Goal: Task Accomplishment & Management: Manage account settings

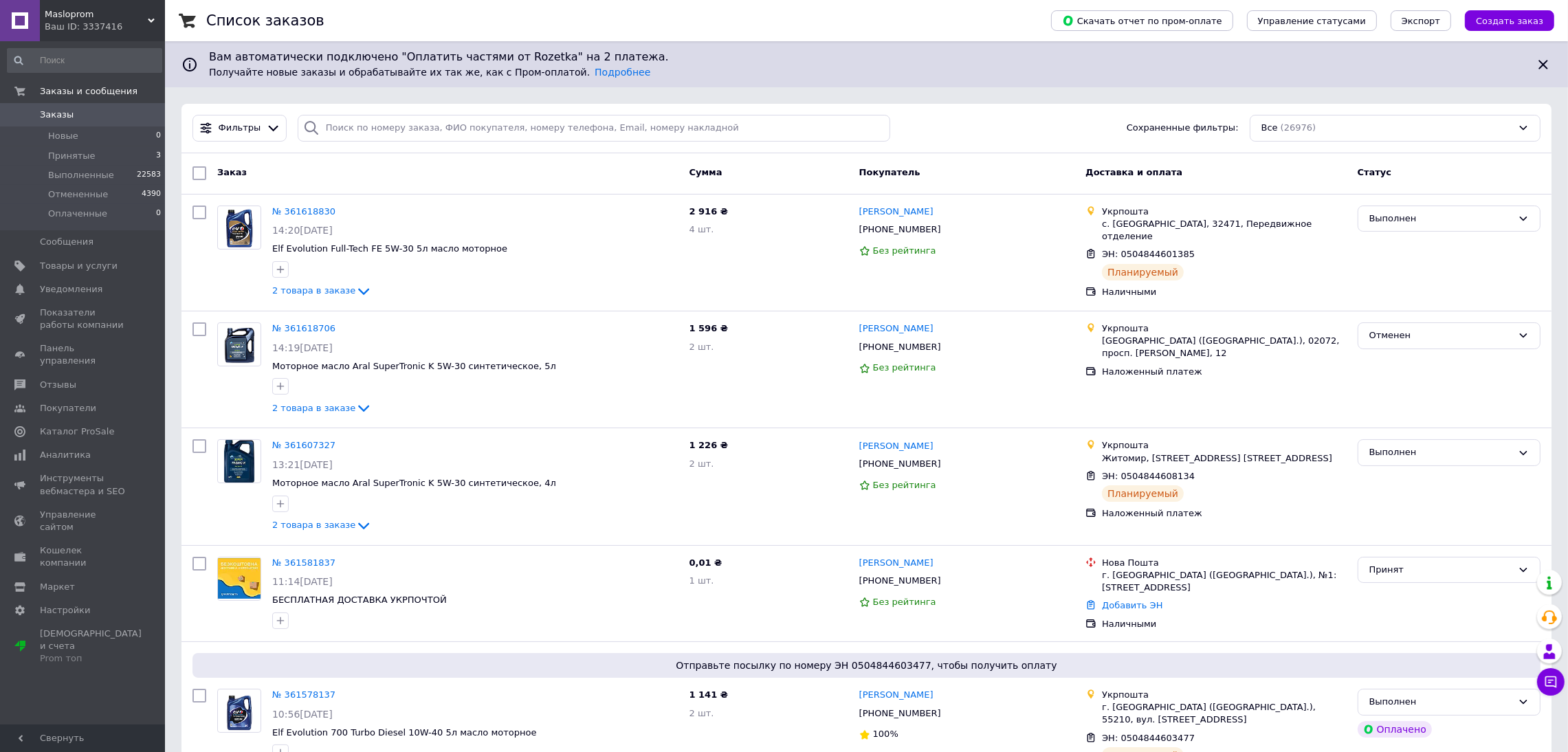
click at [90, 18] on span "Masloprom" at bounding box center [96, 15] width 103 height 12
click at [105, 153] on li "Принятые 3" at bounding box center [85, 156] width 169 height 19
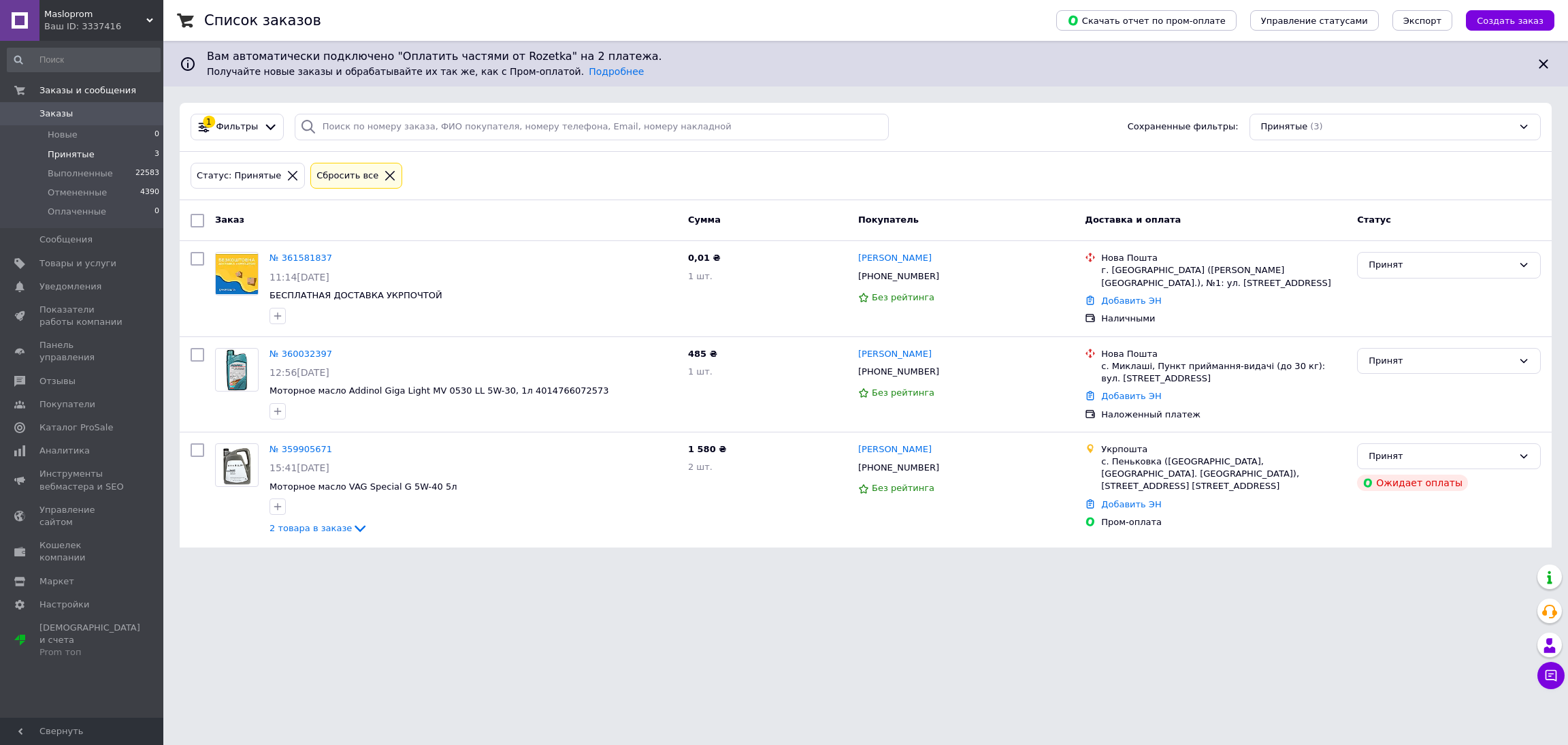
click at [95, 21] on div "Ваш ID: 3337416" at bounding box center [103, 27] width 119 height 12
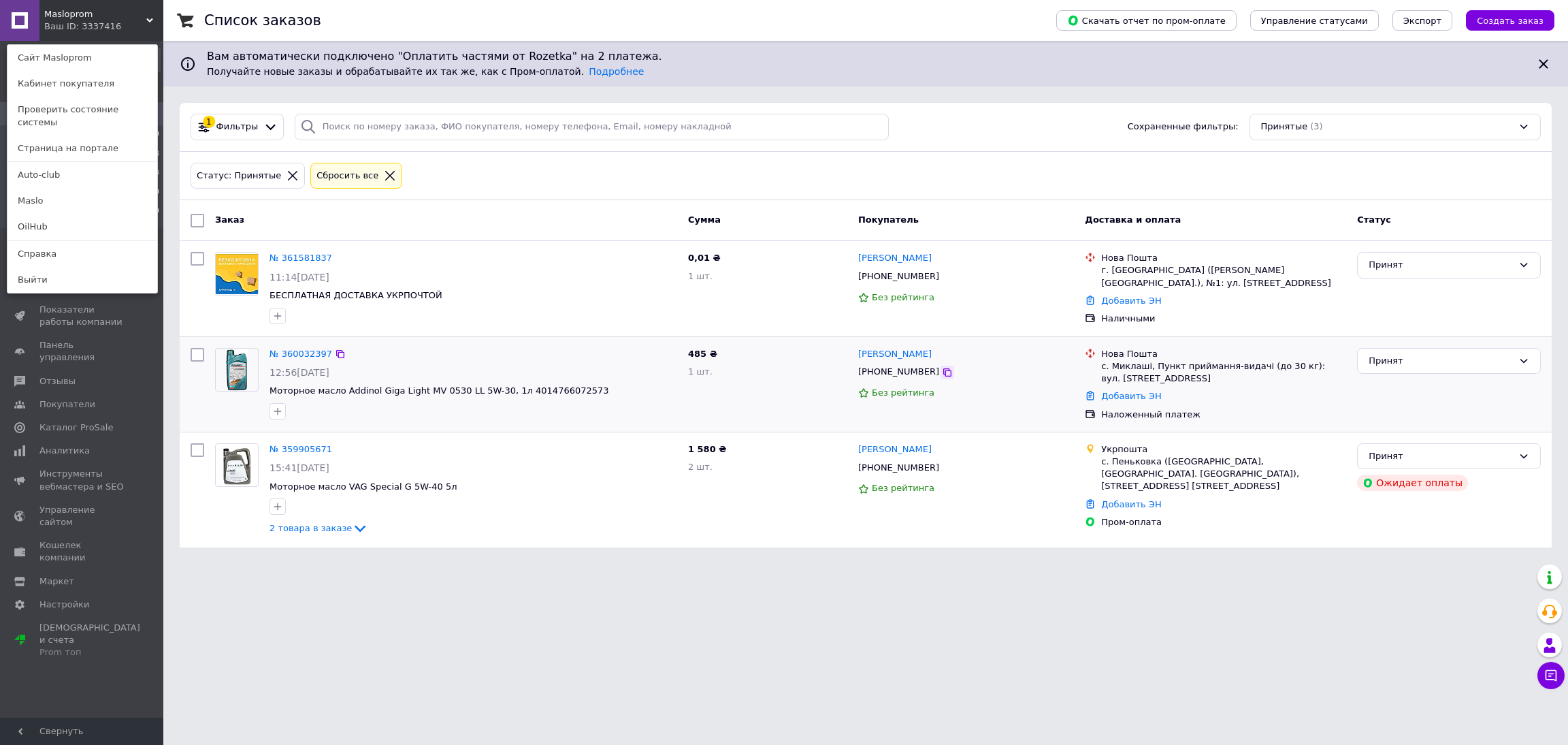
click at [941, 374] on icon at bounding box center [946, 372] width 11 height 11
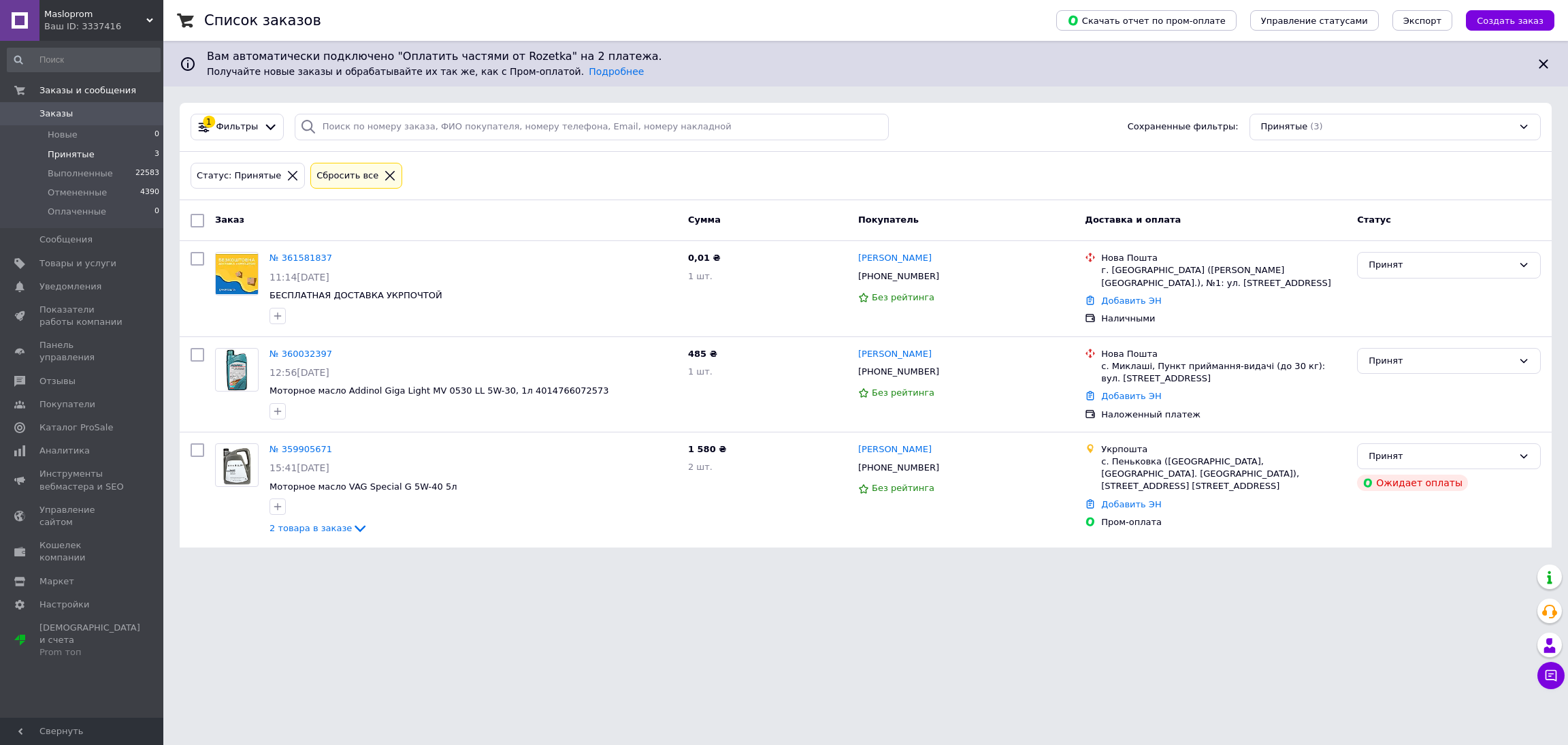
click at [68, 15] on span "Masloprom" at bounding box center [95, 15] width 102 height 12
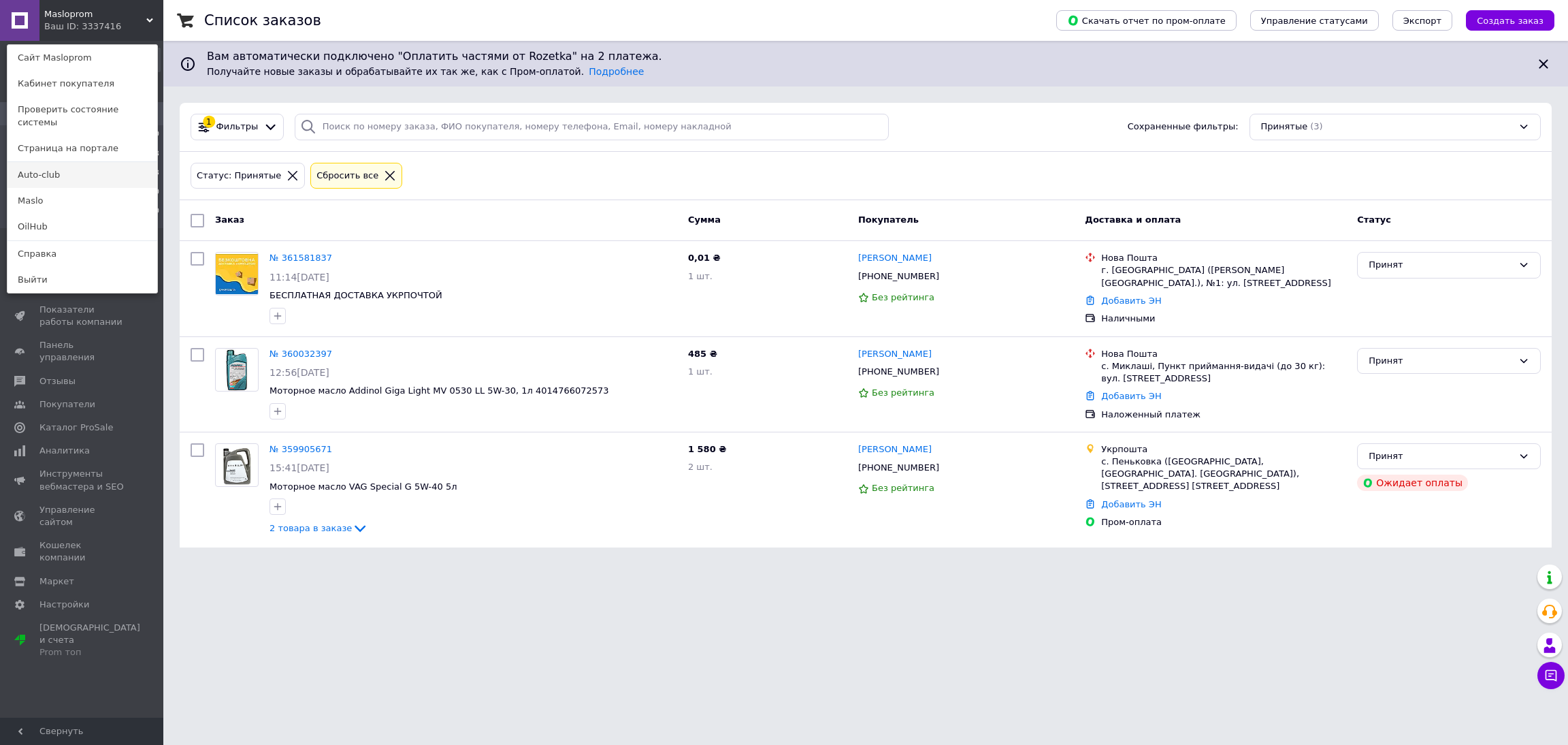
click at [71, 165] on link "Auto-club" at bounding box center [82, 174] width 150 height 26
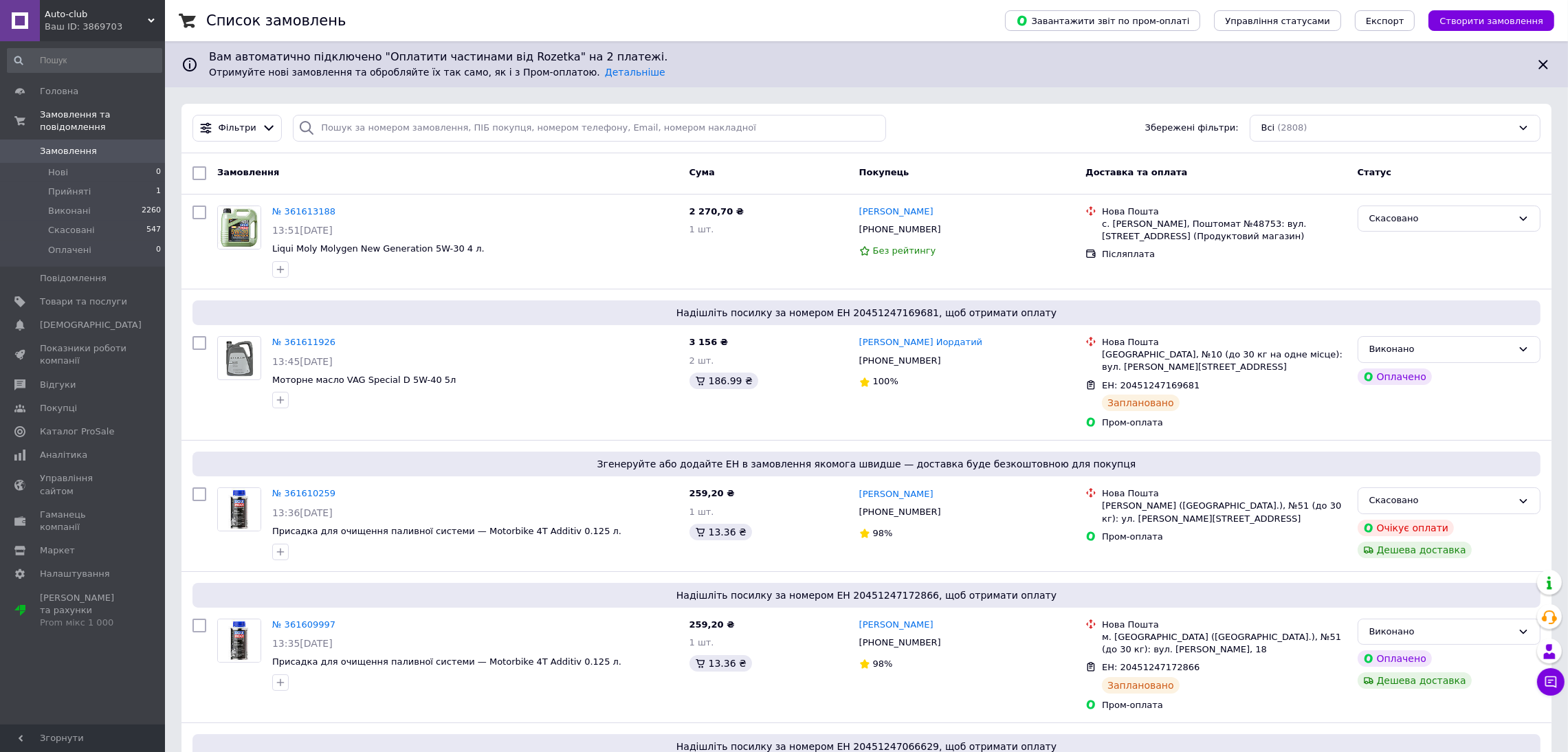
click at [84, 12] on span "Auto-club" at bounding box center [96, 15] width 103 height 12
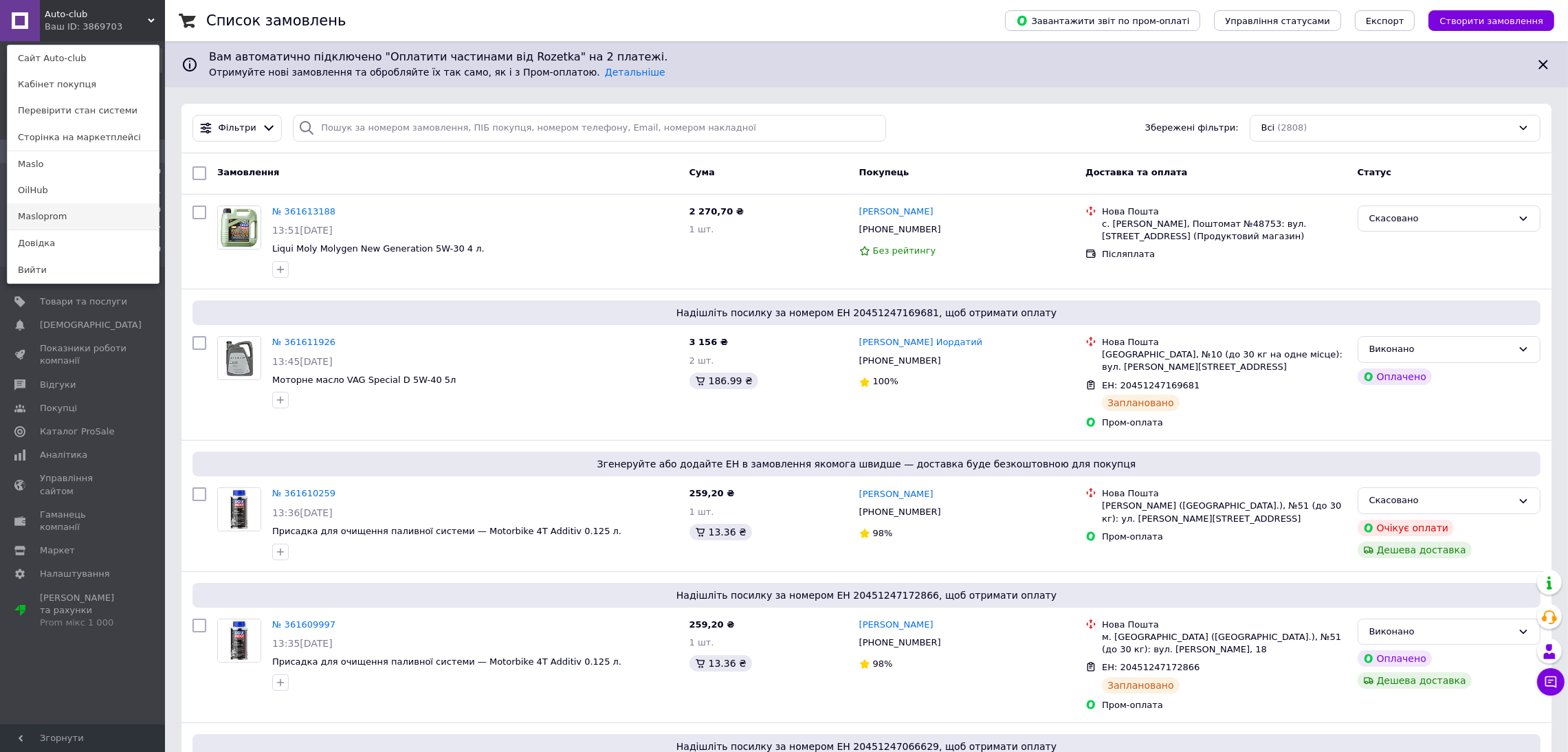
click at [87, 217] on link "Masloprom" at bounding box center [83, 217] width 151 height 26
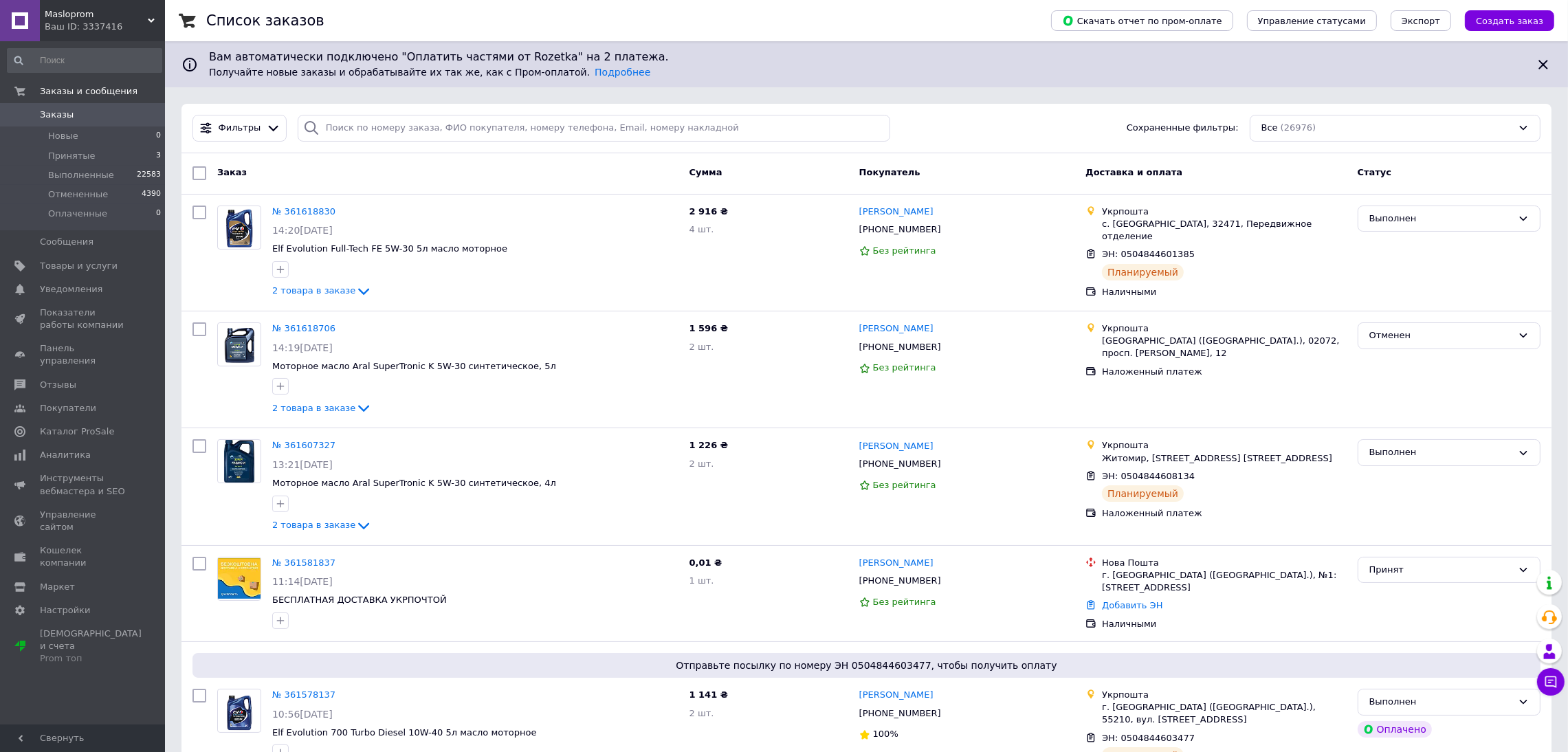
click at [43, 12] on div "Masloprom Ваш ID: 3337416" at bounding box center [102, 21] width 125 height 41
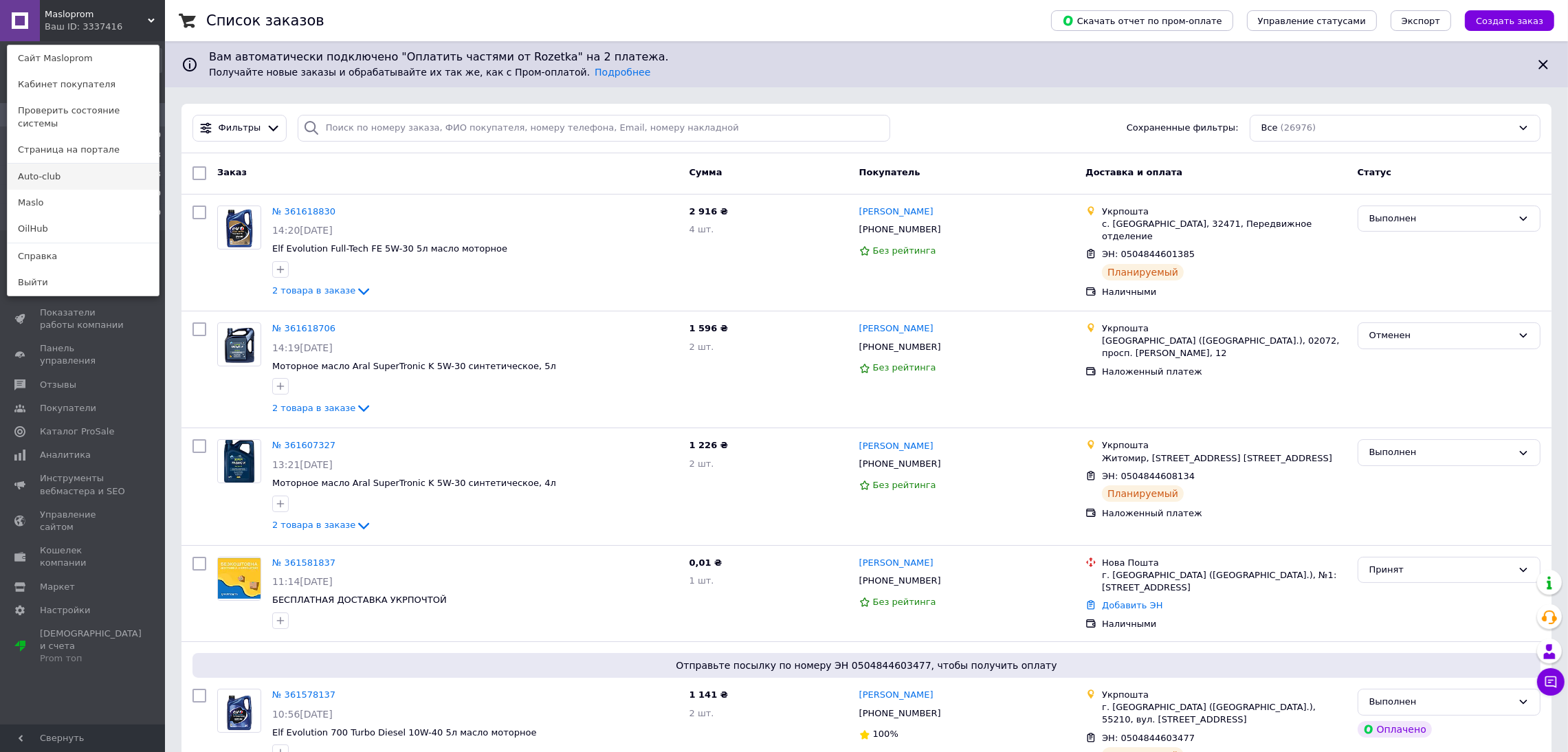
click at [87, 167] on link "Auto-club" at bounding box center [83, 176] width 151 height 26
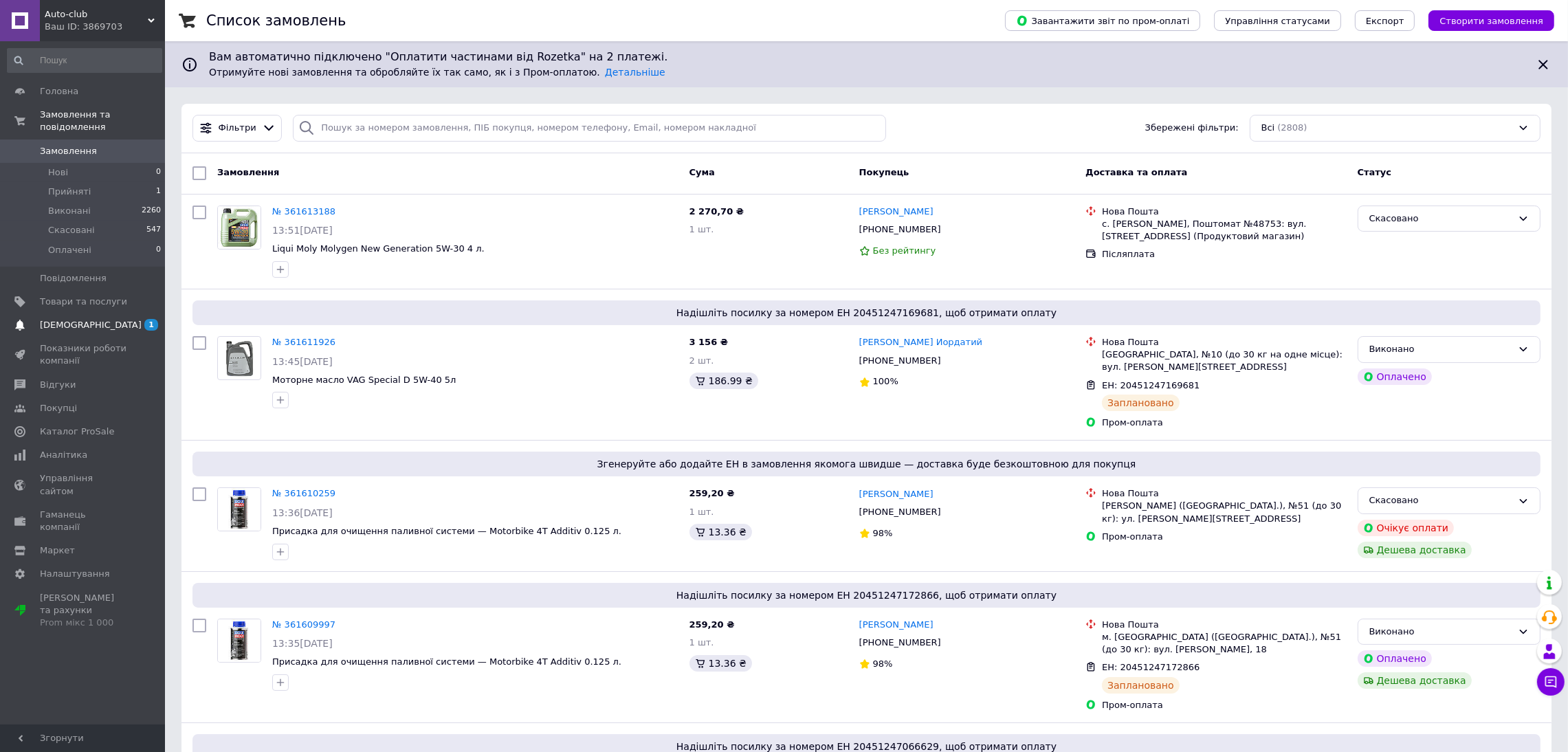
click at [109, 319] on span "[DEMOGRAPHIC_DATA]" at bounding box center [83, 325] width 87 height 12
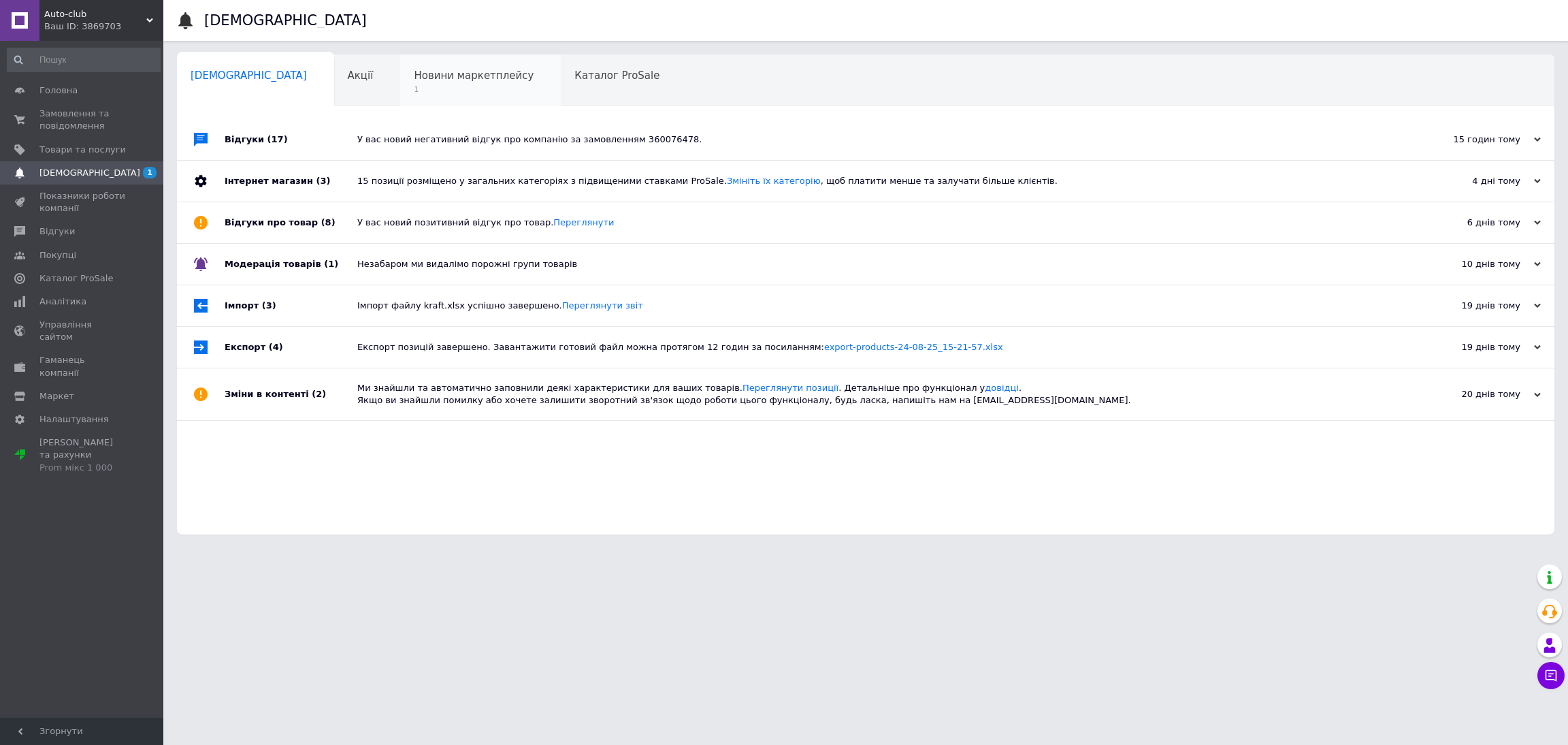
click at [414, 94] on span "1" at bounding box center [474, 90] width 120 height 10
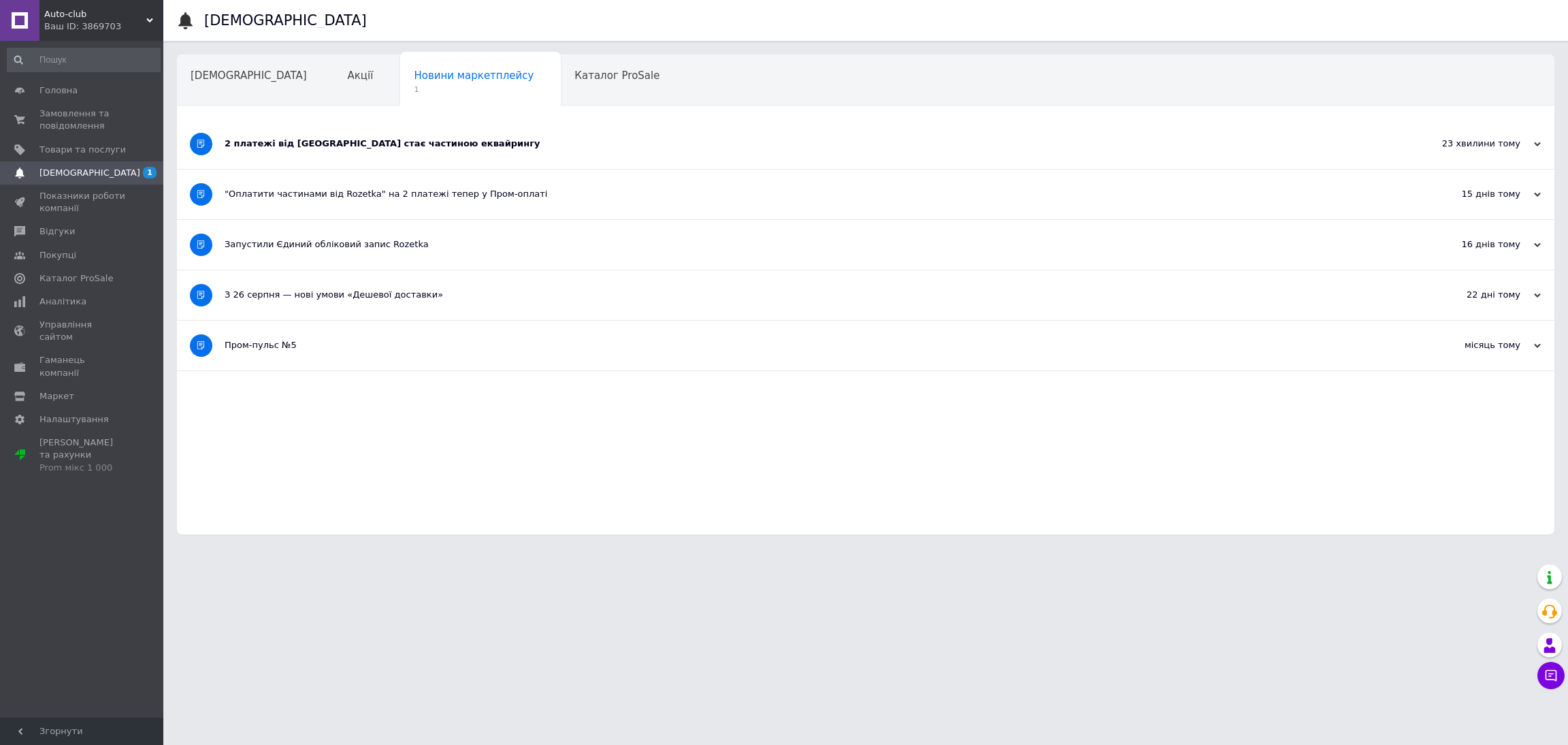
click at [378, 146] on div "2 платежі від Rozetka стає частиною еквайрингу" at bounding box center [815, 144] width 1180 height 12
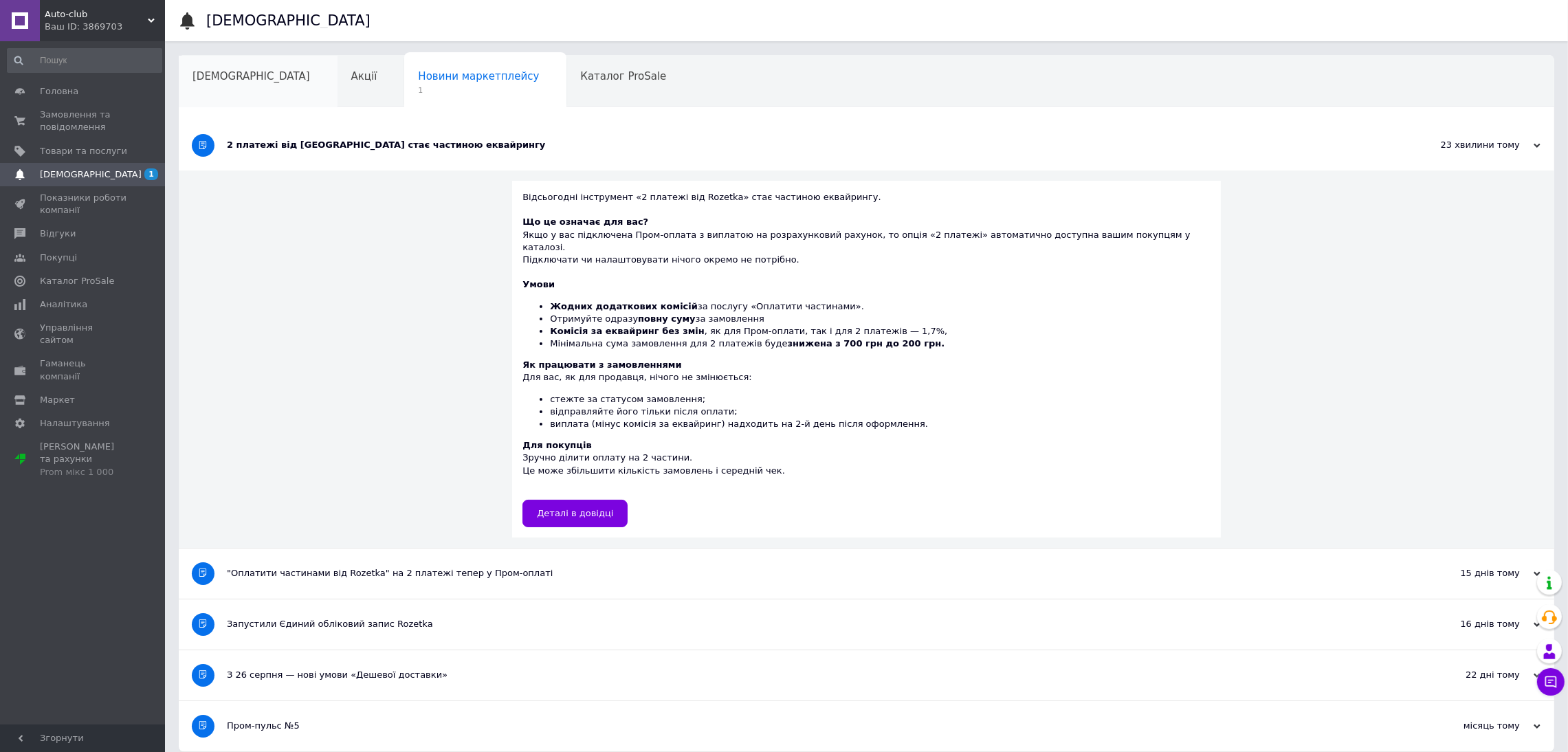
click at [204, 76] on span "[DEMOGRAPHIC_DATA]" at bounding box center [251, 76] width 117 height 12
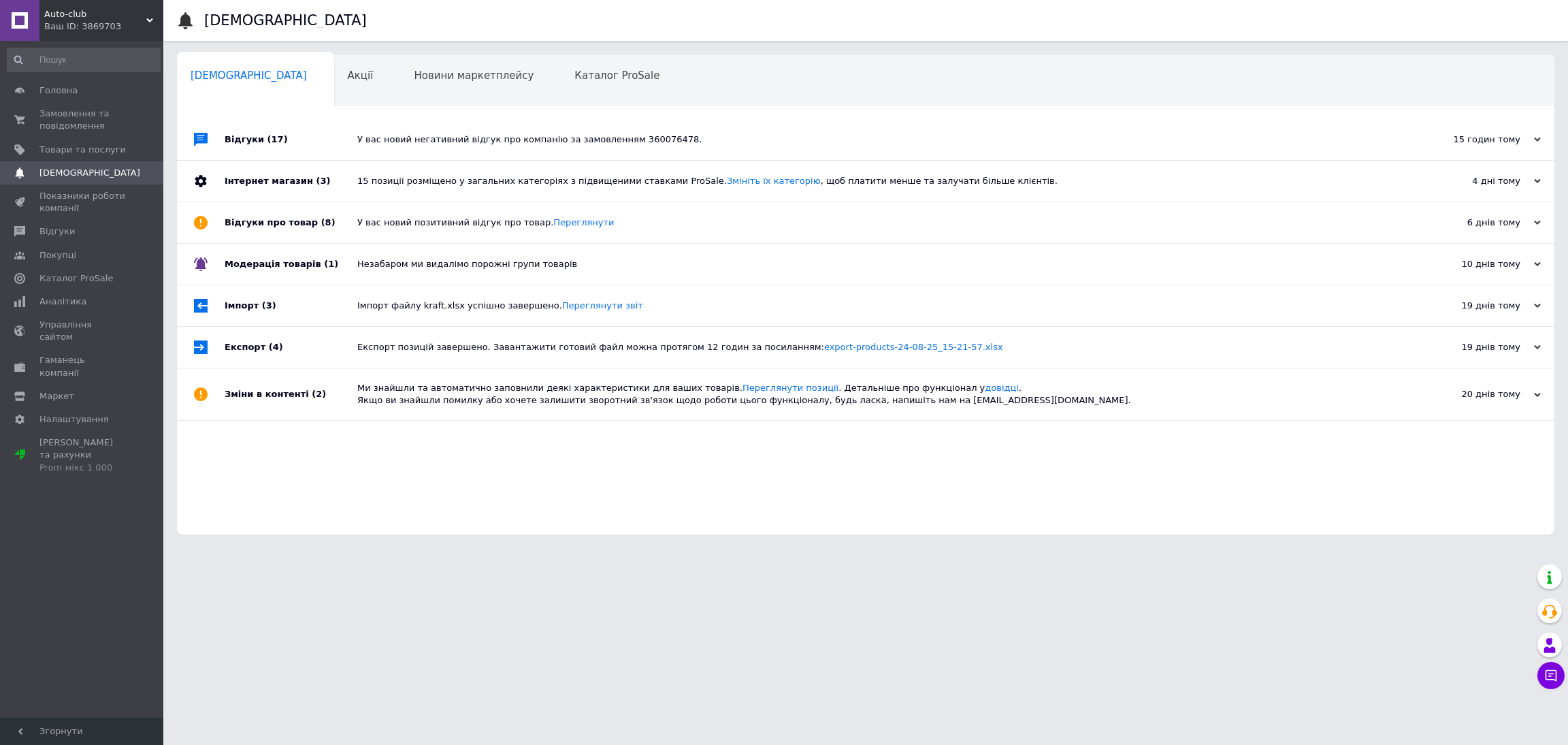
click at [82, 18] on span "Auto-club" at bounding box center [95, 15] width 102 height 12
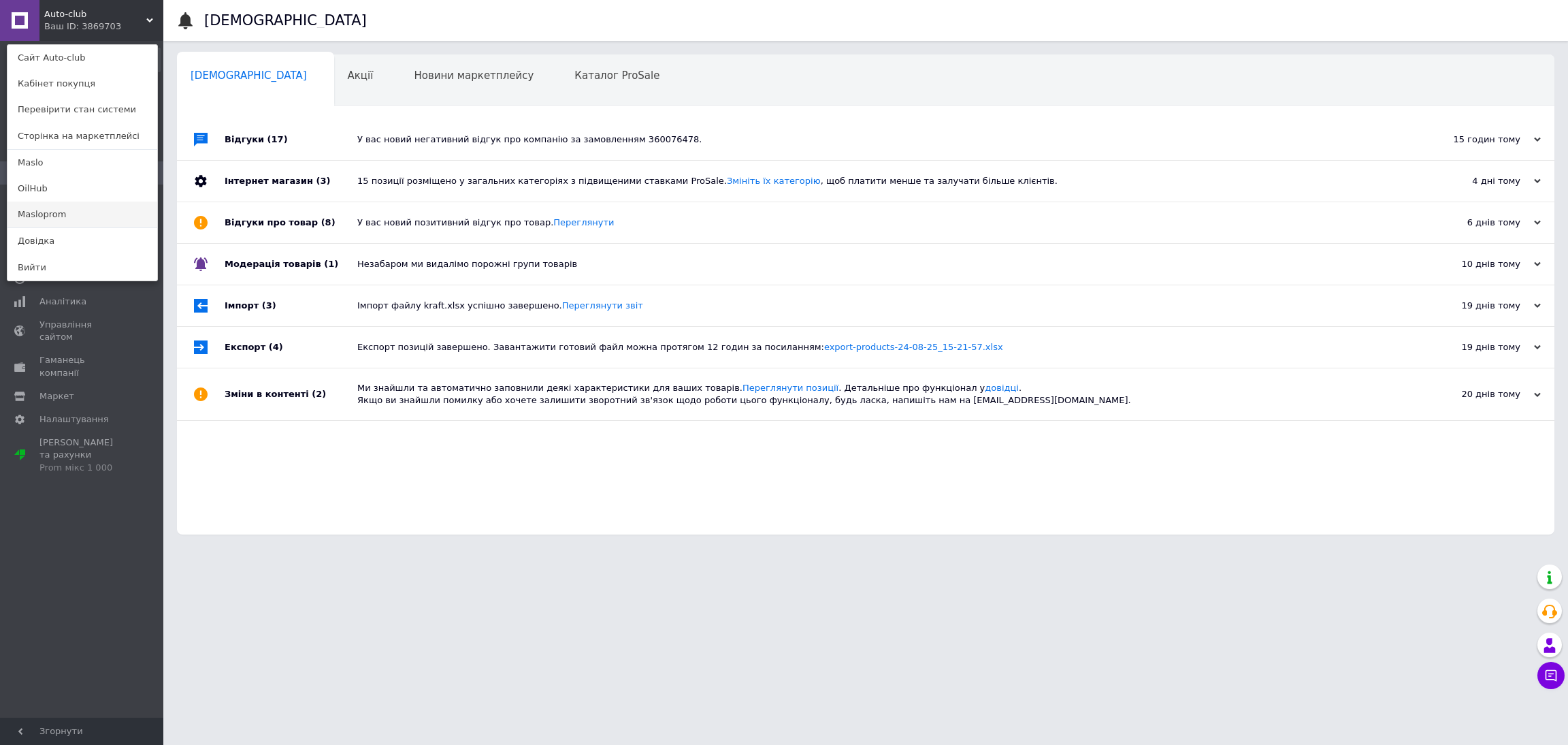
click at [72, 205] on link "Masloprom" at bounding box center [82, 215] width 150 height 26
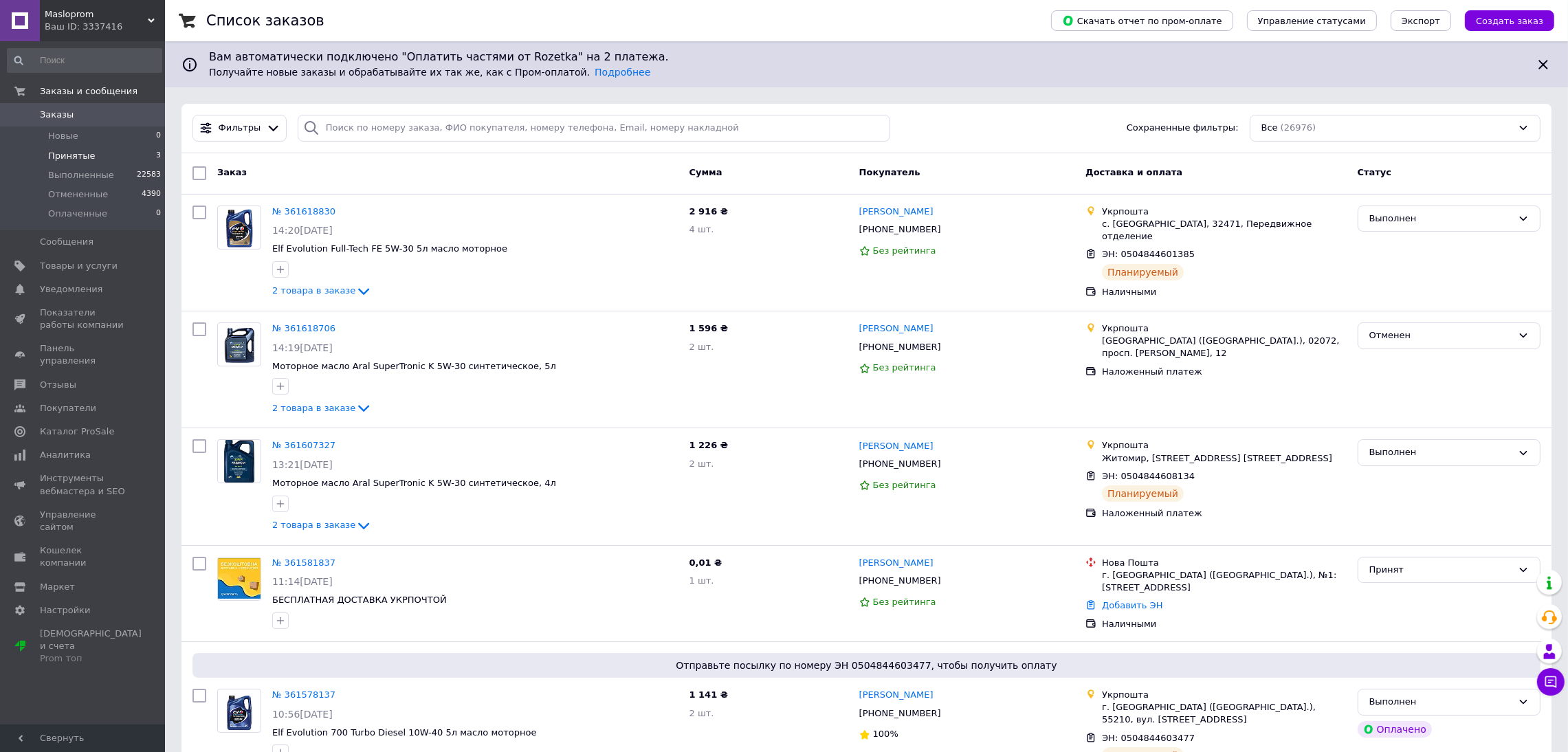
click at [90, 147] on li "Принятые 3" at bounding box center [85, 156] width 169 height 19
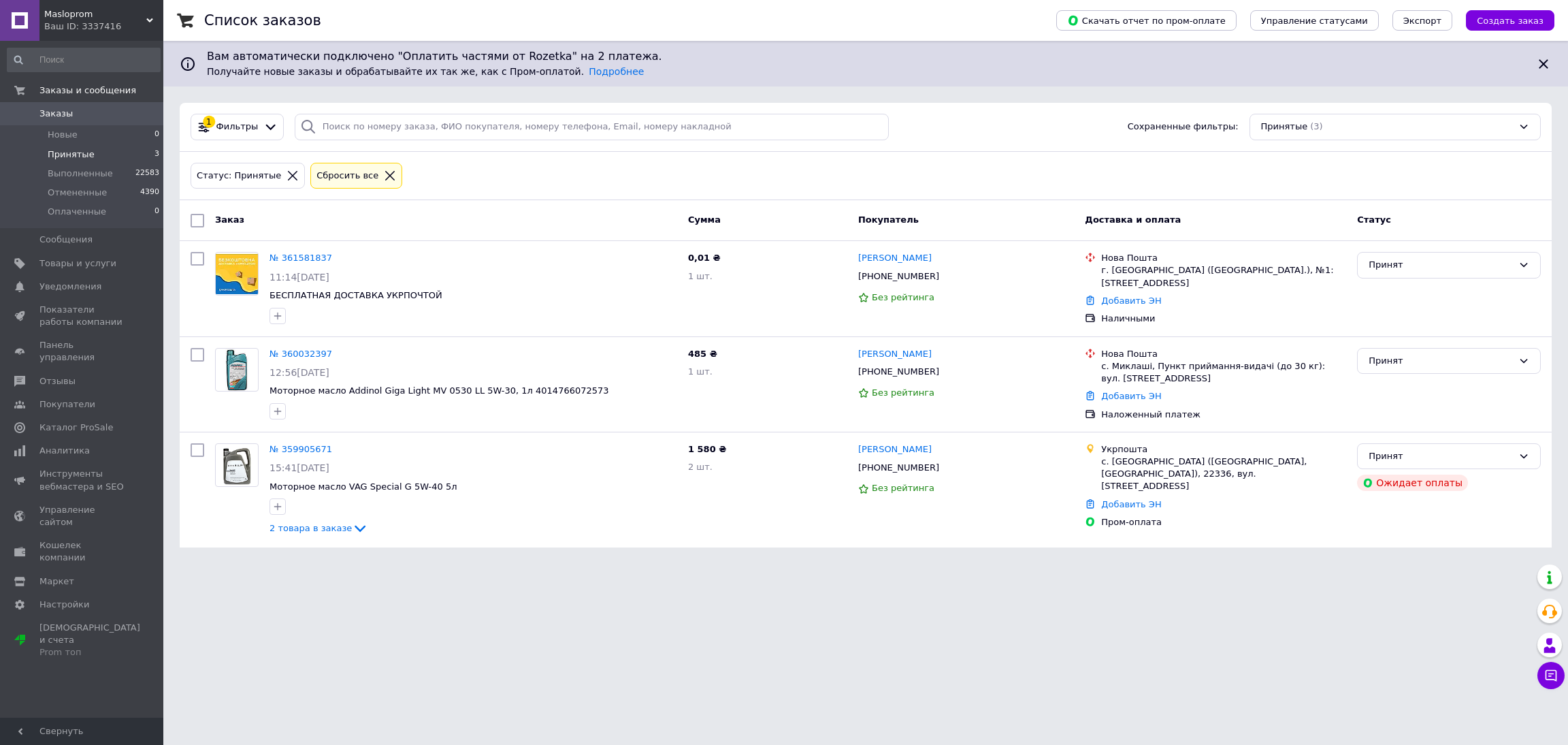
click at [72, 12] on span "Masloprom" at bounding box center [95, 15] width 102 height 12
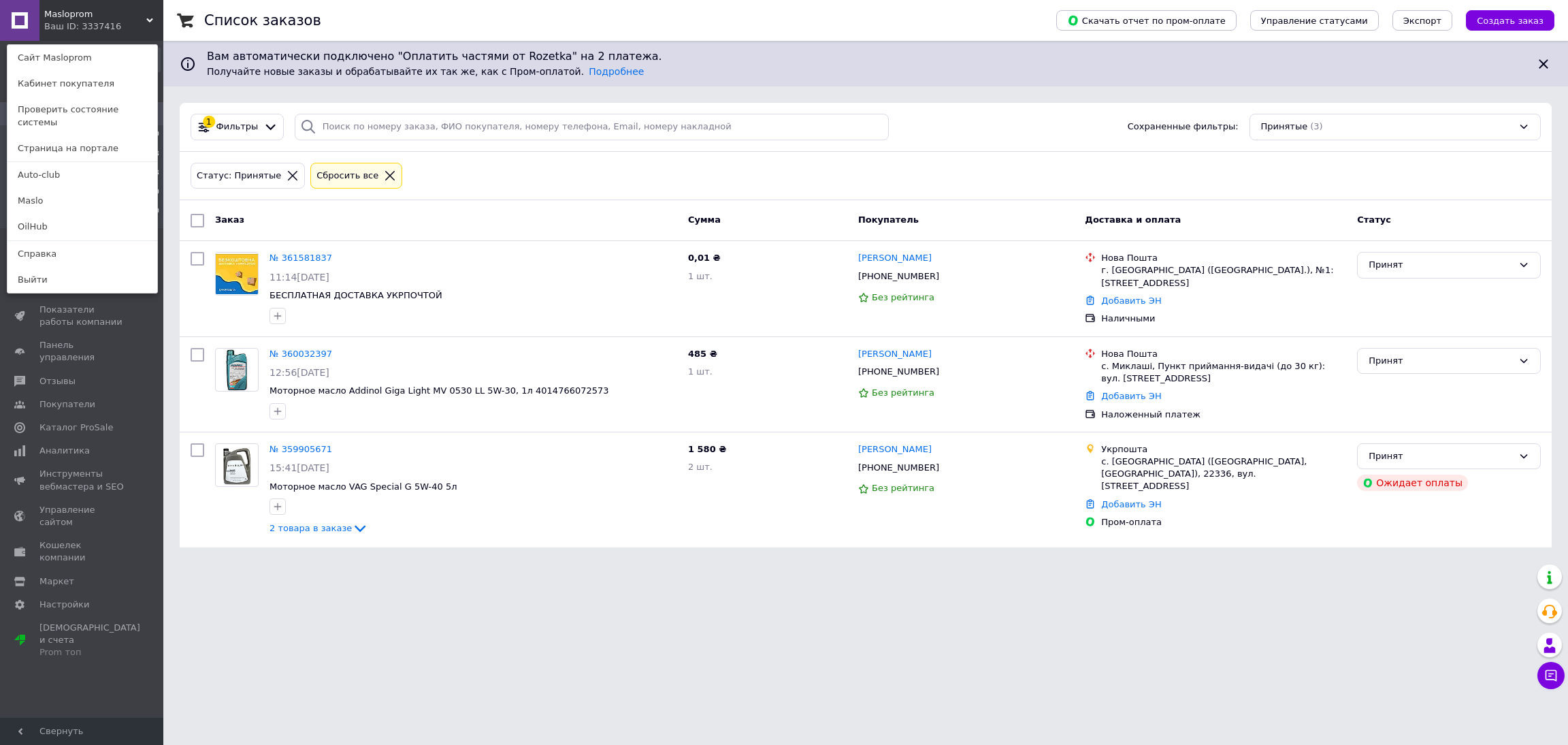
click at [63, 165] on link "Auto-club" at bounding box center [82, 174] width 150 height 26
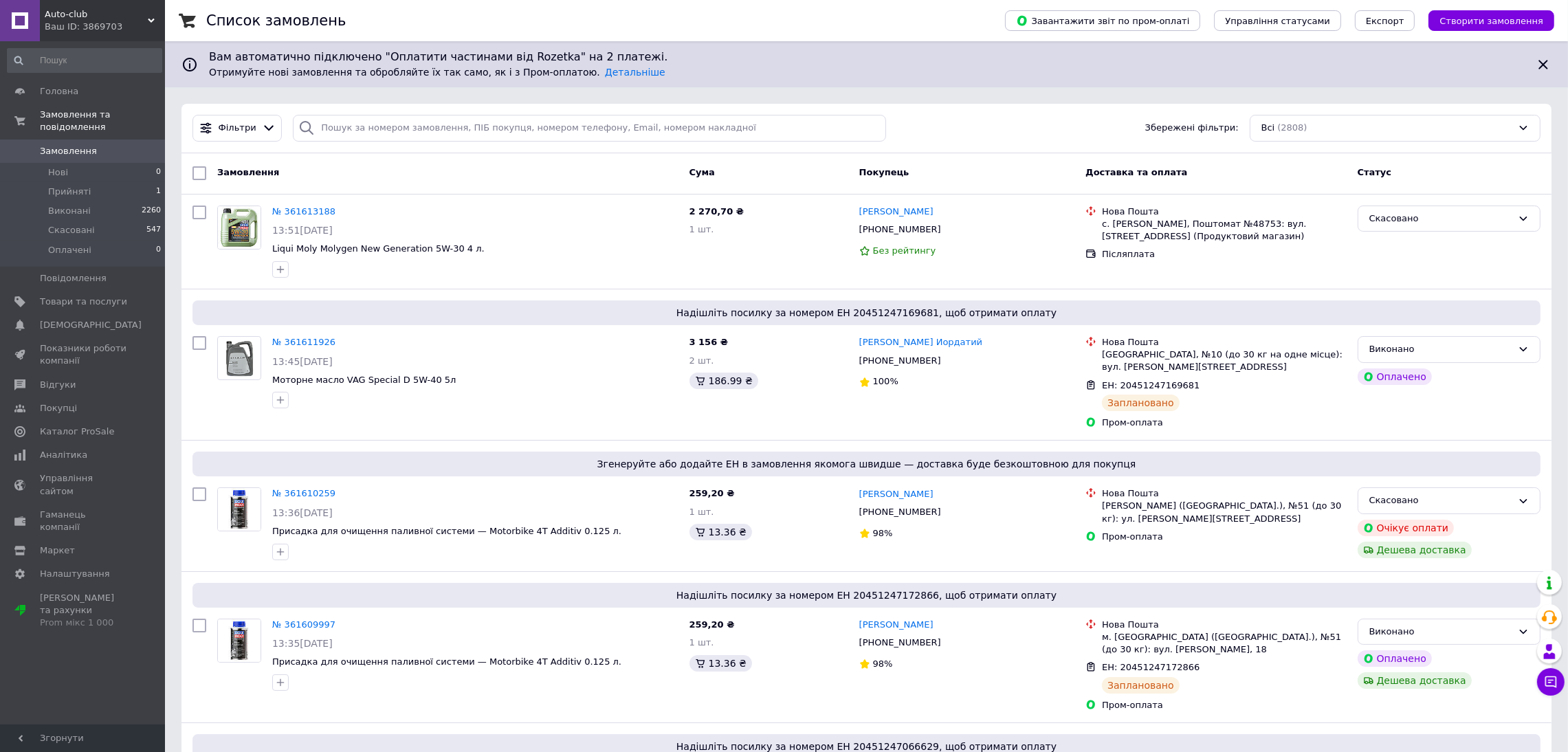
click at [1511, 18] on span "Створити замовлення" at bounding box center [1492, 21] width 104 height 10
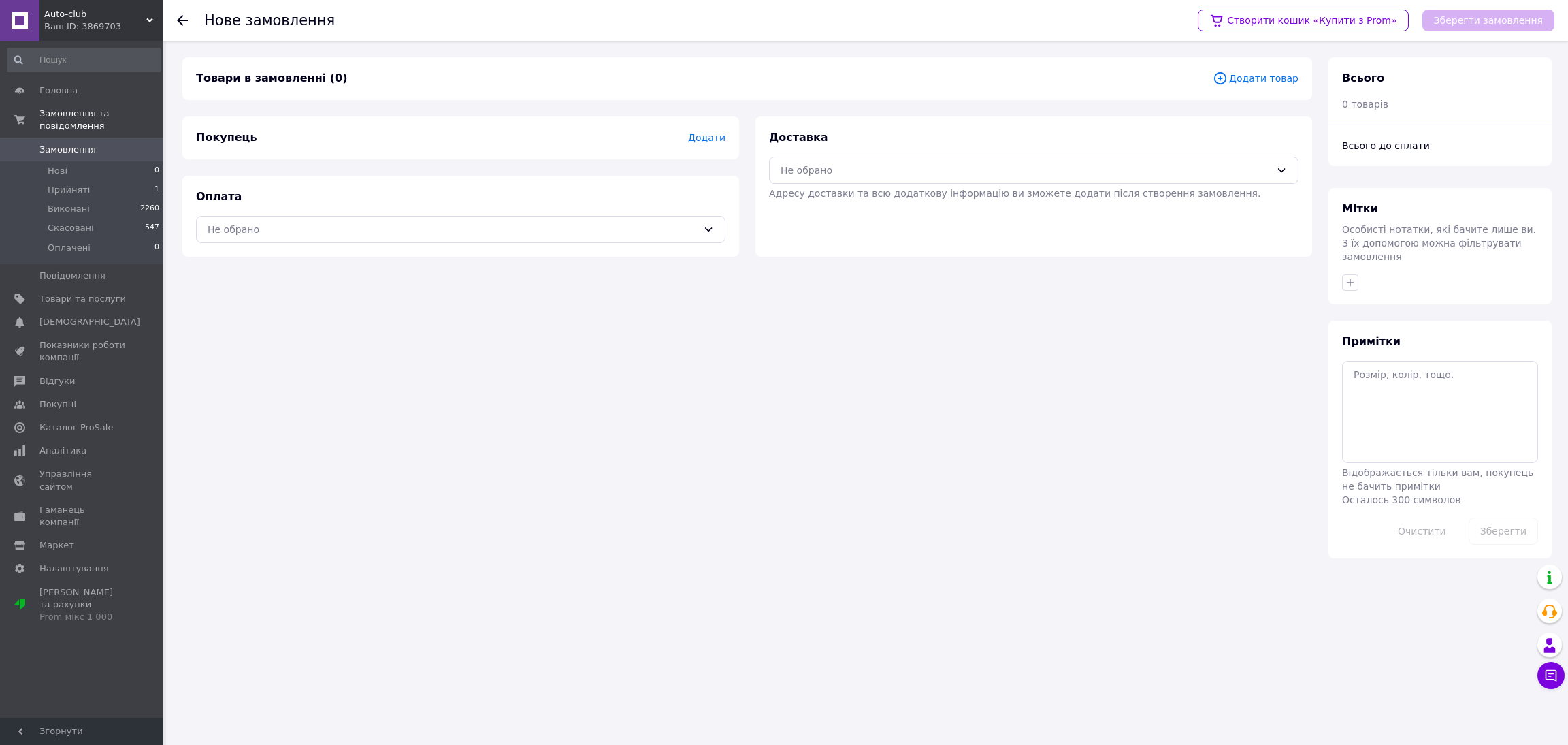
click at [1259, 75] on span "Додати товар" at bounding box center [1255, 79] width 85 height 15
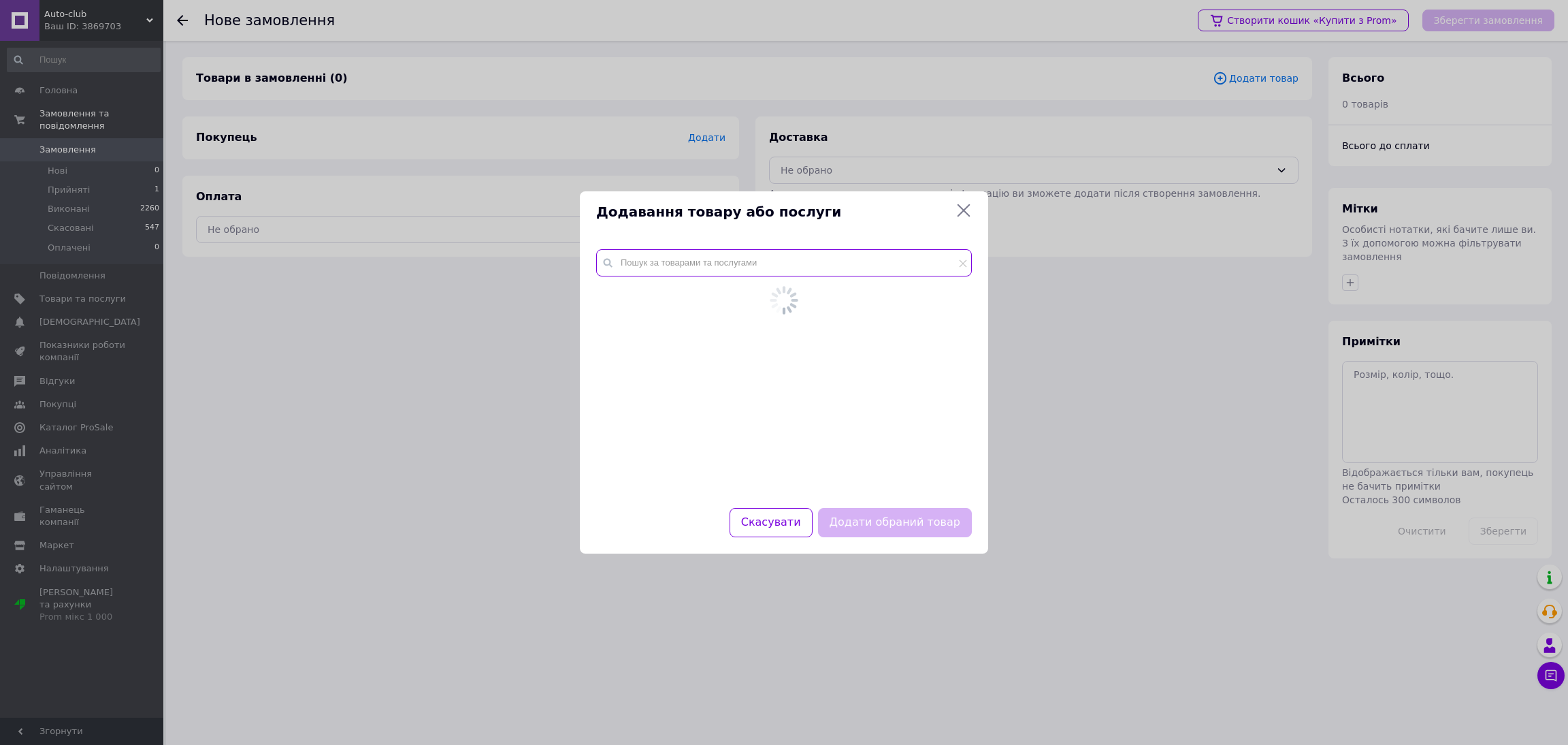
click at [671, 268] on input "text" at bounding box center [783, 263] width 375 height 27
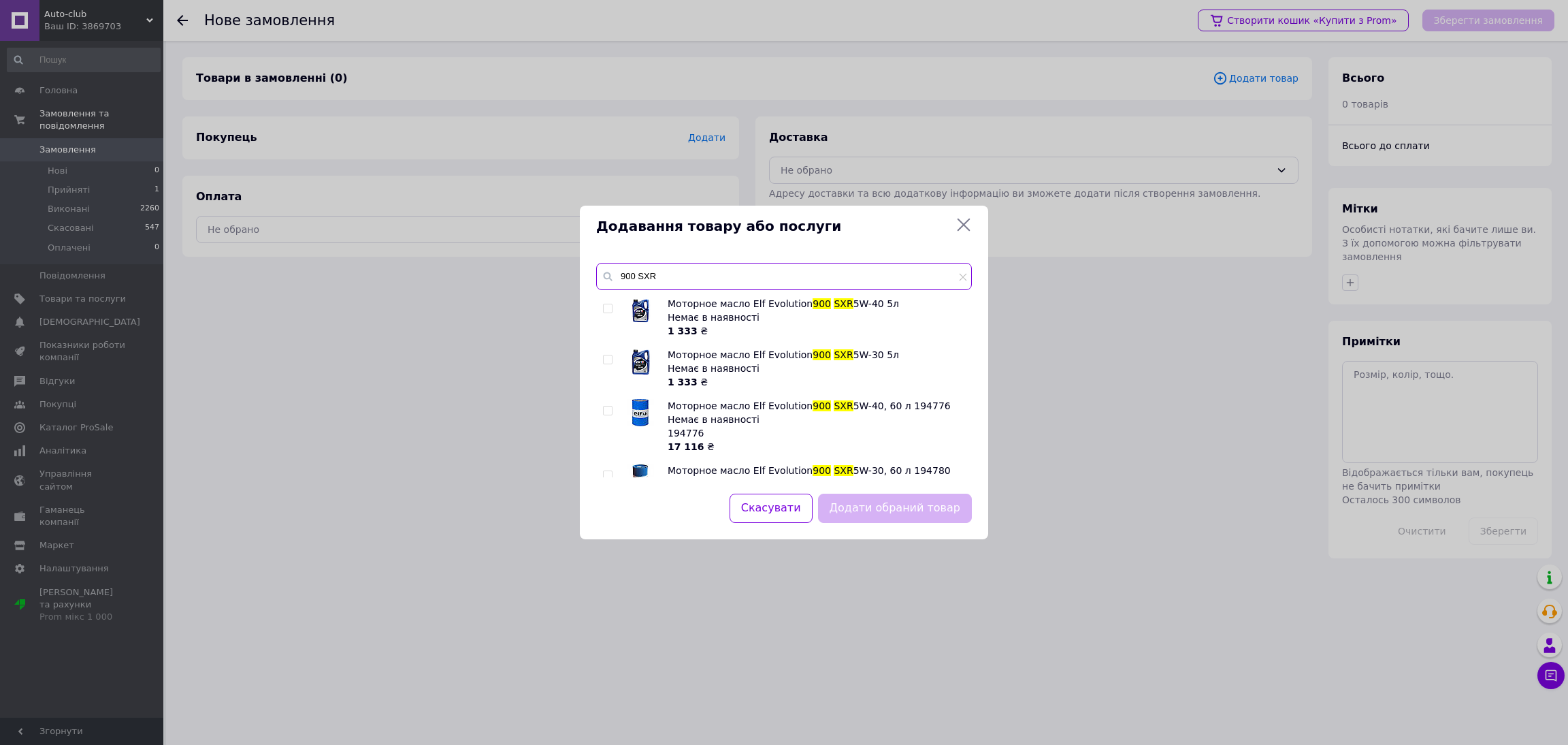
type input "900 SXR"
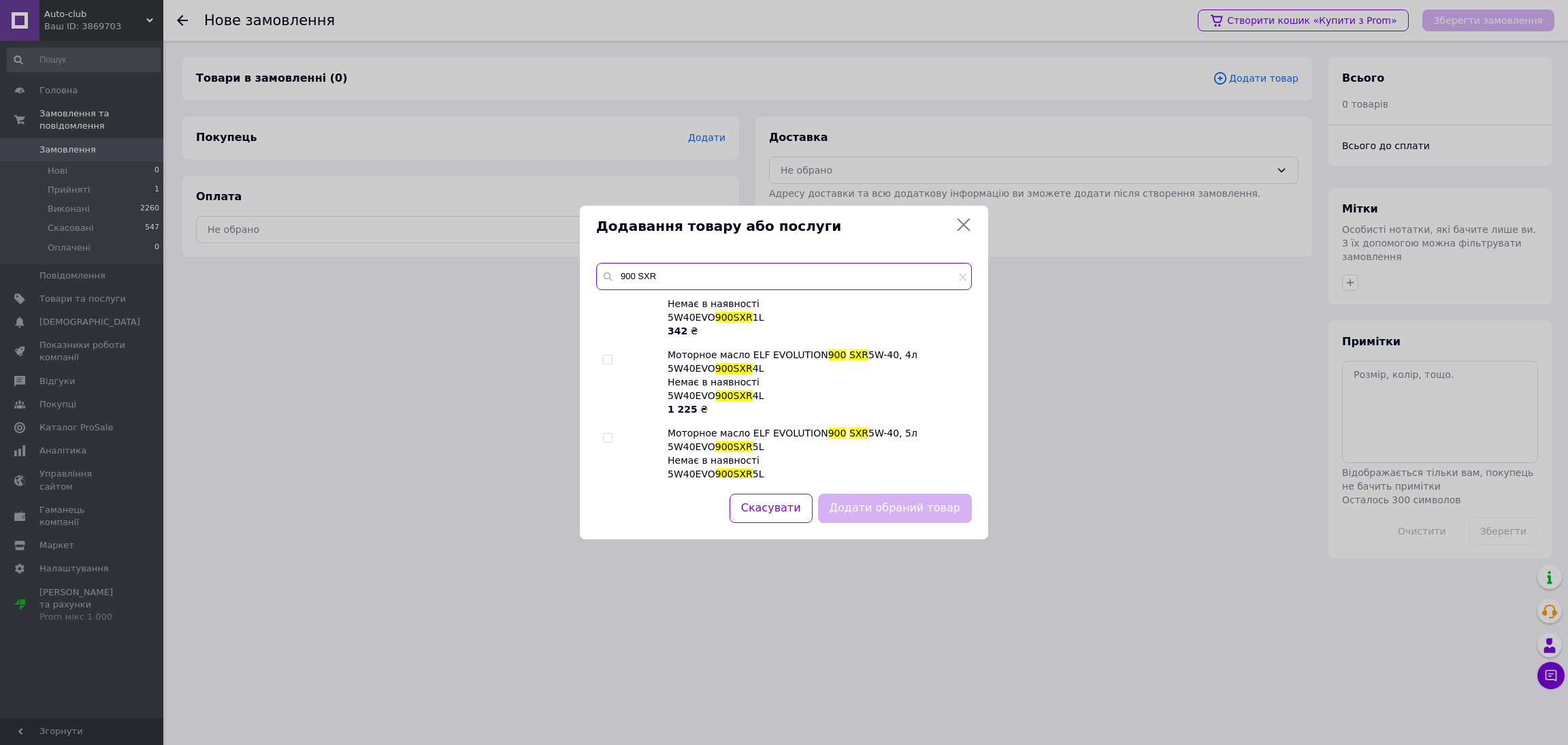
scroll to position [510, 0]
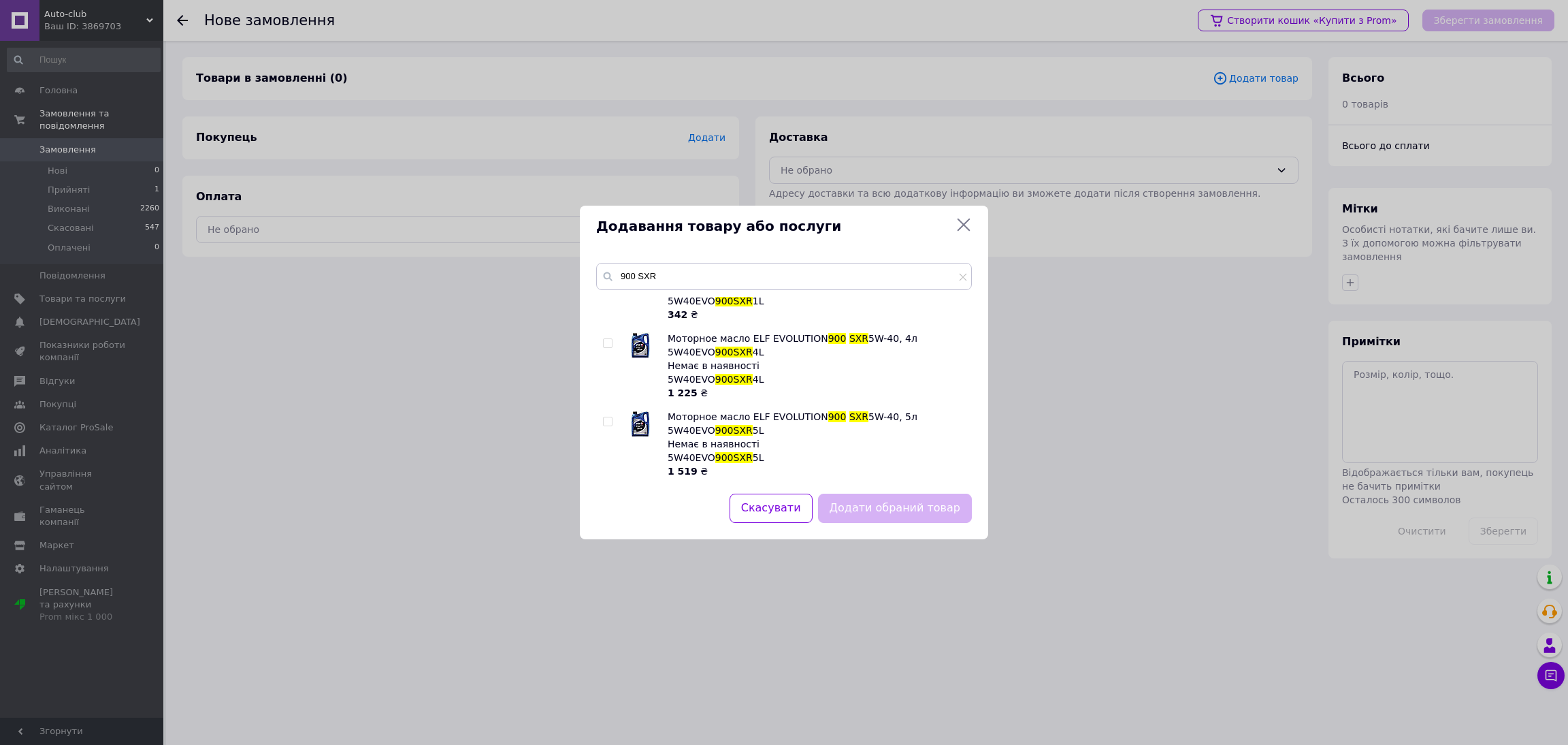
click at [957, 224] on icon at bounding box center [963, 224] width 16 height 16
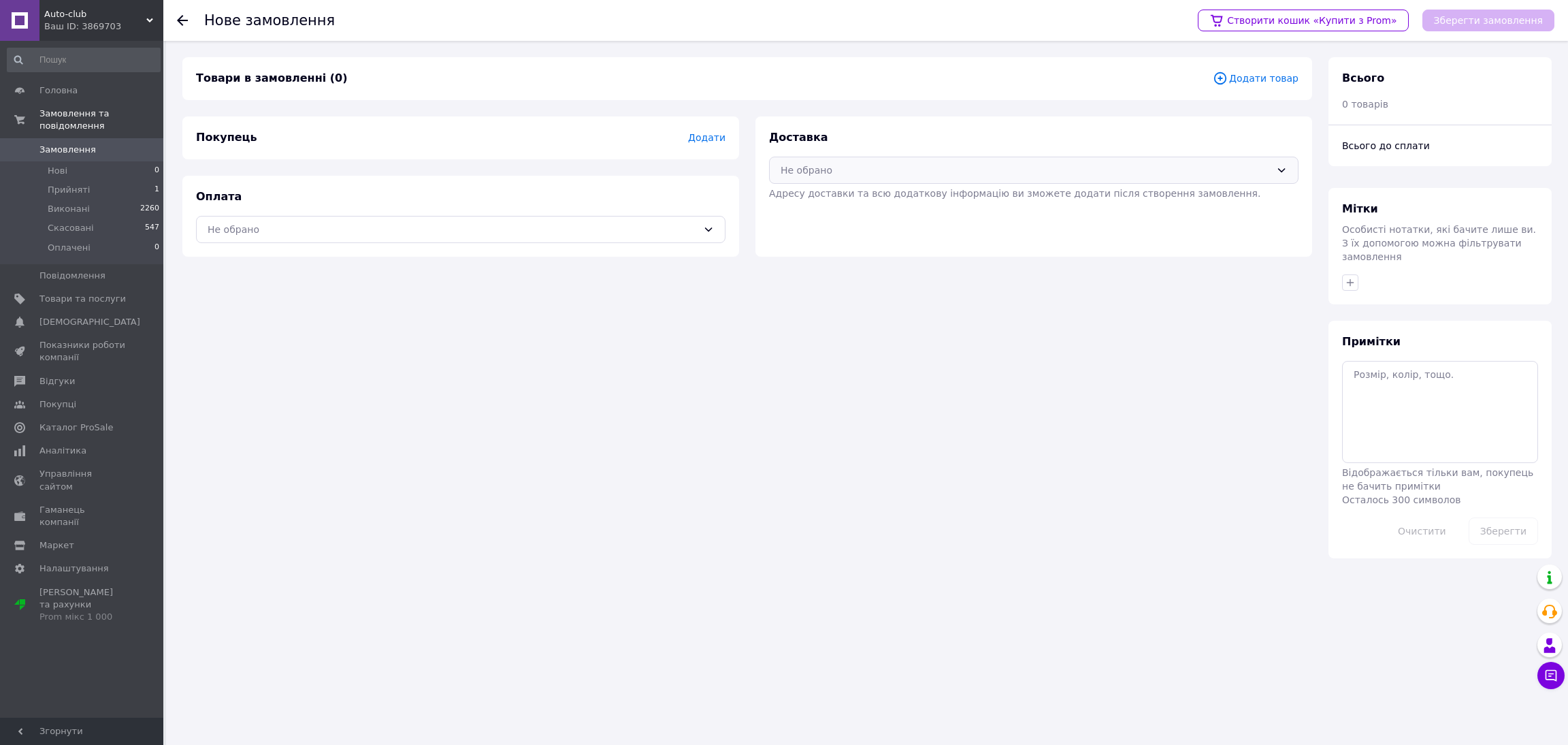
click at [911, 164] on div "Не обрано" at bounding box center [1025, 170] width 490 height 15
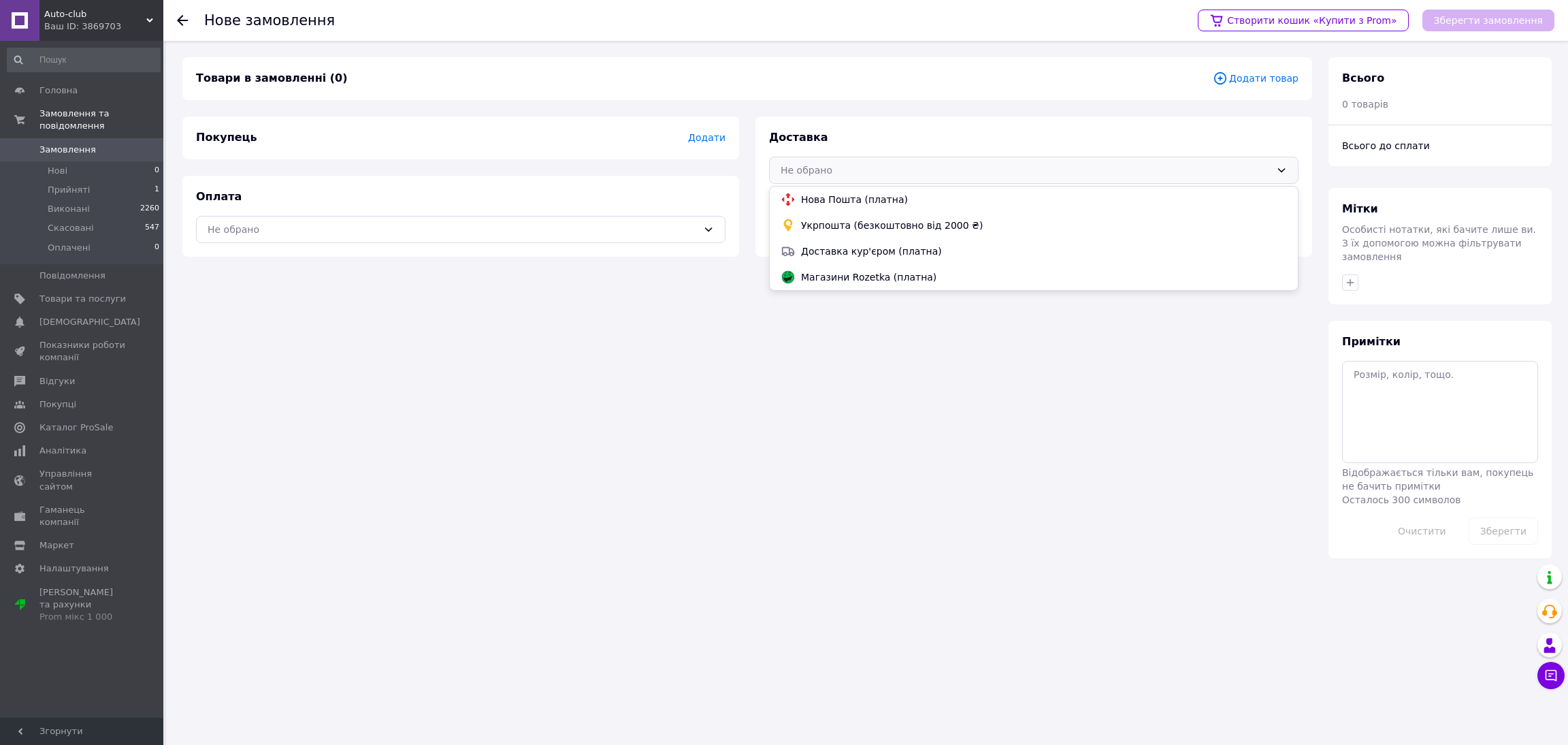
click at [75, 16] on span "Auto-club" at bounding box center [95, 15] width 102 height 12
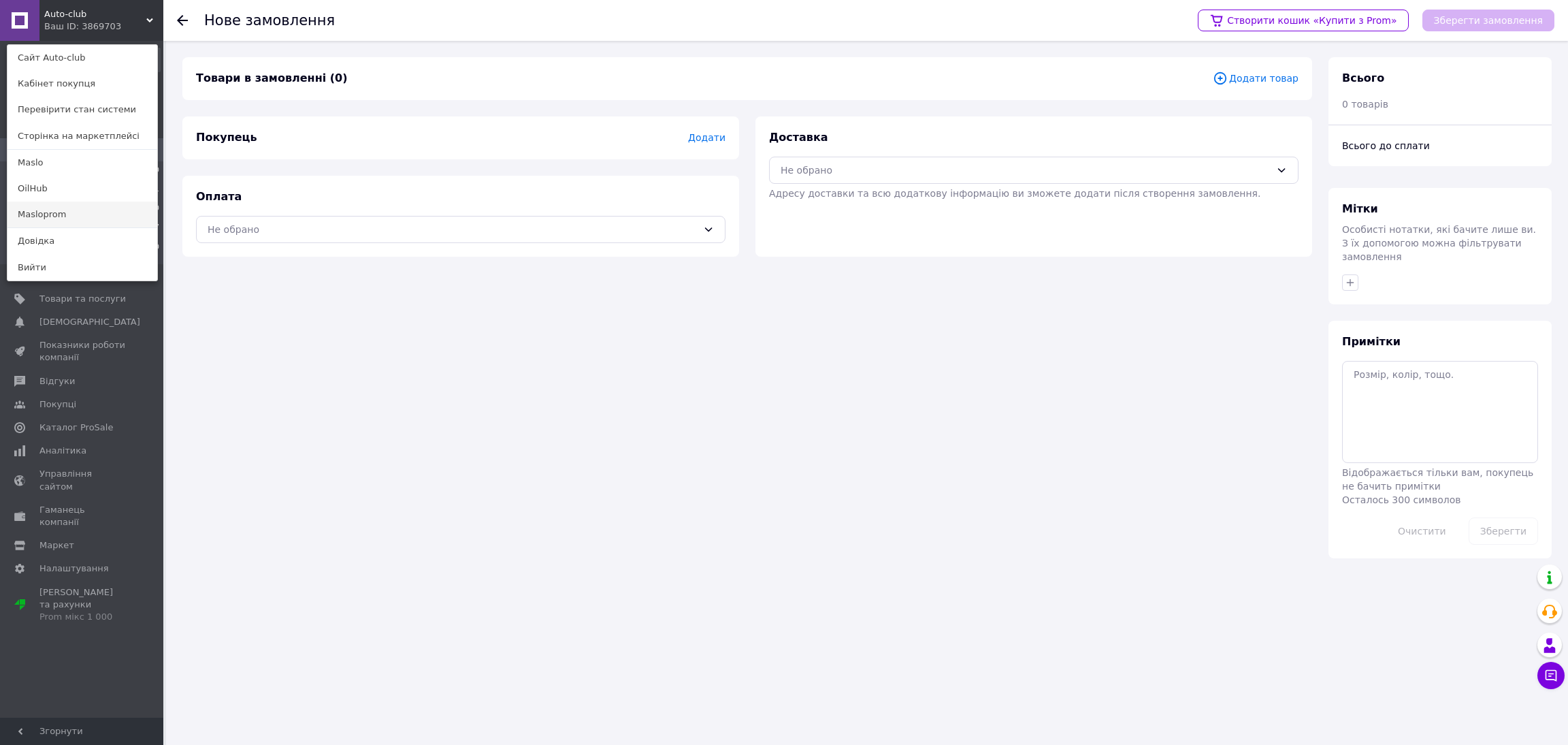
click at [70, 206] on link "Masloprom" at bounding box center [82, 215] width 150 height 26
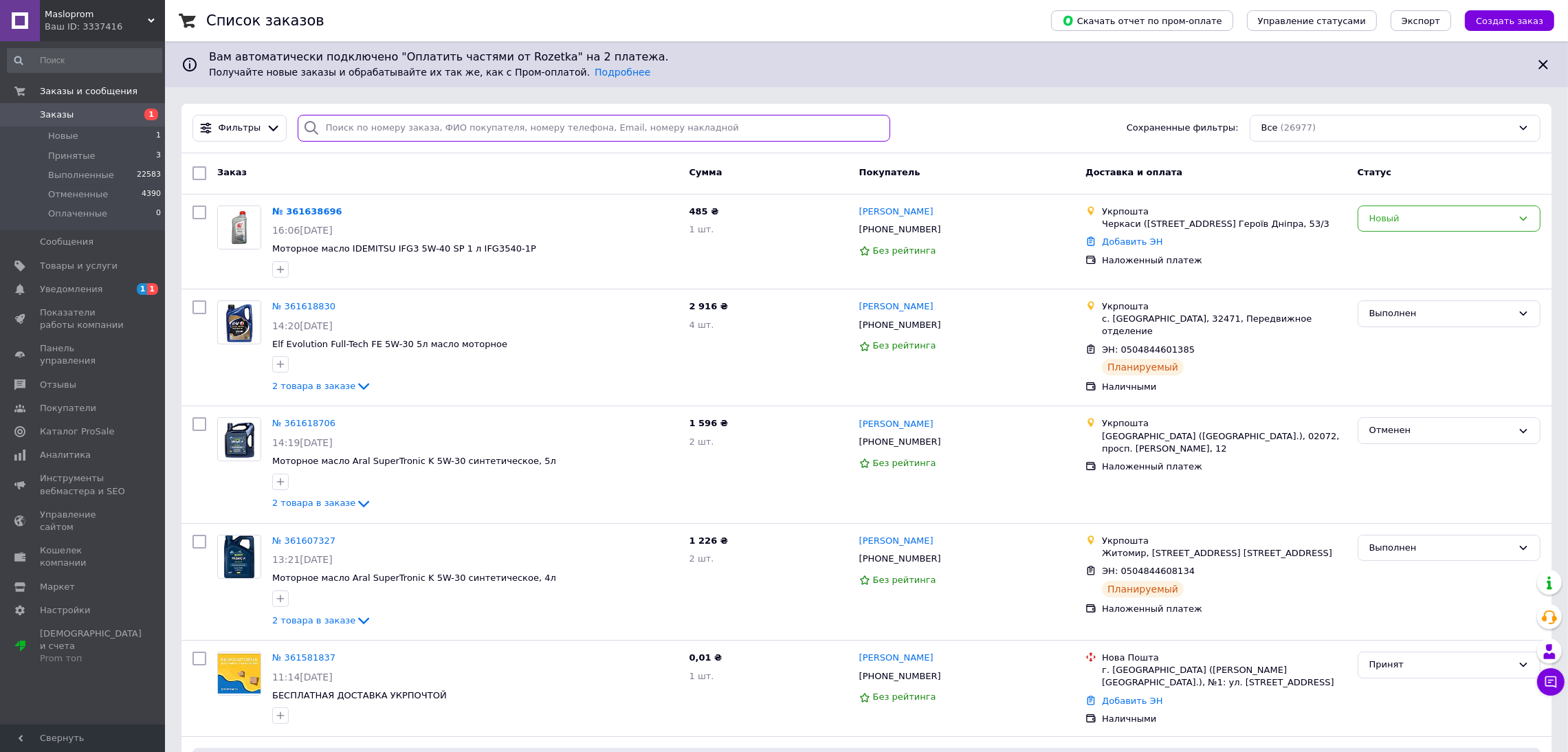
click at [403, 122] on input "search" at bounding box center [594, 128] width 594 height 27
drag, startPoint x: 402, startPoint y: 122, endPoint x: 1486, endPoint y: 214, distance: 1087.9
click at [1486, 214] on div "Новый" at bounding box center [1441, 218] width 143 height 15
click at [1407, 247] on li "Принят" at bounding box center [1450, 246] width 181 height 25
click at [369, 130] on input "search" at bounding box center [594, 128] width 594 height 27
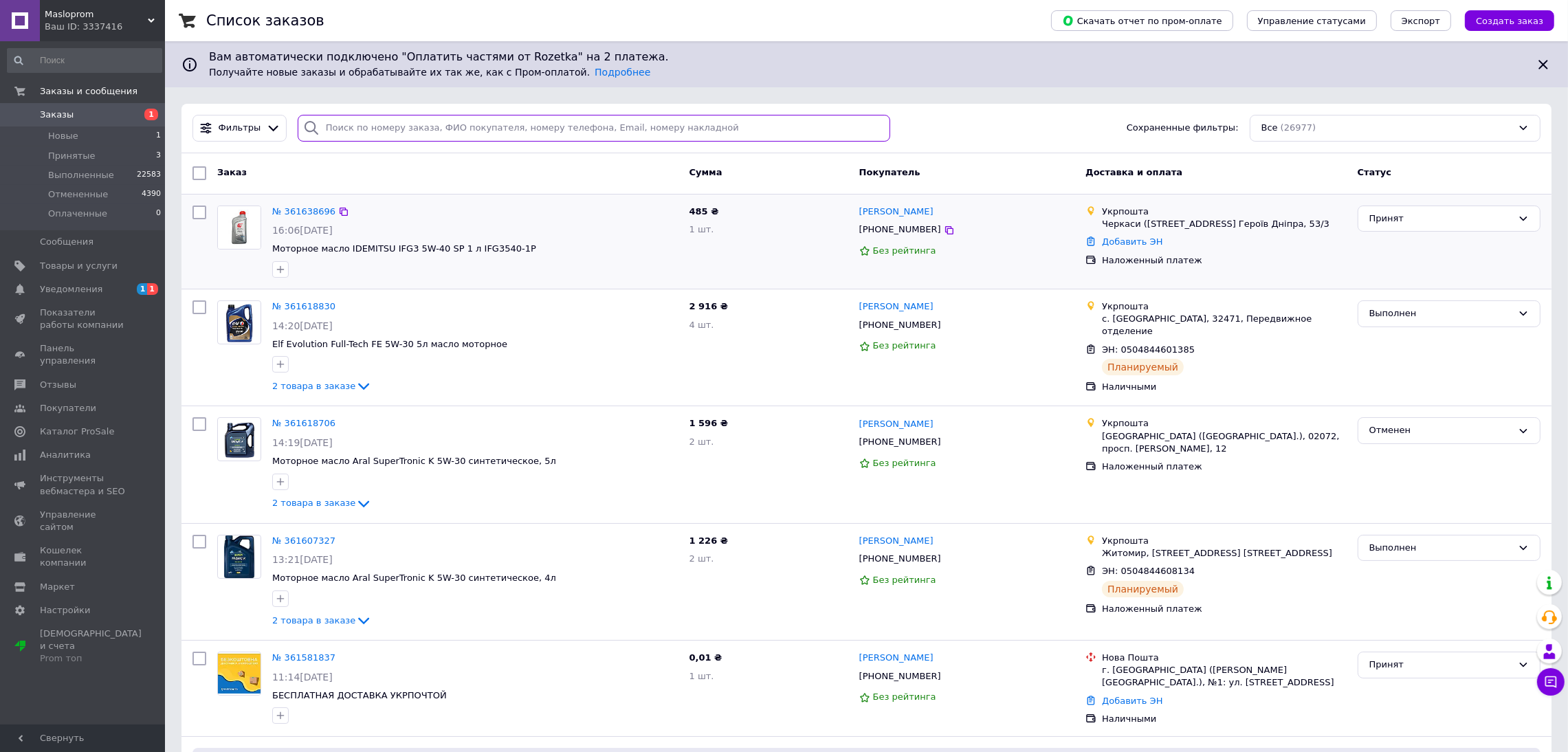
paste input "0988645377"
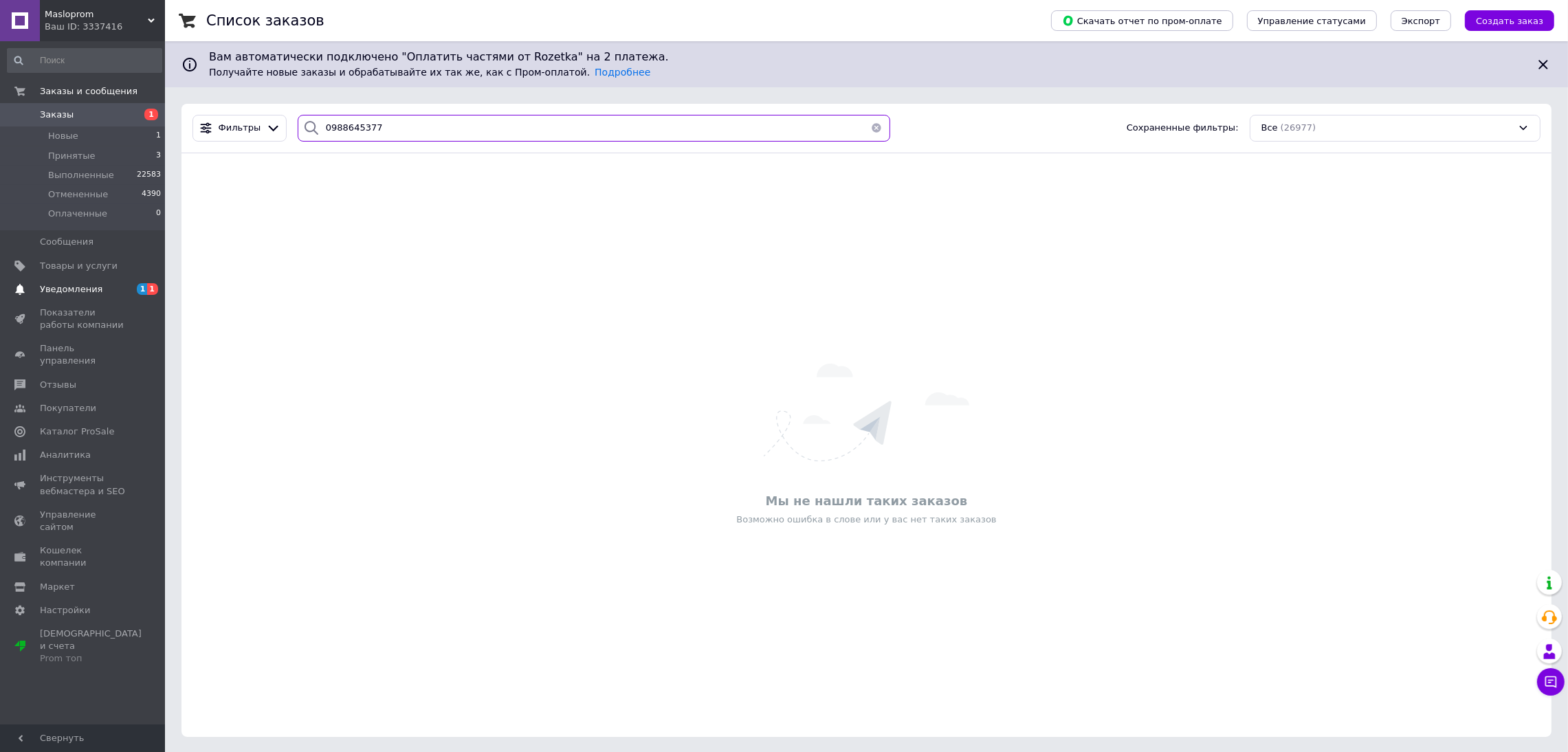
type input "0988645377"
click at [81, 283] on span "Уведомления" at bounding box center [71, 289] width 62 height 12
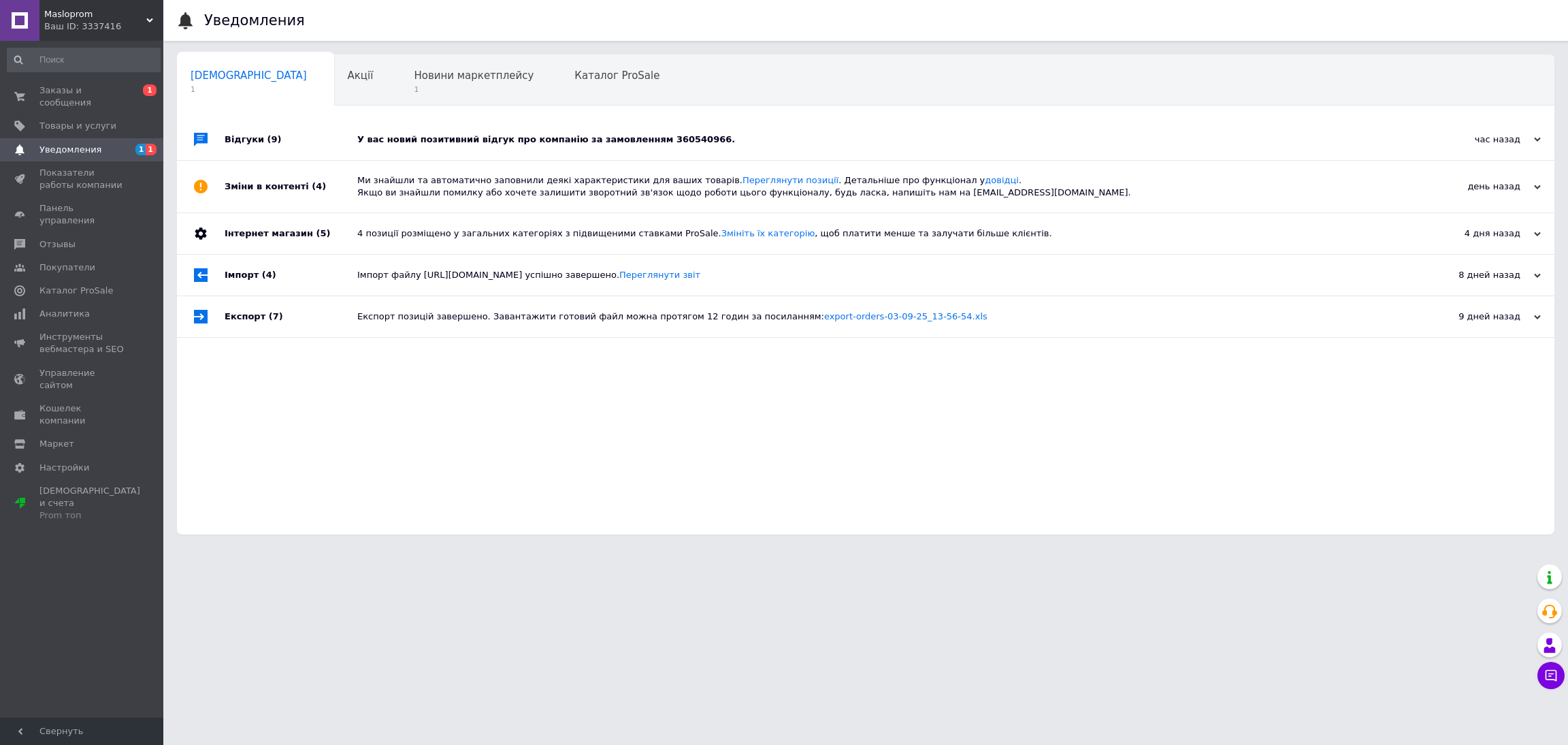
click at [451, 137] on div "У вас новий позитивний відгук про компанію за замовленням 360540966." at bounding box center [881, 139] width 1047 height 12
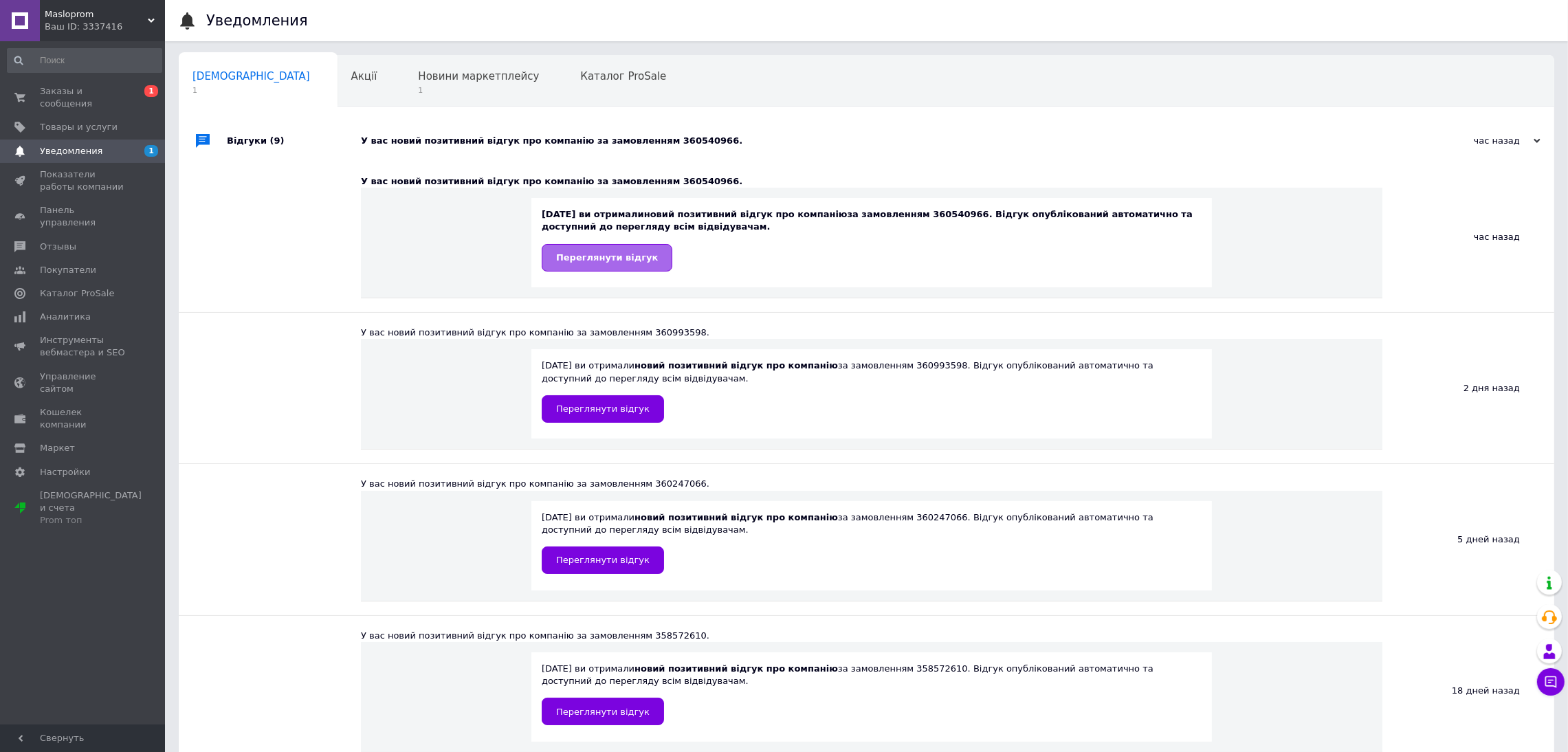
click at [616, 261] on span "Переглянути відгук" at bounding box center [607, 257] width 102 height 10
click at [81, 89] on span "Заказы и сообщения" at bounding box center [83, 98] width 87 height 25
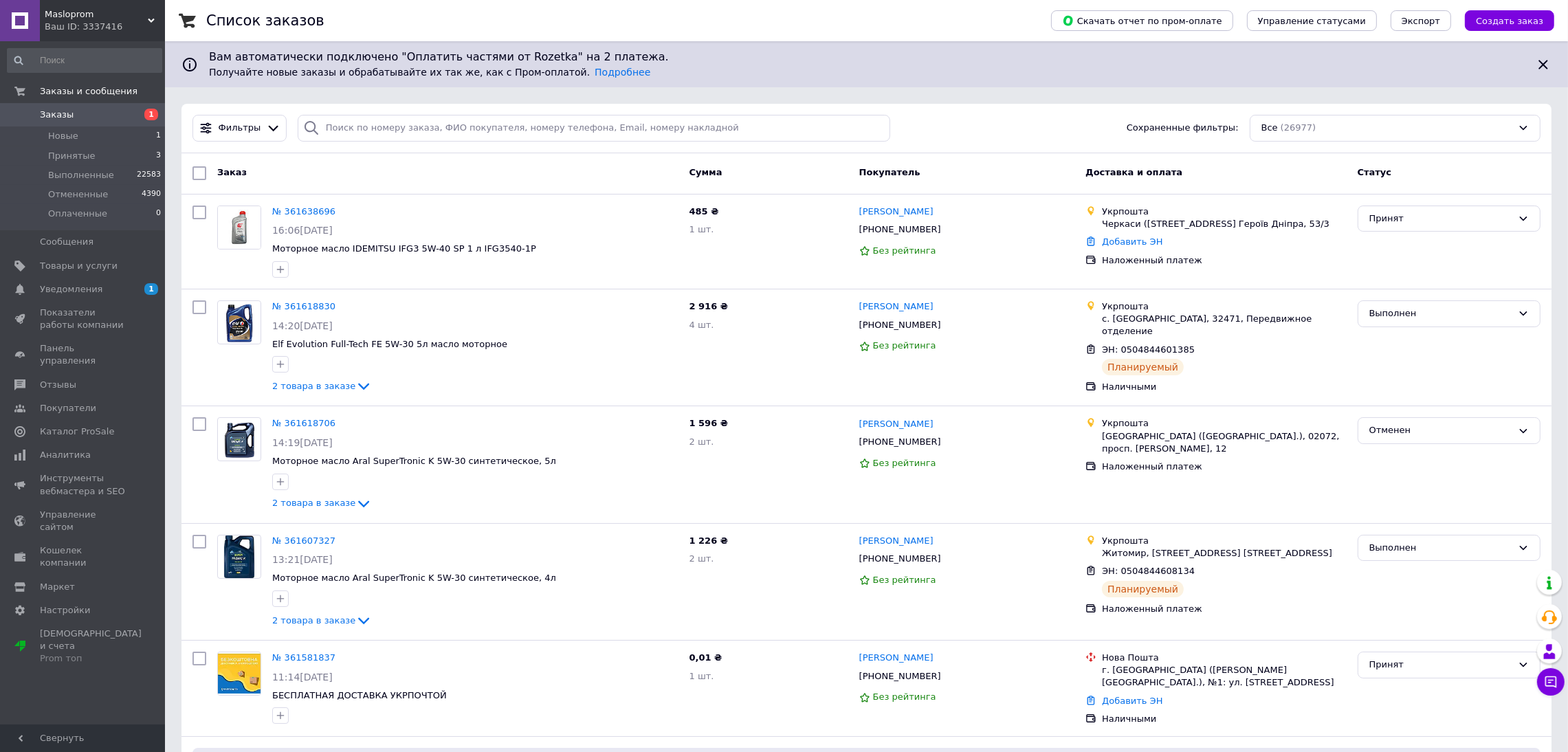
click at [99, 12] on span "Masloprom" at bounding box center [96, 15] width 103 height 12
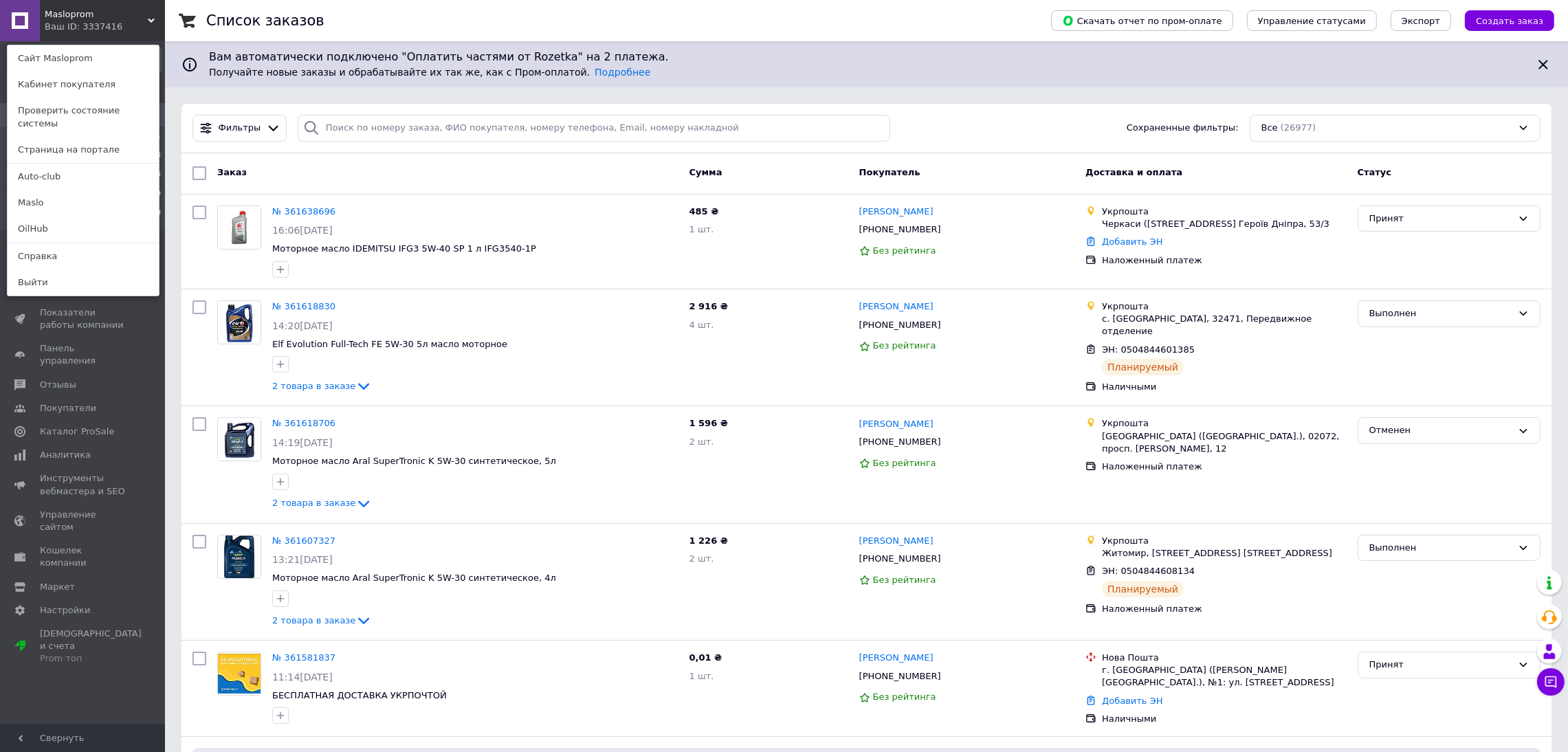
click at [106, 16] on div "Masloprom Ваш ID: 3337416 Сайт Masloprom Кабинет покупателя Проверить состояние…" at bounding box center [82, 21] width 165 height 41
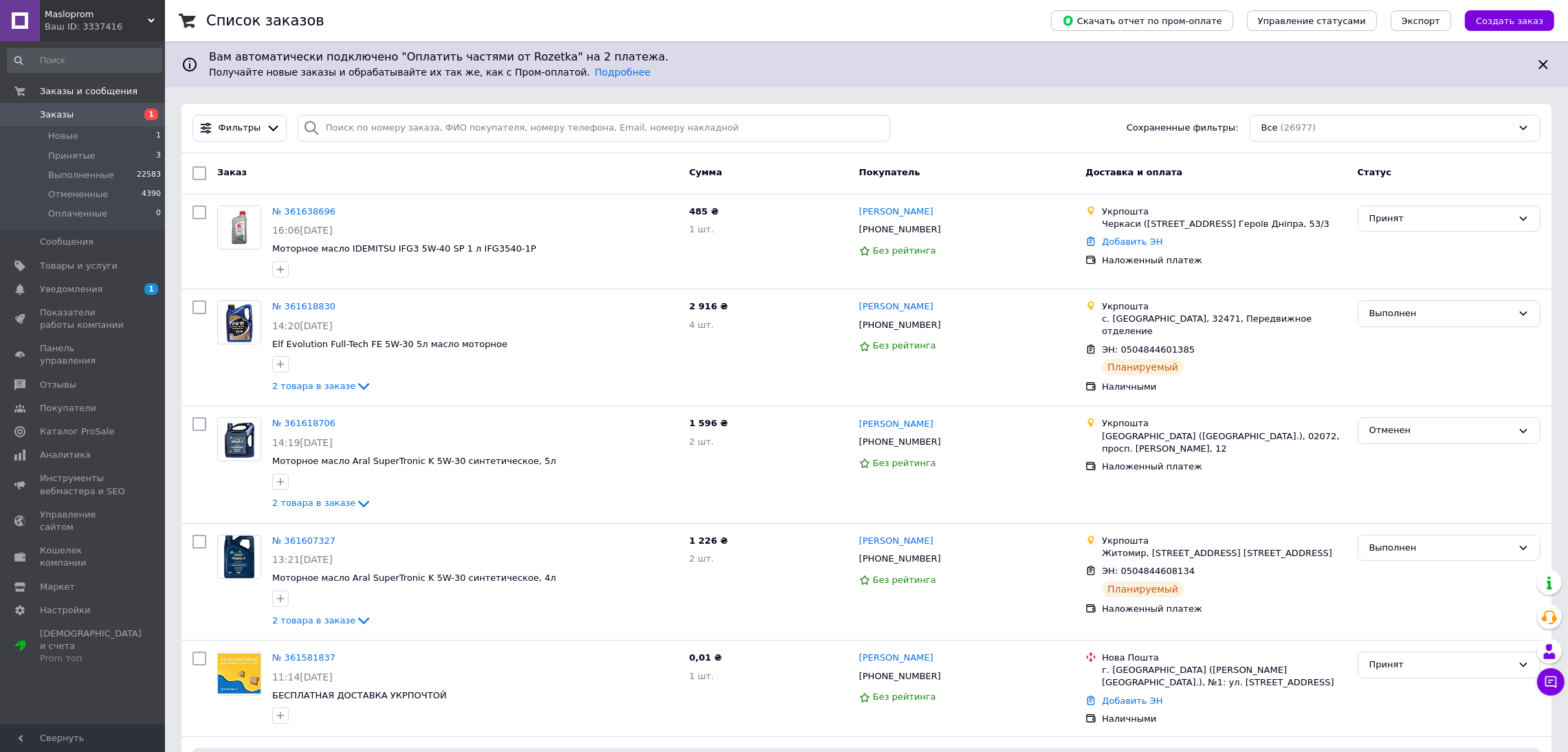
click at [99, 22] on div "Ваш ID: 3337416" at bounding box center [105, 27] width 120 height 12
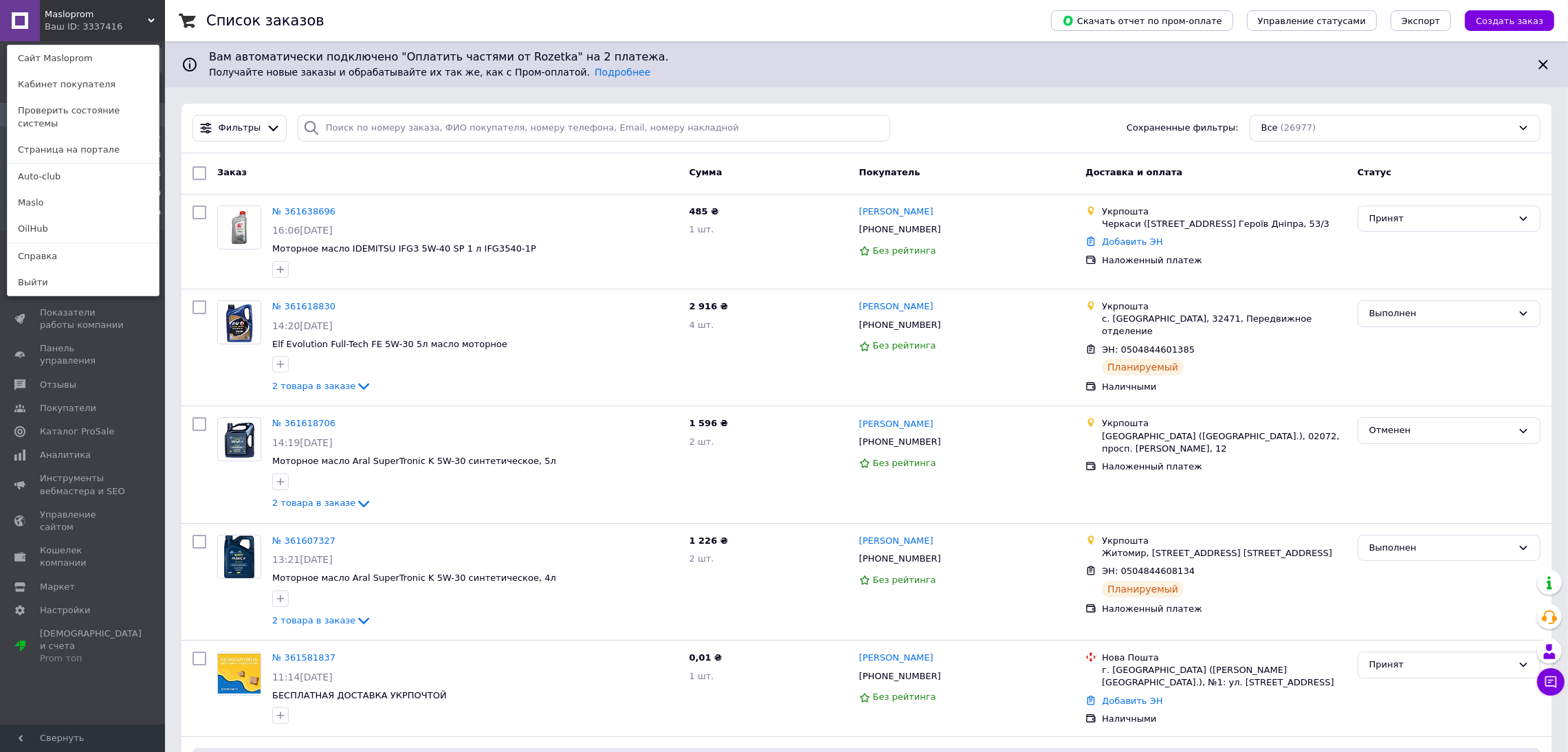
click at [87, 293] on span "Уведомления" at bounding box center [71, 289] width 62 height 12
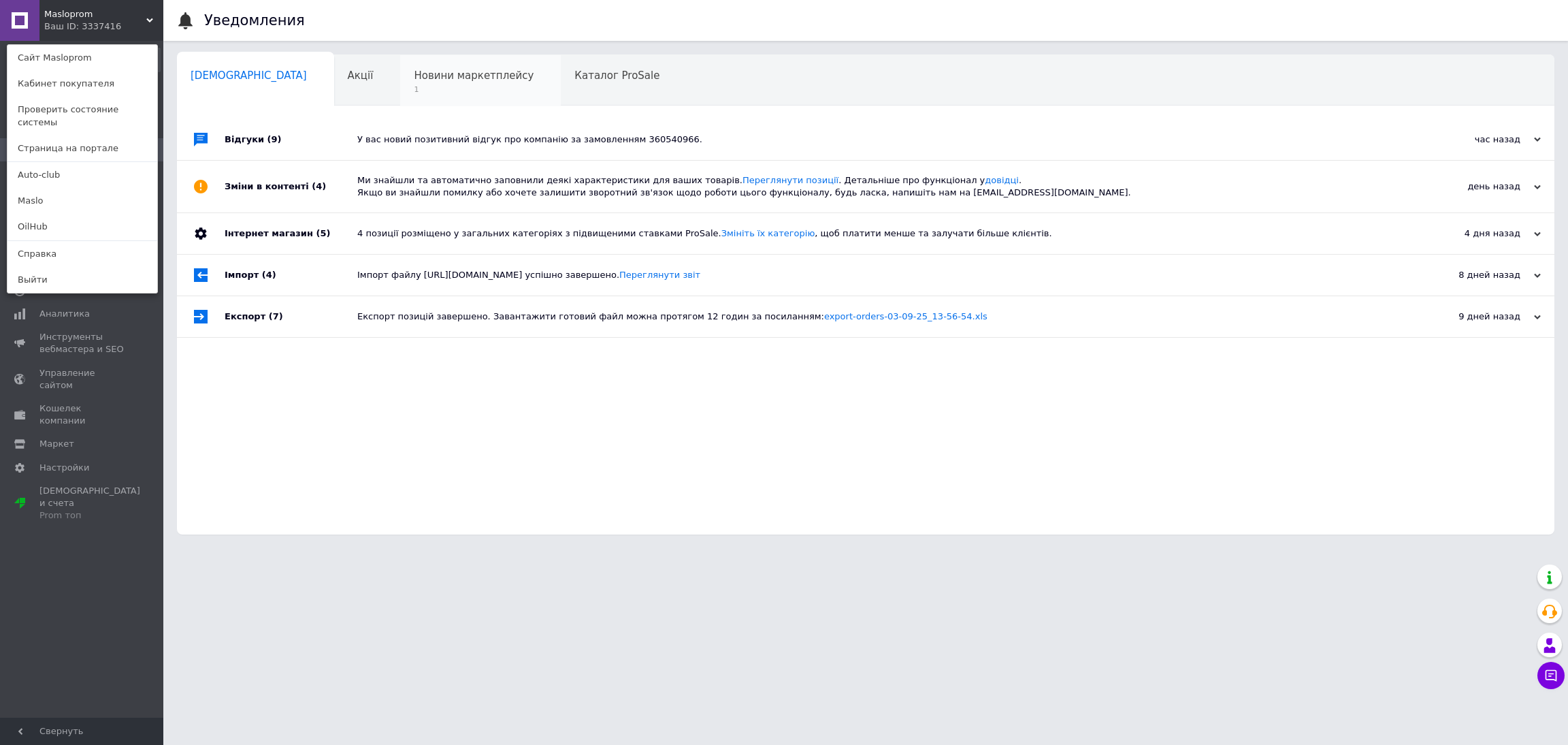
click at [400, 65] on div "Новини маркетплейсу 1" at bounding box center [480, 80] width 161 height 51
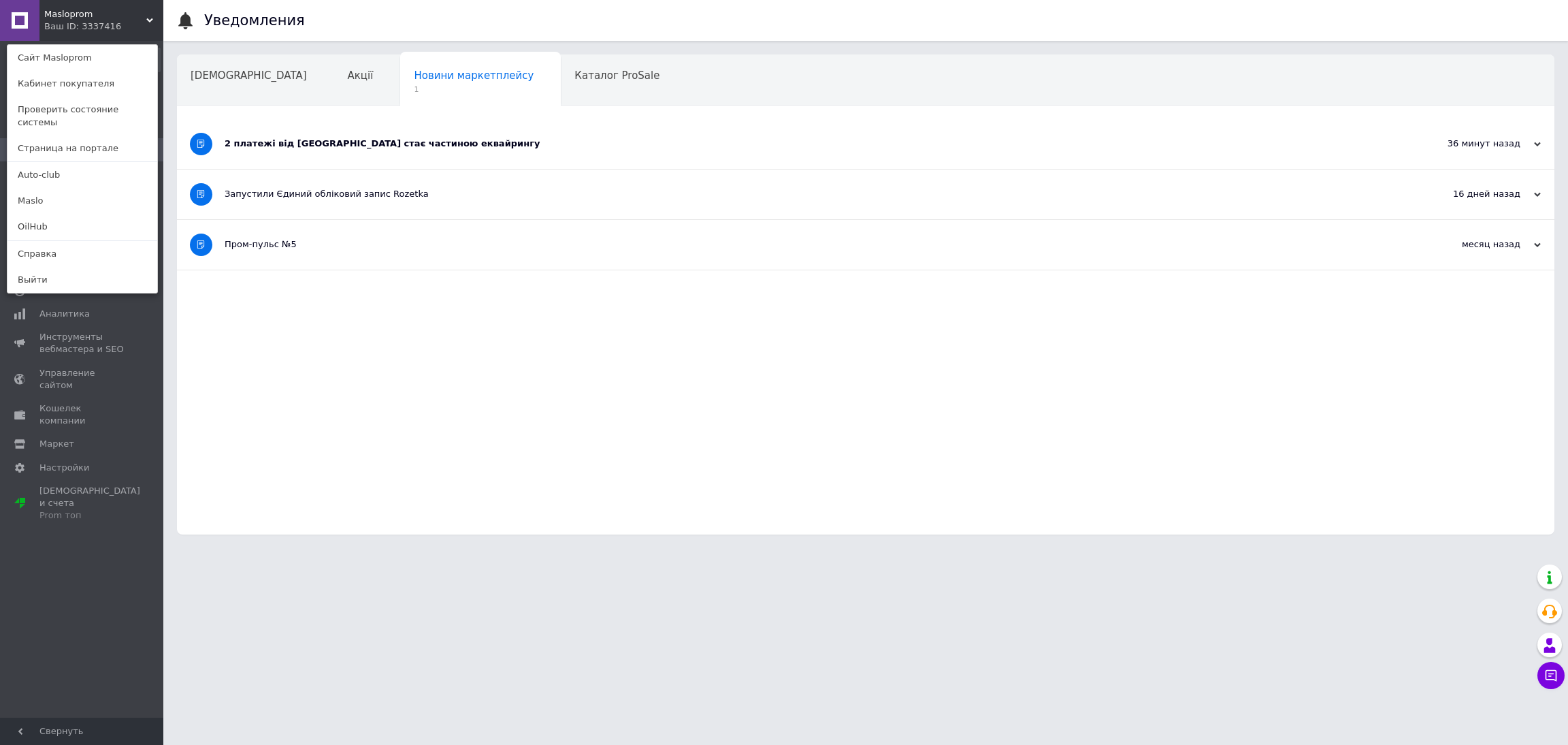
click at [390, 155] on div "2 платежі від Rozetka стає частиною еквайрингу" at bounding box center [815, 144] width 1180 height 50
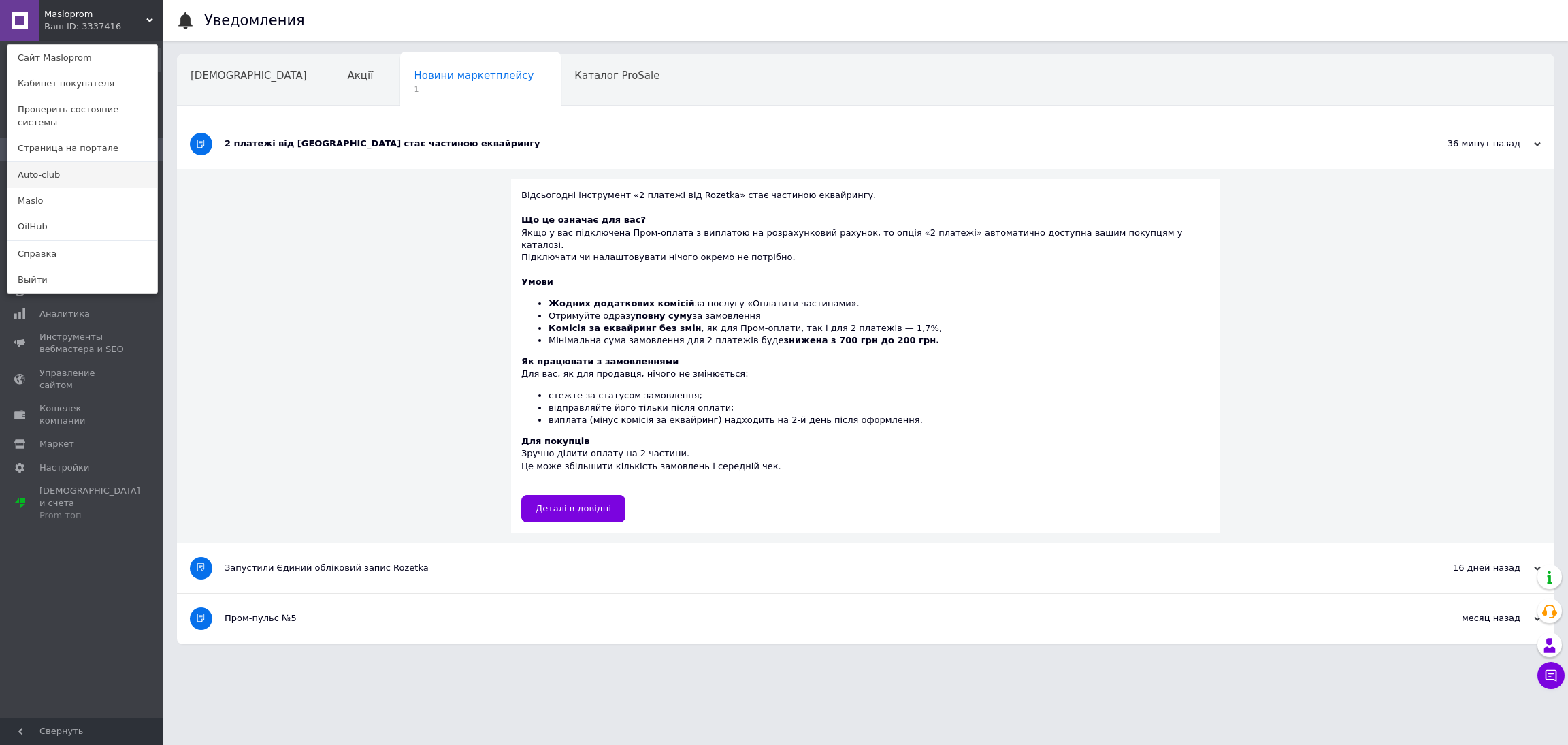
click at [71, 162] on link "Auto-club" at bounding box center [82, 174] width 150 height 26
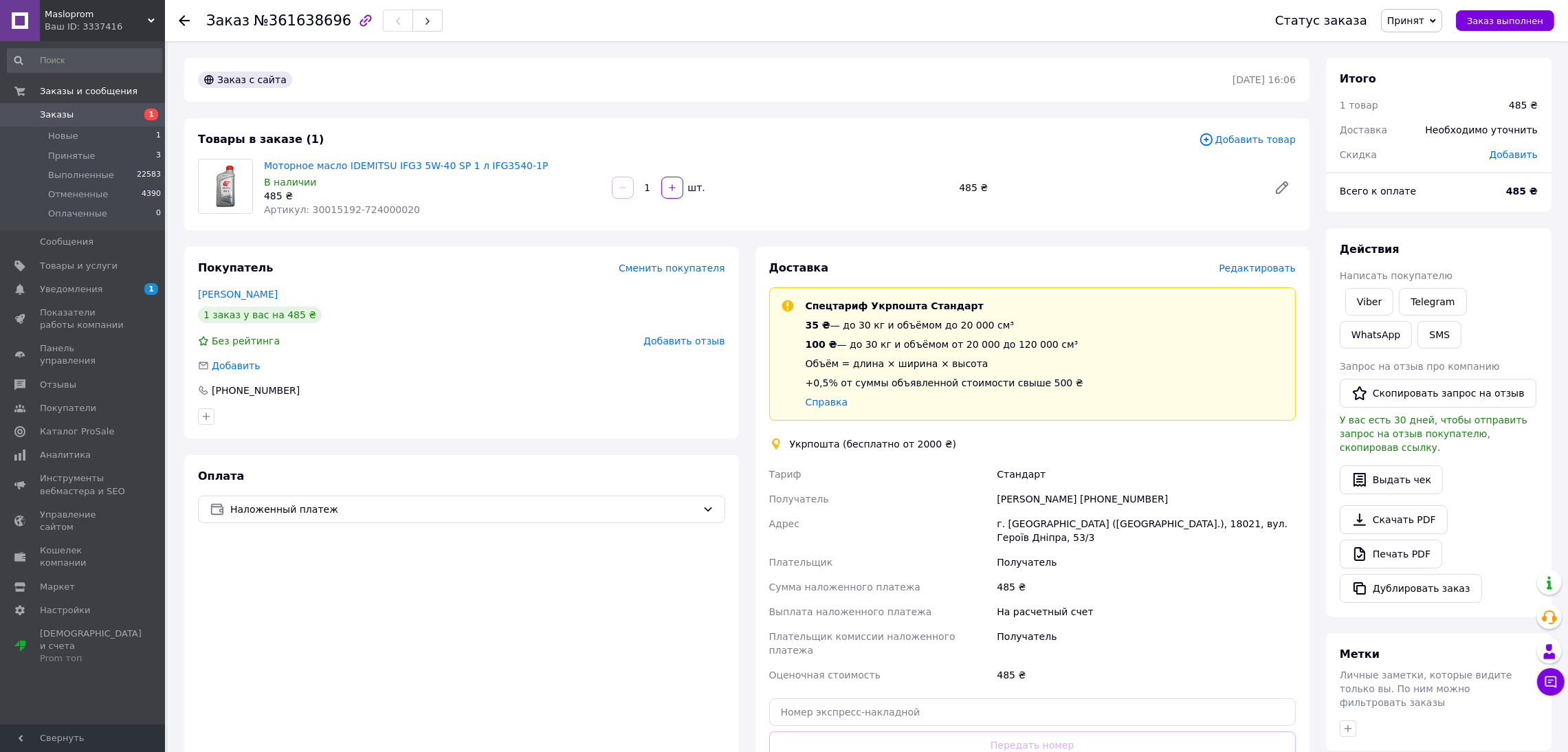
click at [378, 206] on span "Артикул: 30015192-724000020" at bounding box center [342, 209] width 156 height 11
copy span "724000020"
click at [1116, 495] on div "Ірина Бухарова +380637909051" at bounding box center [1146, 498] width 305 height 25
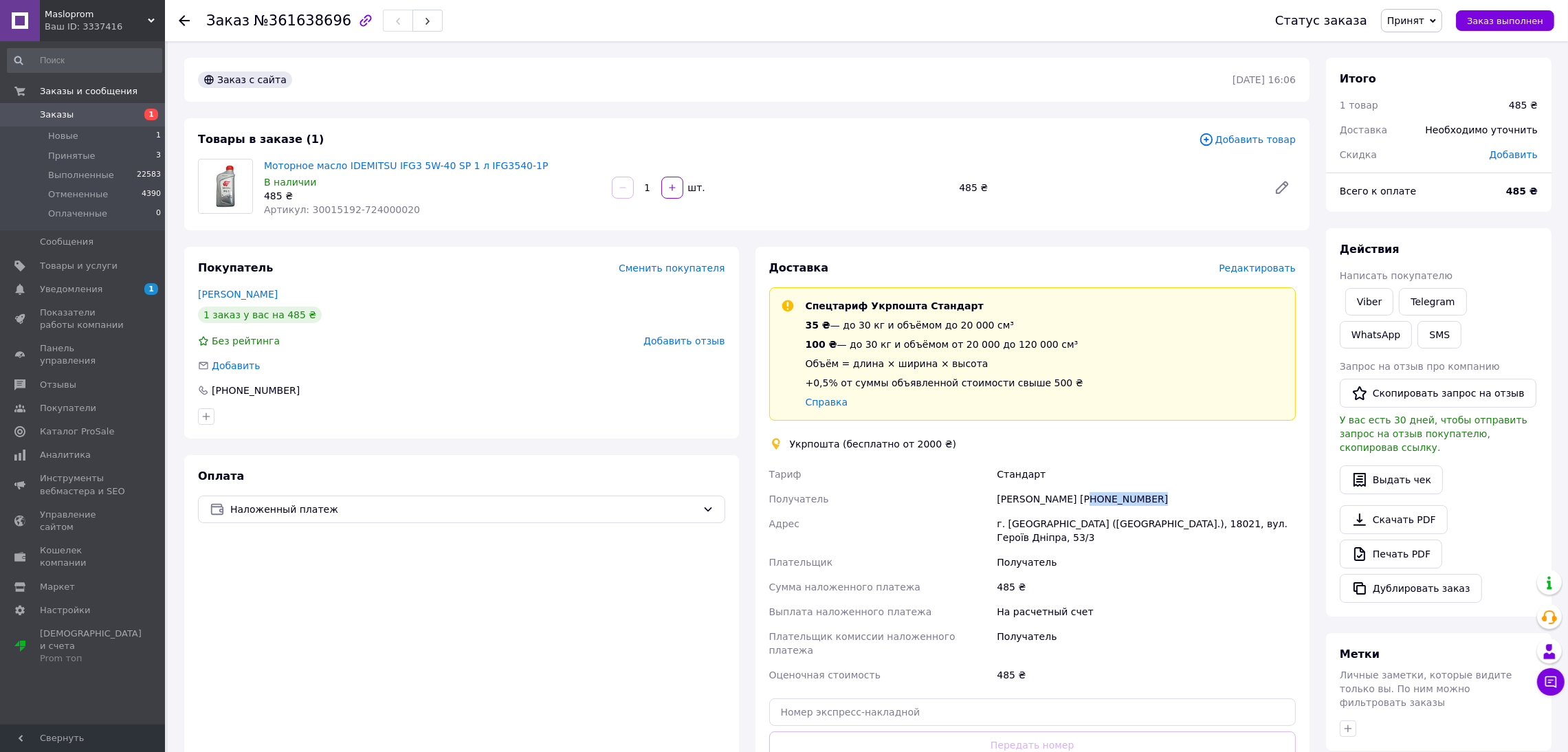
copy div "380637909051"
drag, startPoint x: 403, startPoint y: 208, endPoint x: 305, endPoint y: 207, distance: 98.0
click at [305, 207] on div "Артикул: 30015192-724000020" at bounding box center [433, 210] width 337 height 14
copy span "30015192-724000020"
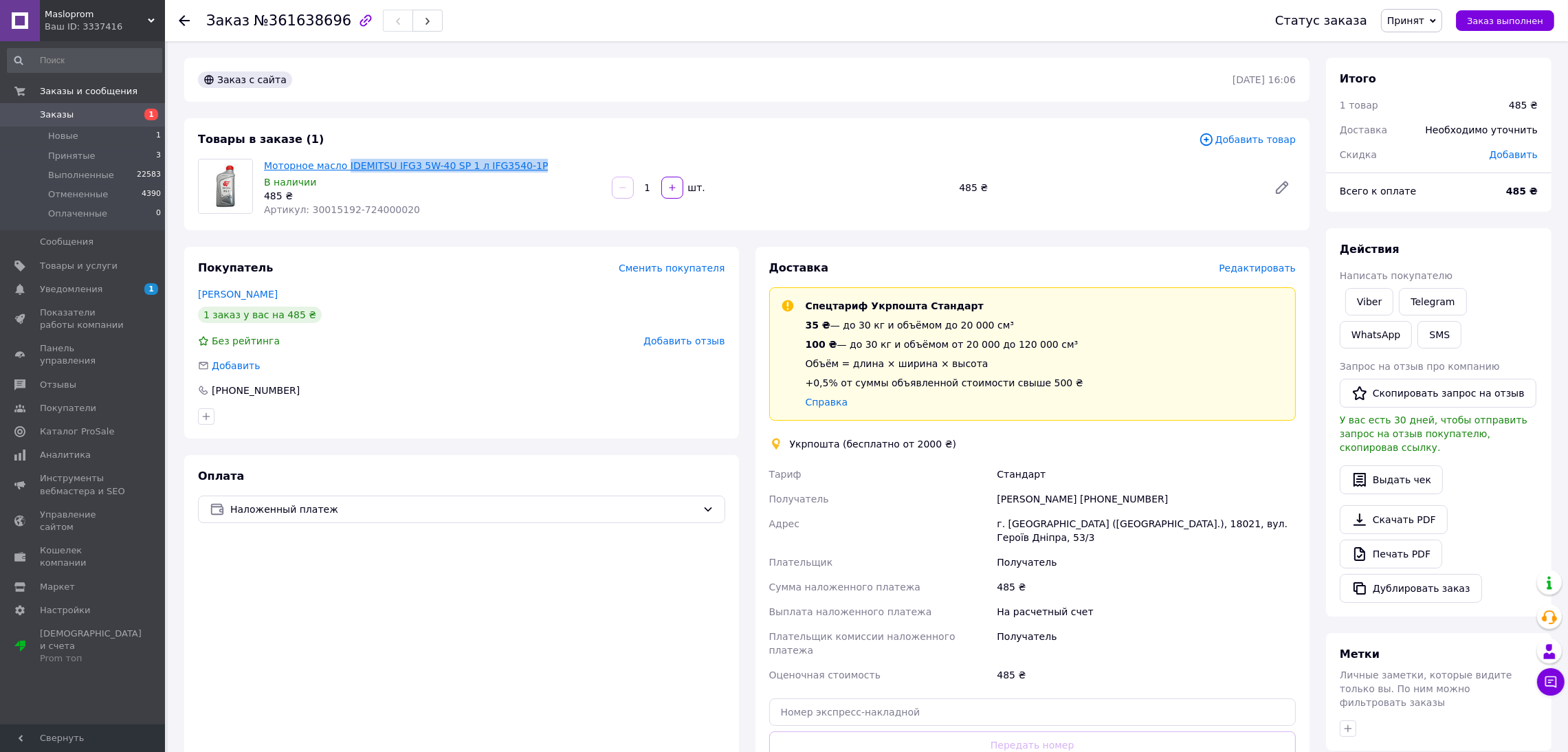
drag, startPoint x: 522, startPoint y: 161, endPoint x: 340, endPoint y: 160, distance: 182.0
click at [340, 160] on span "Моторное масло IDEMITSU IFG3 5W-40 SP 1 л IFG3540-1P" at bounding box center [433, 166] width 337 height 14
copy link "IDEMITSU IFG3 5W-40 SP 1 л IFG3540-1P"
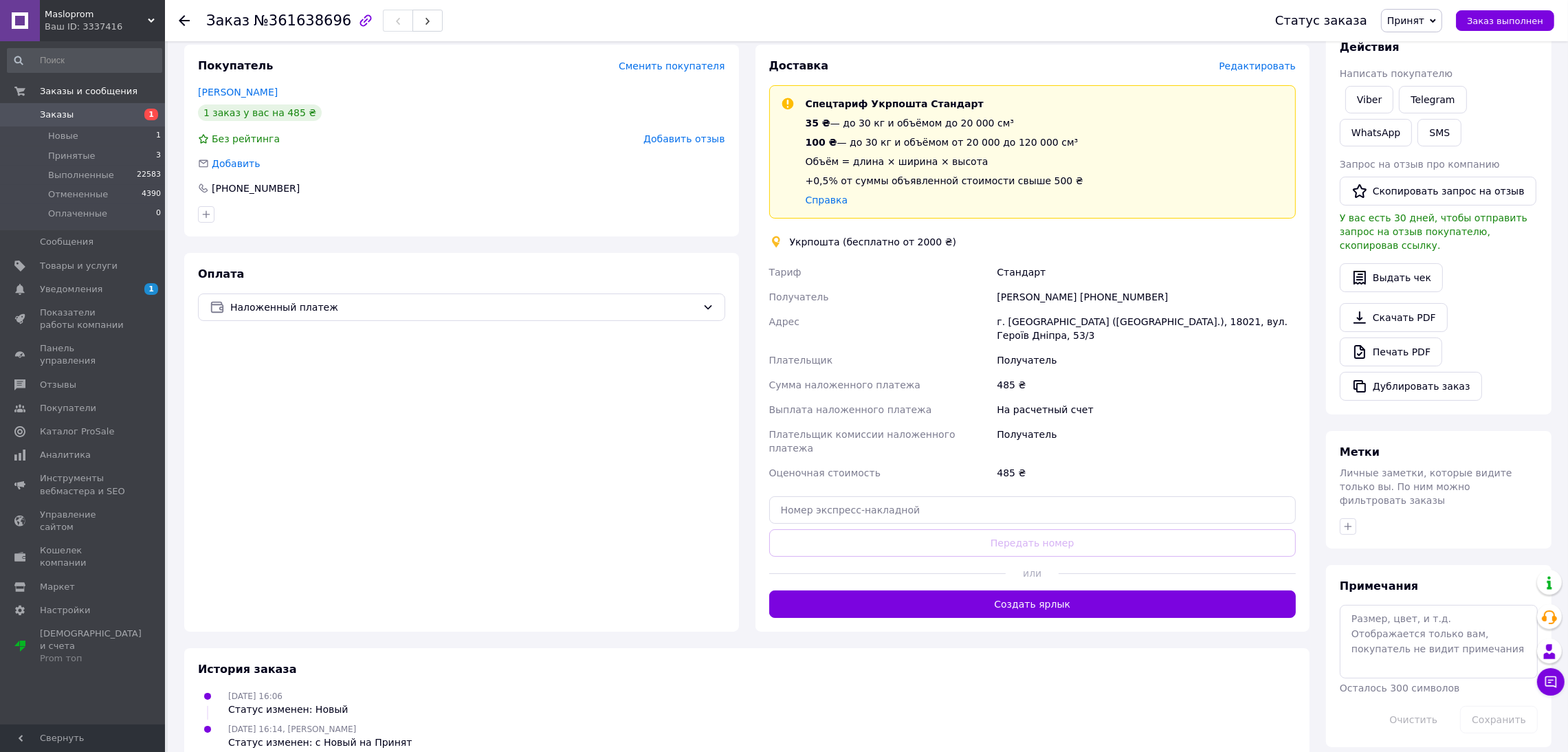
scroll to position [203, 0]
click at [1413, 604] on textarea at bounding box center [1438, 641] width 198 height 73
paste textarea "IDEMITSU IFG3 5W-40 SP 1 л IFG3540-1P"
drag, startPoint x: 1346, startPoint y: 591, endPoint x: 1365, endPoint y: 610, distance: 26.9
click at [1365, 610] on textarea "IDEMITSU IFG3 5W-40 SP 1 л IFG3540-1P - 485 грн" at bounding box center [1438, 641] width 198 height 73
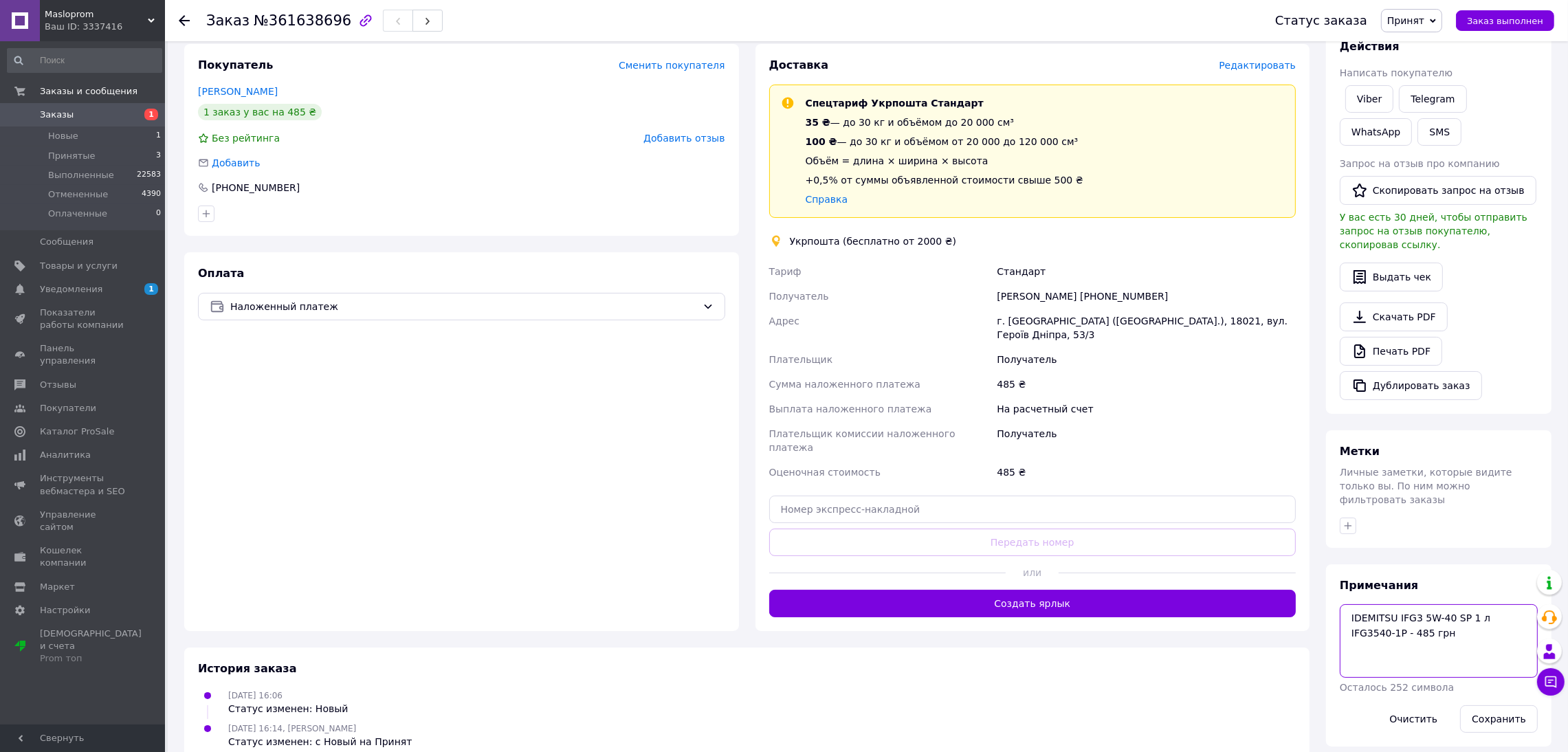
type textarea "IDEMITSU IFG3 5W-40 SP 1 л IFG3540-1P - 485 грн"
click at [1370, 604] on textarea "IDEMITSU IFG3 5W-40 SP 1 л IFG3540-1P - 485 грн" at bounding box center [1438, 641] width 198 height 73
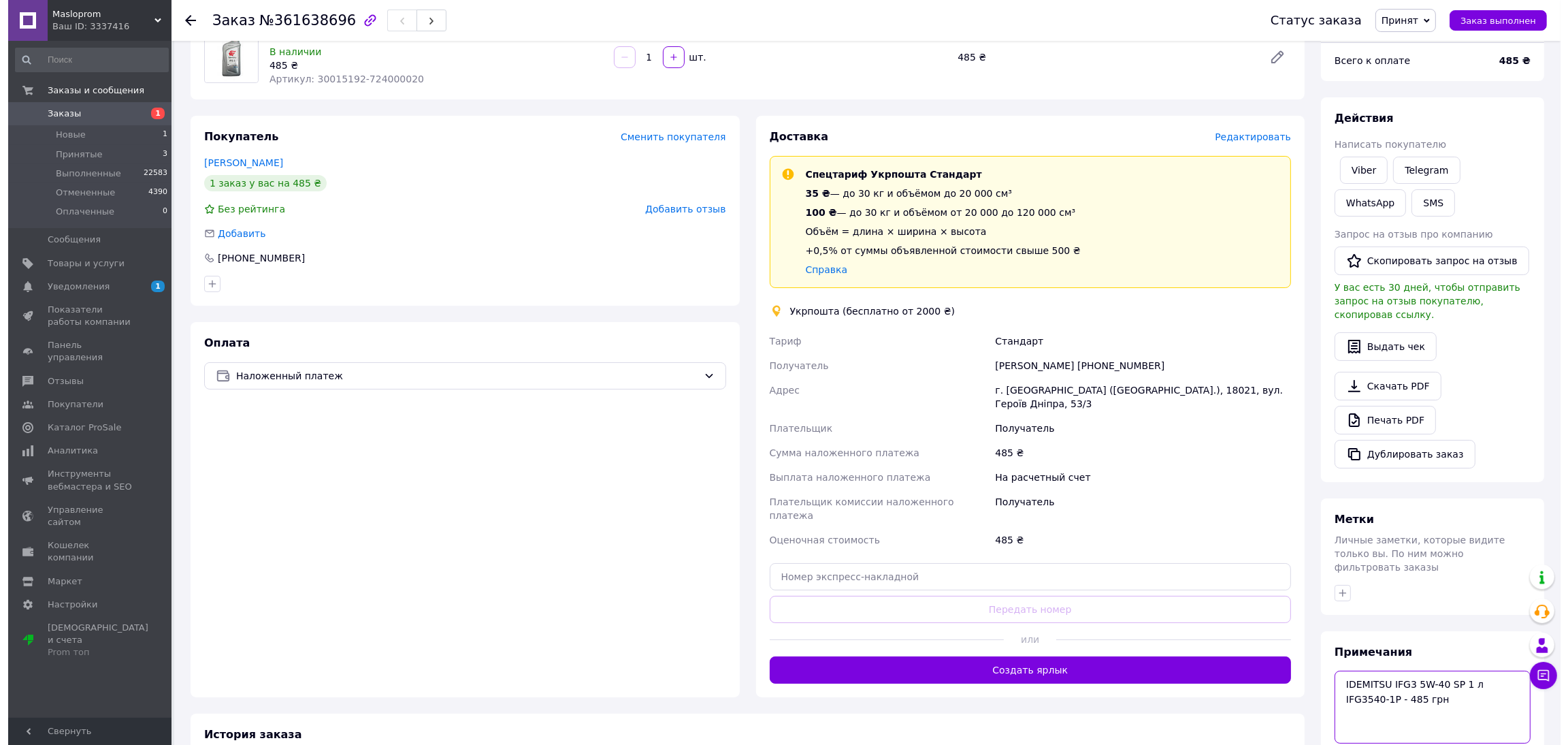
scroll to position [0, 0]
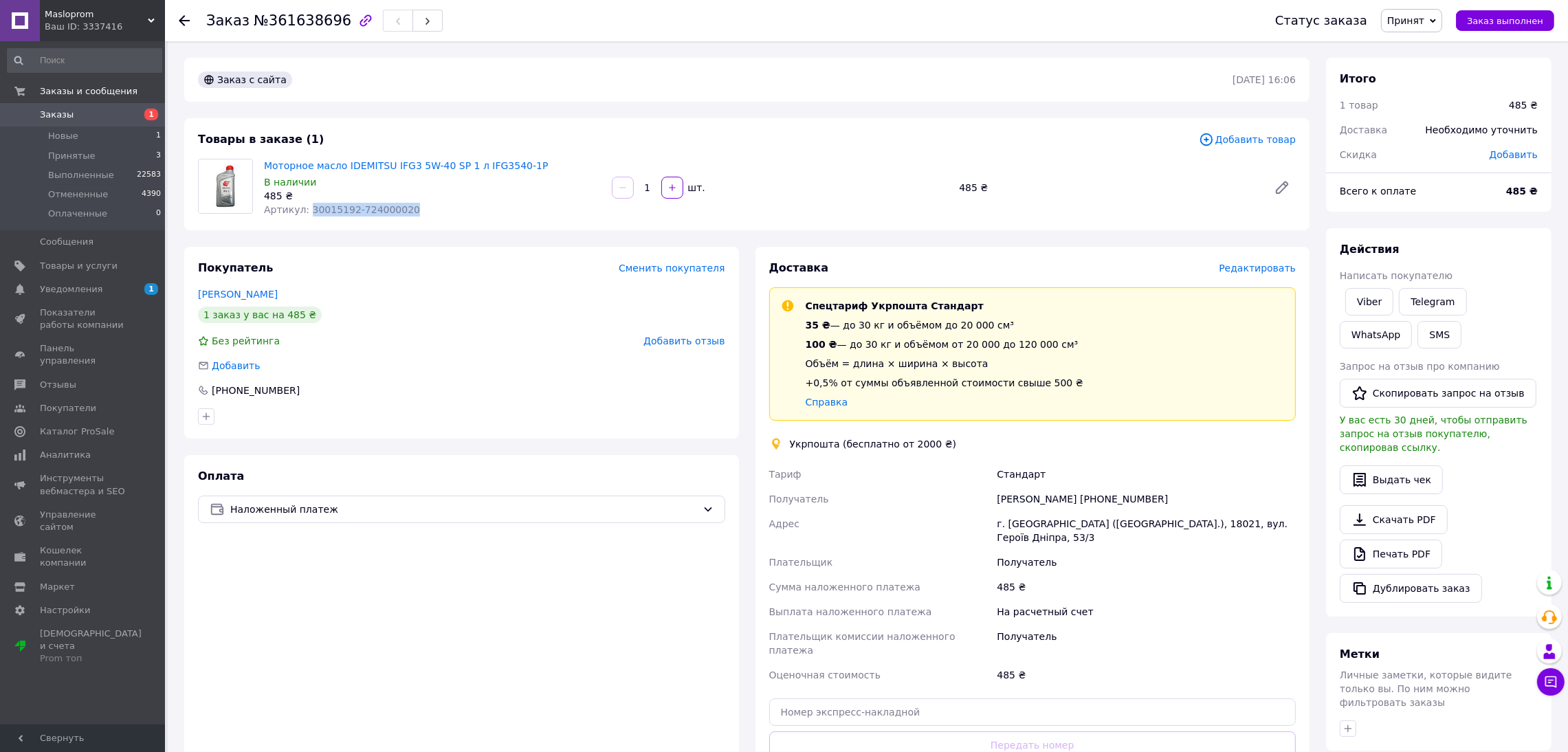
drag, startPoint x: 406, startPoint y: 208, endPoint x: 304, endPoint y: 205, distance: 102.0
click at [305, 205] on div "Артикул: 30015192-724000020" at bounding box center [433, 210] width 337 height 14
copy span "30015192-724000020"
drag, startPoint x: 992, startPoint y: 496, endPoint x: 1183, endPoint y: 496, distance: 191.0
click at [1183, 496] on div "Тариф Стандарт Получатель Ірина Бухарова +380637909051 Адрес г. Черкассы (Черка…" at bounding box center [1032, 574] width 533 height 225
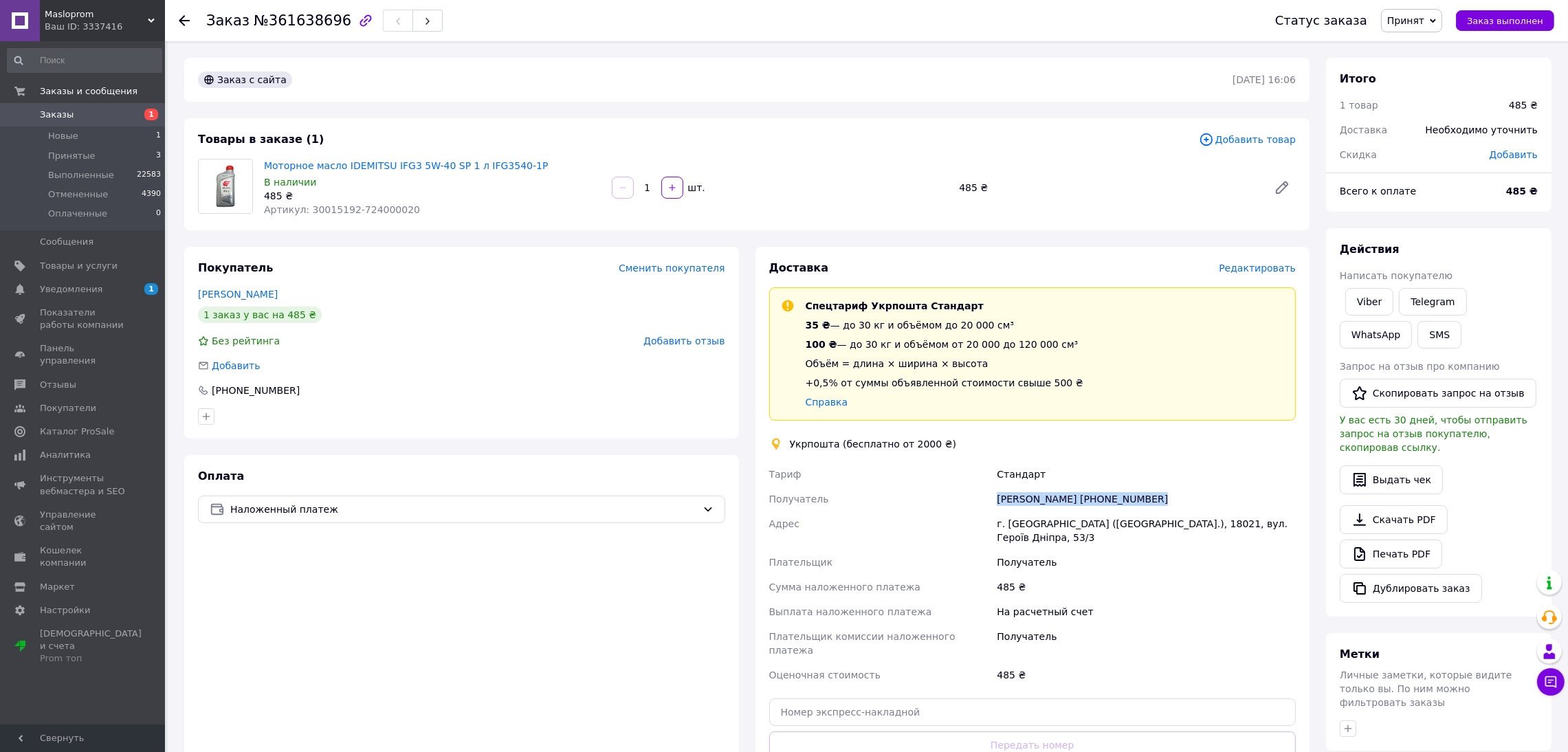
copy div "Получатель Ірина Бухарова +380637909051"
click at [1263, 268] on span "Редактировать" at bounding box center [1257, 268] width 77 height 11
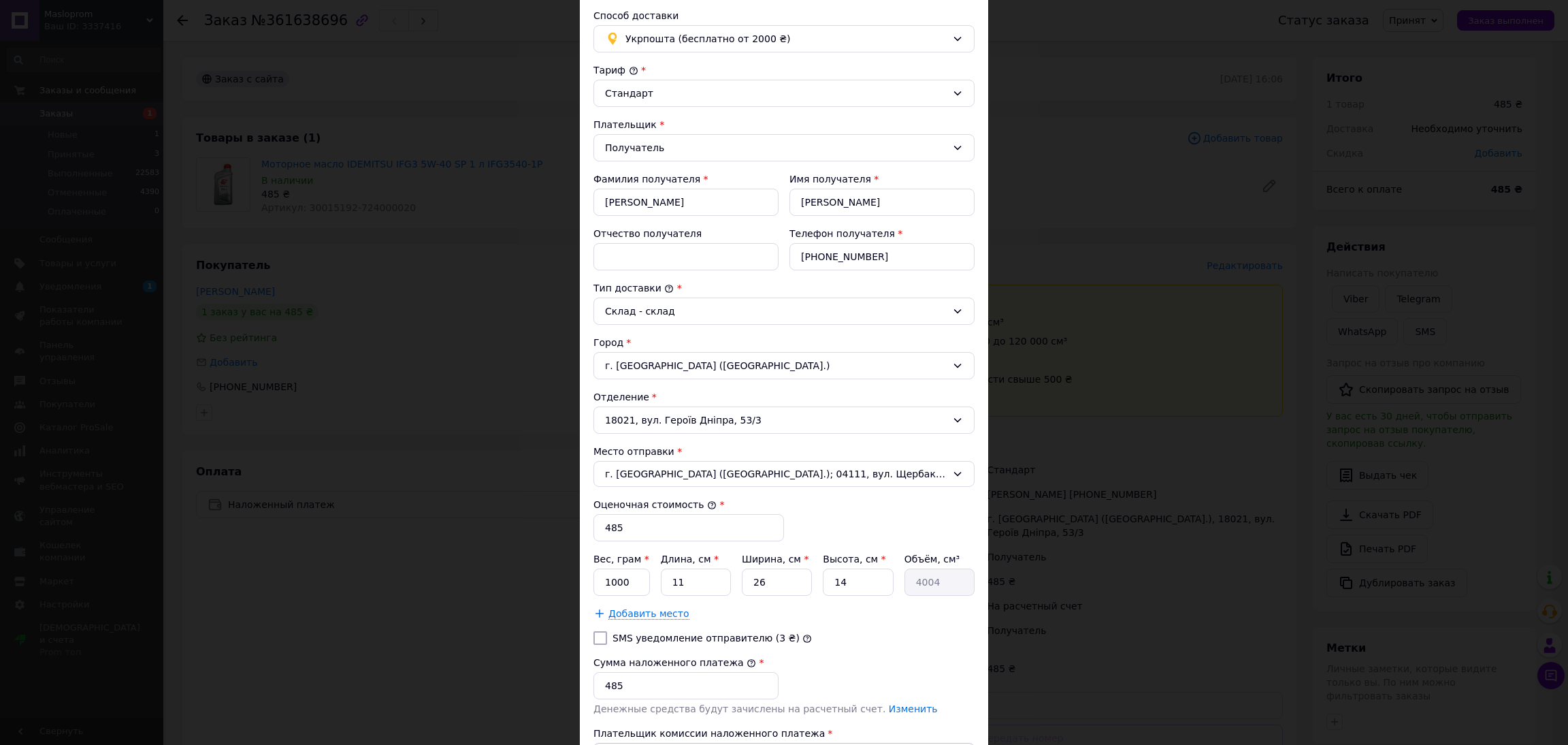
scroll to position [236, 0]
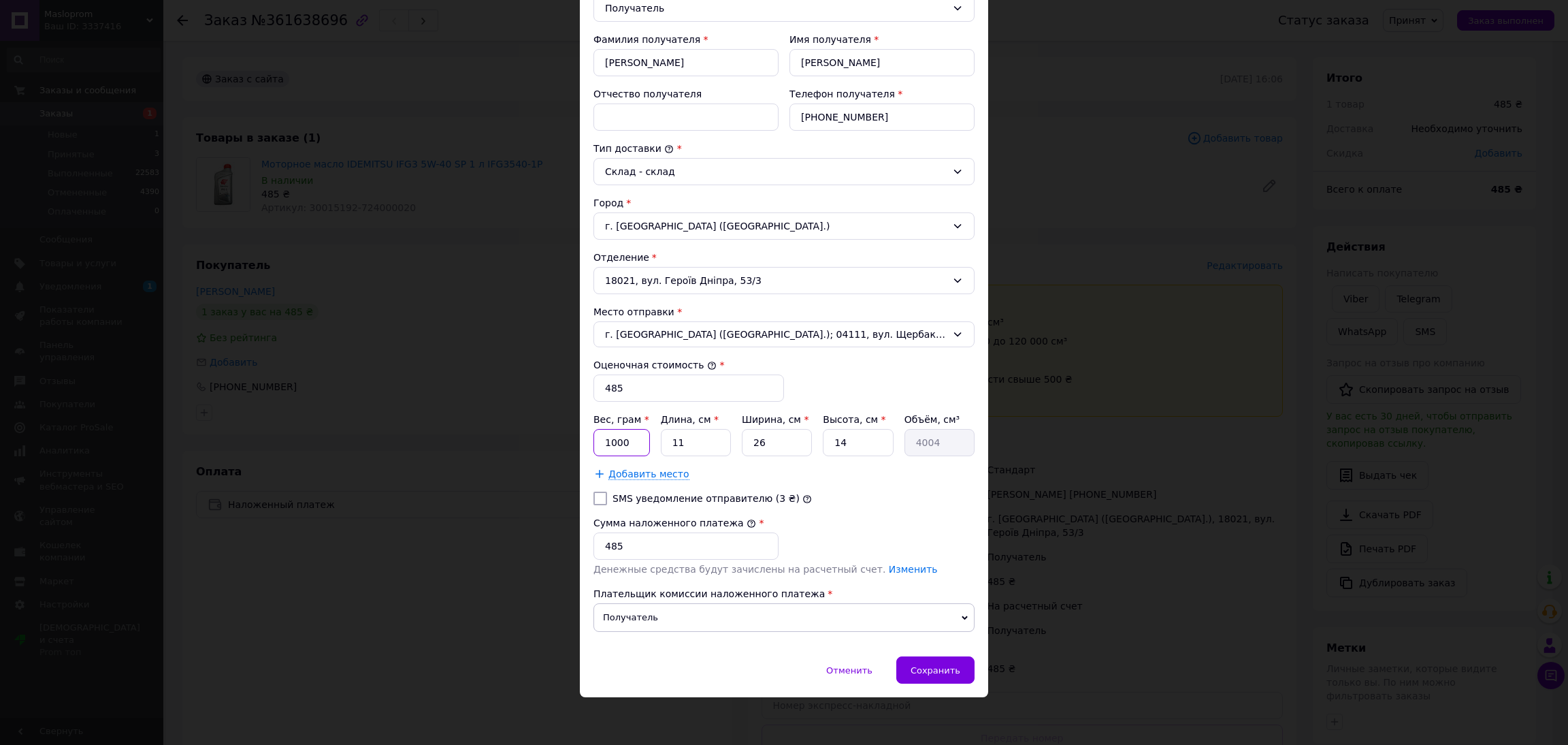
click at [634, 439] on input "1000" at bounding box center [622, 442] width 56 height 27
click at [745, 442] on input "26" at bounding box center [776, 442] width 70 height 27
click at [687, 442] on input "11" at bounding box center [696, 442] width 70 height 27
click at [685, 442] on input "11" at bounding box center [696, 442] width 70 height 27
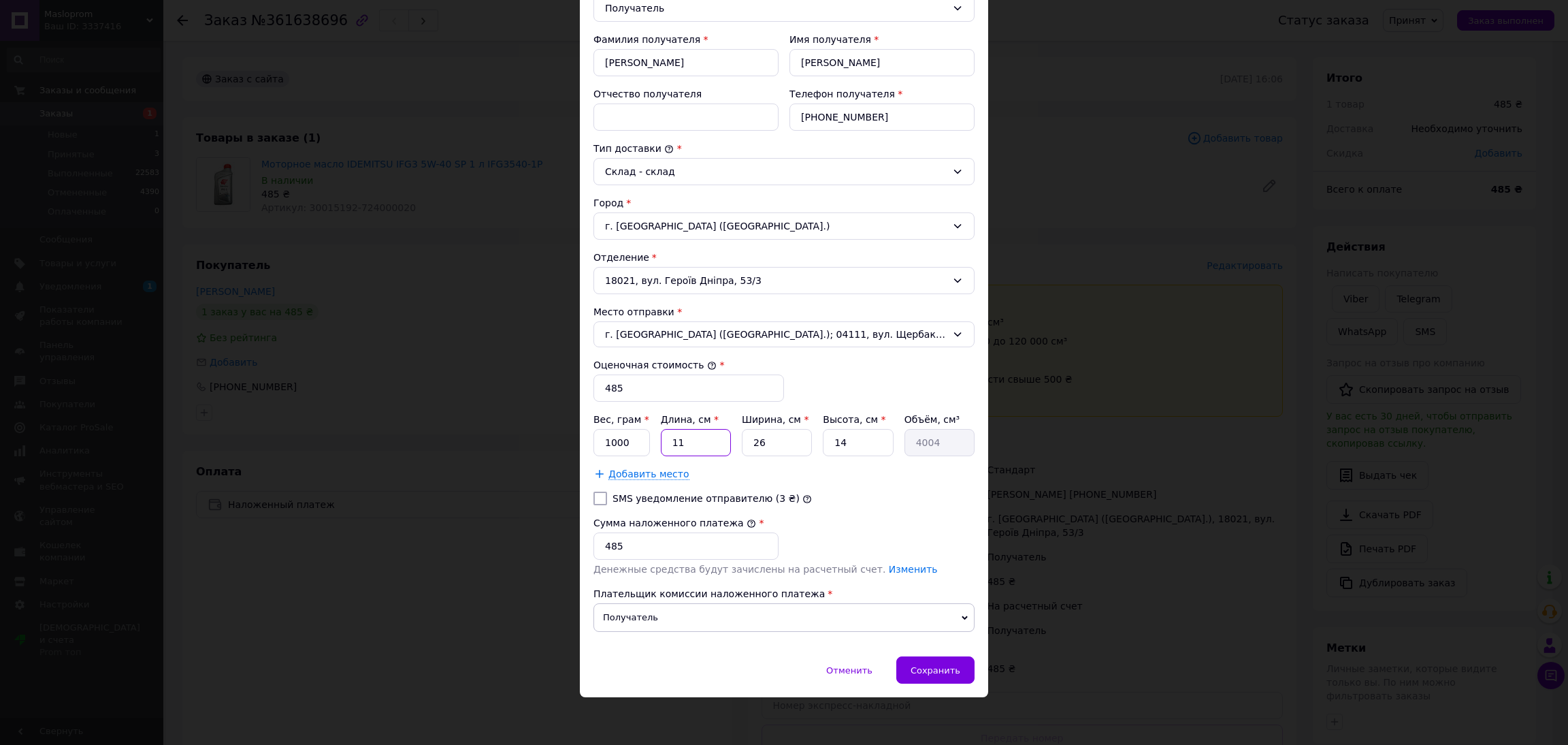
type input "1"
type input "364"
type input "10"
type input "3640"
type input "10"
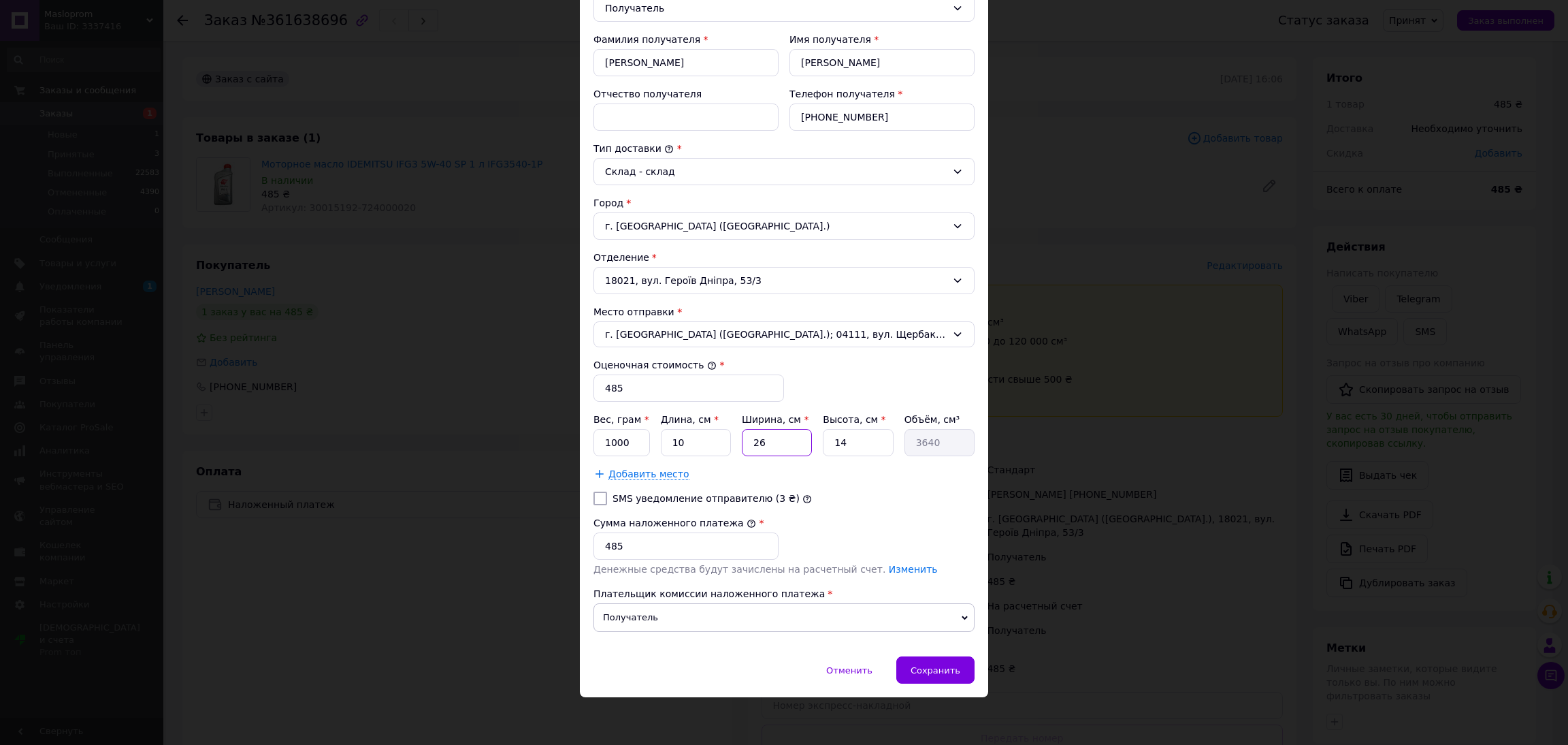
type input "1"
type input "140"
type input "10"
type input "1400"
type input "10"
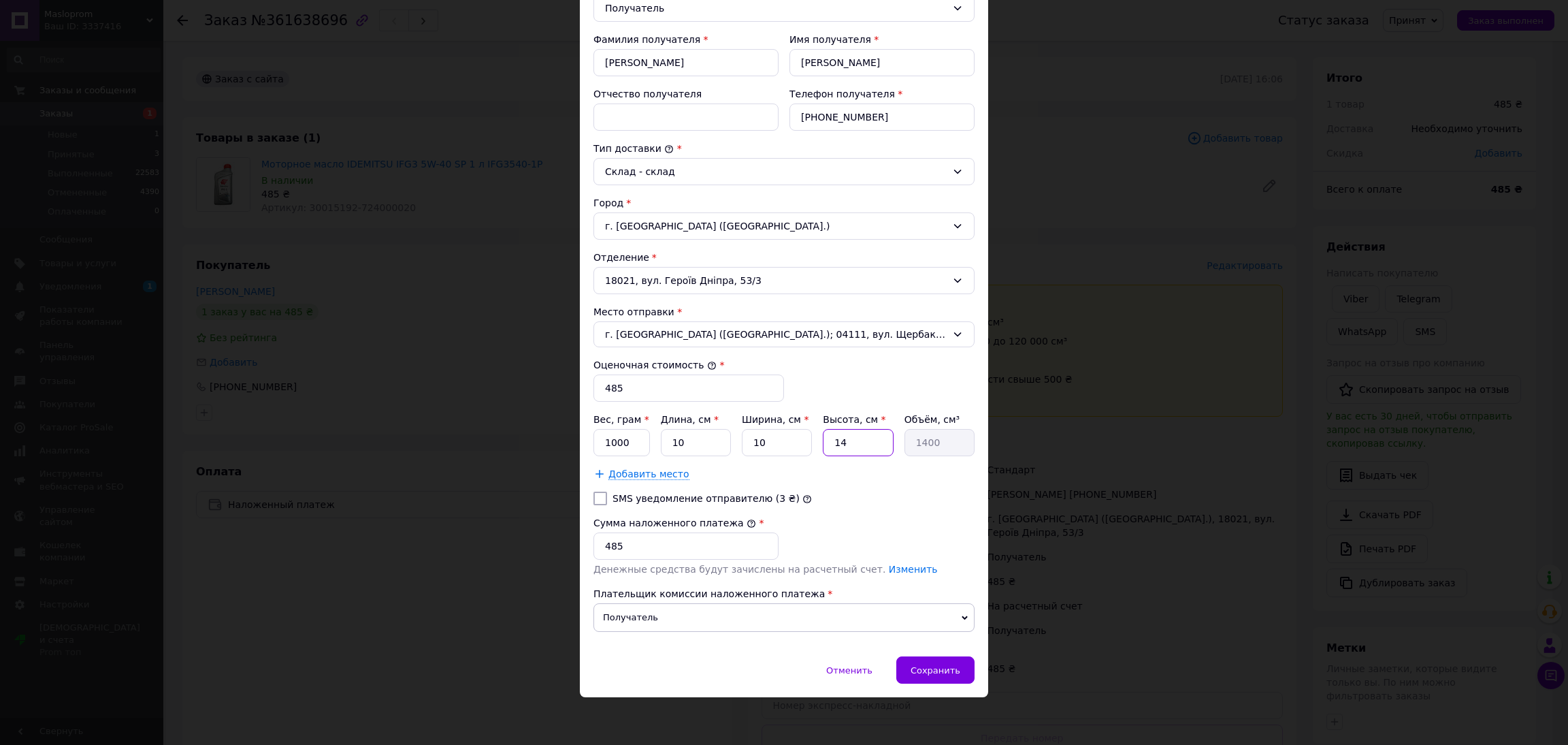
type input "1"
type input "100"
type input "10"
type input "1000"
type input "10"
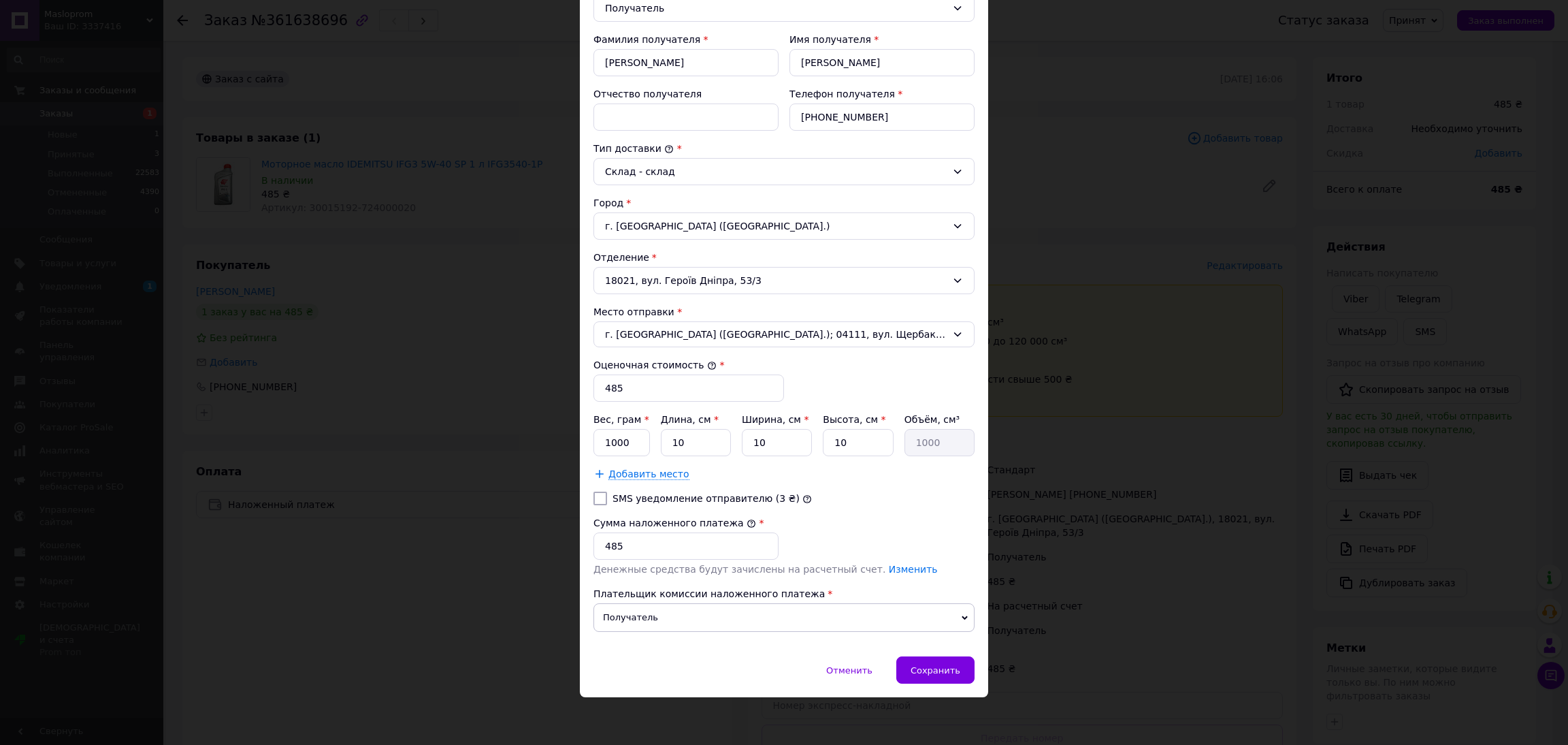
click at [974, 665] on div "Отменить   Сохранить" at bounding box center [784, 677] width 409 height 41
click at [956, 669] on span "Сохранить" at bounding box center [935, 671] width 50 height 10
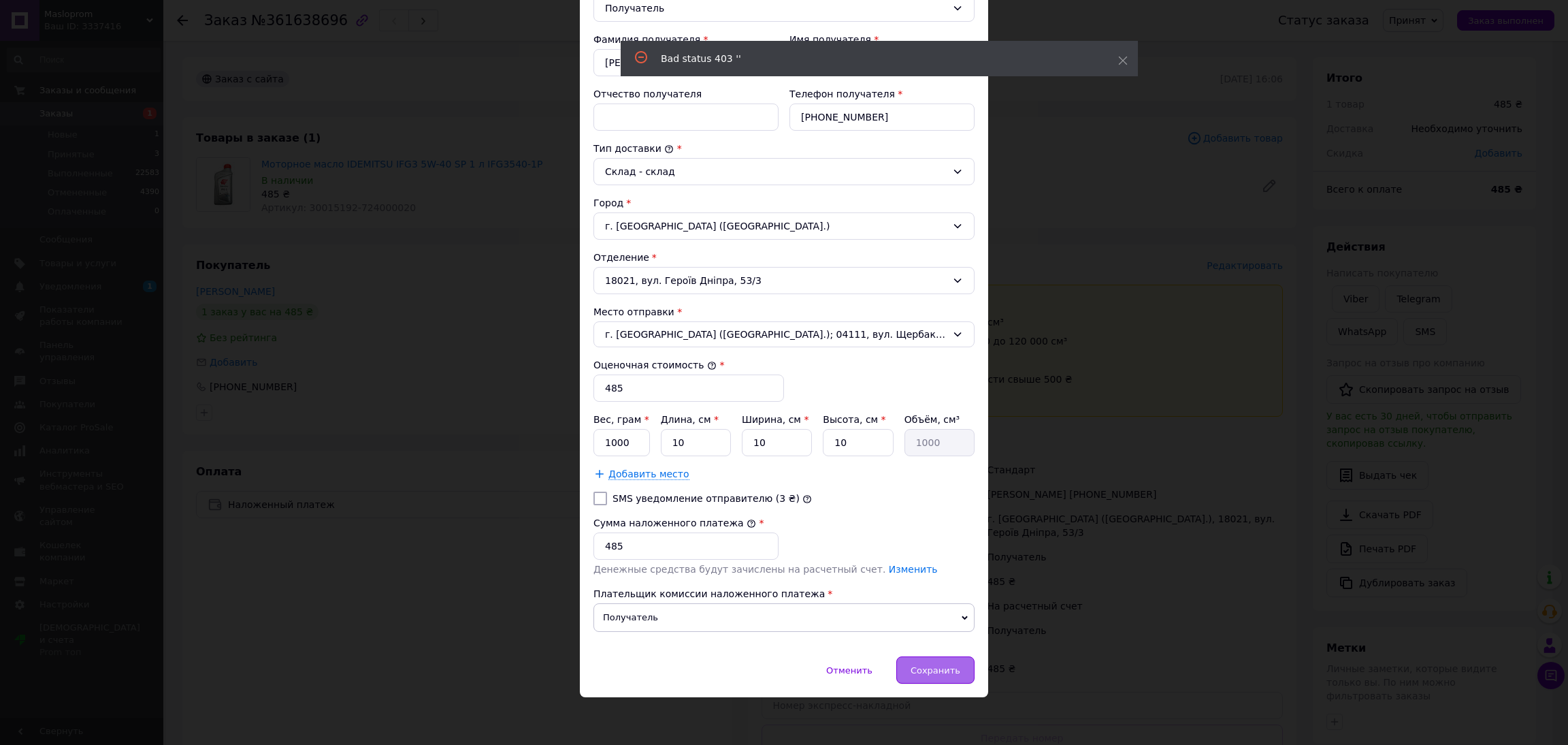
click at [945, 670] on span "Сохранить" at bounding box center [935, 671] width 50 height 10
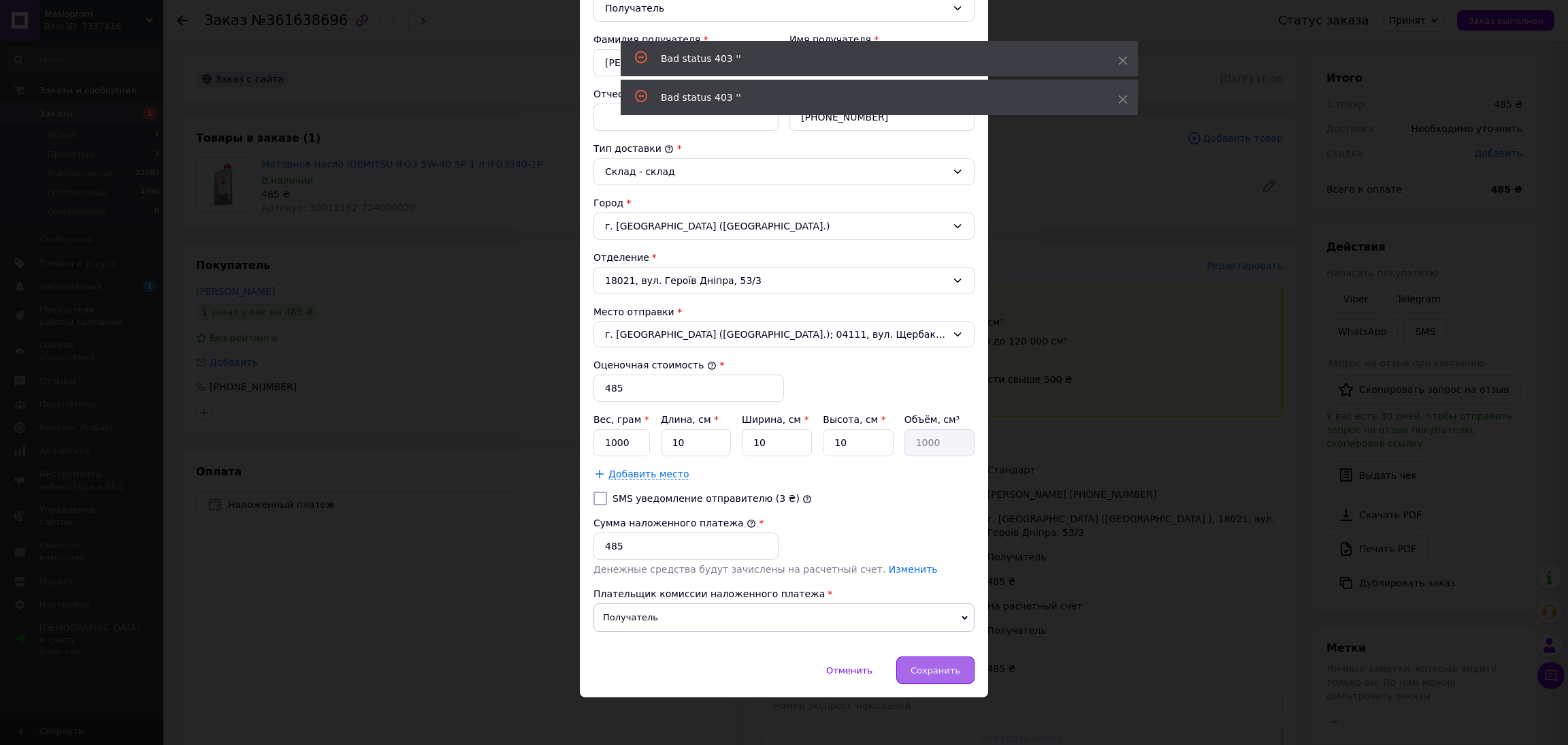
click at [933, 665] on span "Сохранить" at bounding box center [935, 671] width 50 height 10
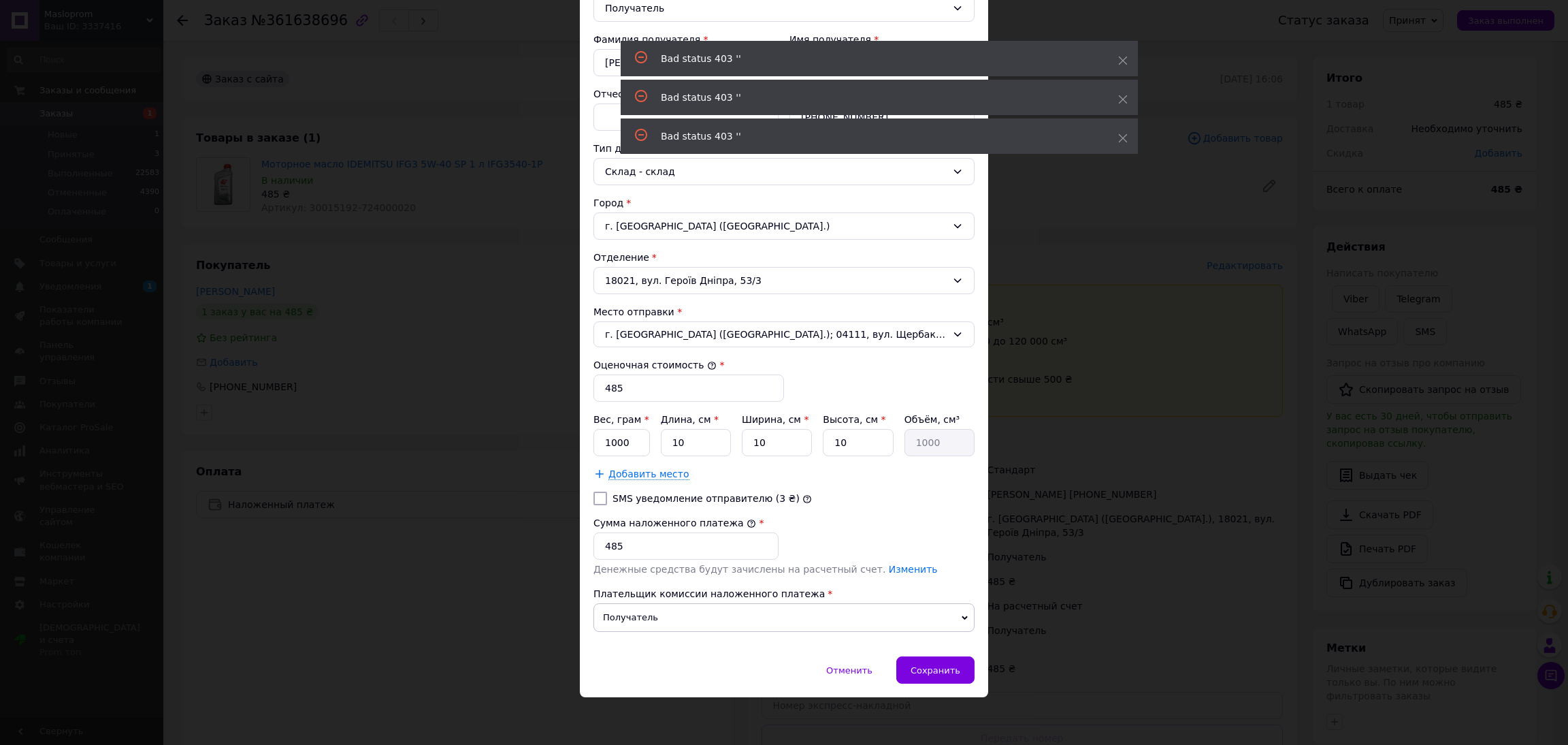
click at [1125, 519] on div "× Редактирование доставки Способ доставки Укрпошта (бесплатно от 2000 ₴) Тариф …" at bounding box center [784, 372] width 1568 height 745
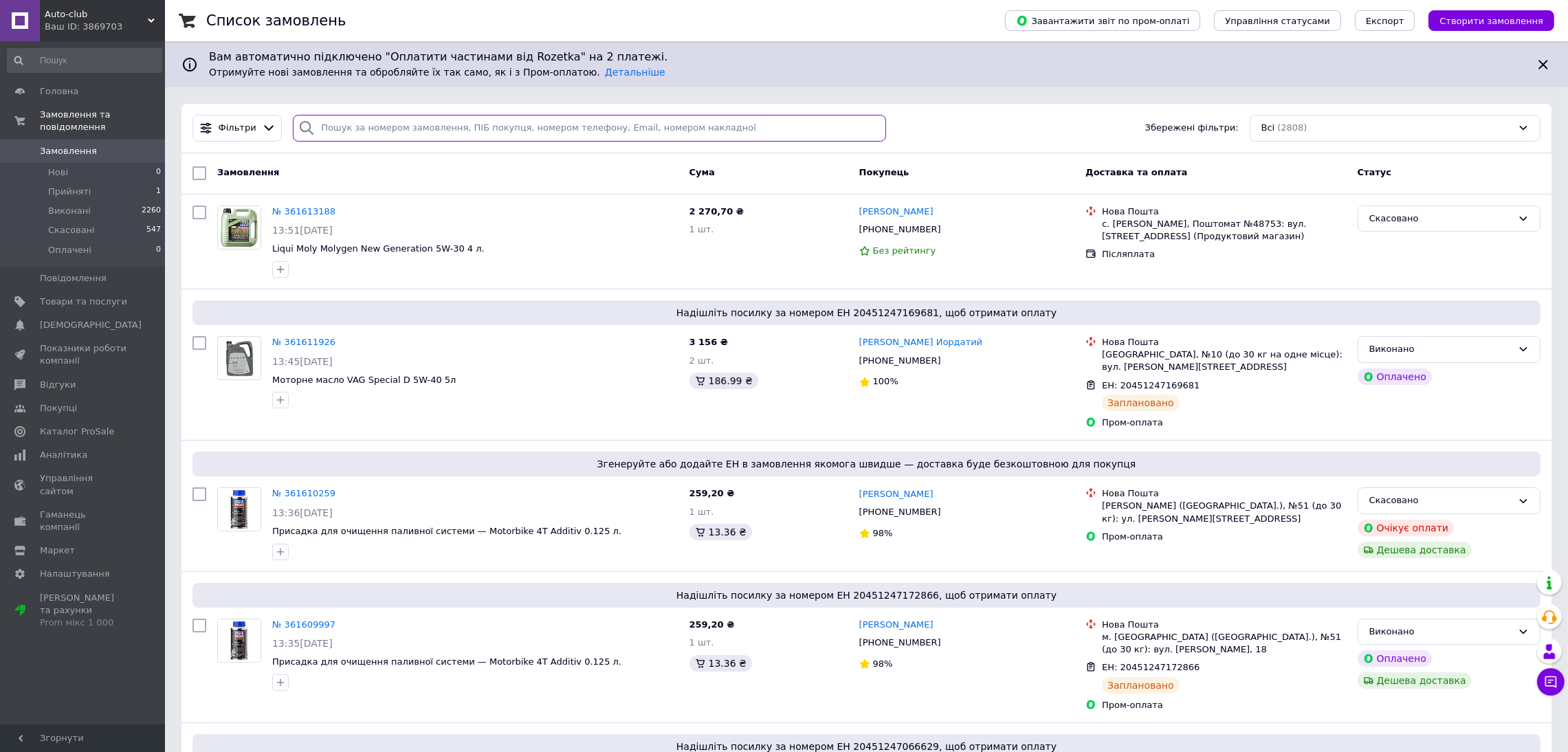
click at [445, 128] on input "search" at bounding box center [589, 128] width 594 height 27
paste input "0988645377"
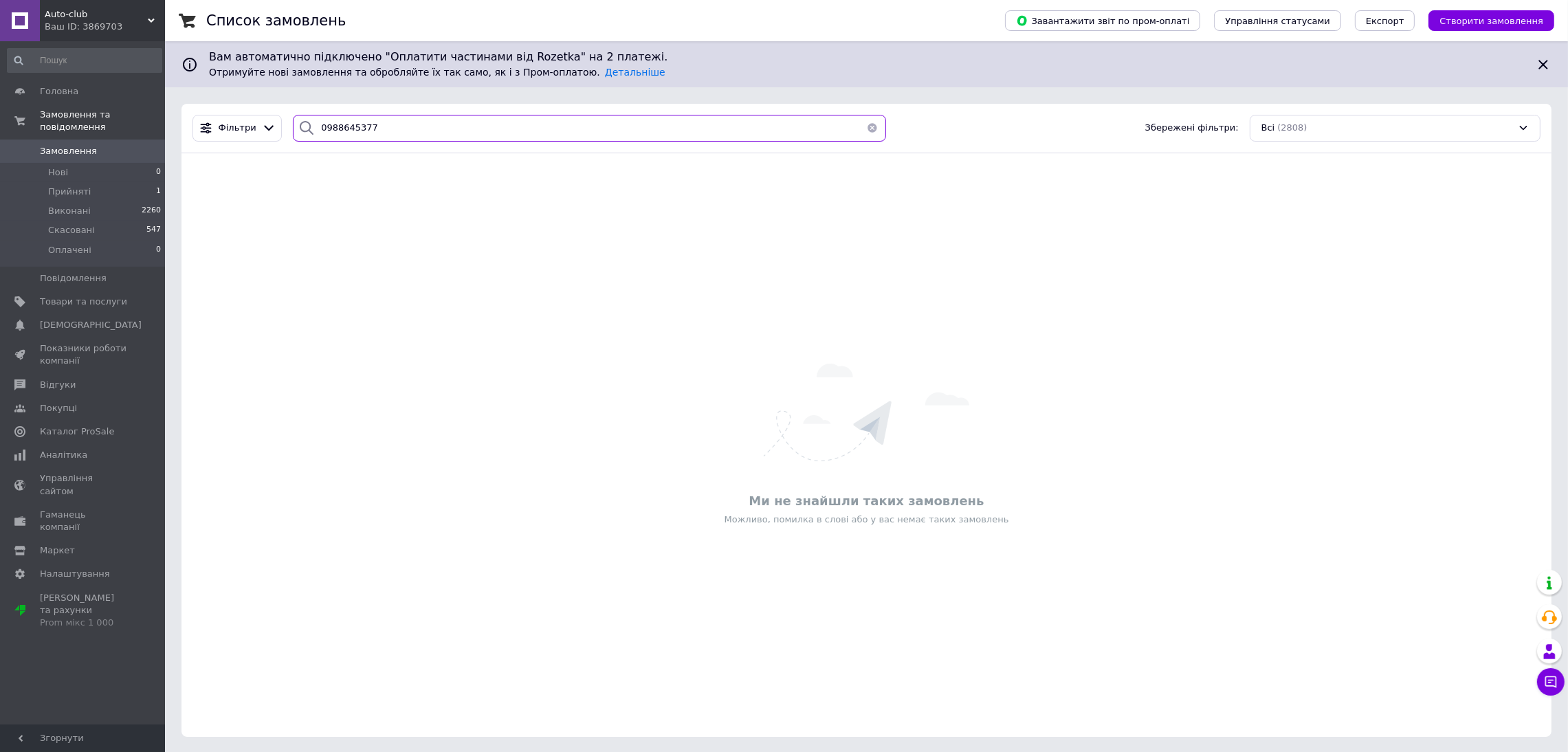
type input "0988645377"
click at [82, 21] on div "Ваш ID: 3869703" at bounding box center [105, 27] width 120 height 12
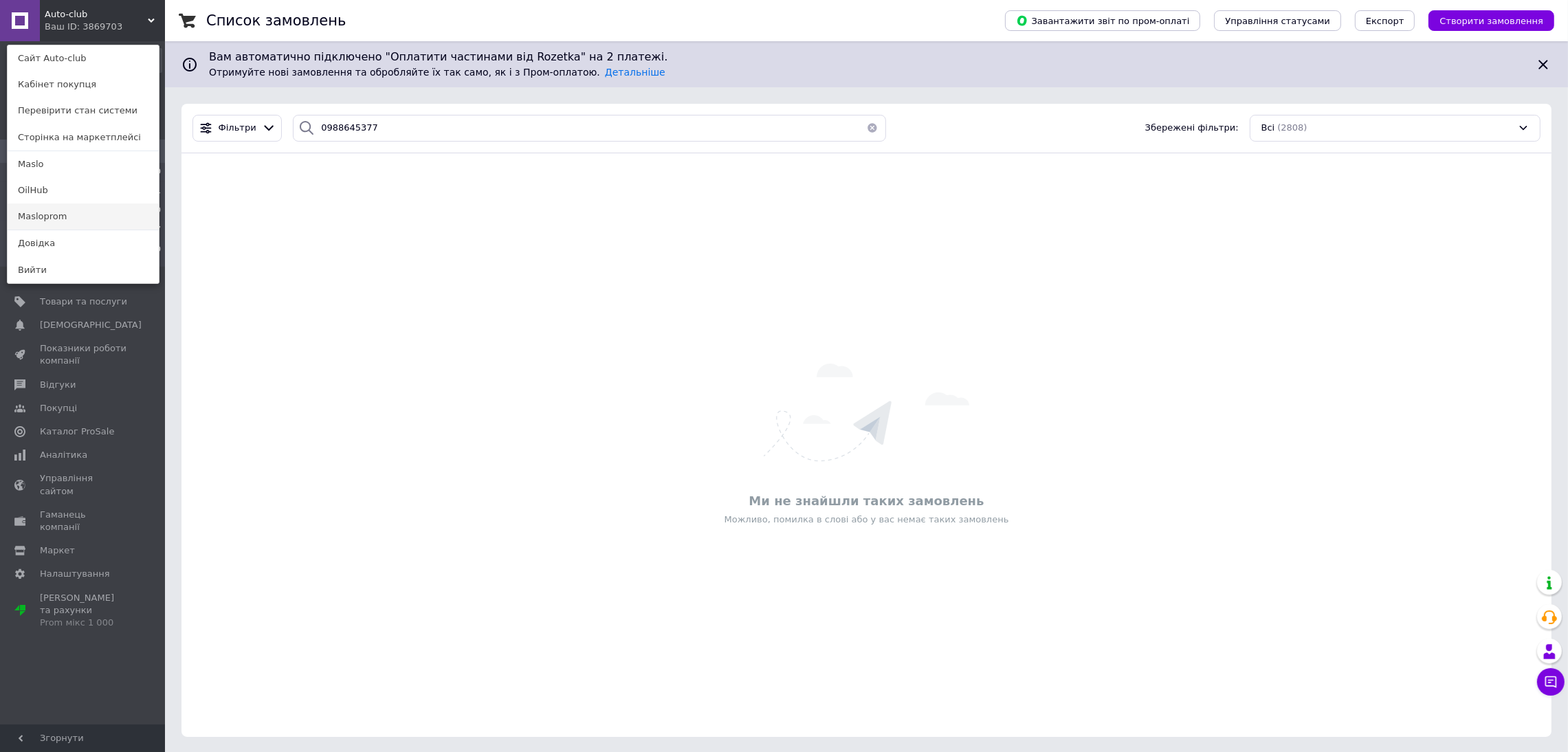
click at [89, 217] on link "Masloprom" at bounding box center [83, 217] width 151 height 26
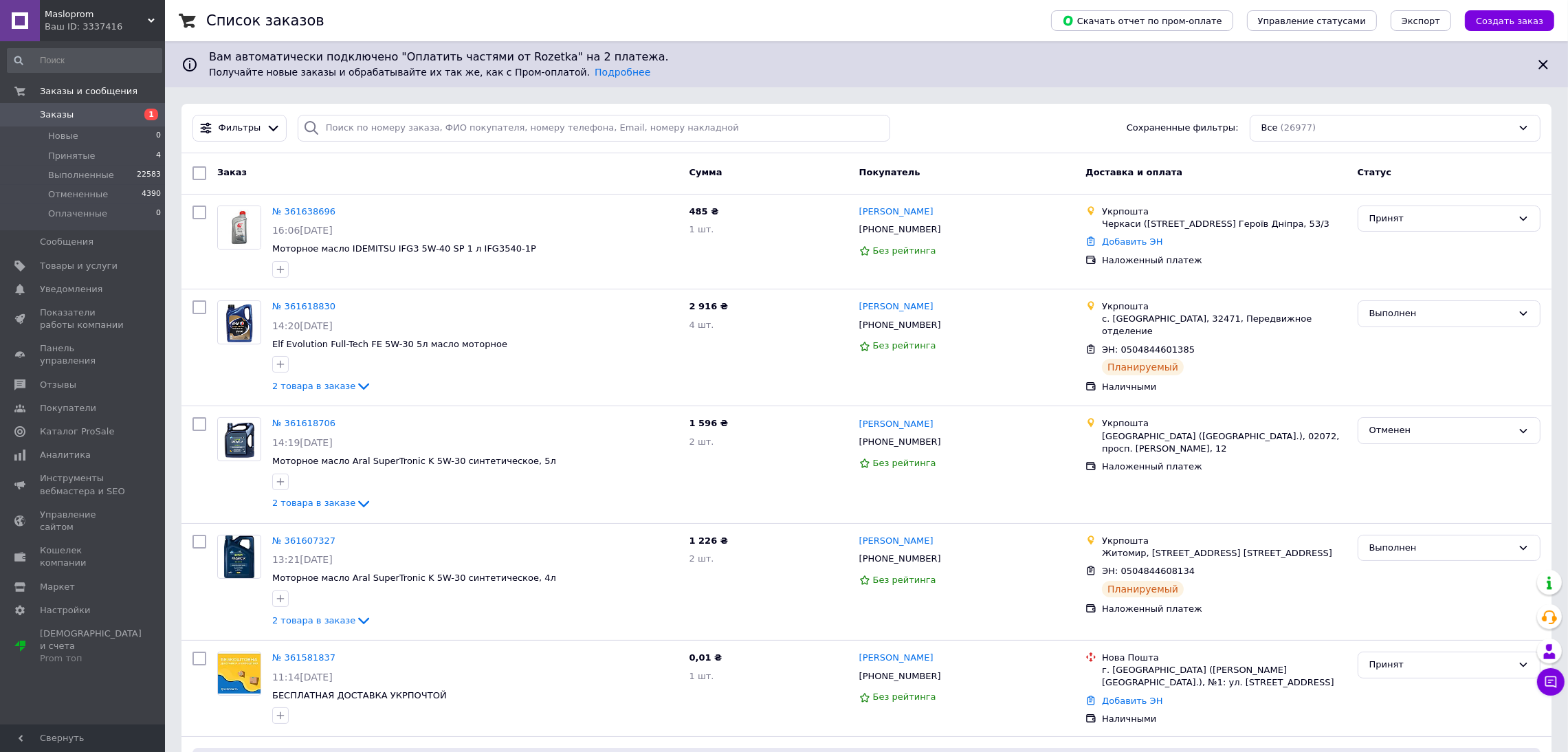
click at [79, 18] on span "Masloprom" at bounding box center [96, 15] width 103 height 12
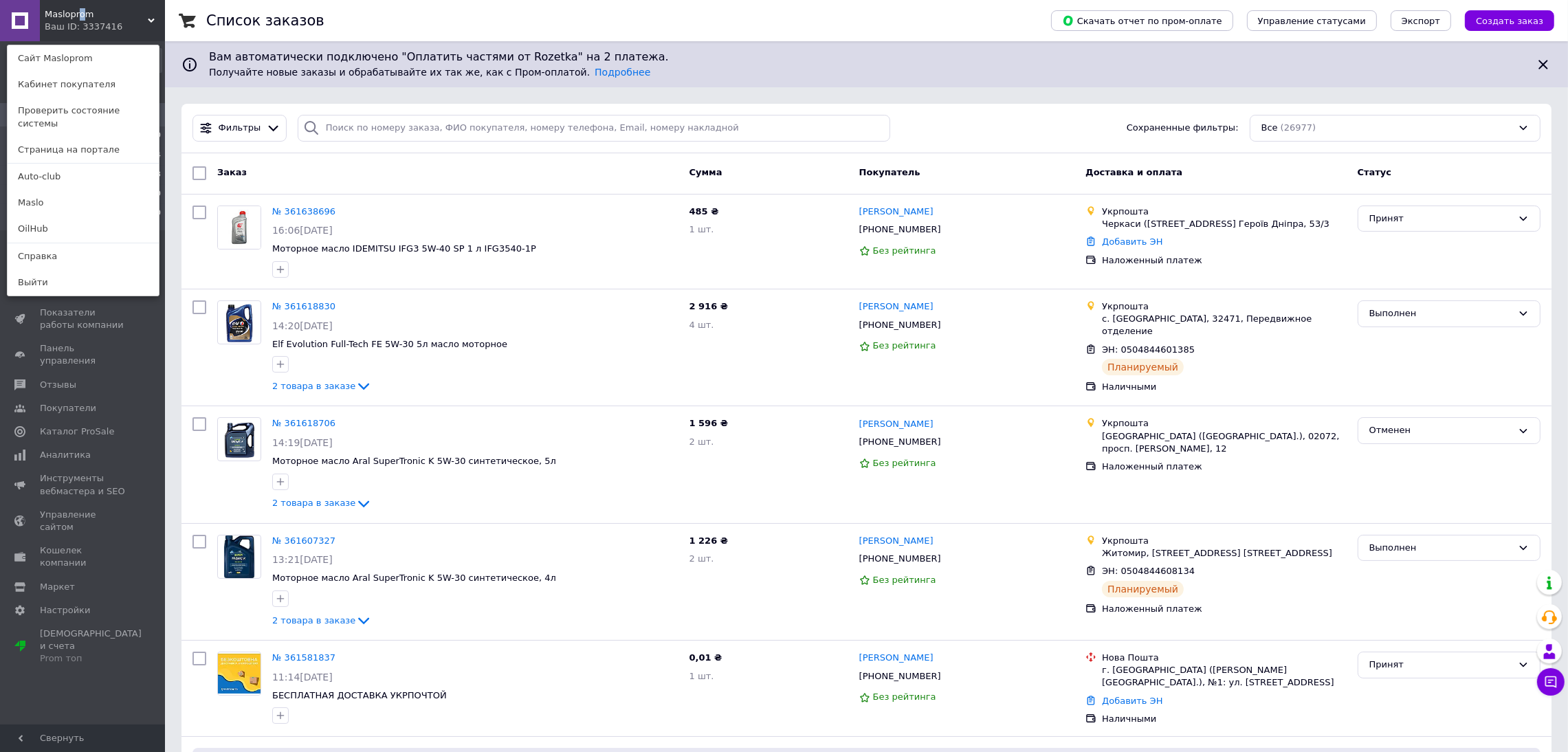
click at [79, 18] on span "Masloprom" at bounding box center [96, 15] width 103 height 12
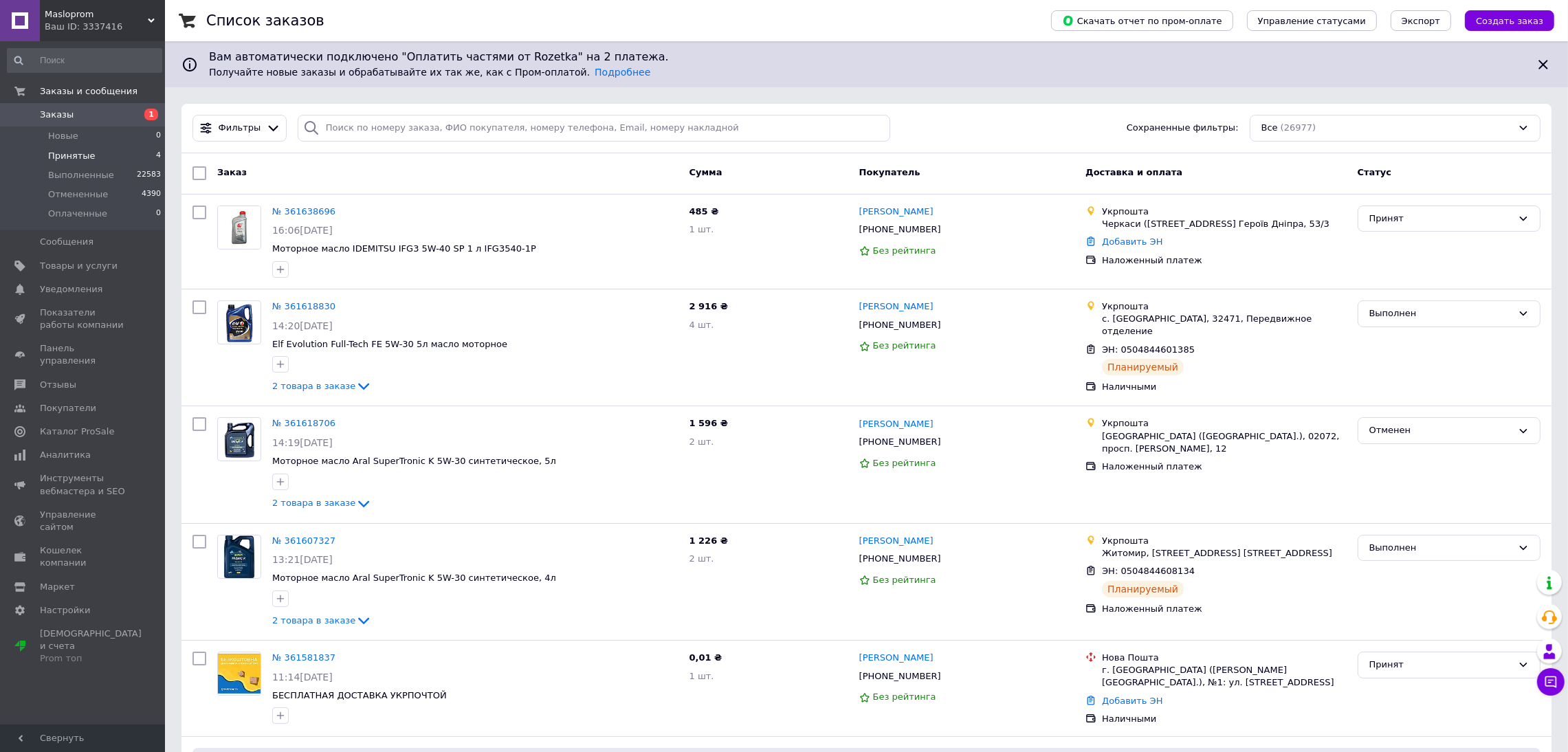
click at [120, 156] on li "Принятые 4" at bounding box center [85, 156] width 169 height 19
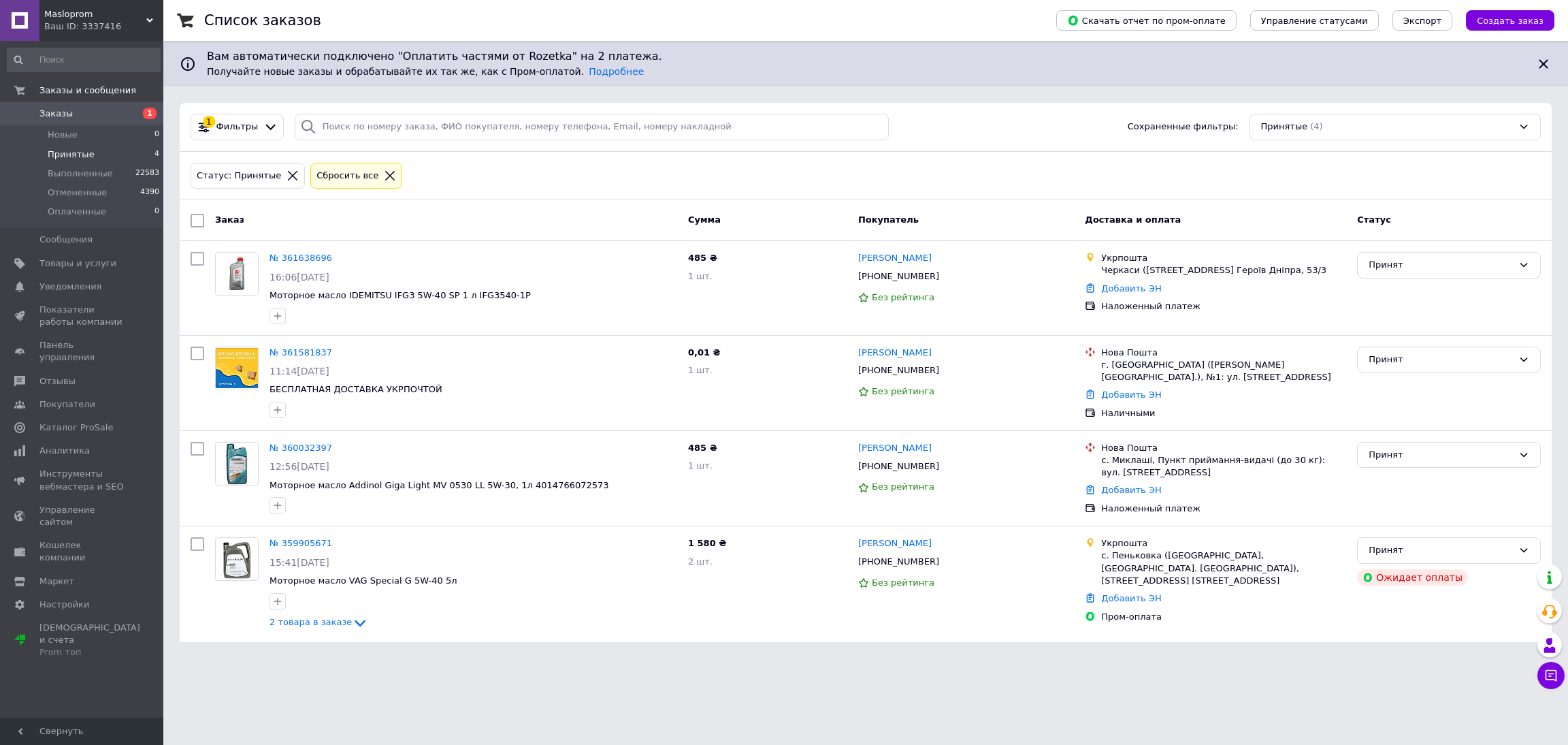
click at [385, 174] on icon at bounding box center [389, 175] width 9 height 9
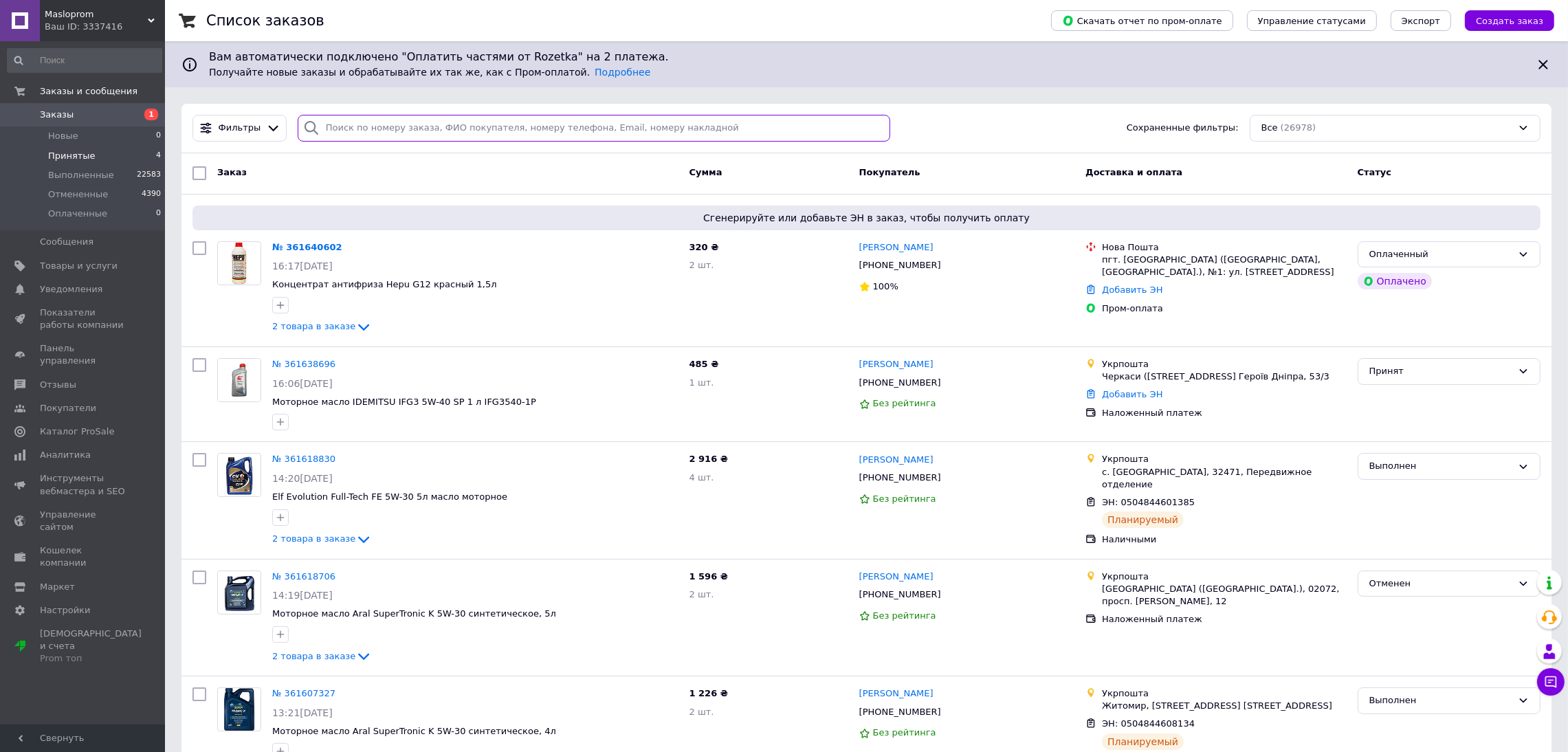
click at [370, 126] on input "search" at bounding box center [594, 128] width 594 height 27
paste input "[PHONE_NUMBER]"
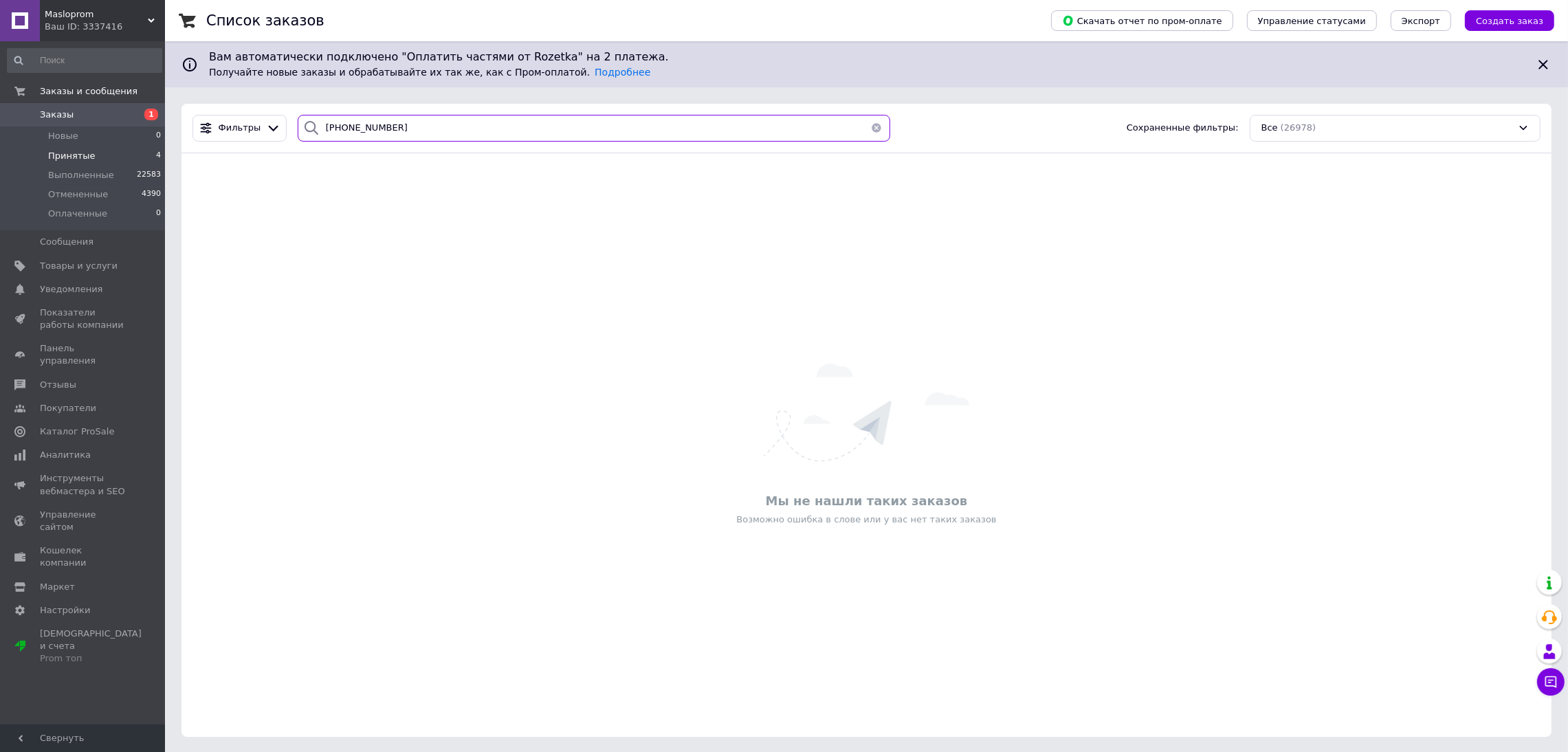
type input "+380686539130"
click at [92, 147] on li "Принятые 4" at bounding box center [85, 156] width 169 height 19
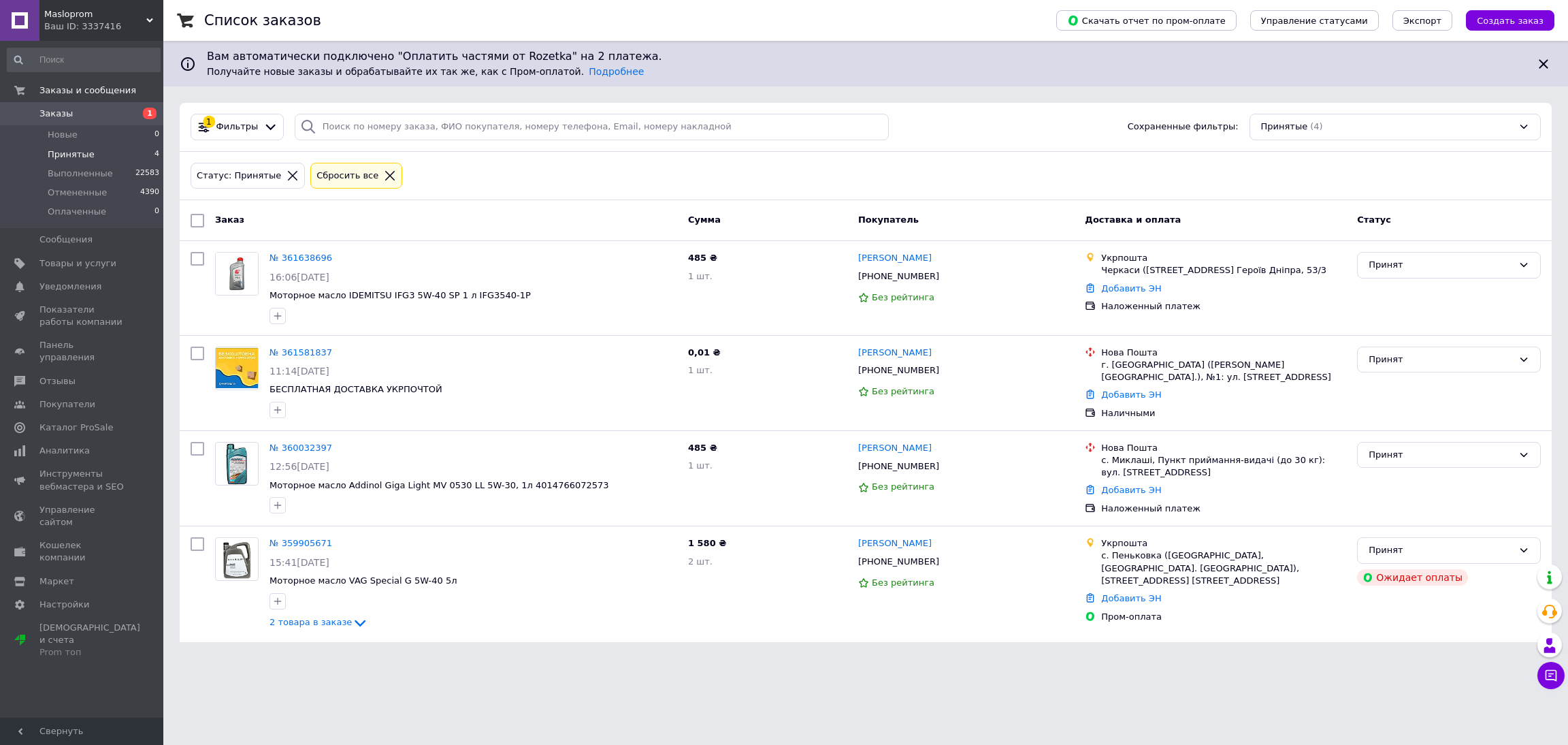
click at [384, 175] on icon at bounding box center [390, 175] width 12 height 12
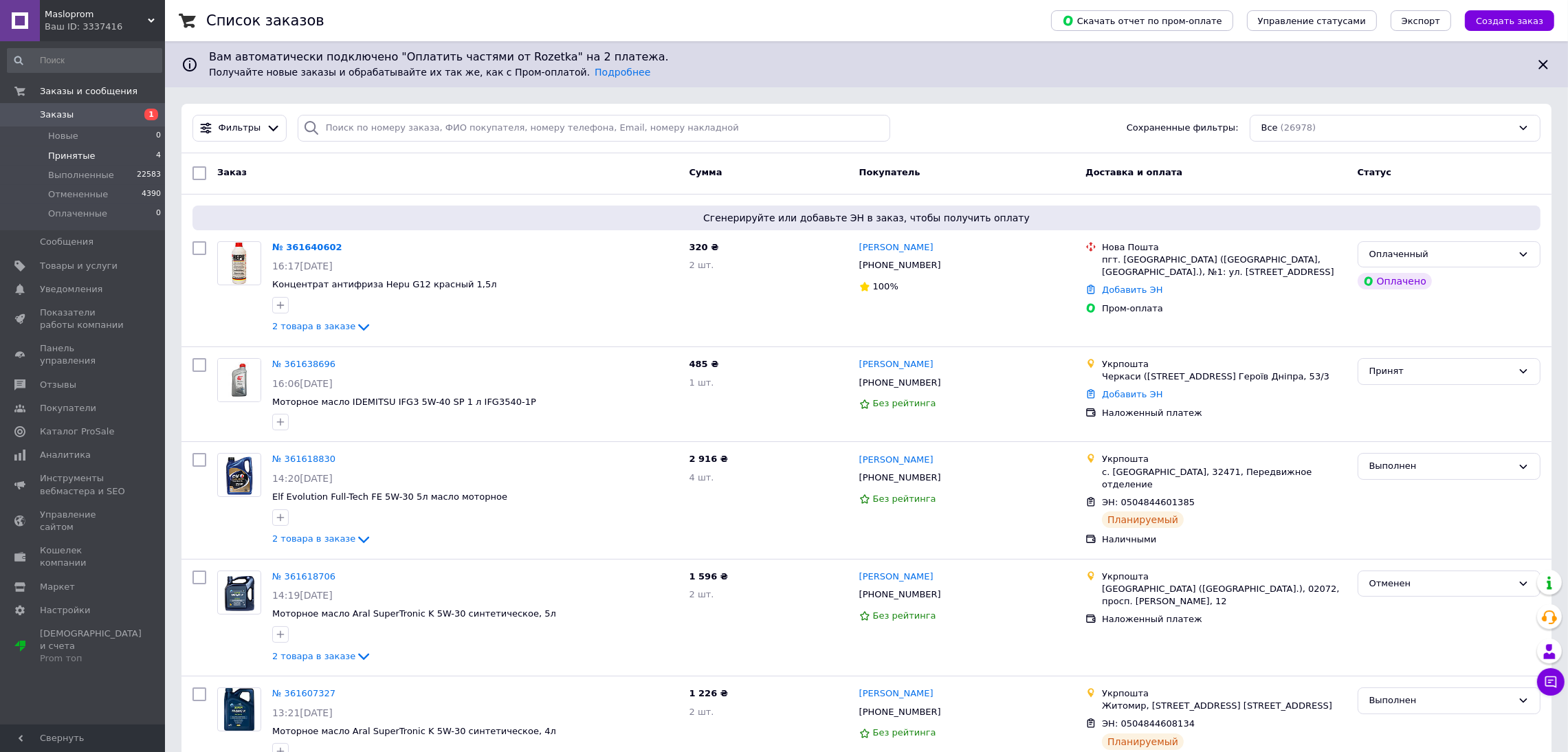
click at [396, 142] on div "Фильтры Сохраненные фильтры: Все (26978)" at bounding box center [867, 128] width 1370 height 49
click at [395, 127] on input "search" at bounding box center [594, 128] width 594 height 27
paste input "+380686539130"
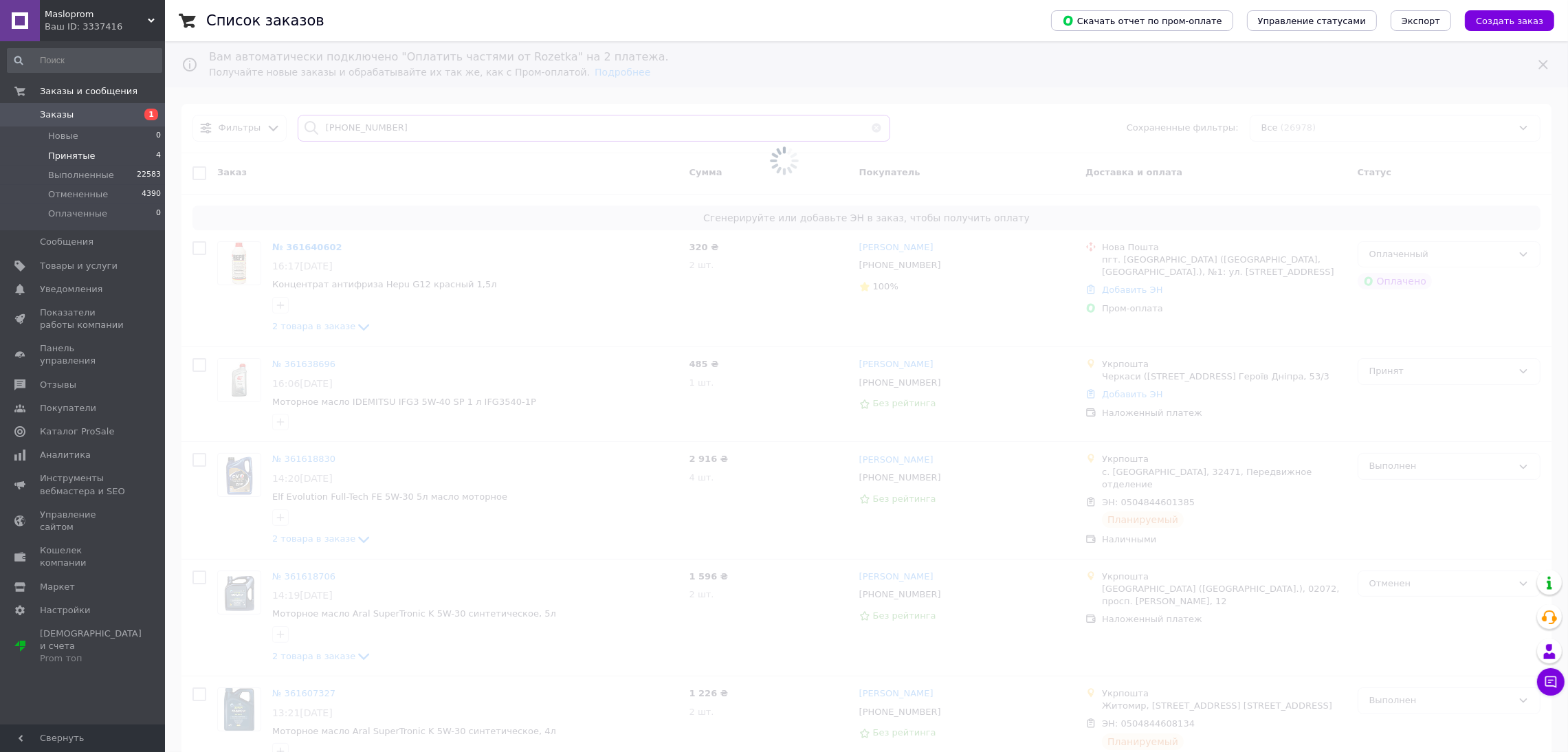
type input "+380686539130"
click at [93, 27] on div "Ваш ID: 3337416" at bounding box center [105, 27] width 120 height 12
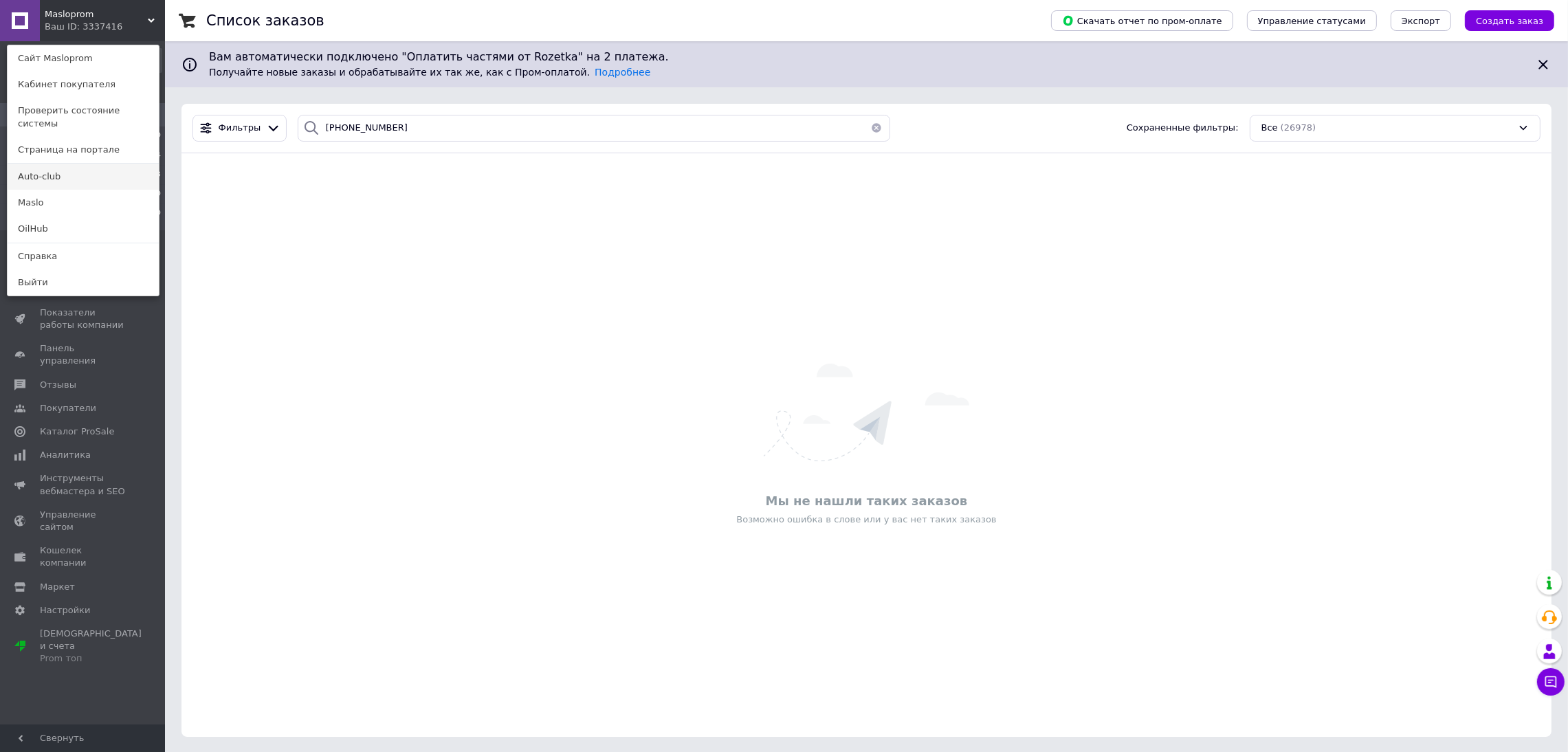
click at [94, 168] on link "Auto-club" at bounding box center [83, 176] width 151 height 26
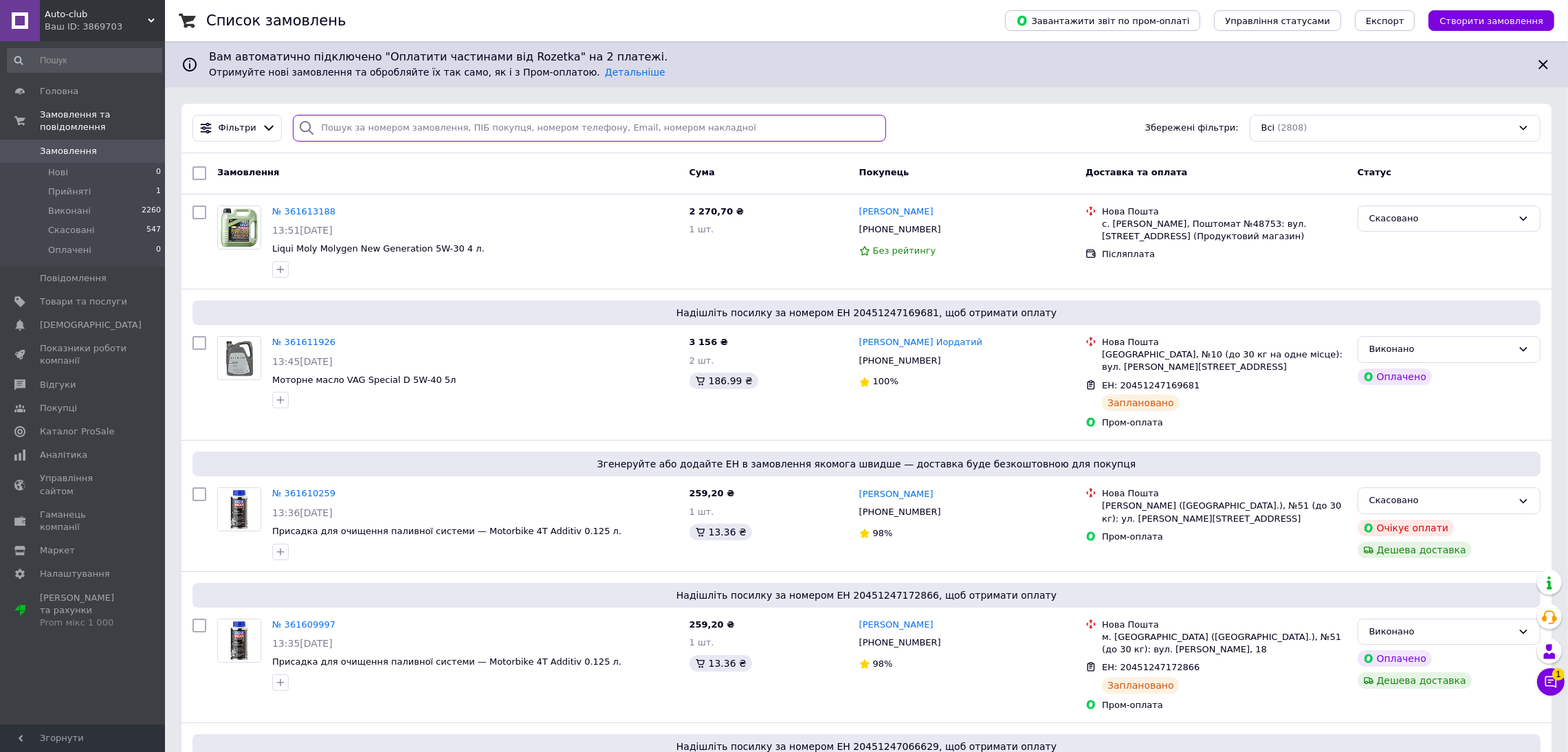
click at [423, 119] on input "search" at bounding box center [589, 128] width 594 height 27
paste input "[PHONE_NUMBER]"
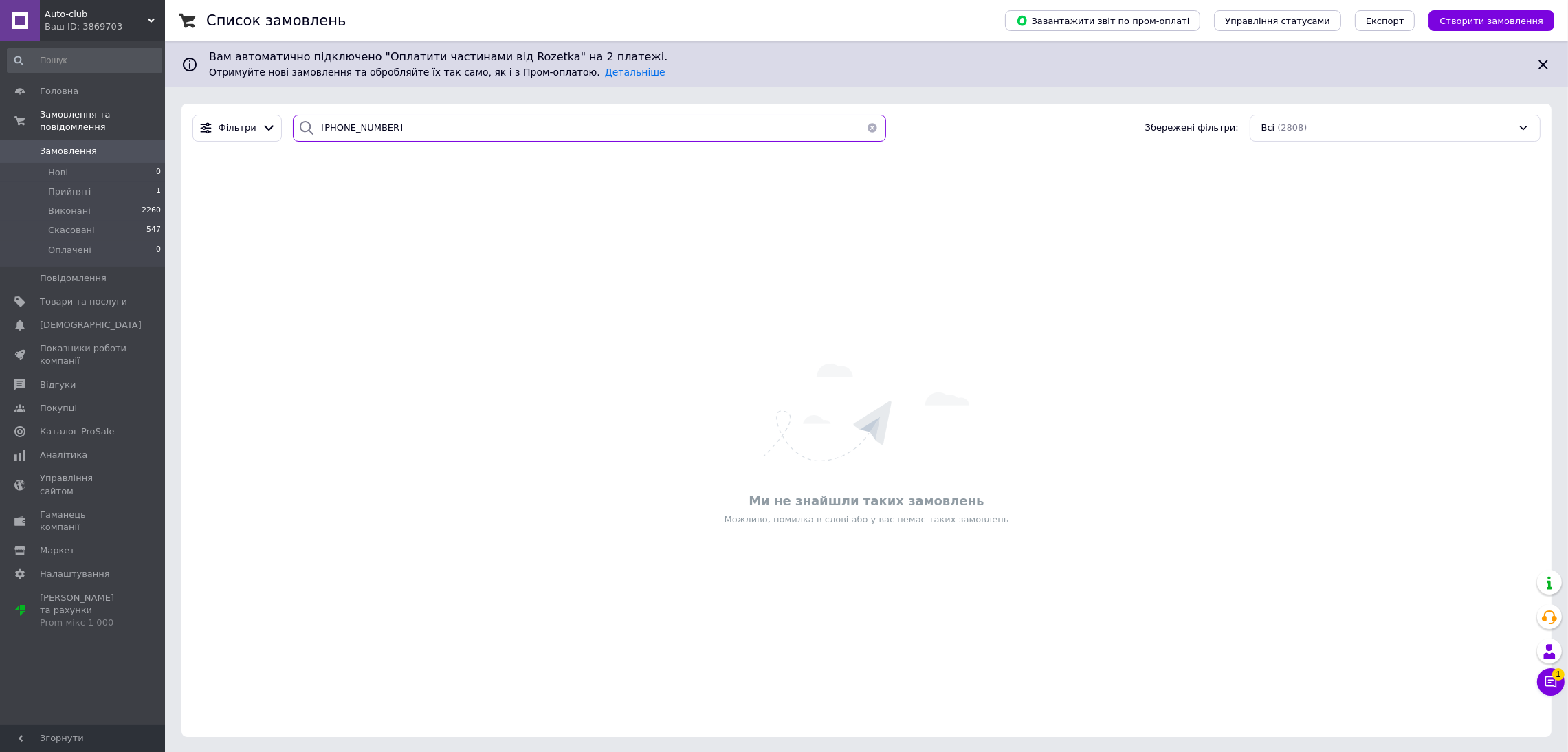
type input "[PHONE_NUMBER]"
click at [48, 22] on div "Ваш ID: 3869703" at bounding box center [105, 27] width 120 height 12
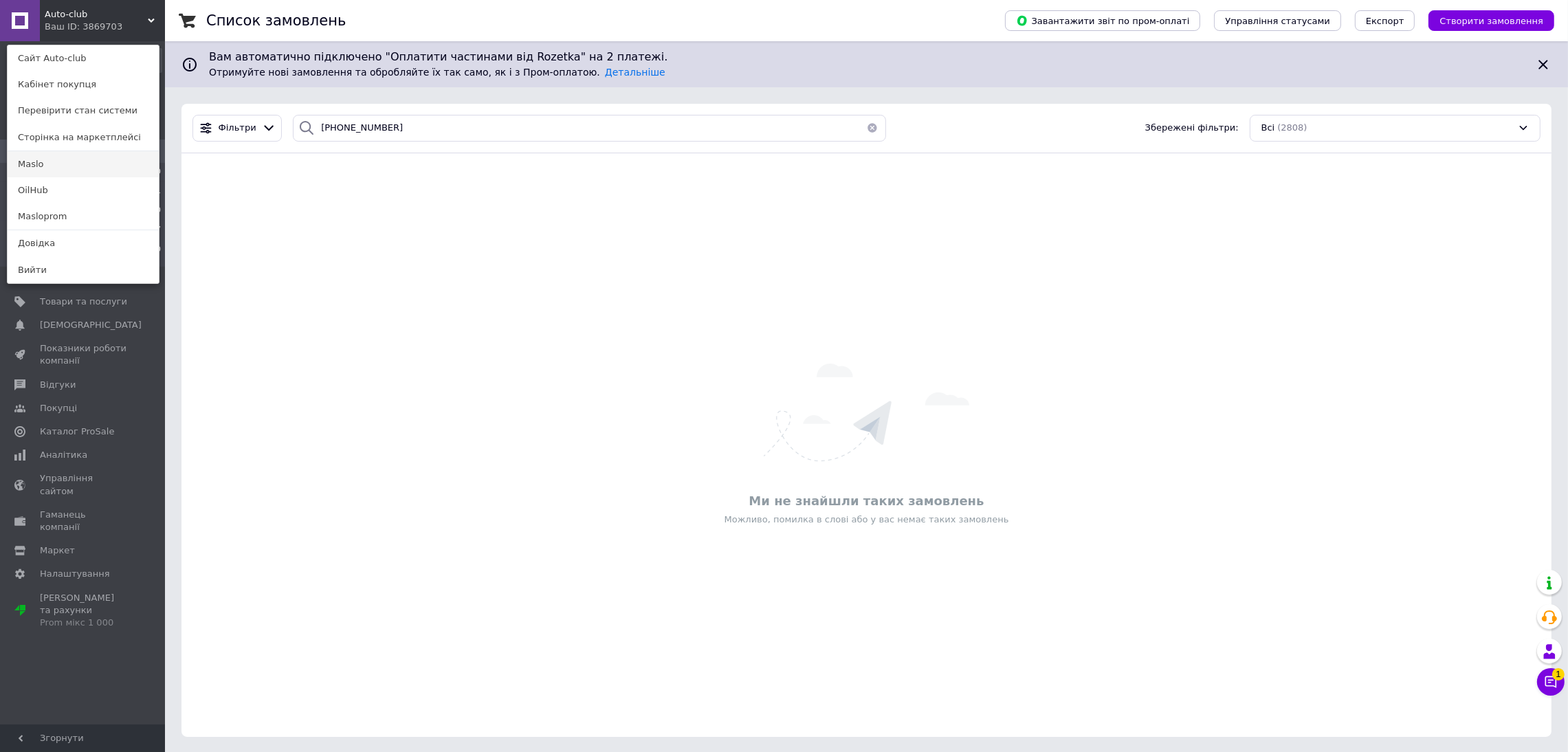
click at [52, 167] on link "Maslo" at bounding box center [83, 164] width 151 height 26
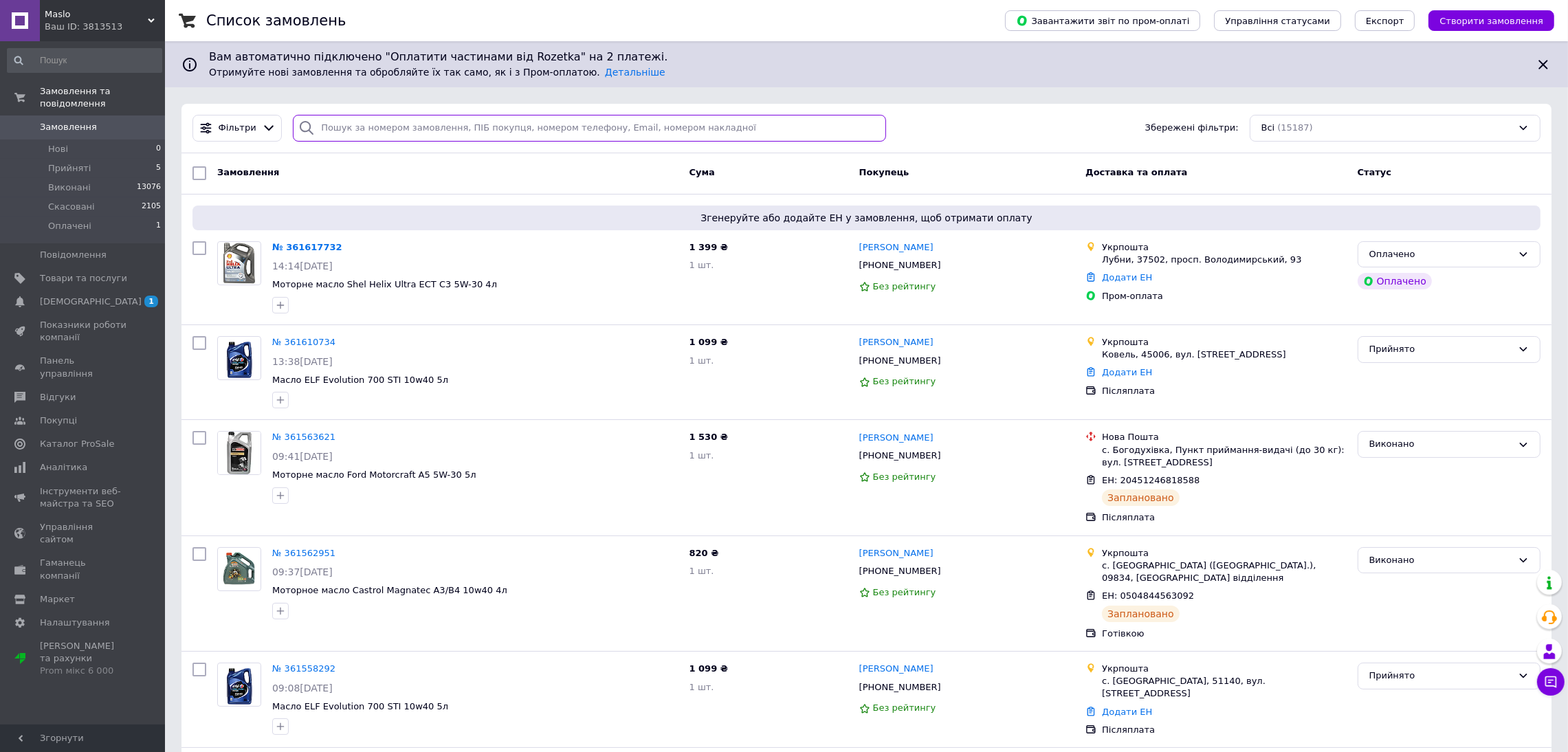
click at [391, 128] on input "search" at bounding box center [589, 128] width 594 height 27
paste input "[PHONE_NUMBER]"
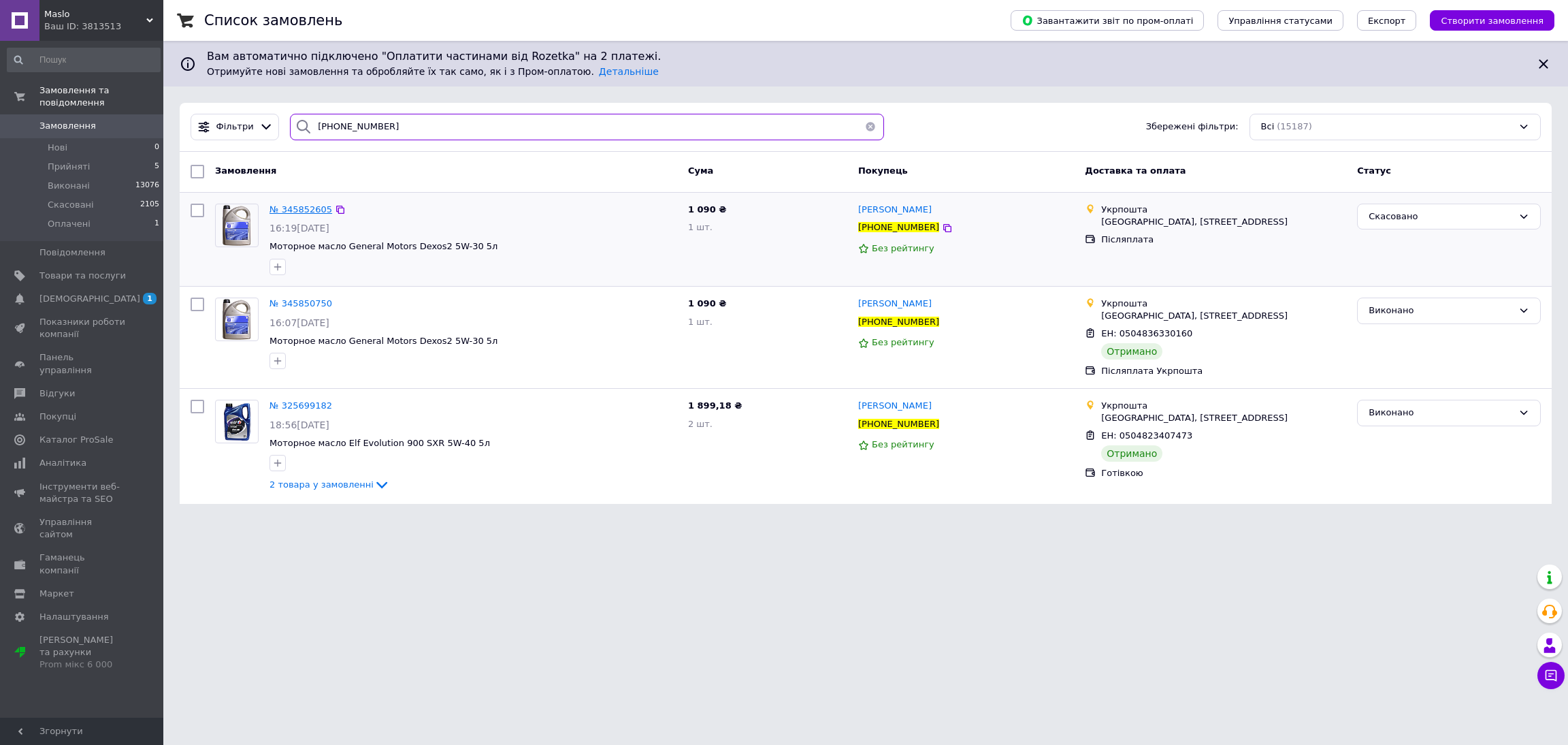
type input "+380686539130"
drag, startPoint x: 495, startPoint y: 251, endPoint x: 340, endPoint y: 247, distance: 155.1
click at [340, 247] on span "Моторное масло General Motors Dexos2 5W-30 5л" at bounding box center [473, 246] width 408 height 13
copy span "General Motors Dexos2 5W-30 5л"
click at [1520, 6] on div "Завантажити звіт по пром-оплаті Управління статусами Експорт Створити замовлення" at bounding box center [1269, 21] width 571 height 41
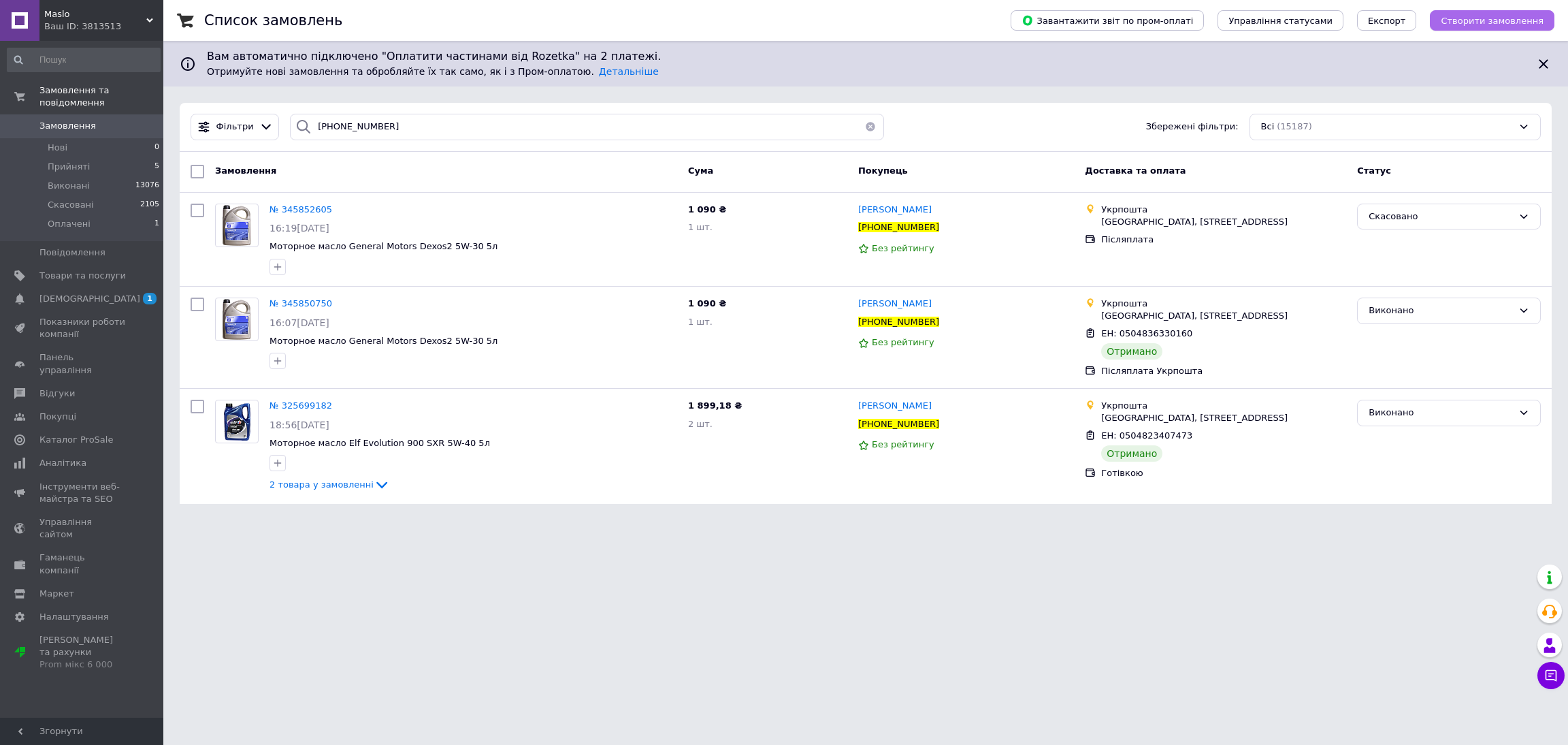
click at [1512, 20] on span "Створити замовлення" at bounding box center [1492, 21] width 103 height 10
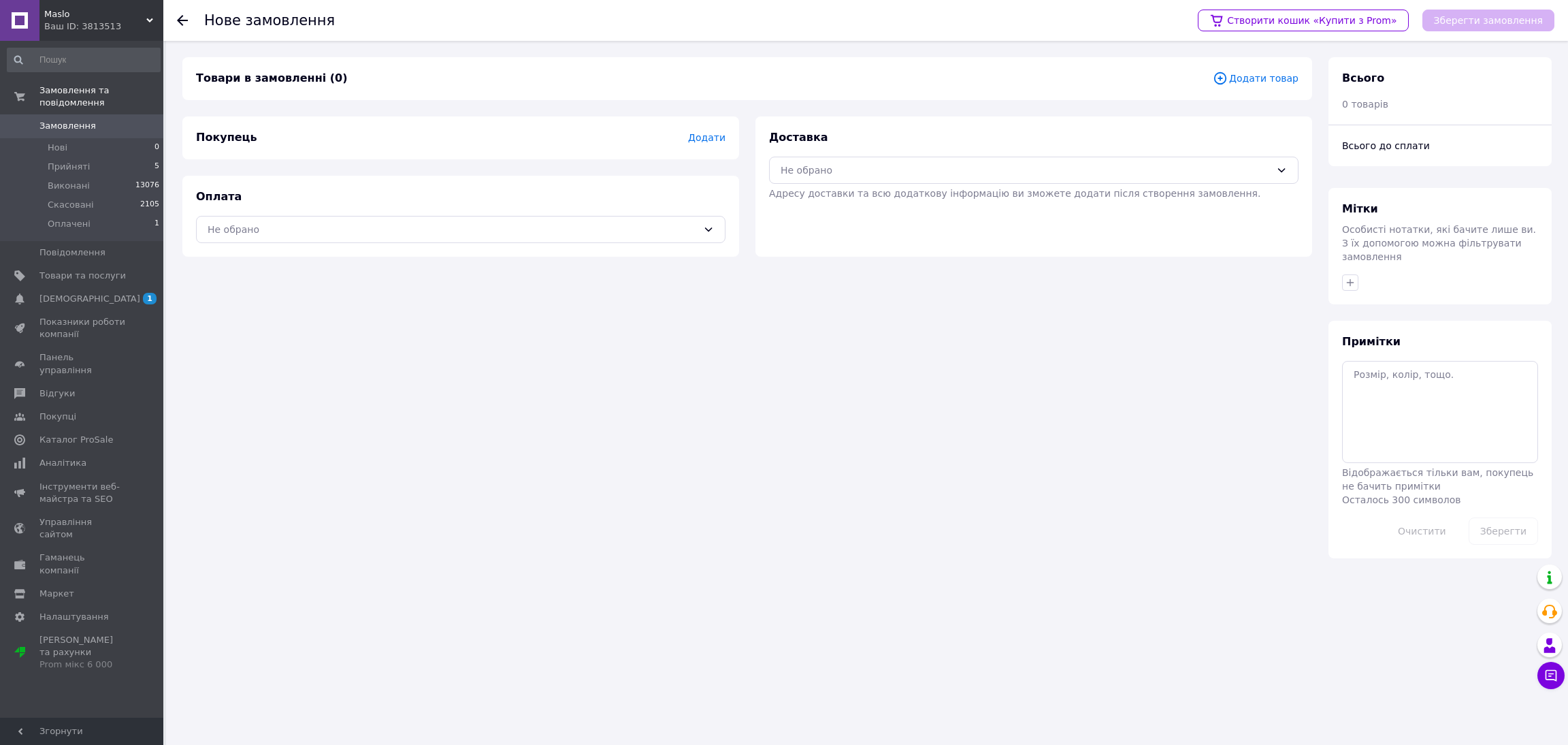
click at [1276, 84] on span "Додати товар" at bounding box center [1255, 79] width 85 height 15
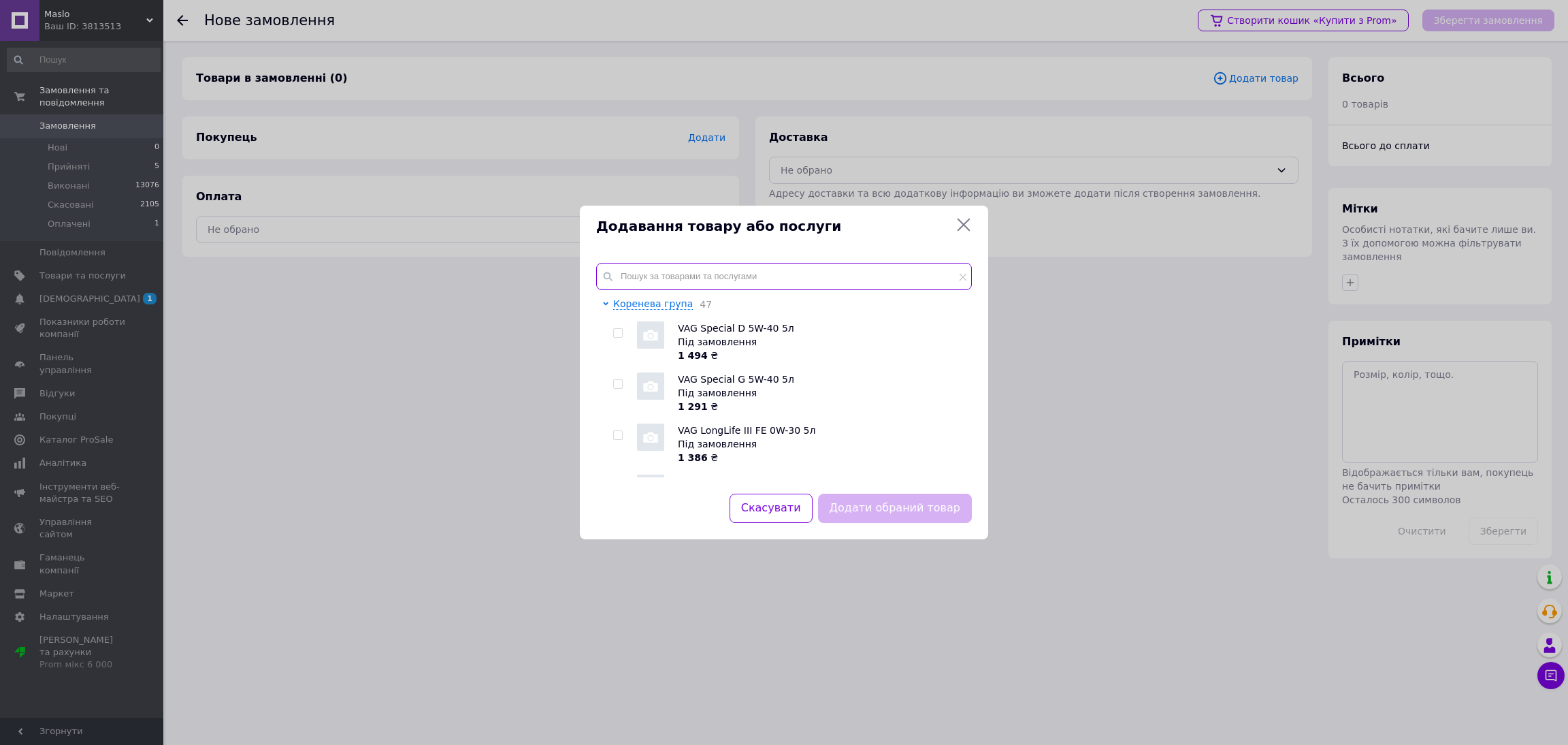
click at [656, 269] on input "text" at bounding box center [783, 276] width 375 height 27
paste input "General Motors Dexos2 5W-30 5л"
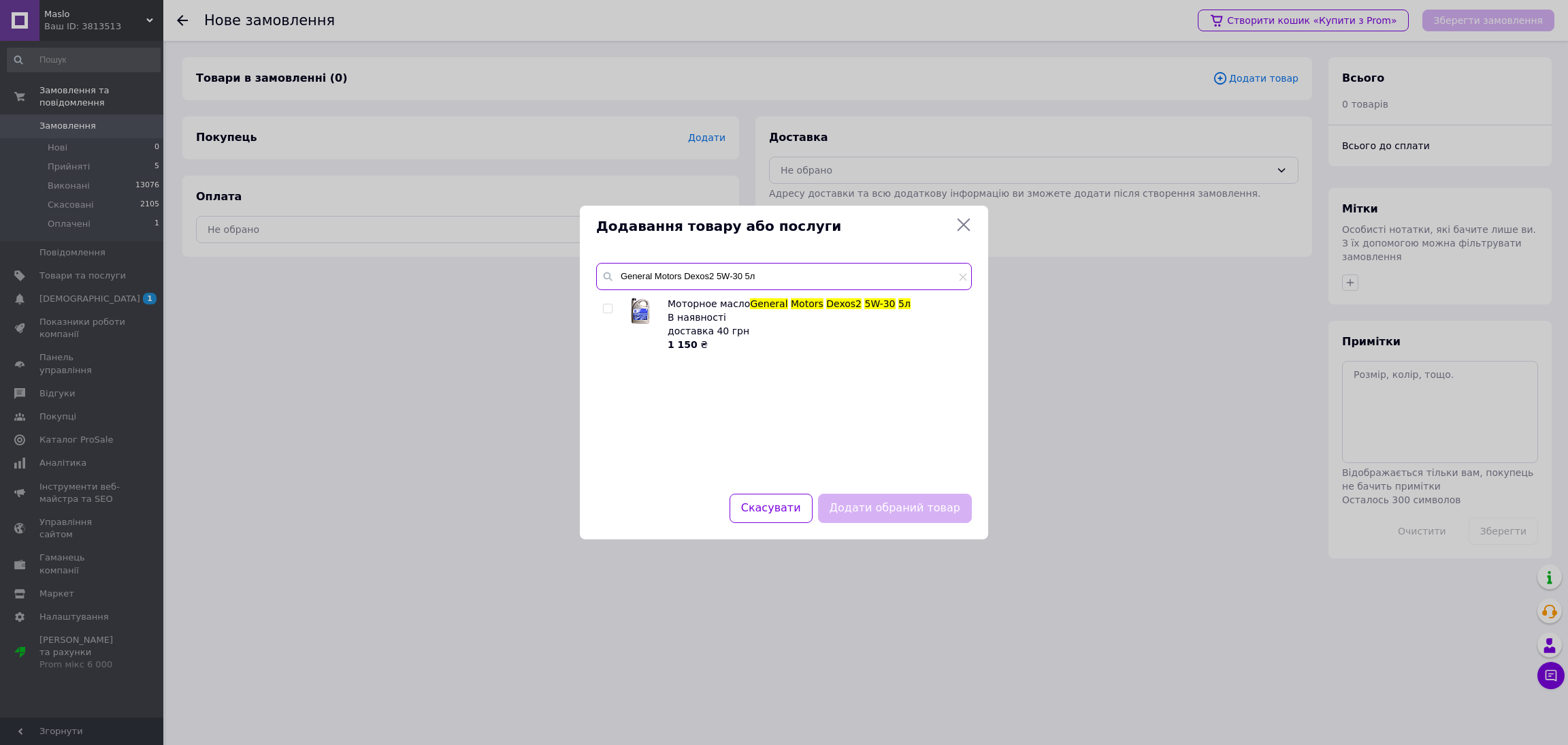
type input "General Motors Dexos2 5W-30 5л"
click at [79, 21] on div "Додавання товару або послуги General Motors Dexos2 5W-30 5л Моторное масло Gene…" at bounding box center [784, 372] width 1568 height 745
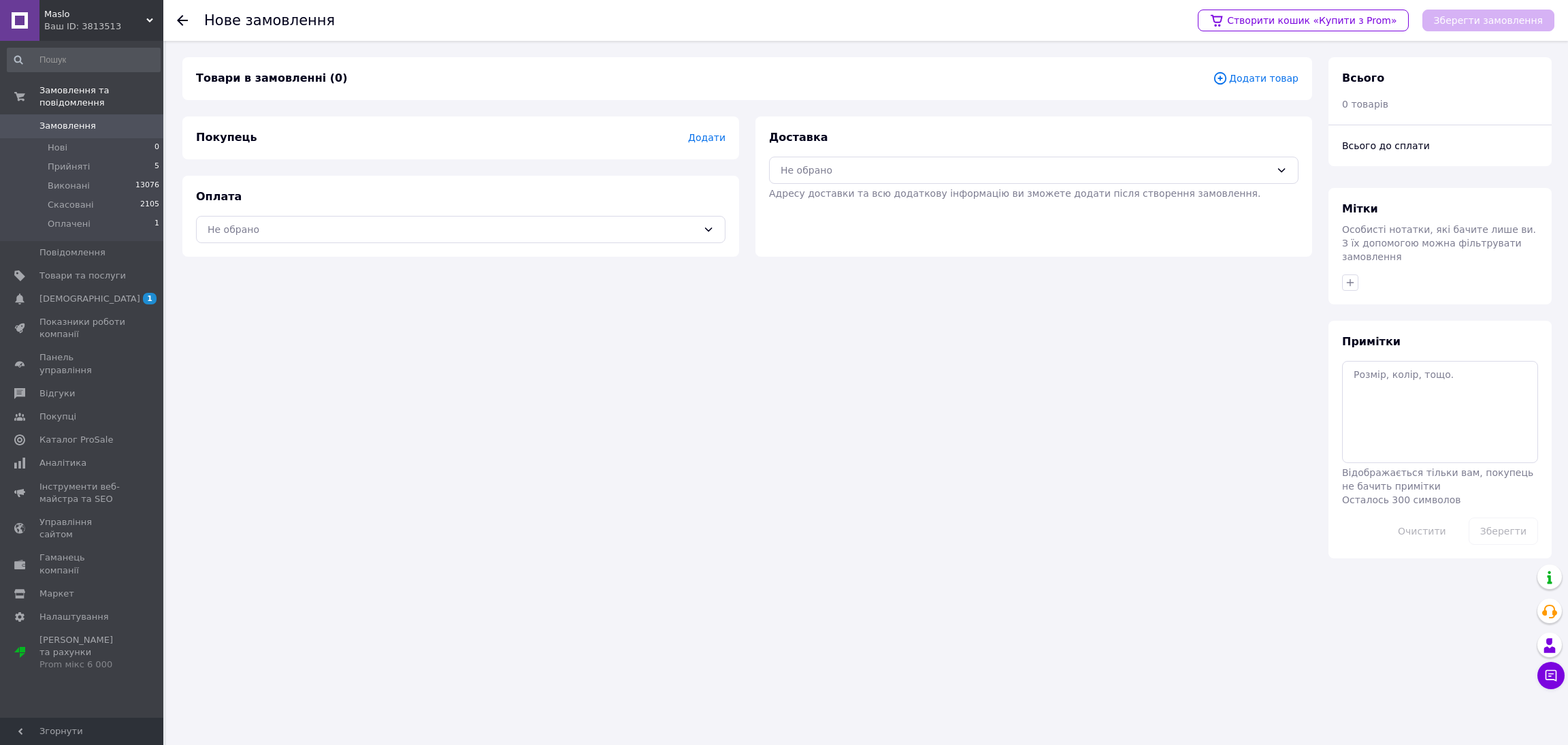
click at [75, 25] on div "Ваш ID: 3813513" at bounding box center [103, 27] width 119 height 12
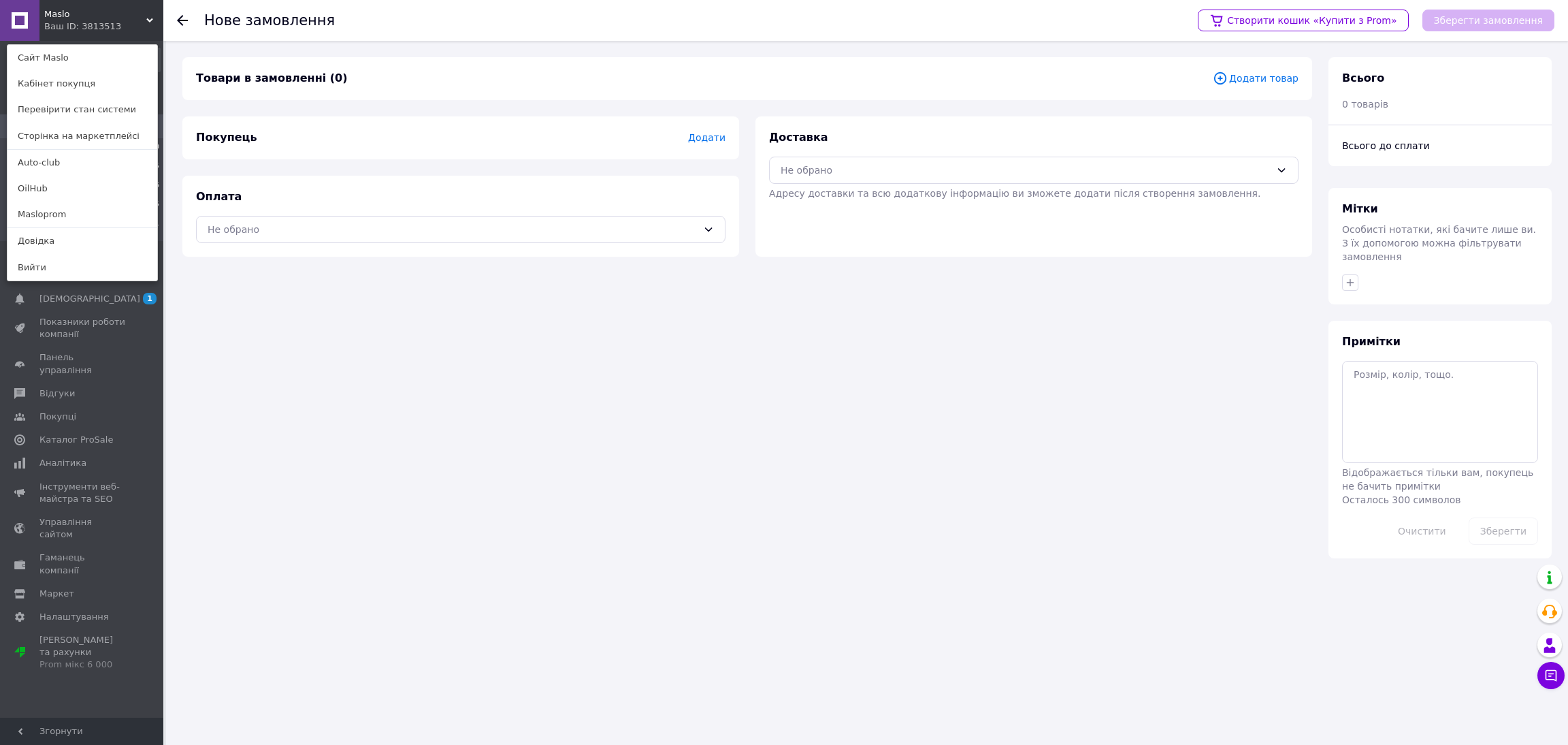
click at [85, 12] on span "Maslo" at bounding box center [95, 15] width 102 height 12
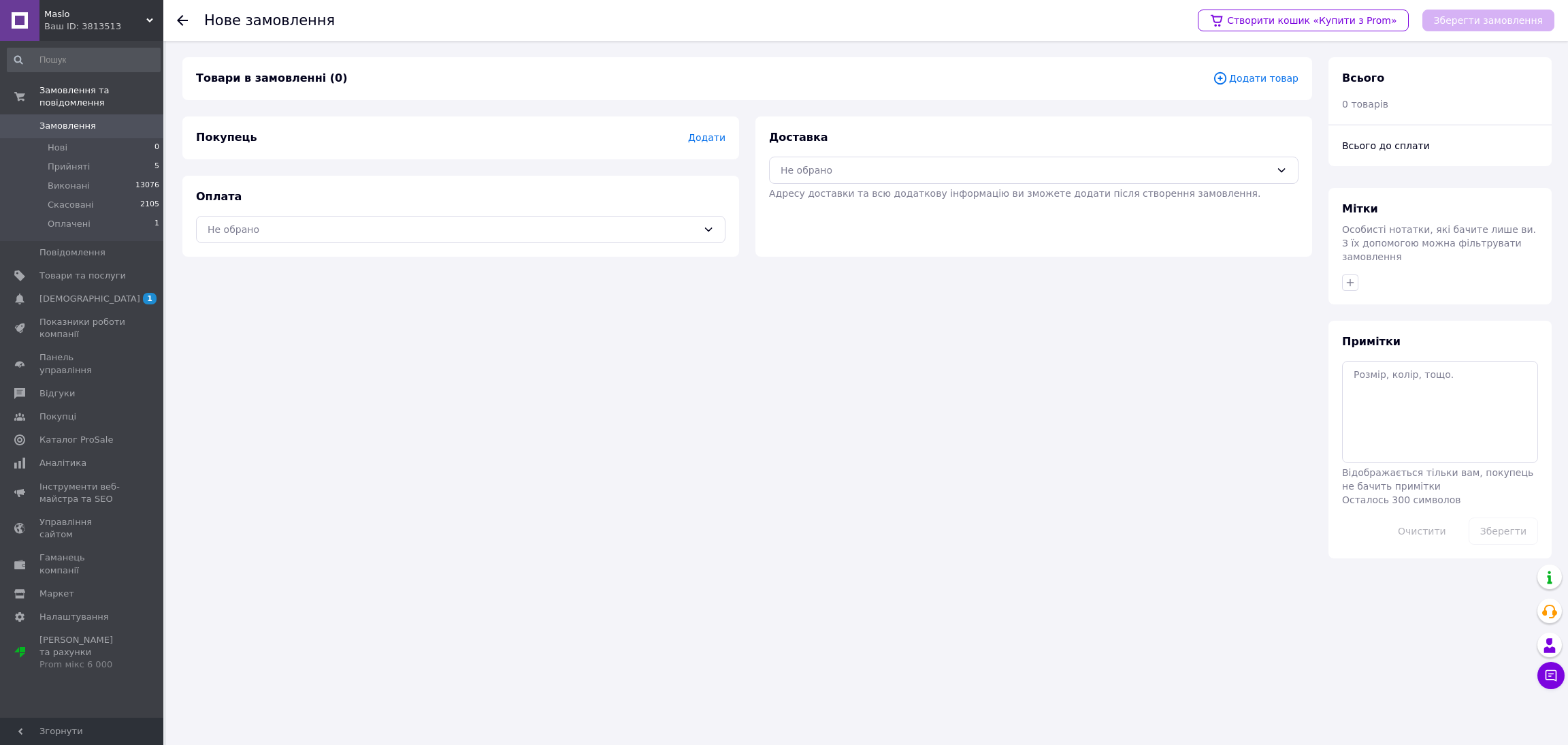
click at [85, 15] on span "Maslo" at bounding box center [95, 15] width 102 height 12
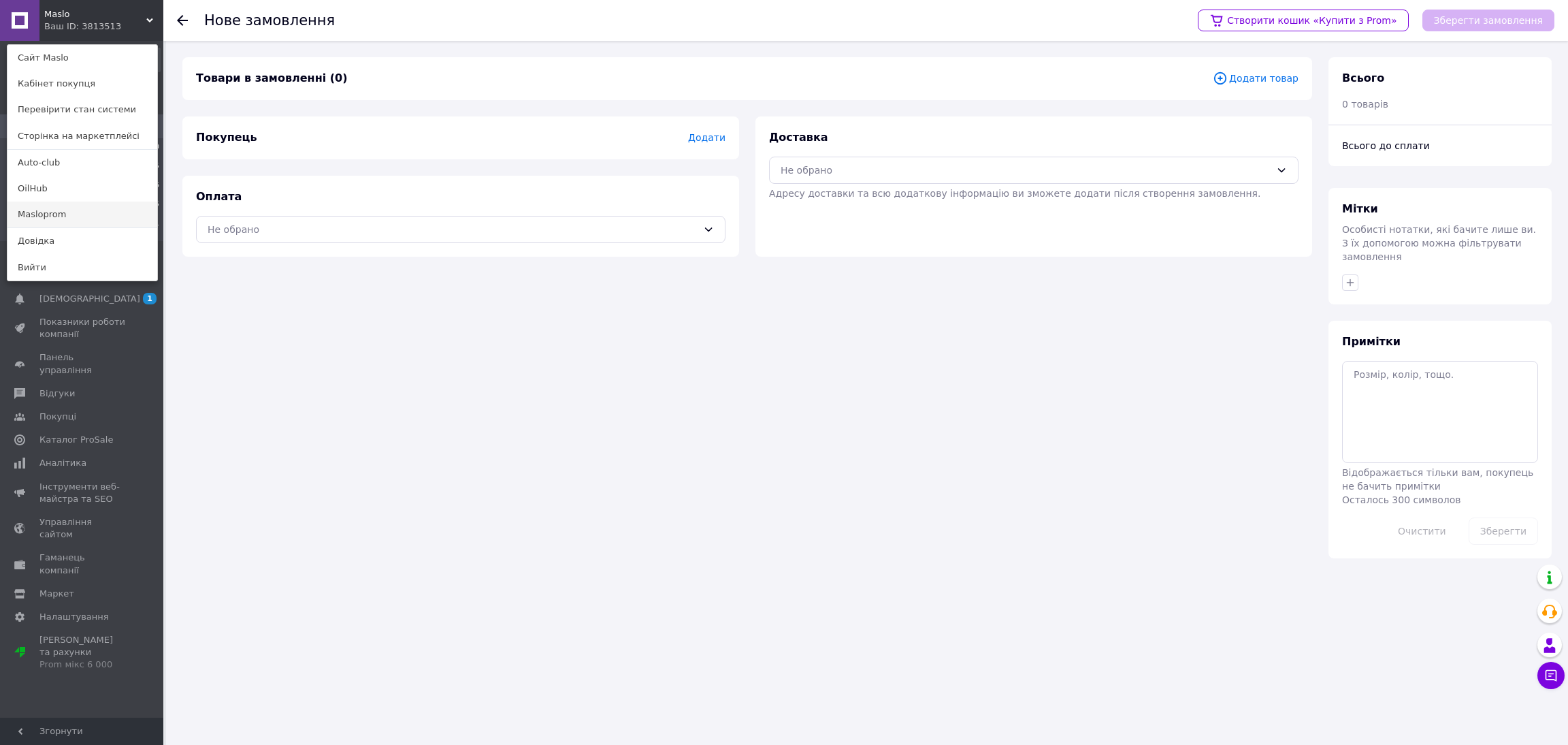
click at [56, 217] on link "Masloprom" at bounding box center [82, 215] width 150 height 26
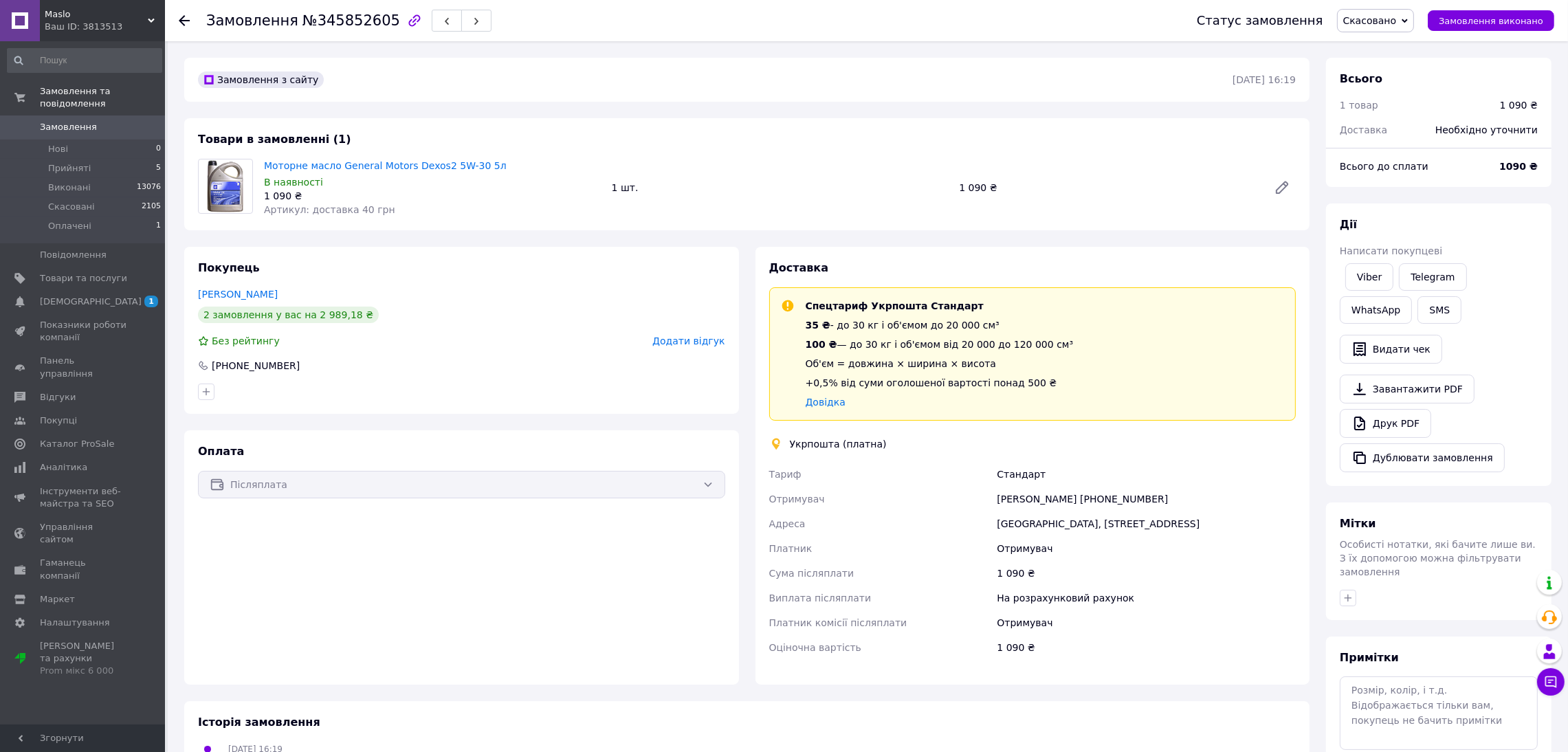
click at [1393, 24] on span "Скасовано" at bounding box center [1370, 21] width 54 height 11
click at [1396, 52] on li "Прийнято" at bounding box center [1376, 48] width 76 height 21
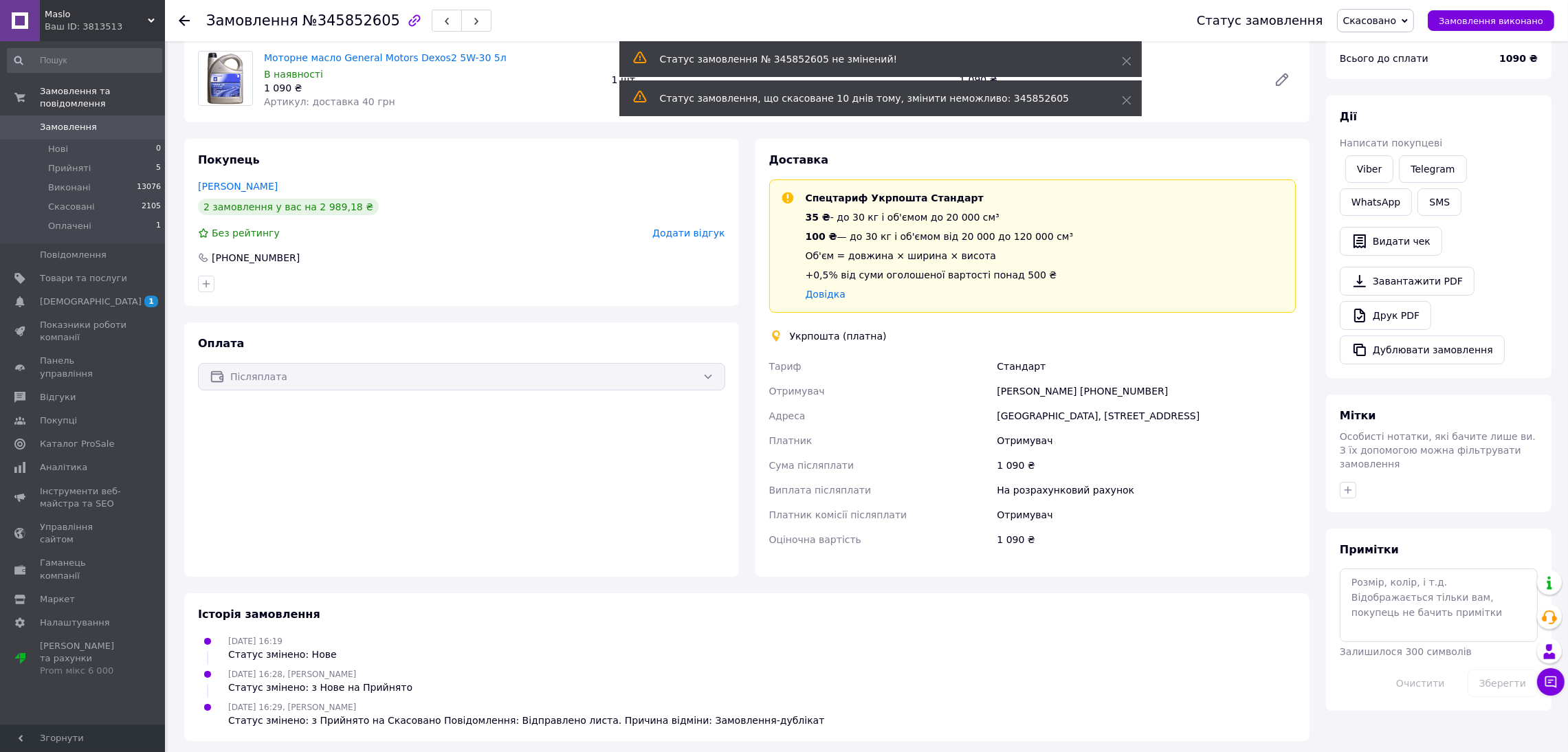
scroll to position [113, 0]
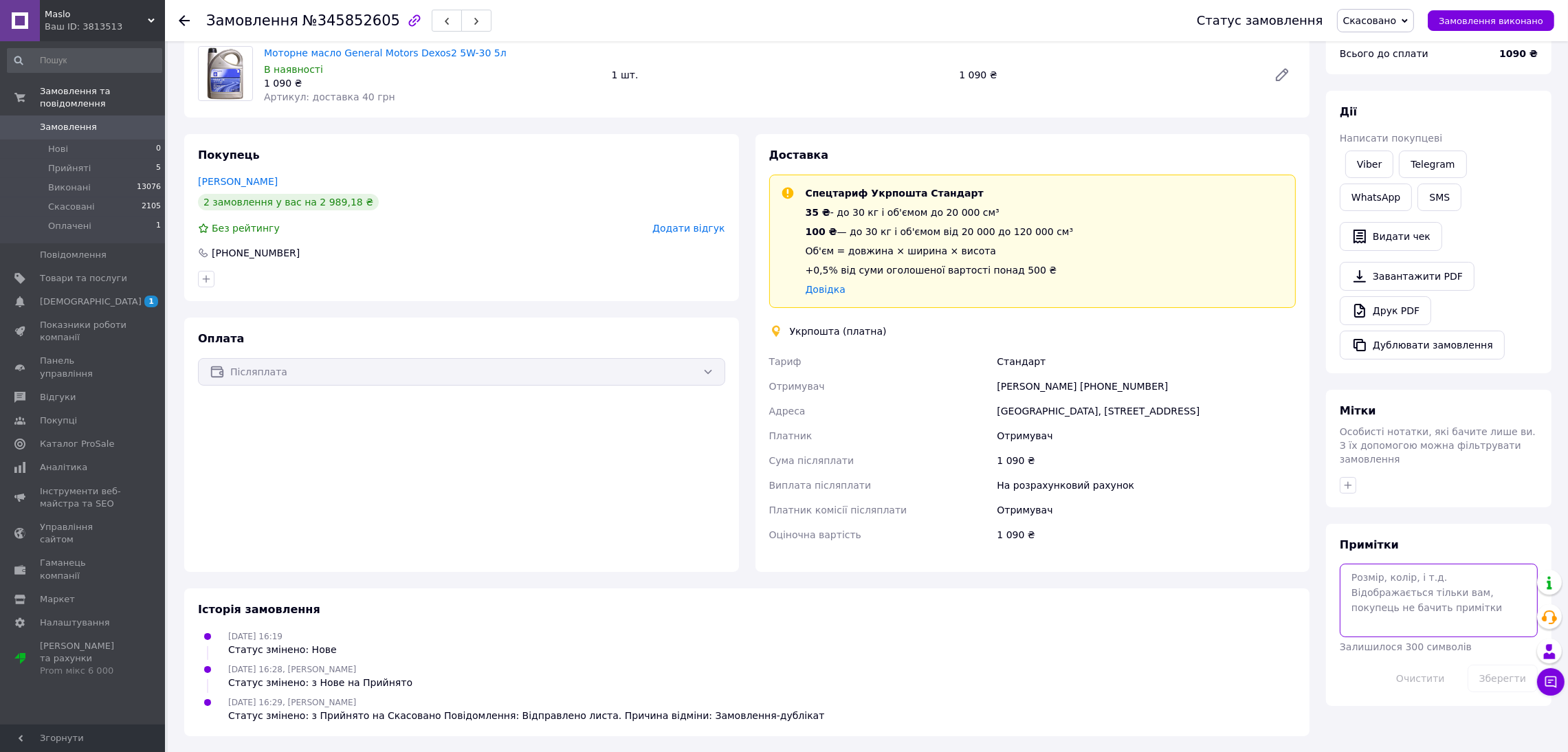
click at [1409, 587] on textarea at bounding box center [1438, 600] width 198 height 73
paste textarea "General Motors Dexos2 5W-30 5л - 1150 грн Elf Evolution 900 SXR 5W-40 5л - 1507…"
type textarea "General Motors Dexos2 5W-30 5л - 1150 грн Elf Evolution 900 SXR 5W-40 5л - 1507…"
click at [1511, 665] on button "Зберегти" at bounding box center [1502, 679] width 70 height 28
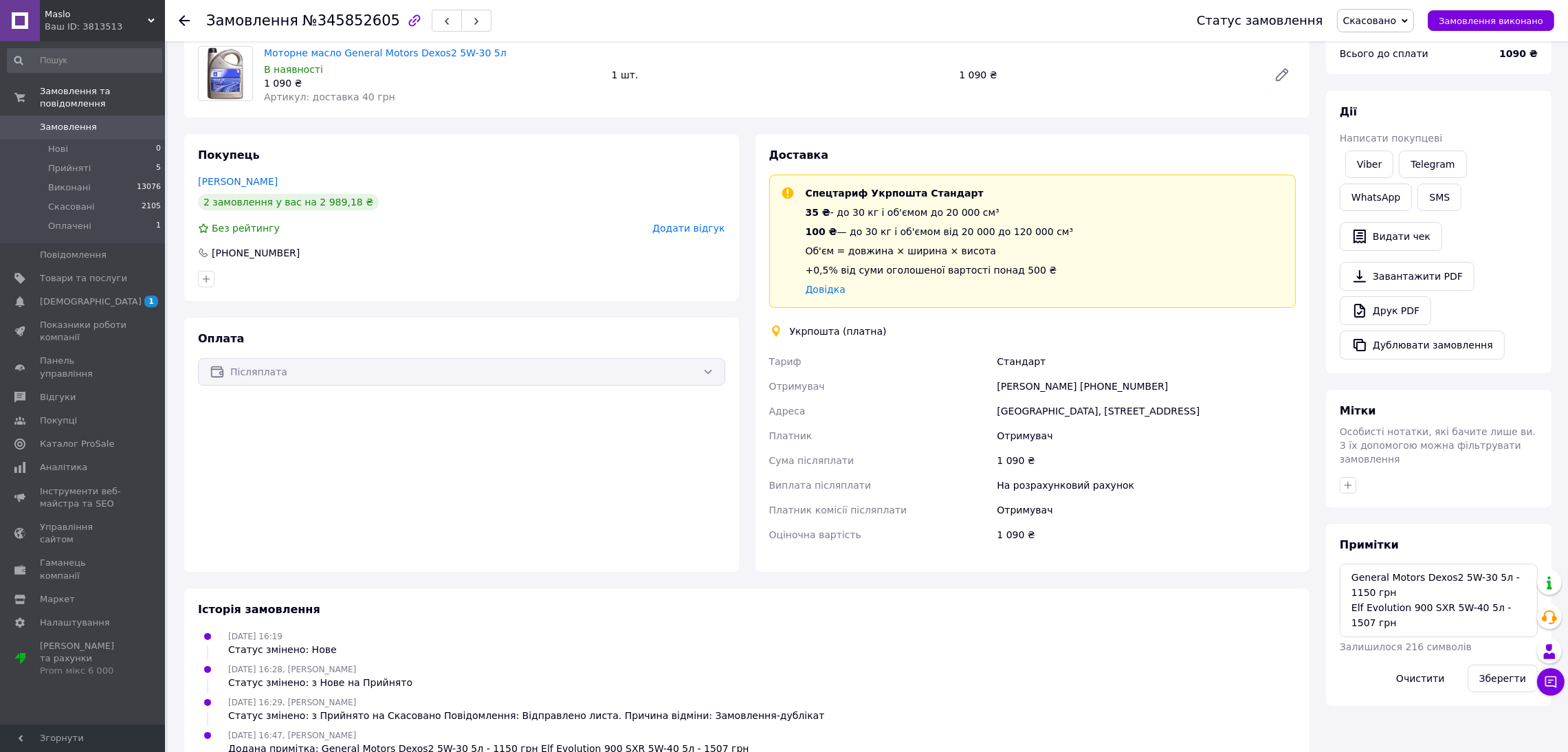
click at [1397, 25] on span "Скасовано" at bounding box center [1370, 21] width 54 height 11
click at [1396, 46] on li "Прийнято" at bounding box center [1376, 48] width 76 height 21
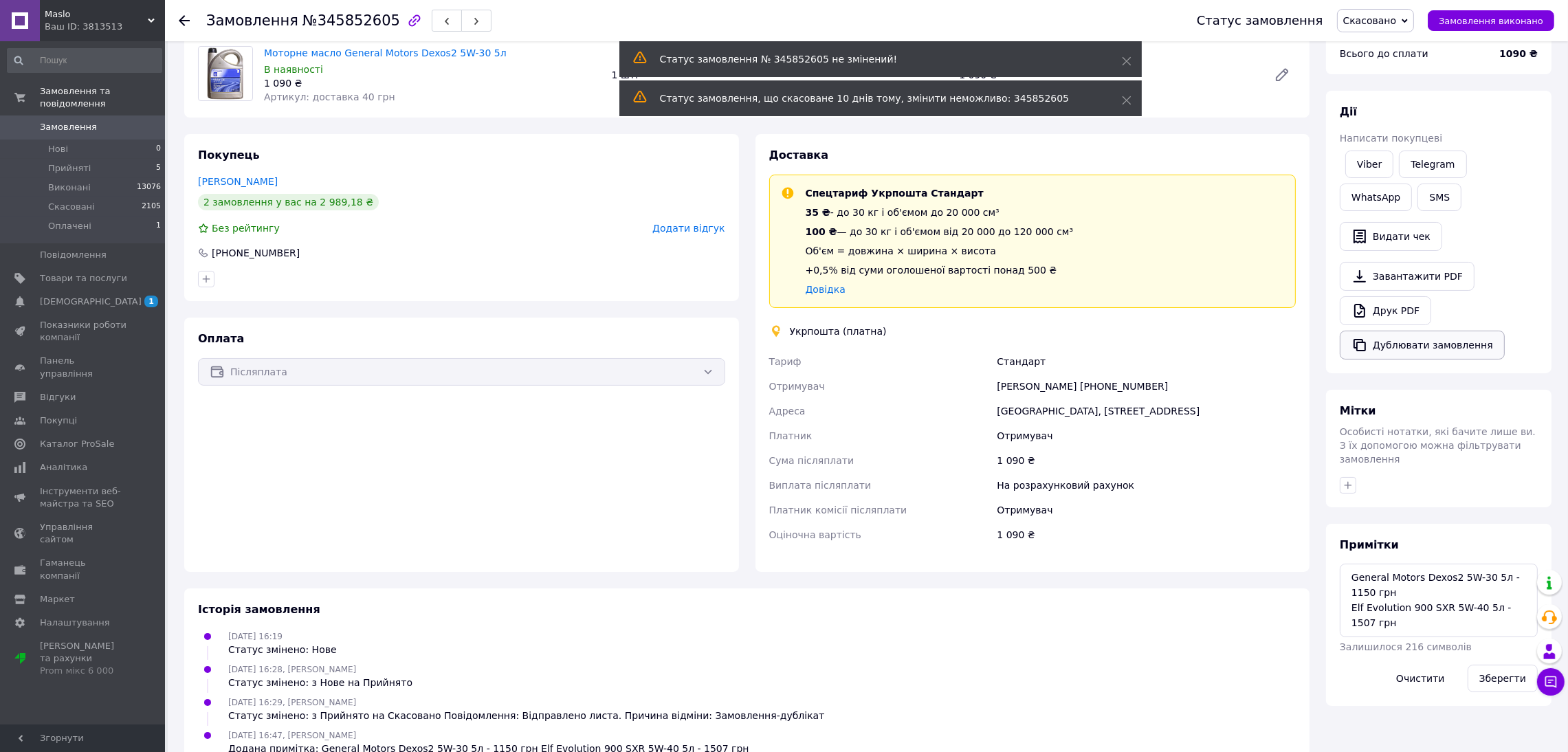
click at [1412, 351] on button "Дублювати замовлення" at bounding box center [1422, 344] width 165 height 28
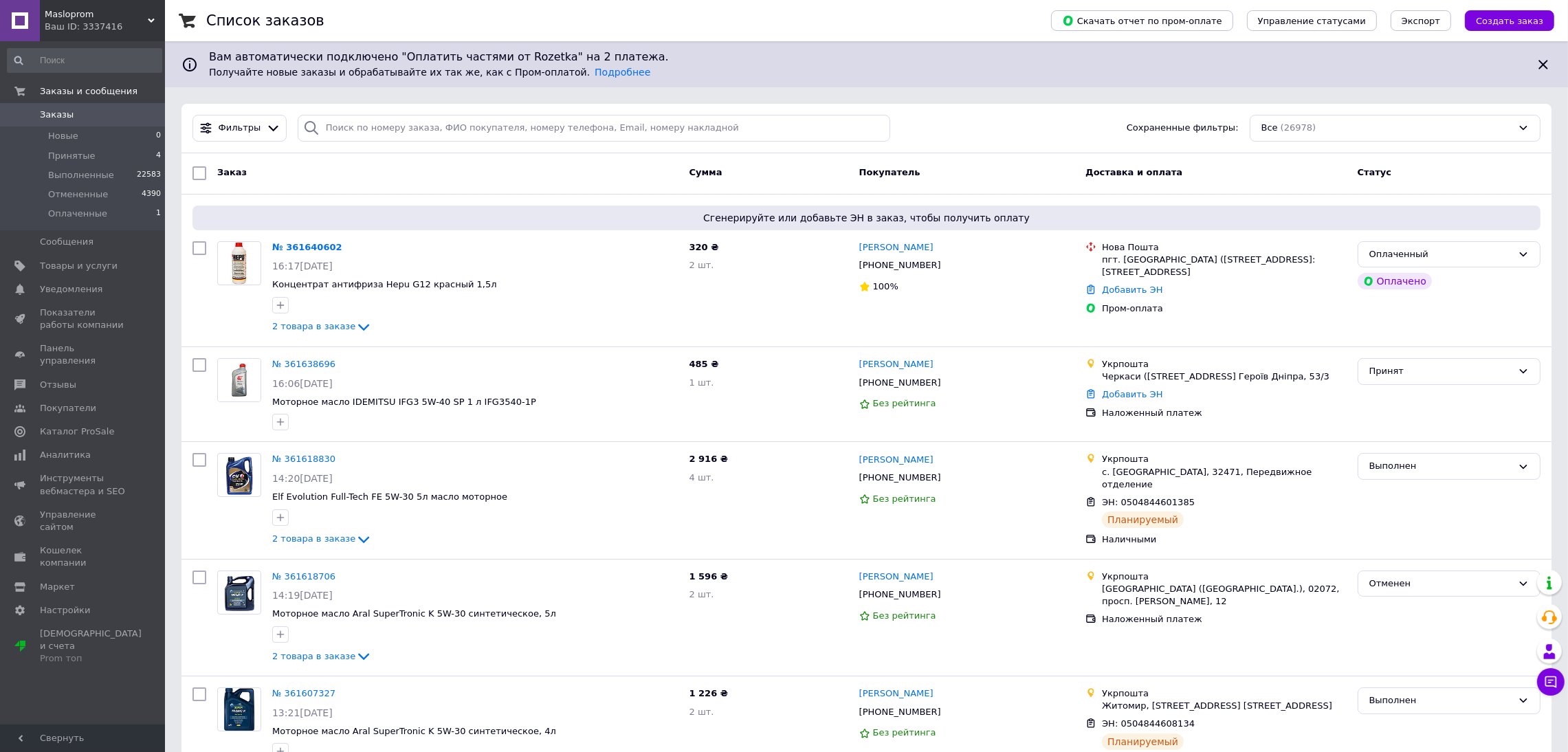
click at [76, 16] on span "Masloprom" at bounding box center [96, 15] width 103 height 12
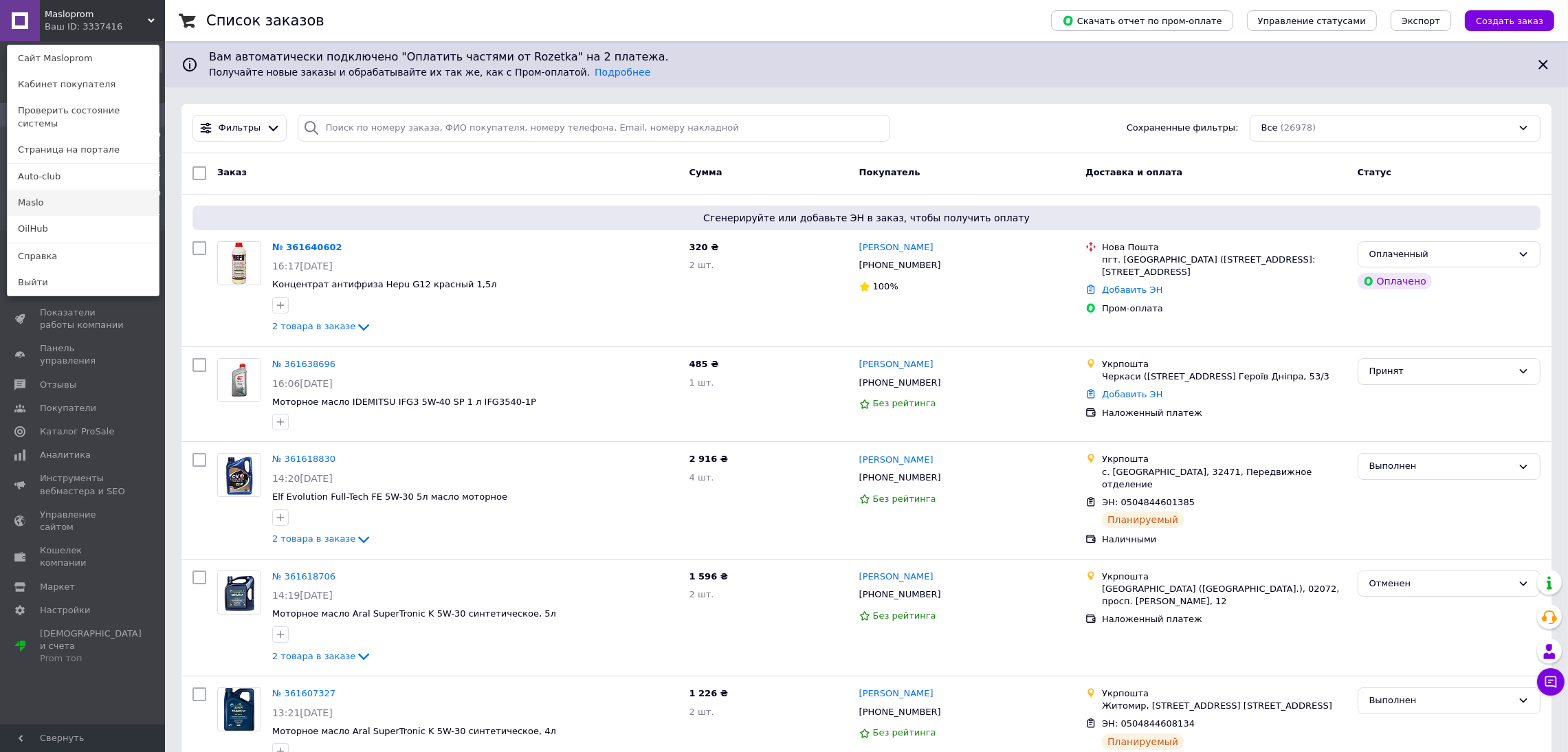
click at [55, 193] on link "Maslo" at bounding box center [83, 203] width 151 height 26
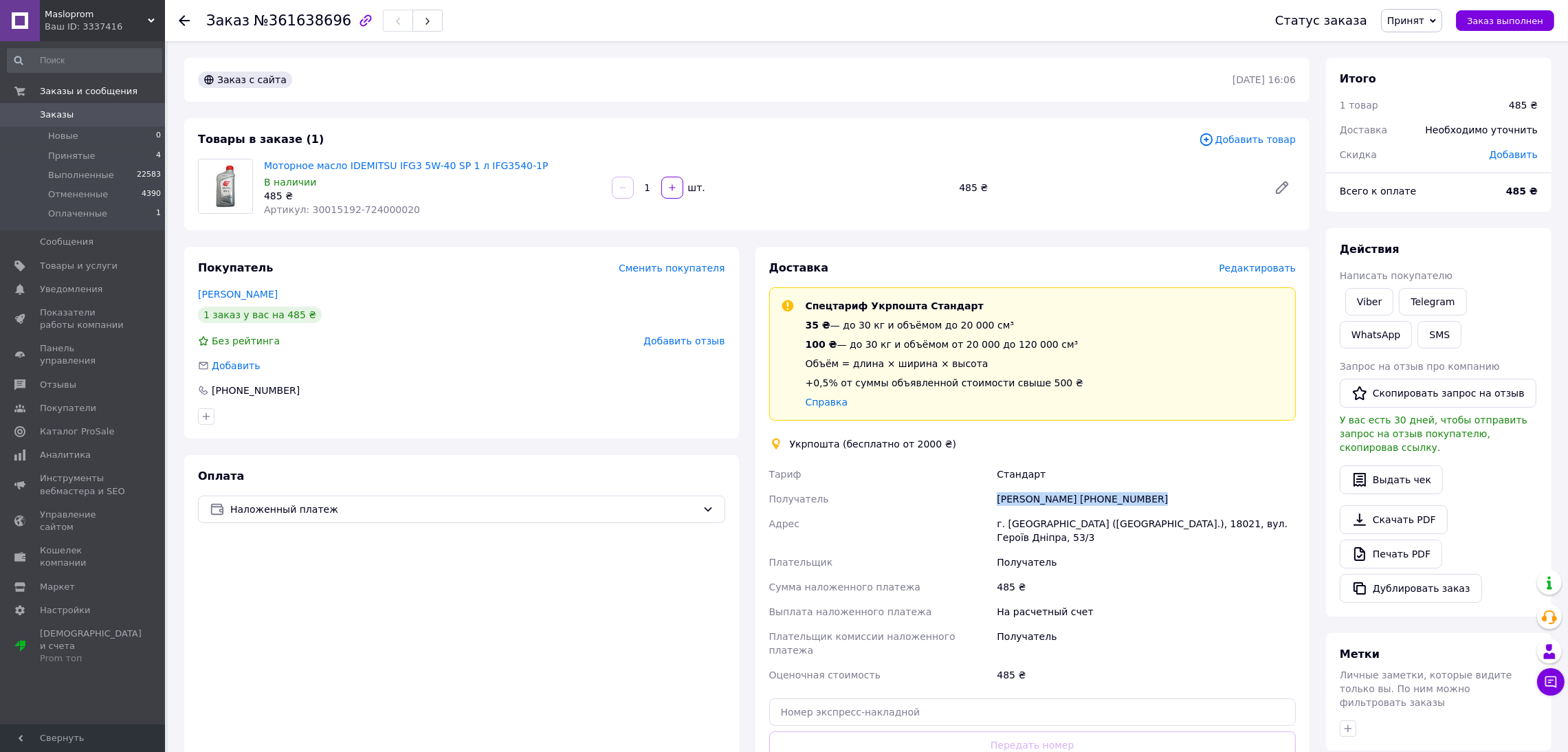
drag, startPoint x: 1057, startPoint y: 494, endPoint x: 1135, endPoint y: 496, distance: 78.0
click at [1169, 500] on div "[PERSON_NAME] [PERSON_NAME] [PHONE_NUMBER] Адрес г. [GEOGRAPHIC_DATA] ([GEOGRAP…" at bounding box center [1032, 574] width 533 height 225
copy div "Получатель [PERSON_NAME] [PHONE_NUMBER]"
click at [1260, 259] on div "Доставка Редактировать Спецтариф Укрпошта Стандарт 35 ₴ — до 30 кг и объёмом до…" at bounding box center [1033, 540] width 555 height 587
click at [1249, 265] on span "Редактировать" at bounding box center [1257, 268] width 77 height 11
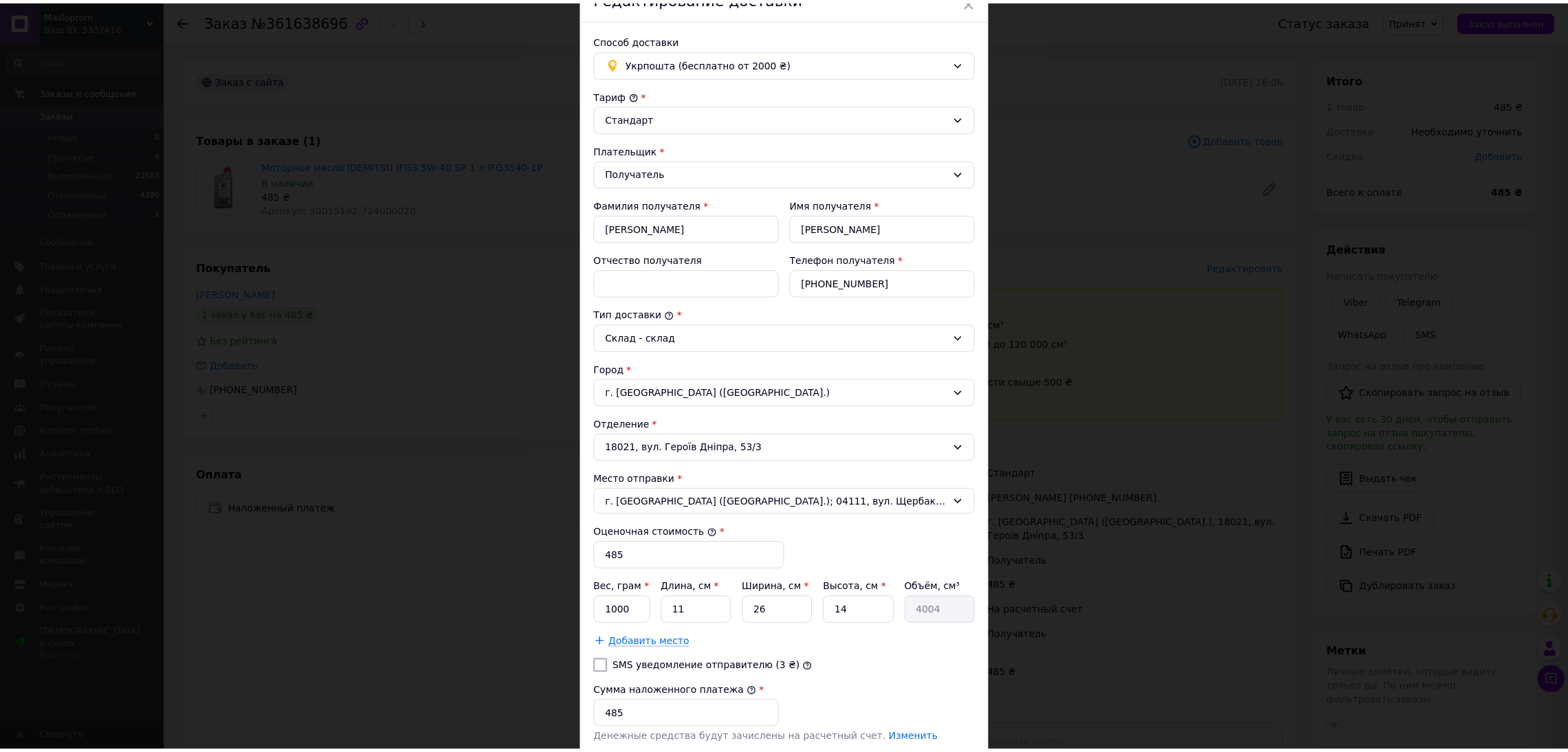
scroll to position [238, 0]
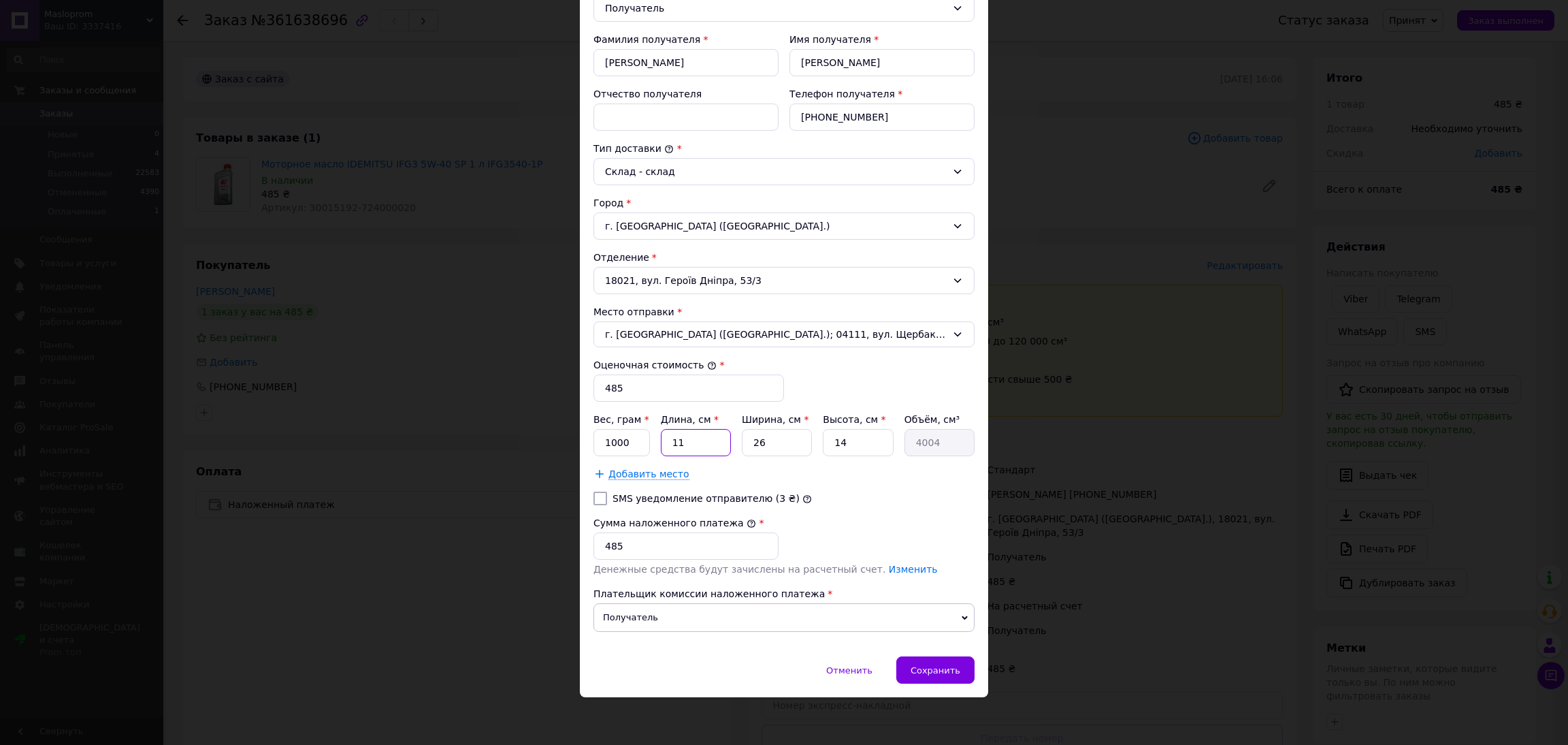
click at [695, 447] on input "11" at bounding box center [696, 442] width 70 height 27
type input "1"
type input "364"
type input "10"
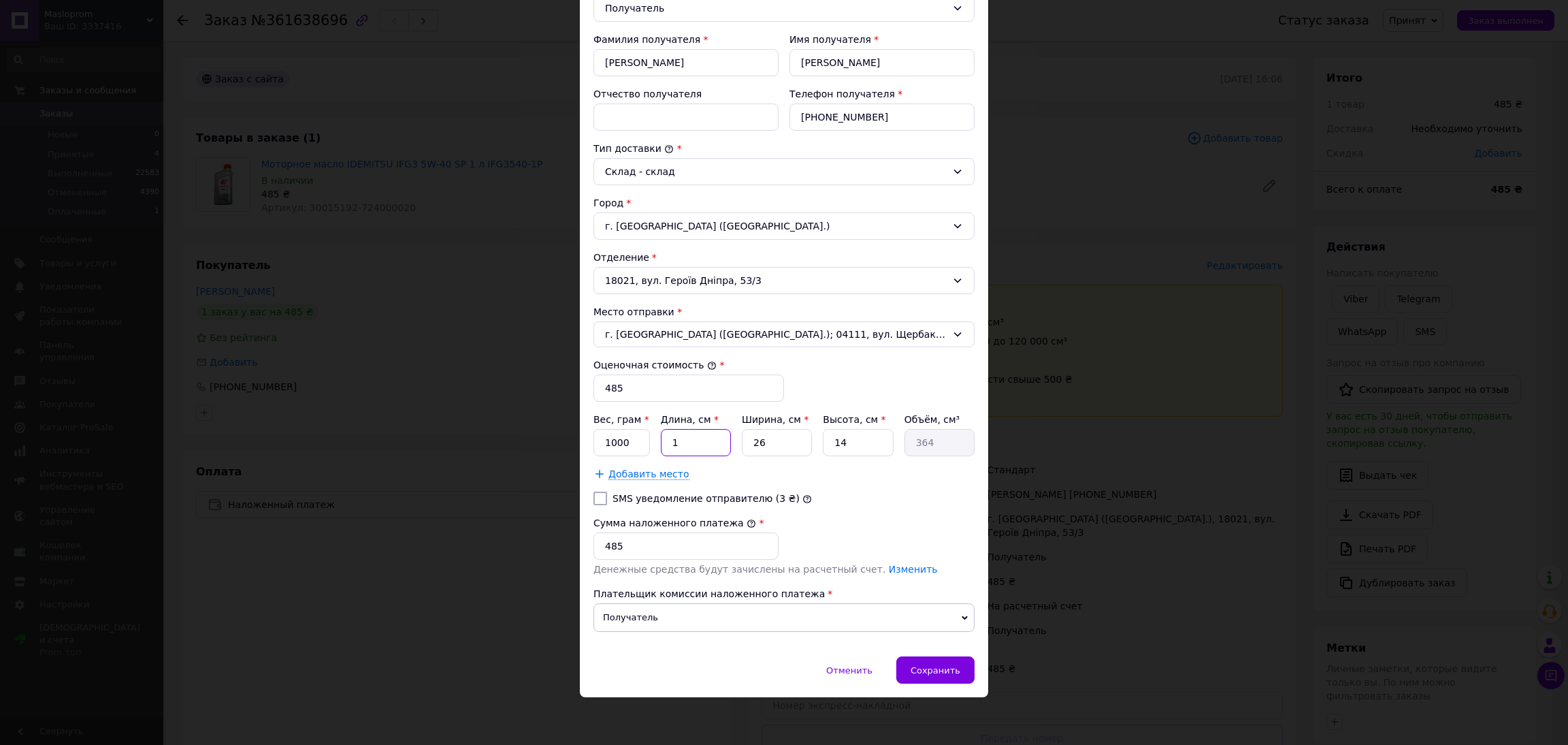
type input "3640"
type input "10"
type input "1"
type input "140"
type input "10"
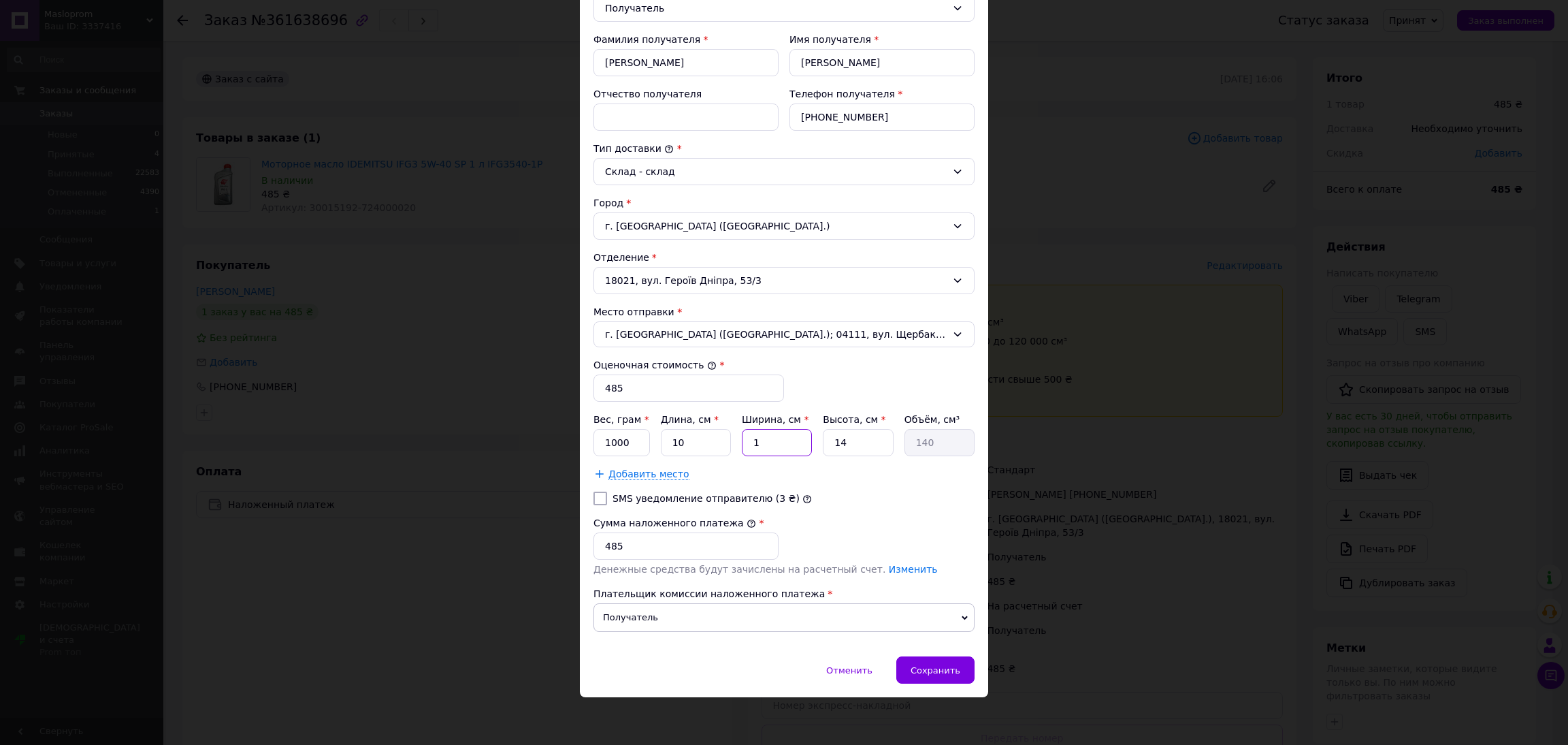
type input "1400"
type input "10"
type input "1"
type input "100"
type input "10"
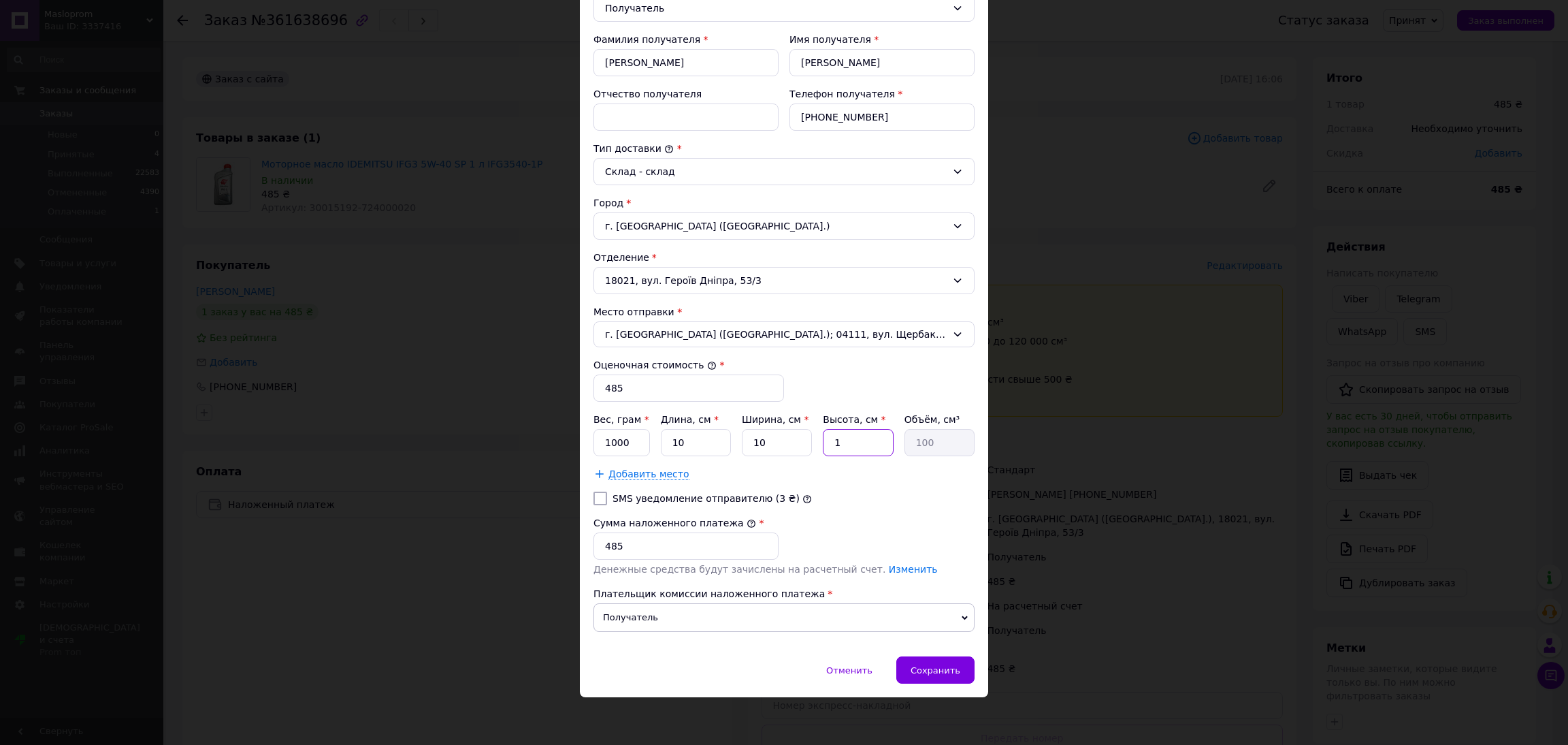
type input "1000"
type input "10"
click at [942, 674] on div "Сохранить" at bounding box center [935, 670] width 79 height 27
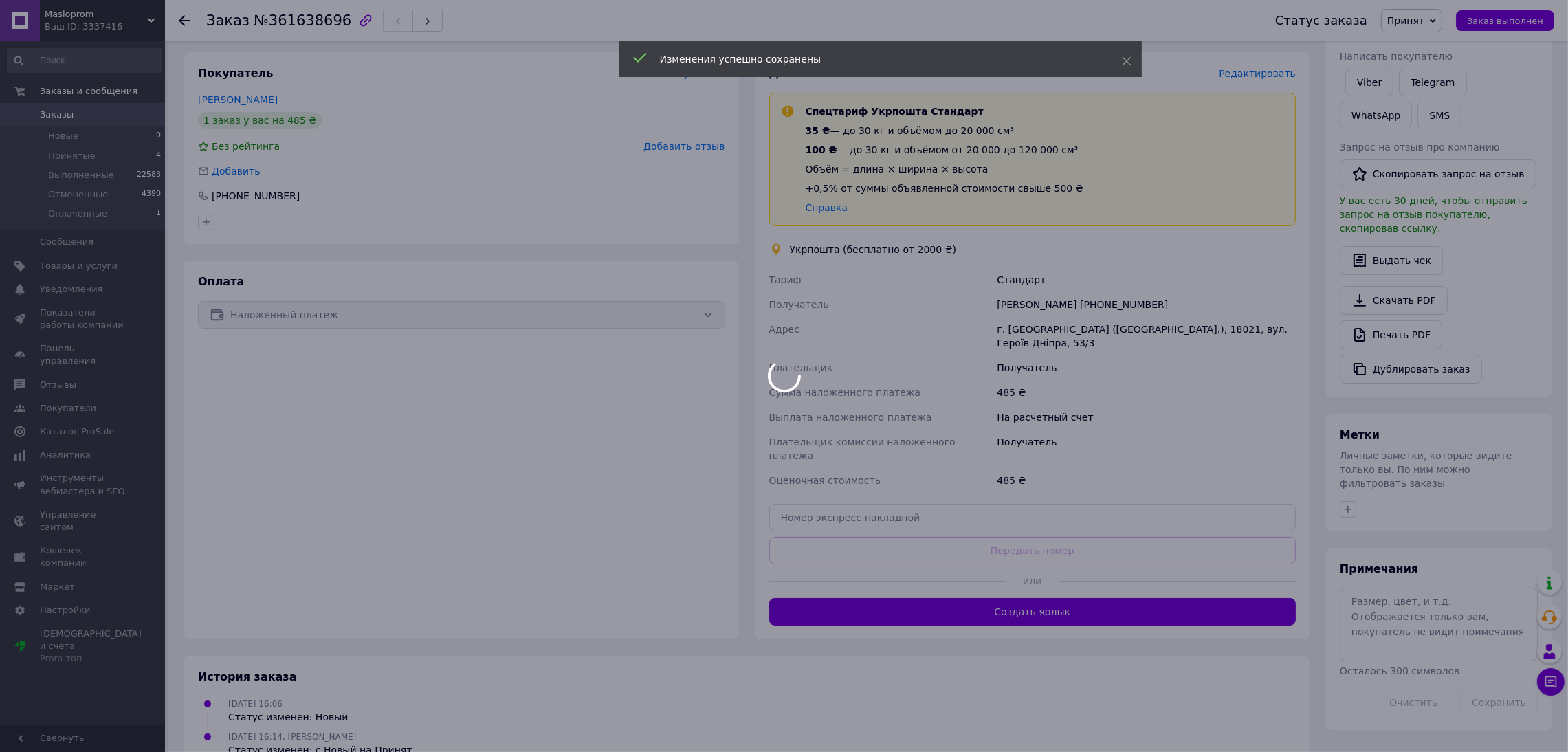
scroll to position [203, 0]
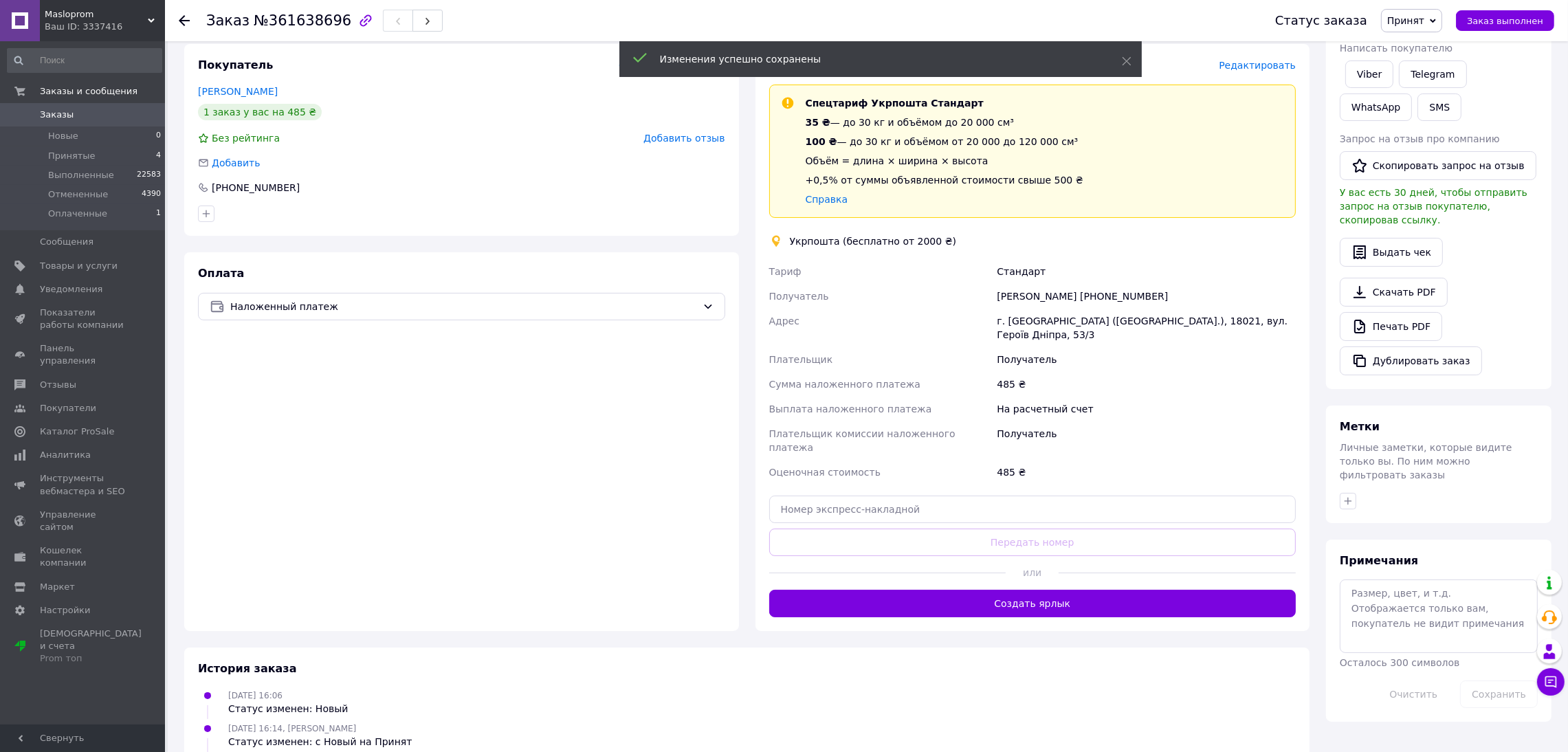
click at [1005, 590] on button "Создать ярлык" at bounding box center [1033, 603] width 527 height 28
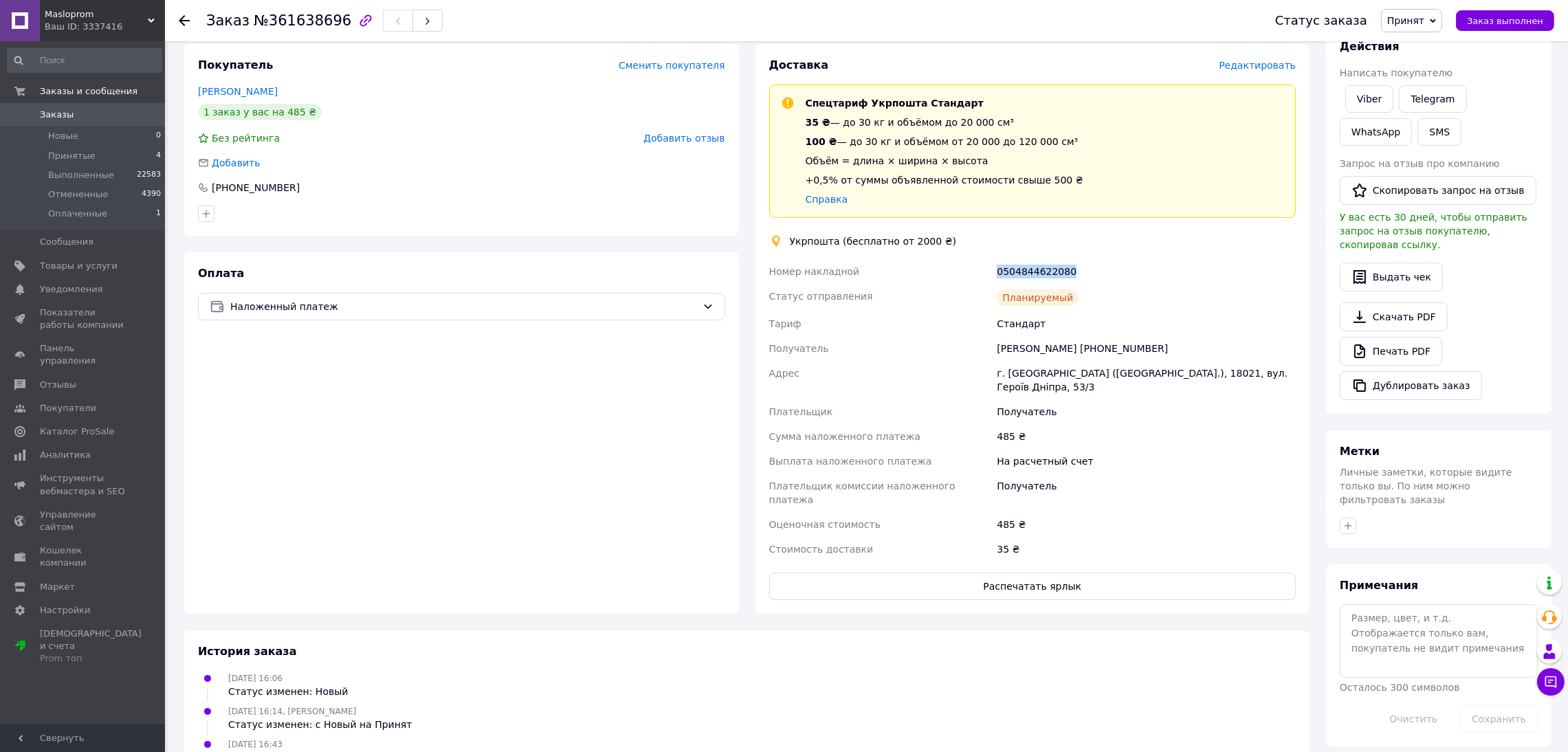
drag, startPoint x: 996, startPoint y: 263, endPoint x: 1123, endPoint y: 261, distance: 127.0
click at [1121, 261] on div "Номер накладной 0504844622080 Статус отправления Планируемый Тариф Стандарт Пол…" at bounding box center [1032, 410] width 533 height 302
copy div "Номер накладной 0504844622080"
click at [1418, 126] on button "SMS" at bounding box center [1439, 132] width 44 height 28
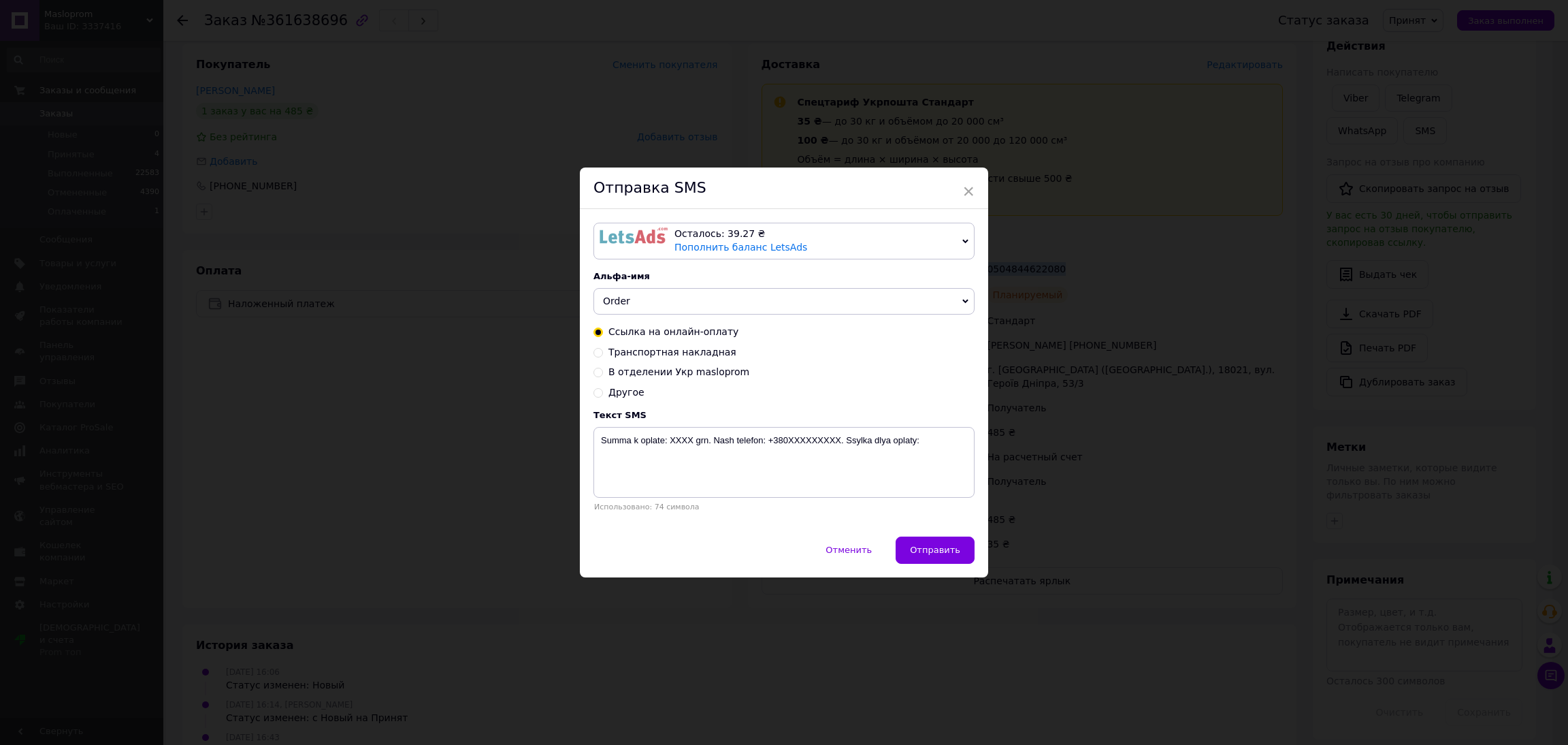
click at [640, 303] on span "Order" at bounding box center [784, 302] width 381 height 27
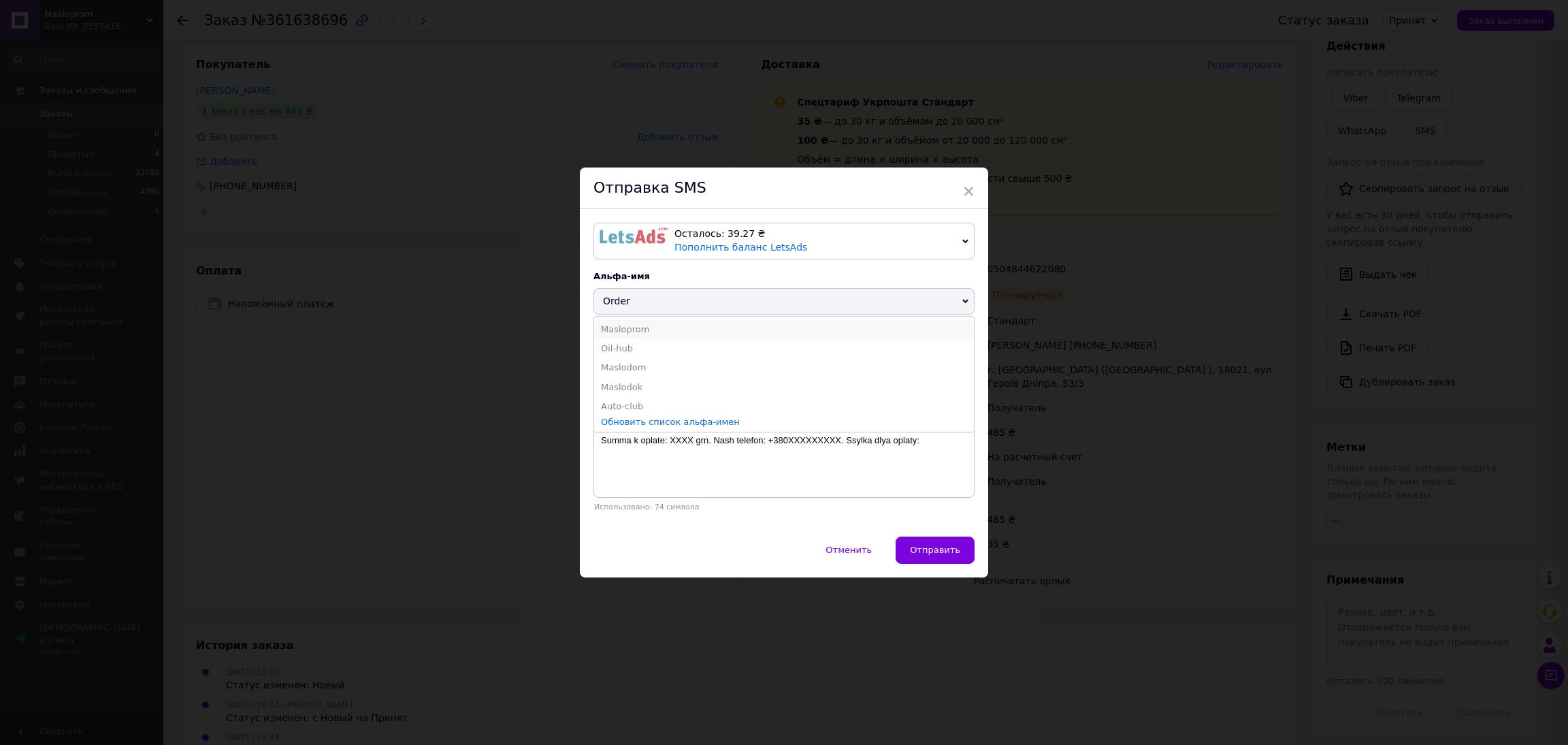
click at [651, 328] on li "Masloprom" at bounding box center [784, 329] width 380 height 19
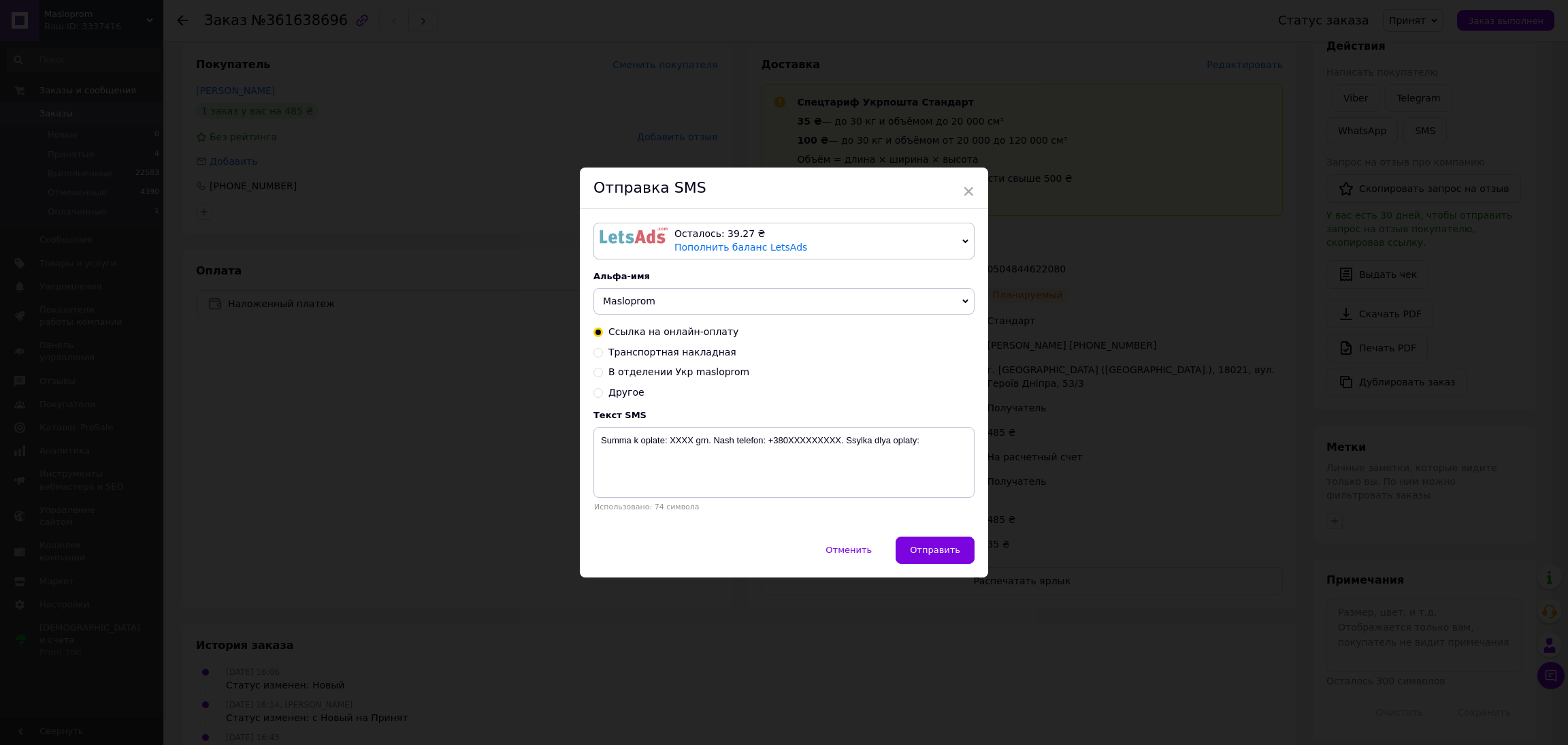
drag, startPoint x: 646, startPoint y: 352, endPoint x: 708, endPoint y: 405, distance: 81.6
click at [647, 352] on span "Транспортная накладная" at bounding box center [672, 352] width 128 height 11
click at [603, 352] on input "Транспортная накладная" at bounding box center [598, 351] width 9 height 9
radio input "true"
radio input "false"
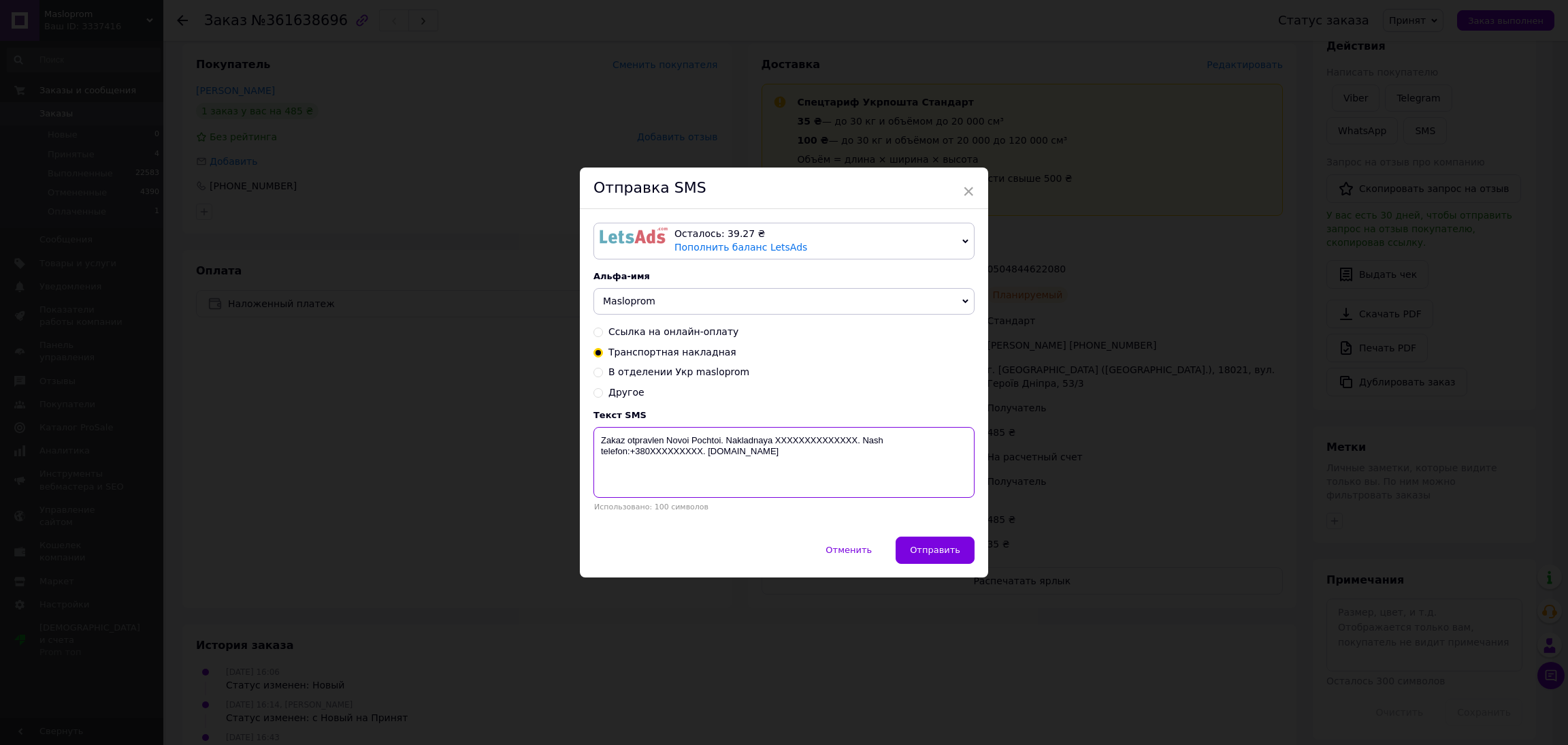
drag, startPoint x: 811, startPoint y: 480, endPoint x: 773, endPoint y: 435, distance: 58.9
click at [773, 435] on textarea "Zakaz otpravlen Novoi Pochtoi. Nakladnaya XXXXXXXXXXXXXX. Nash telefon:+380XXXX…" at bounding box center [784, 462] width 381 height 71
paste textarea "0504844622080"
click at [675, 442] on textarea "Zakaz otpravlen Novoi Pochtoi. Nakladnaya 0504844622080" at bounding box center [784, 462] width 381 height 71
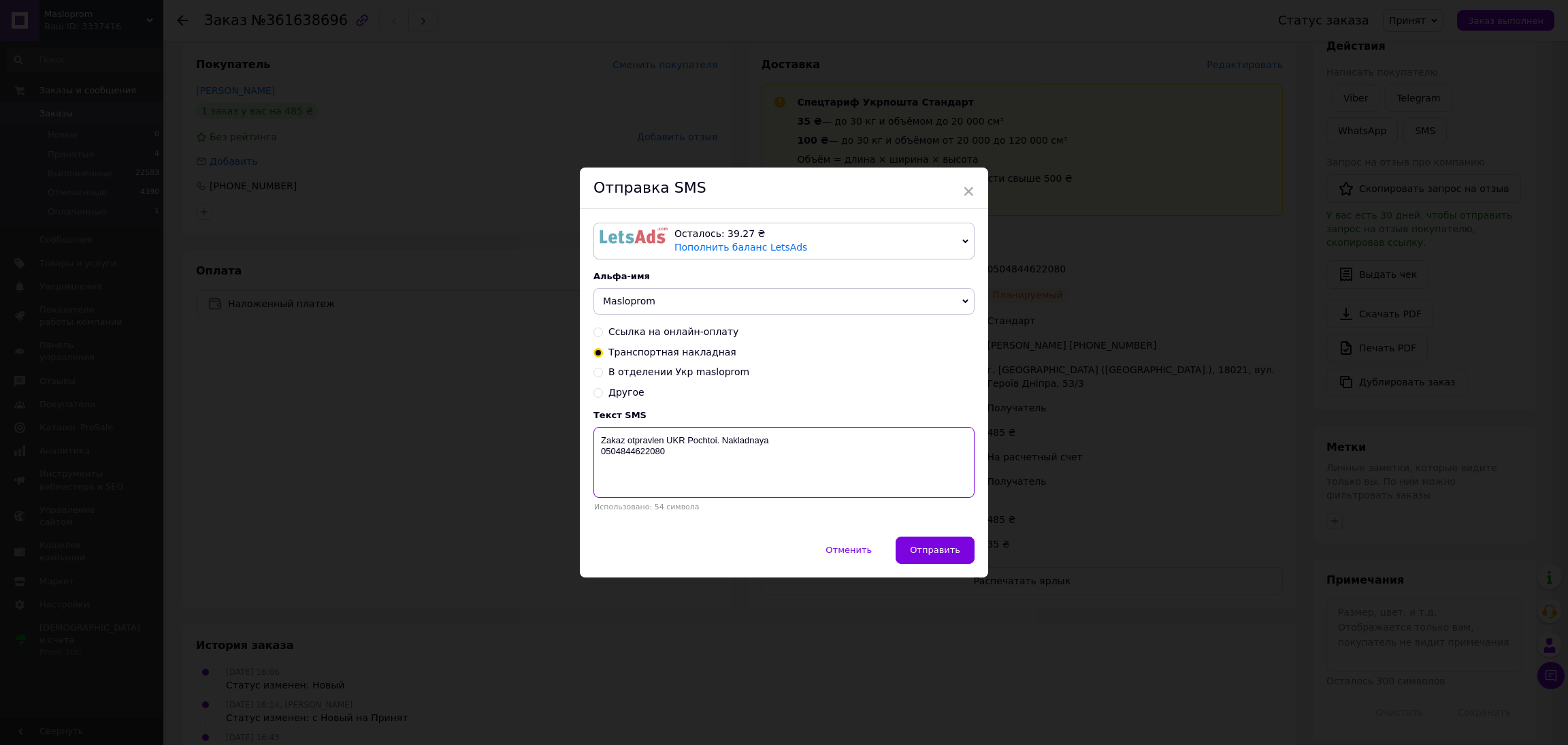
type textarea "Zakaz otpravlen UKR Pochtoi. Nakladnaya 0504844622080"
click at [953, 555] on span "Отправить" at bounding box center [934, 550] width 50 height 10
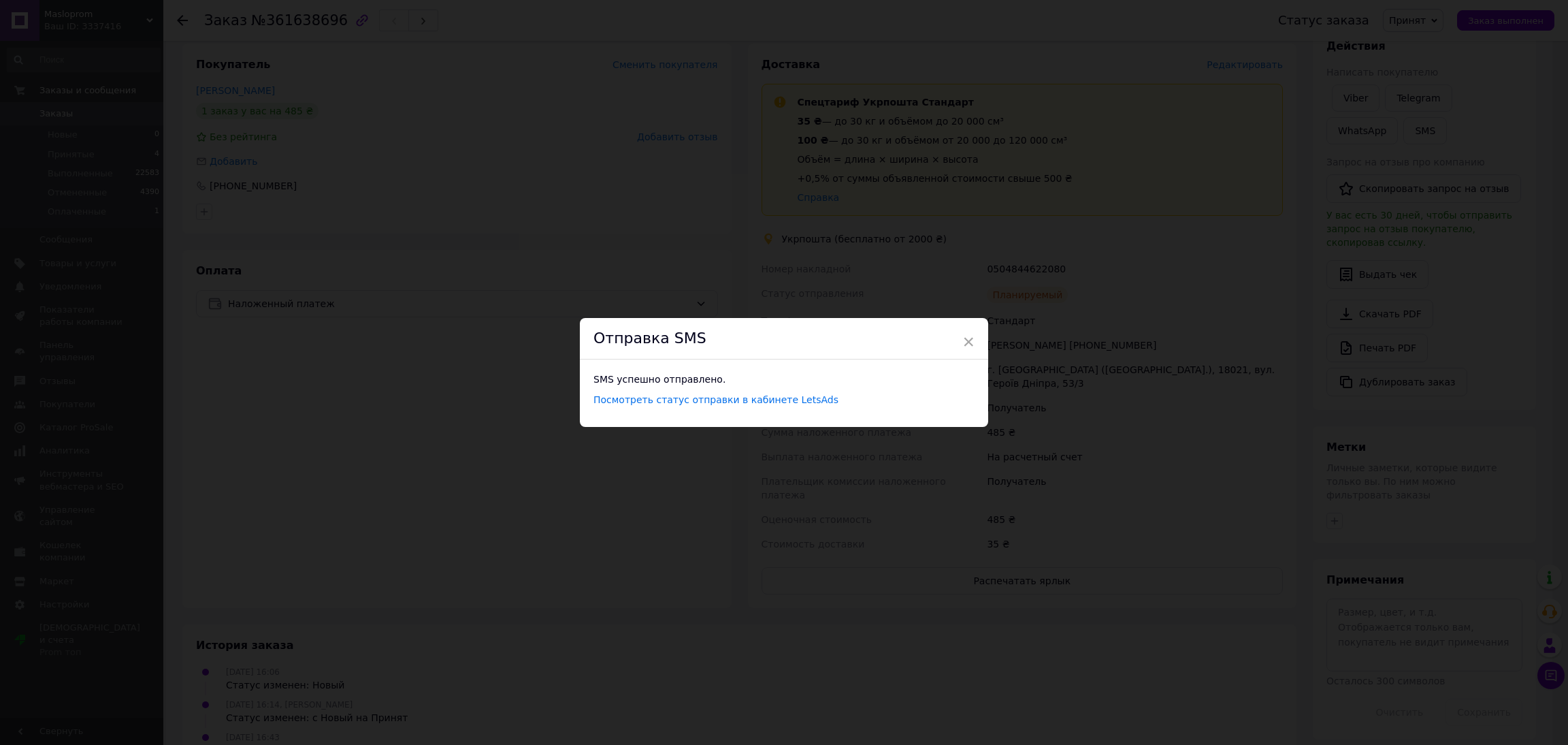
click at [862, 152] on div "× Отправка SMS SMS успешно отправлено. Посмотреть статус отправки в кабинете Le…" at bounding box center [784, 372] width 1568 height 745
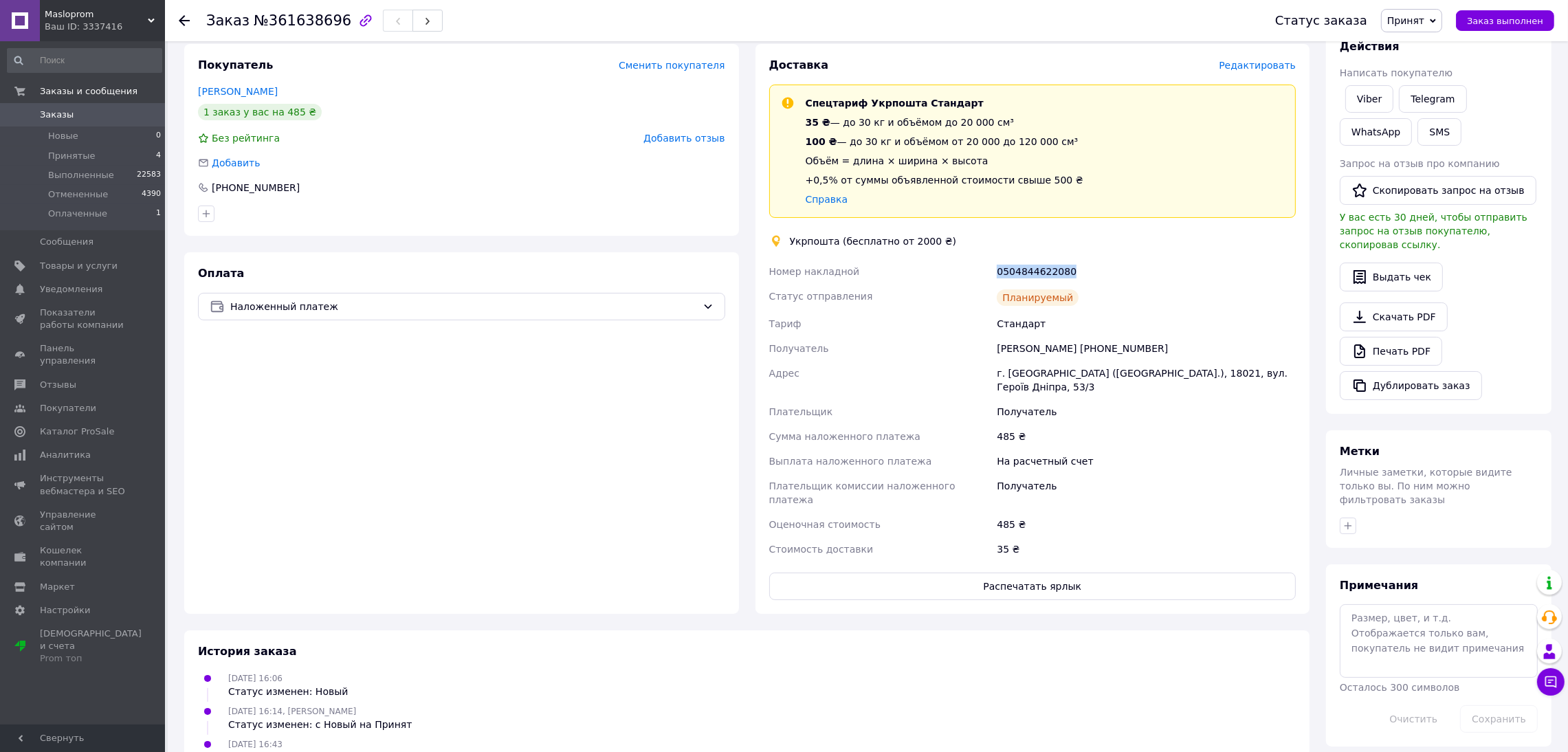
drag, startPoint x: 1019, startPoint y: 269, endPoint x: 1124, endPoint y: 269, distance: 105.0
click at [1123, 269] on div "Номер накладной 0504844622080 Статус отправления Планируемый Тариф Стандарт Пол…" at bounding box center [1032, 410] width 533 height 302
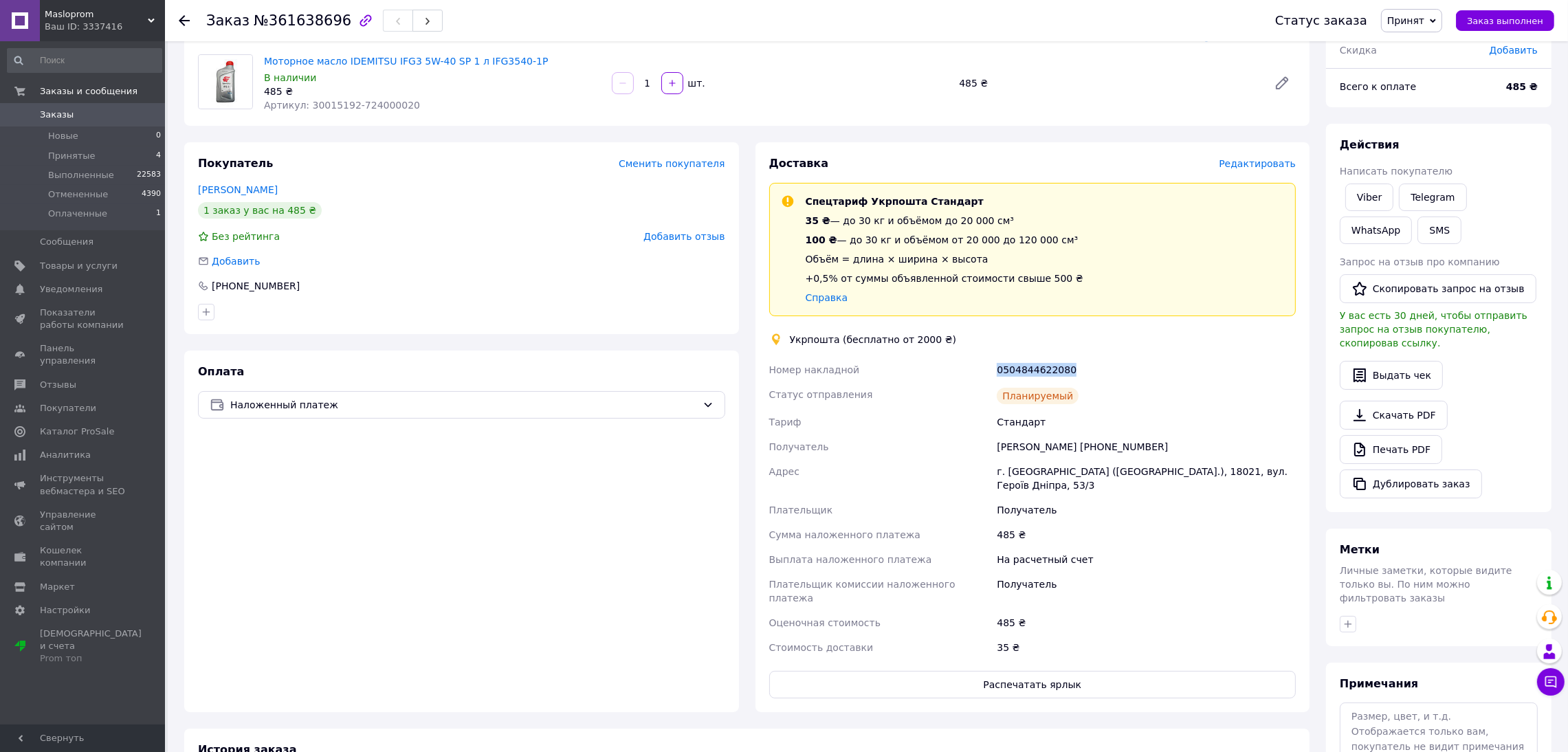
scroll to position [0, 0]
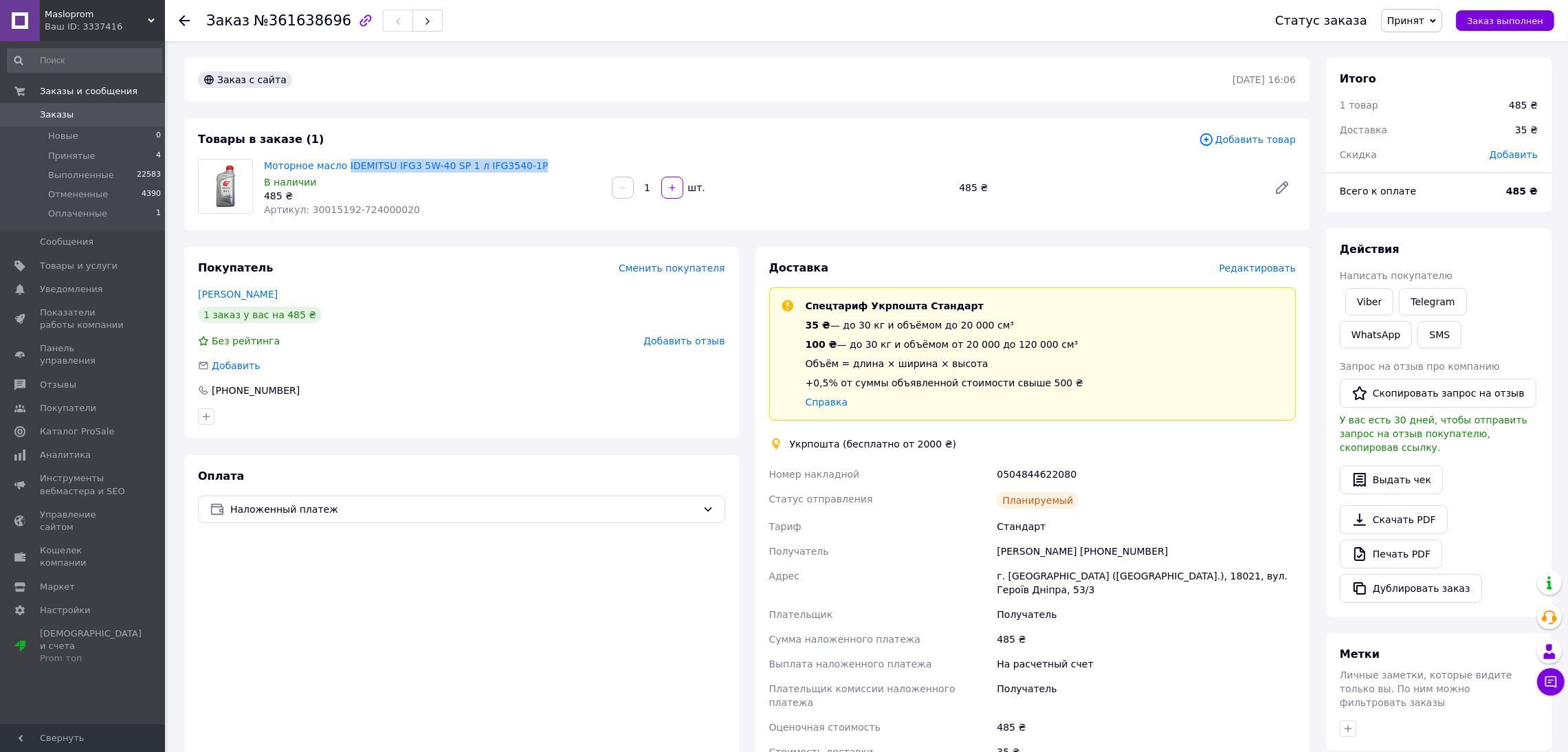
drag, startPoint x: 493, startPoint y: 167, endPoint x: 340, endPoint y: 156, distance: 153.4
click at [340, 156] on div "Моторное масло IDEMITSU IFG3 5W-40 SP 1 л IFG3540-1P В наличии 485 ₴ Артикул: 3…" at bounding box center [432, 187] width 348 height 63
copy link "IDEMITSU IFG3 5W-40 SP 1 л IFG3540-1P"
drag, startPoint x: 980, startPoint y: 467, endPoint x: 1165, endPoint y: 468, distance: 185.0
click at [1160, 470] on div "Номер накладной 0504844622080 Статус отправления Планируемый Тариф Стандарт Пол…" at bounding box center [1032, 613] width 533 height 302
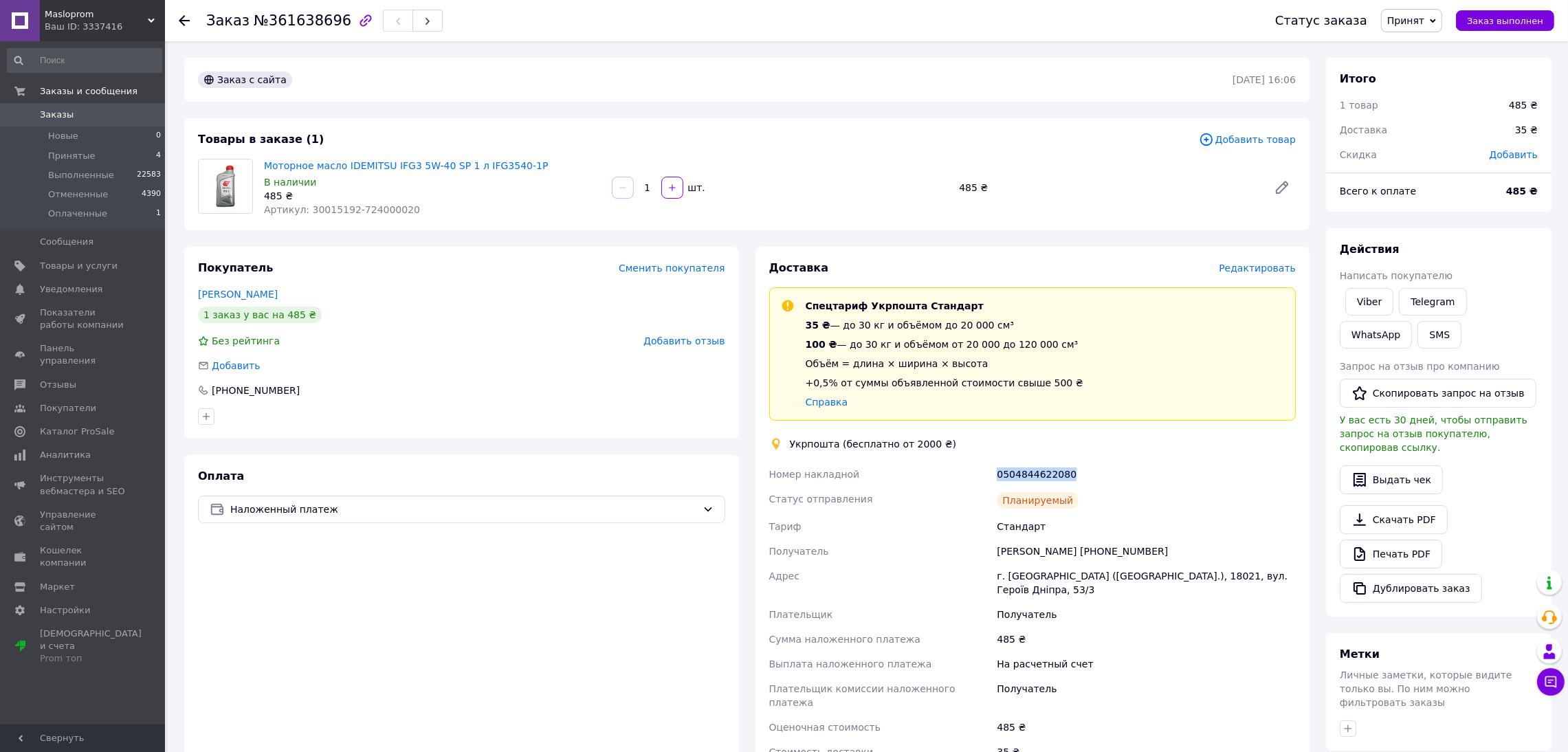
copy div "Номер накладной 0504844622080"
click at [1513, 17] on span "Заказ выполнен" at bounding box center [1505, 21] width 76 height 10
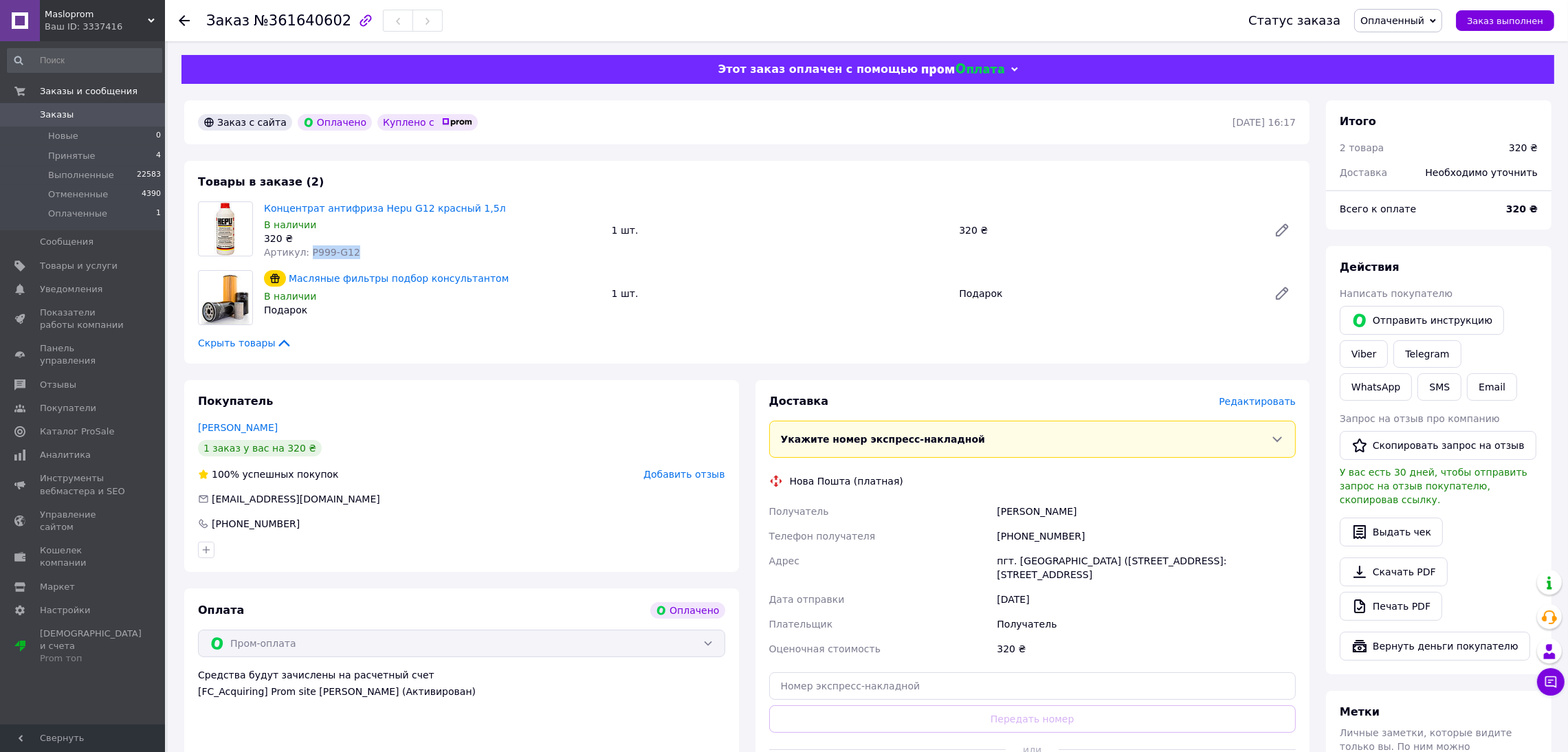
drag, startPoint x: 306, startPoint y: 254, endPoint x: 346, endPoint y: 252, distance: 40.0
click at [346, 252] on span "Артикул: P999-G12" at bounding box center [312, 252] width 96 height 11
copy span "P999-G12"
click at [1034, 534] on div "[PHONE_NUMBER]" at bounding box center [1146, 535] width 305 height 25
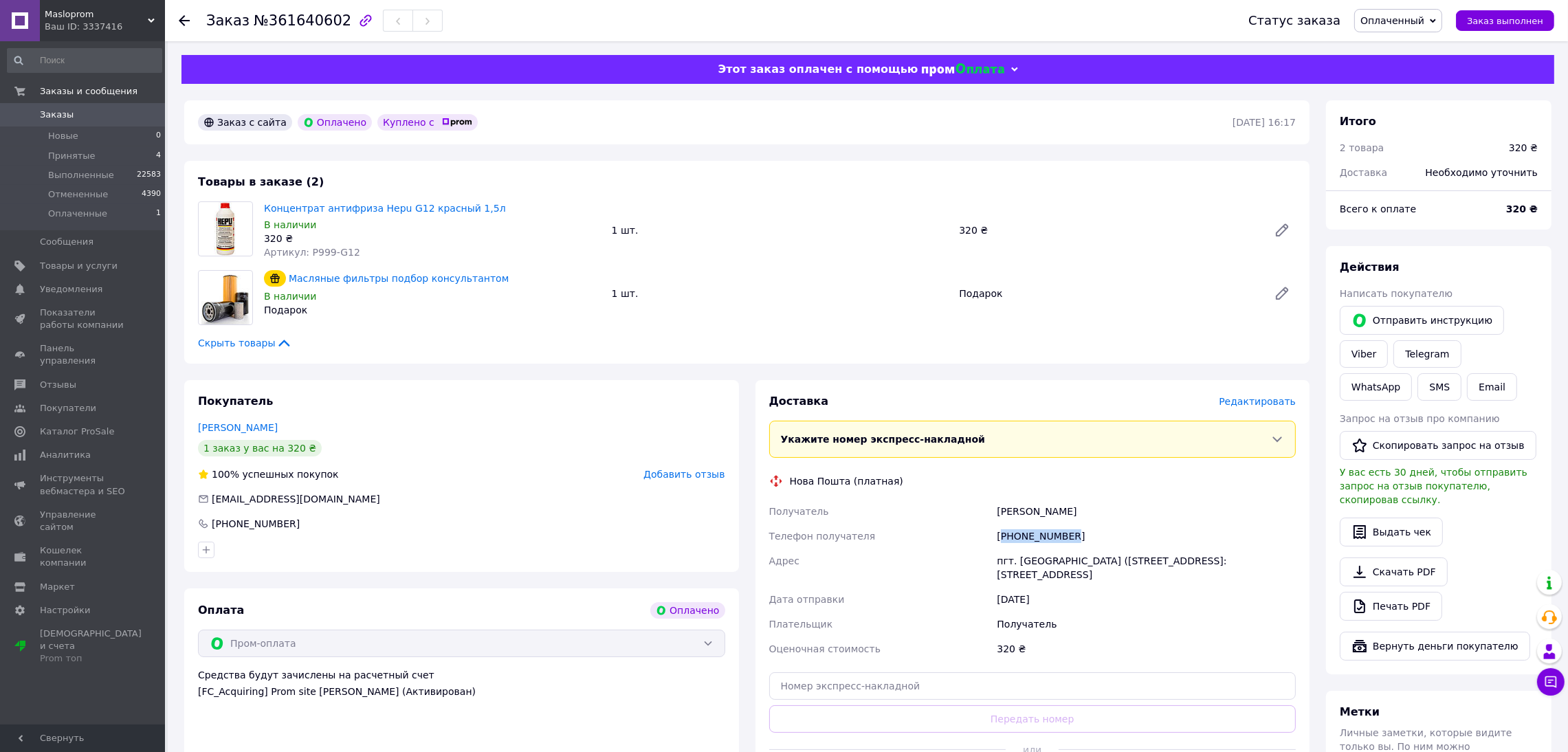
copy div "380986541140"
drag, startPoint x: 307, startPoint y: 253, endPoint x: 362, endPoint y: 250, distance: 55.1
click at [362, 250] on div "Артикул: P999-G12" at bounding box center [433, 252] width 337 height 14
copy span "P999-G12"
drag, startPoint x: 1055, startPoint y: 509, endPoint x: 1086, endPoint y: 507, distance: 31.1
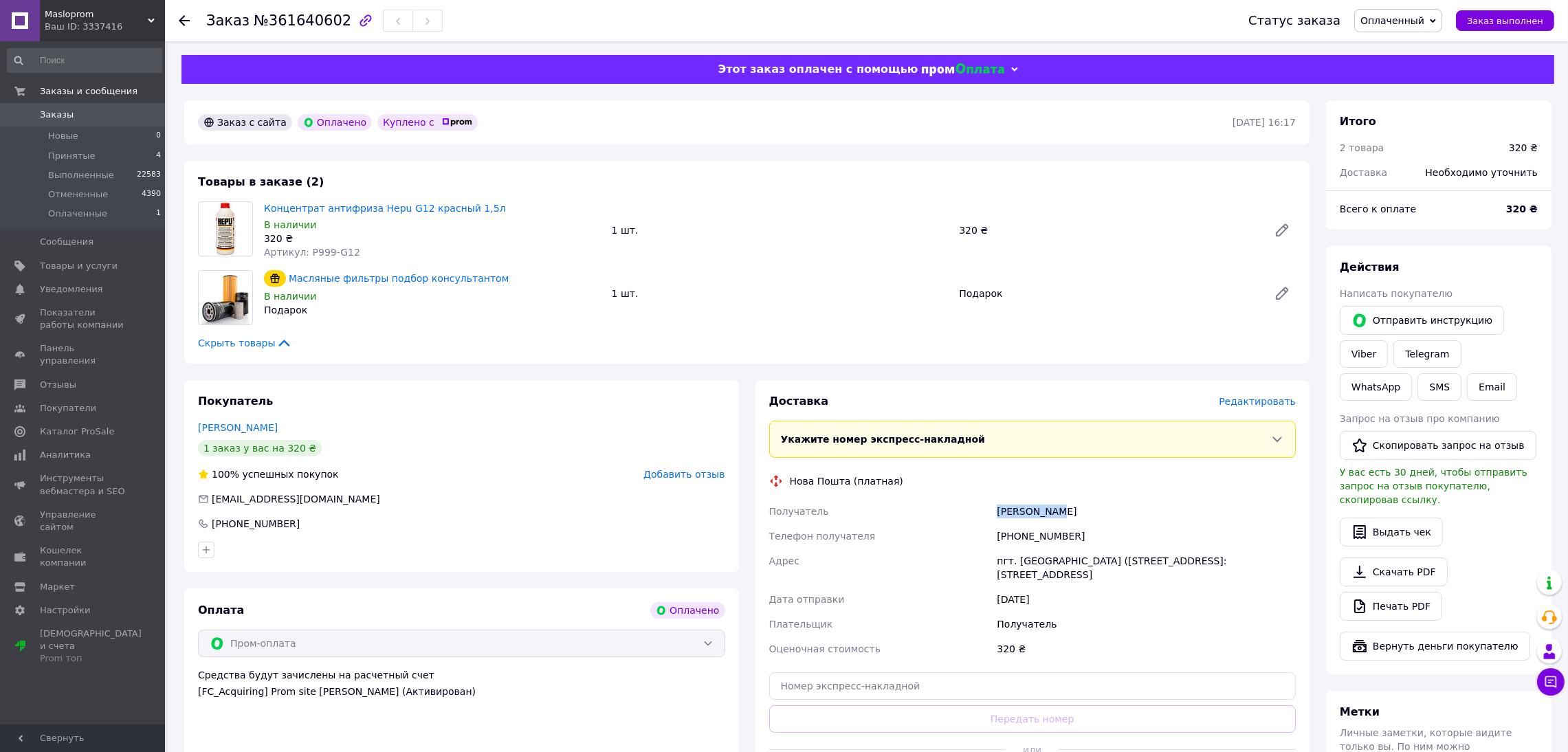
click at [1080, 509] on div "Получатель [PERSON_NAME] Телефон получателя [PHONE_NUMBER] [GEOGRAPHIC_DATA] пг…" at bounding box center [1032, 580] width 533 height 162
copy div "Получатель [PERSON_NAME]"
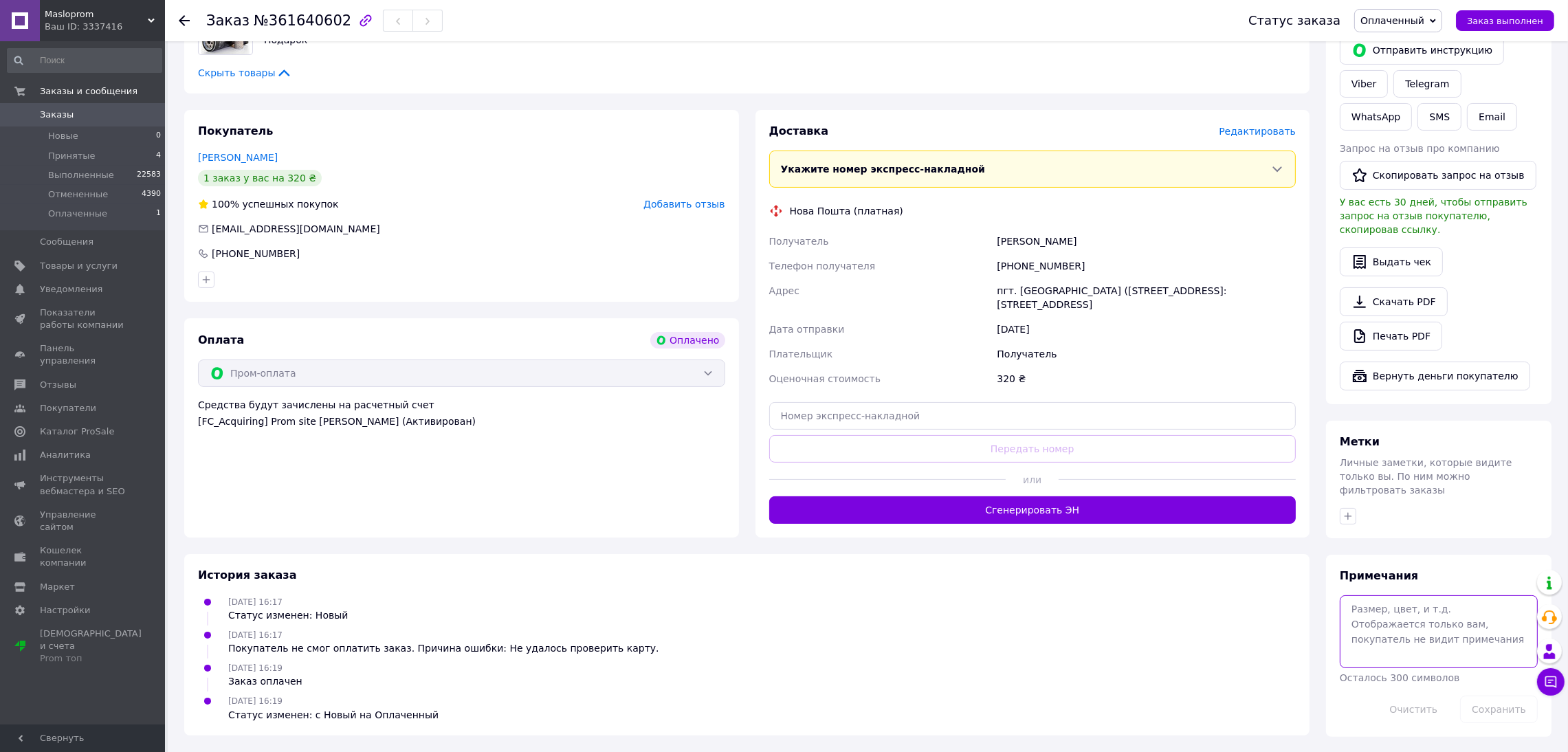
click at [1391, 595] on textarea at bounding box center [1438, 631] width 198 height 73
paste textarea "[PERSON_NAME]"
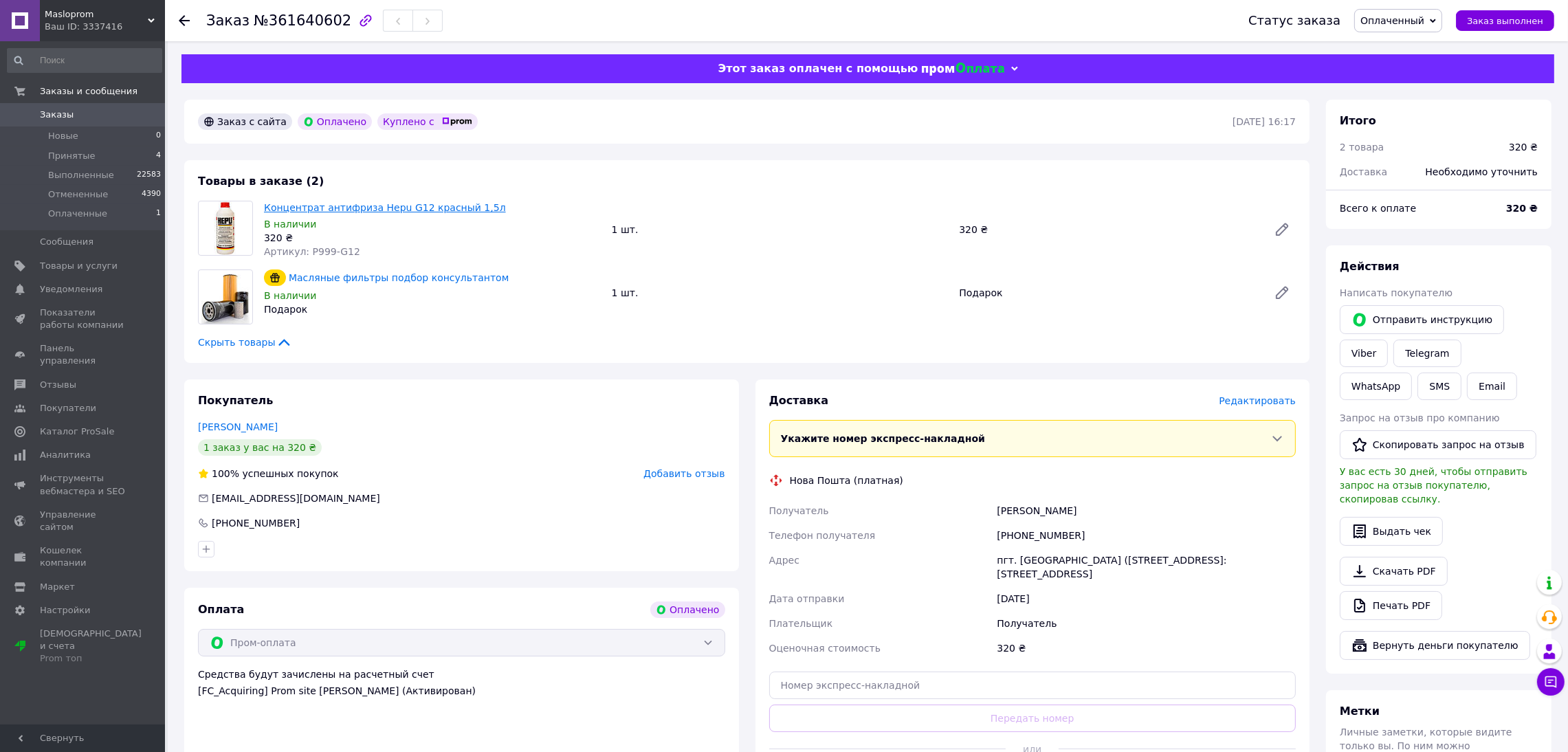
scroll to position [0, 0]
drag, startPoint x: 488, startPoint y: 201, endPoint x: 369, endPoint y: 211, distance: 119.4
click at [369, 211] on span "Концентрат антифриза Hepu G12 красный 1,5л" at bounding box center [433, 208] width 337 height 14
copy link "Hepu G12 красный 1,5л"
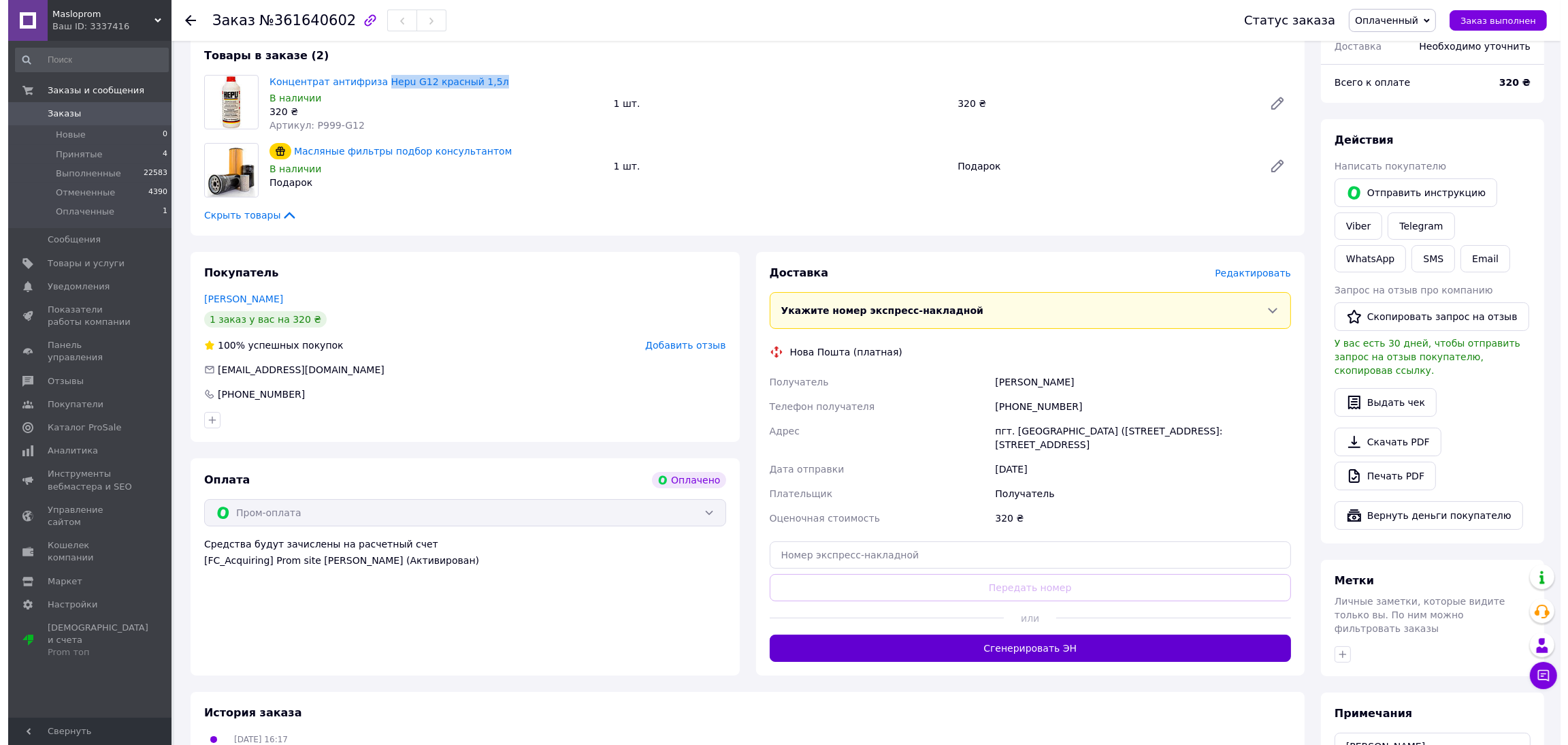
scroll to position [268, 0]
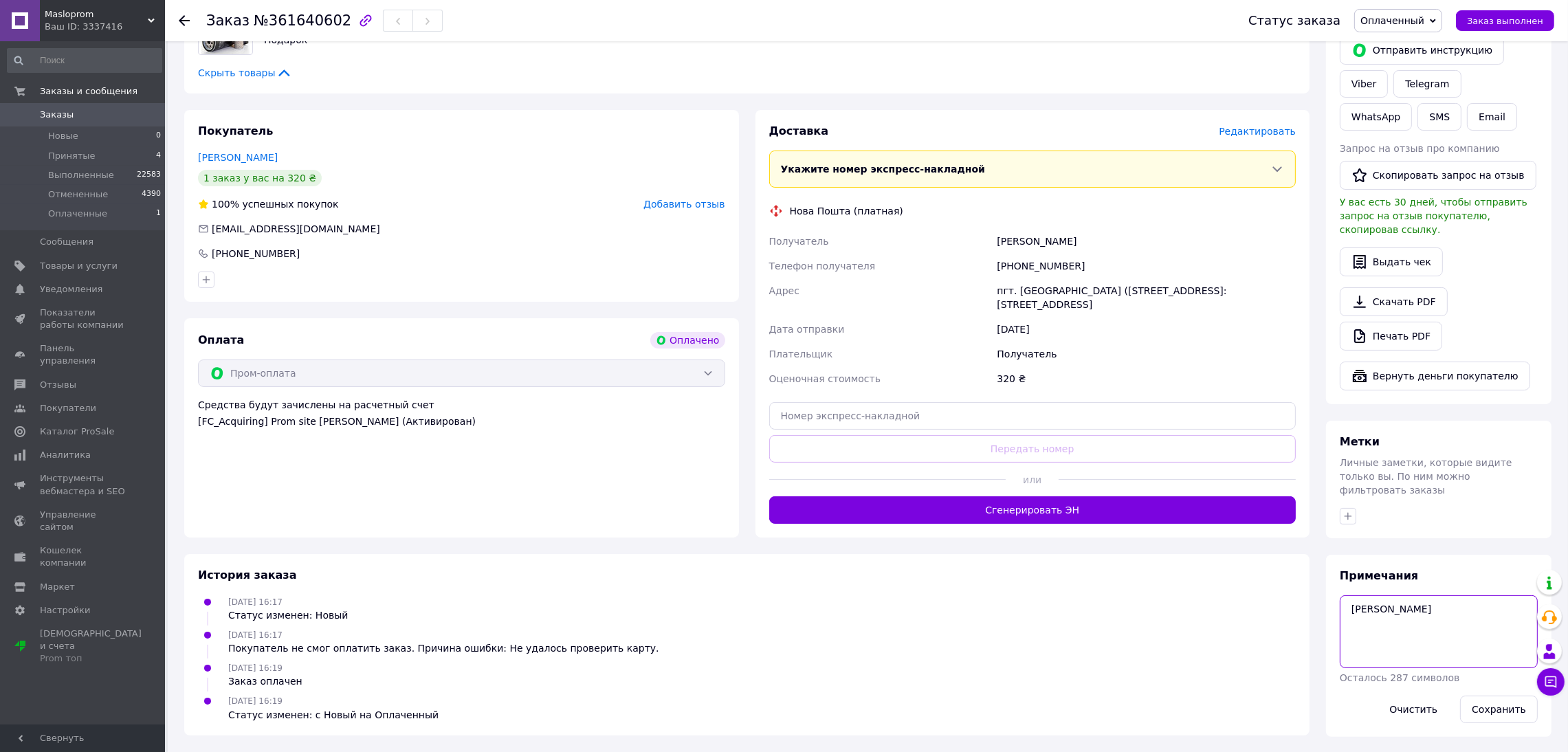
click at [1462, 608] on textarea "[PERSON_NAME]" at bounding box center [1438, 631] width 198 height 73
paste textarea "Hepu G12 красный 1,5л"
drag, startPoint x: 1466, startPoint y: 616, endPoint x: 1410, endPoint y: 596, distance: 59.5
click at [1410, 596] on textarea "[PERSON_NAME] G12 красный 1,5л - 320 грн (ПромОплата,С)" at bounding box center [1438, 631] width 198 height 73
type textarea "[PERSON_NAME] G12 красный 1,5л - 320 грн (ПромОплата,С)"
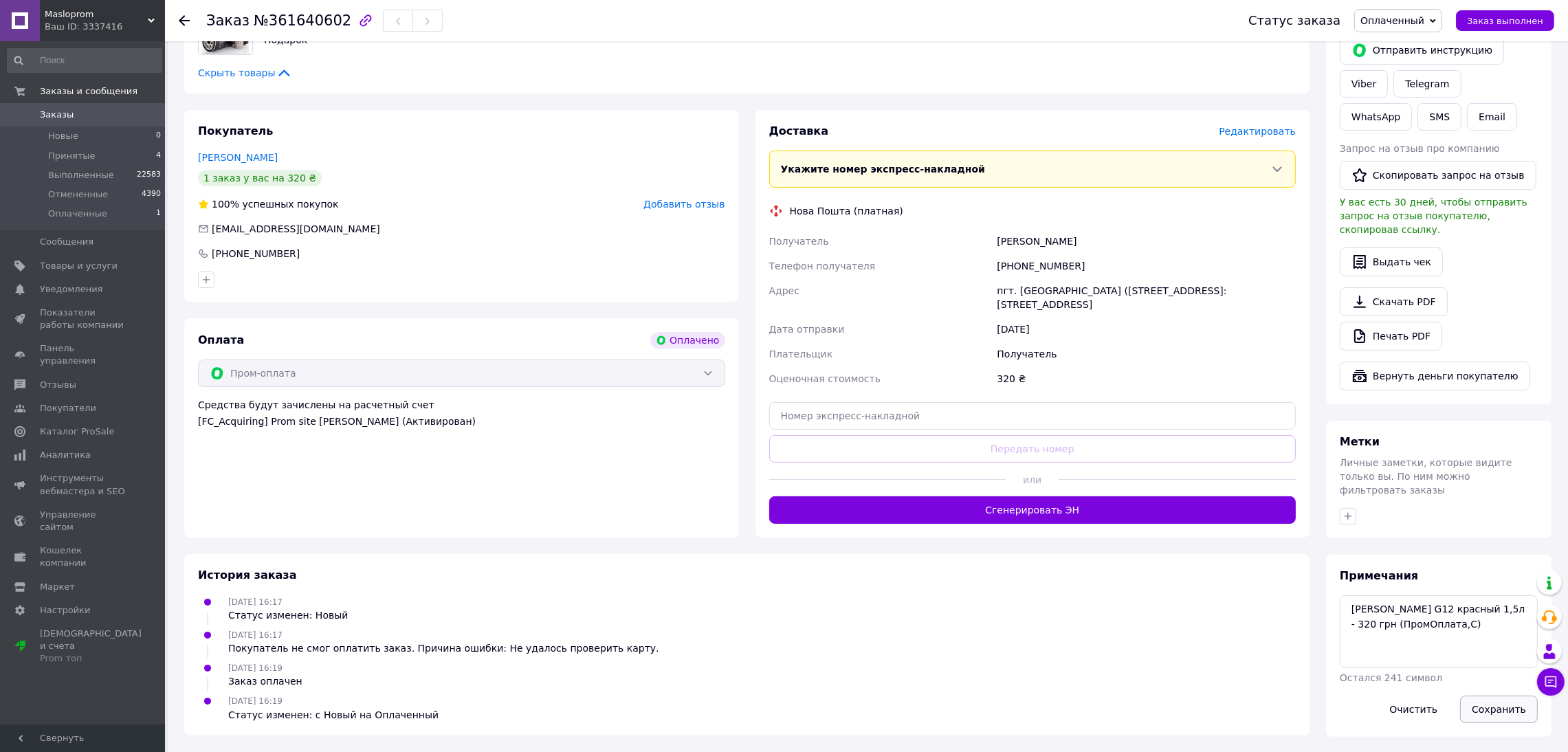
click at [1511, 695] on button "Сохранить" at bounding box center [1499, 709] width 78 height 28
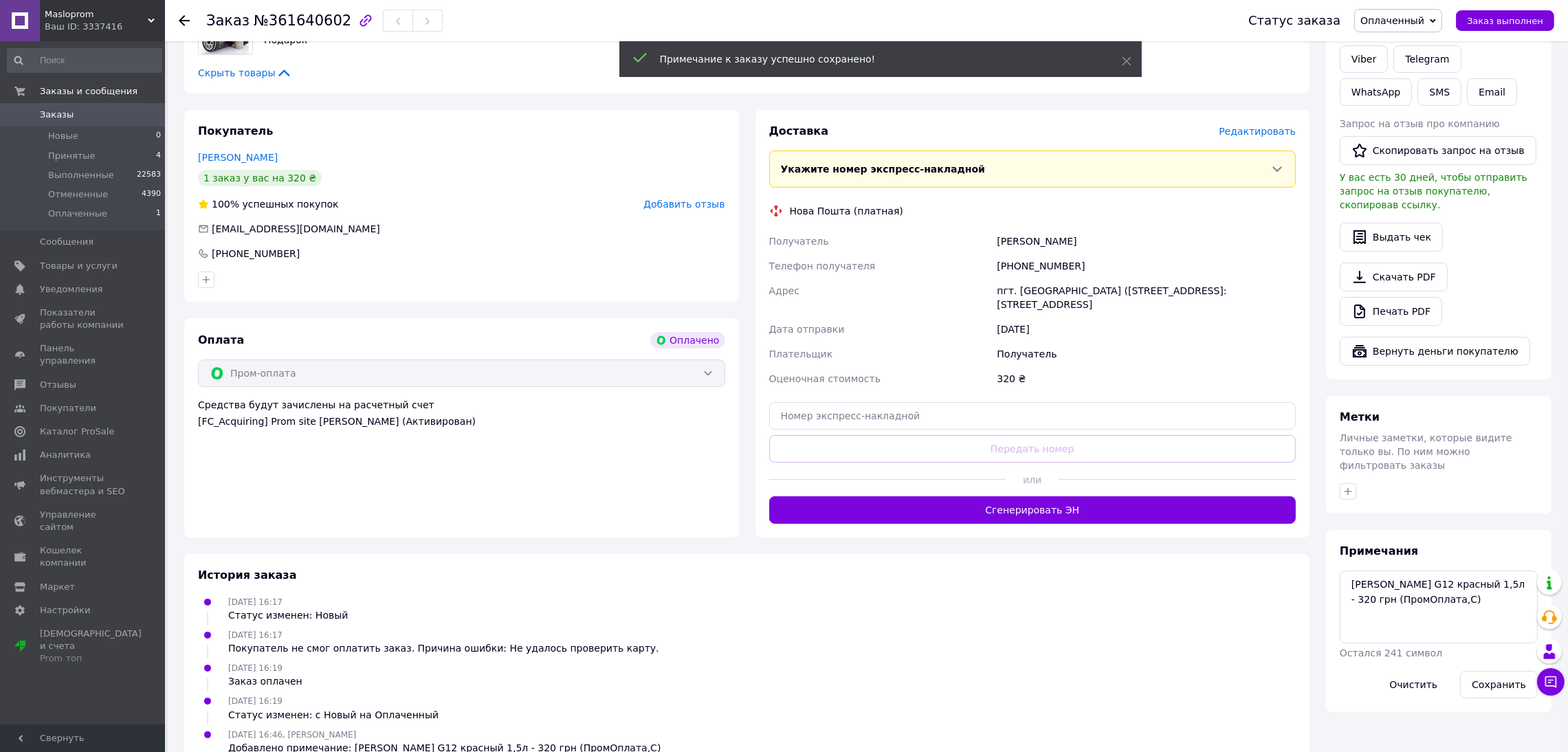
click at [1258, 131] on span "Редактировать" at bounding box center [1257, 131] width 77 height 11
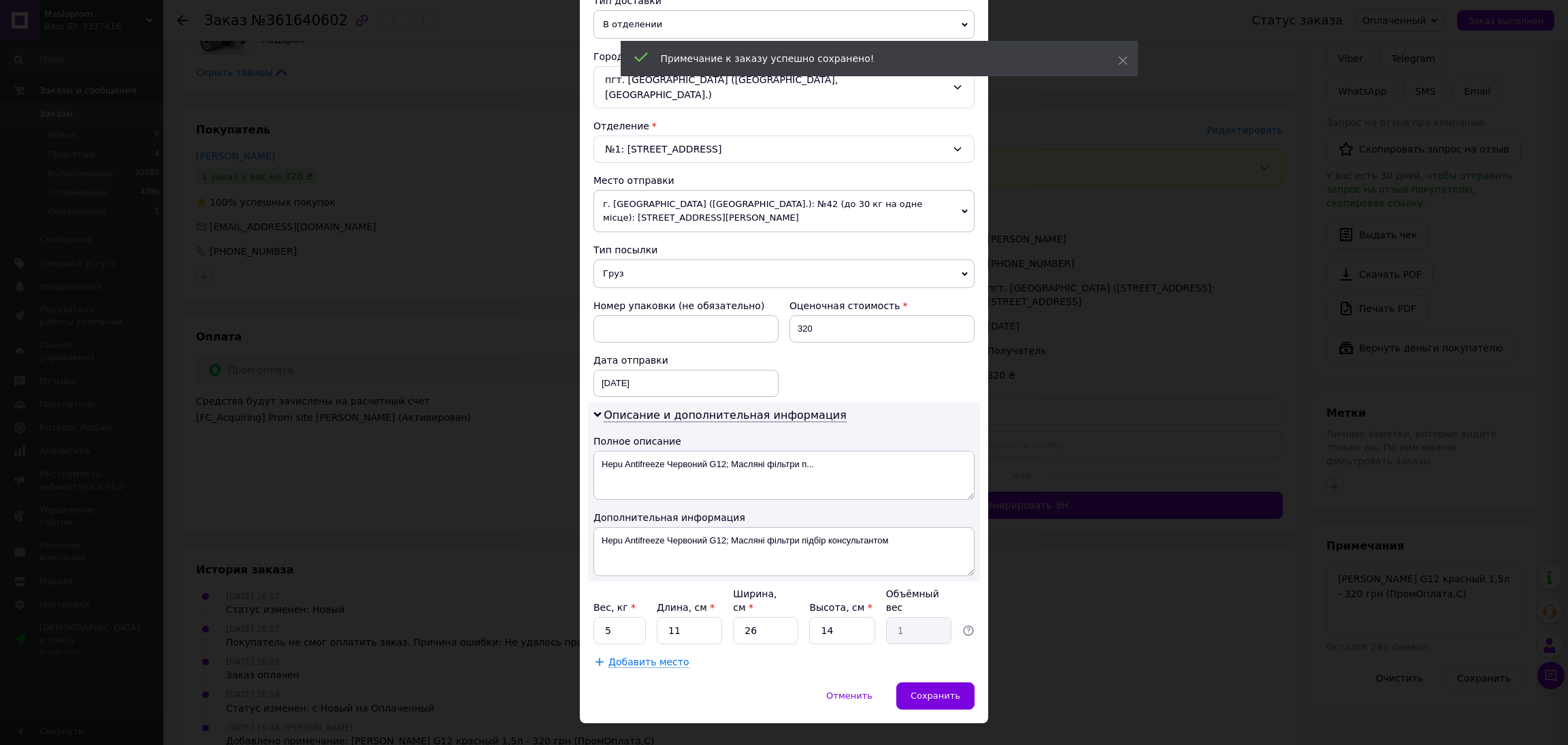
scroll to position [328, 0]
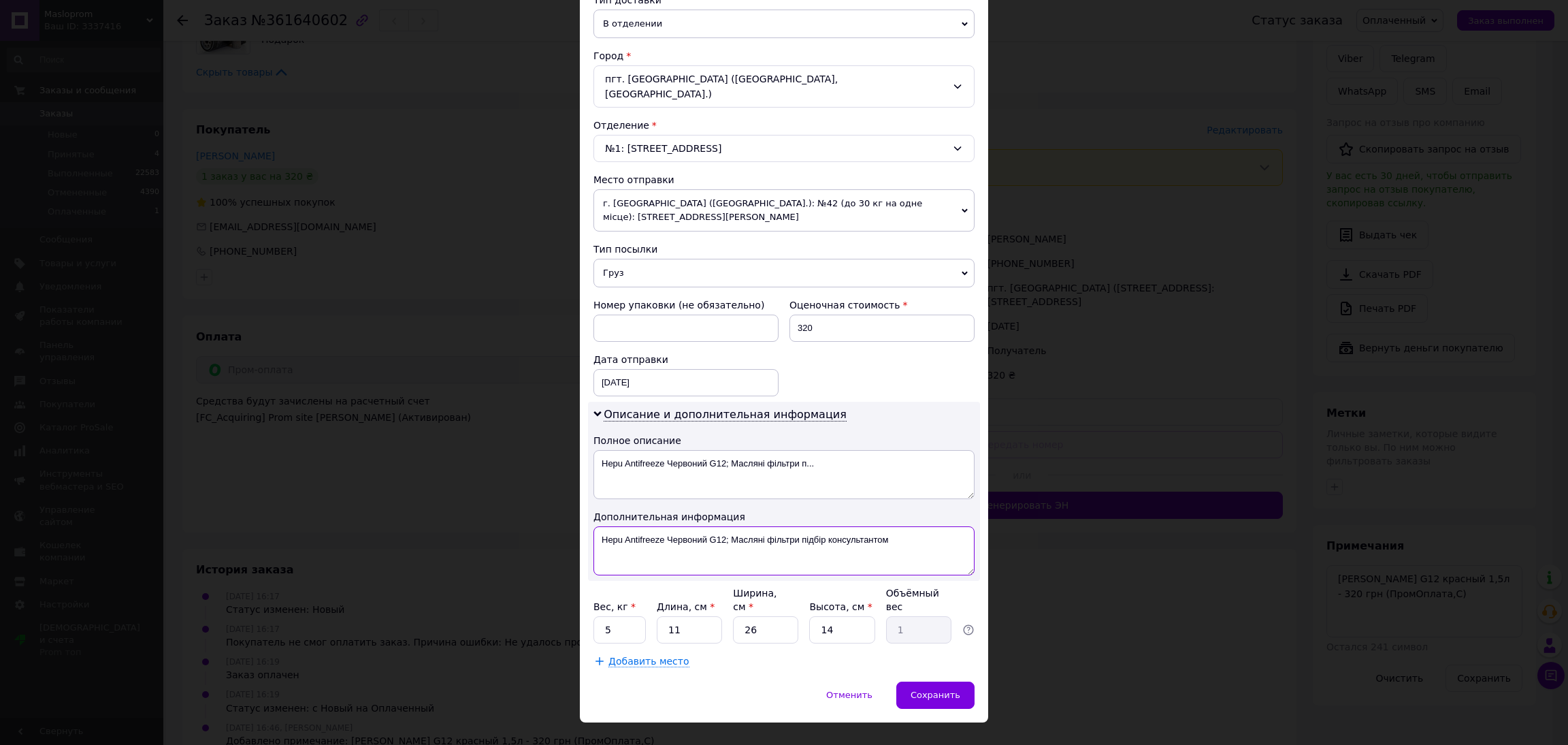
drag, startPoint x: 904, startPoint y: 530, endPoint x: 598, endPoint y: 526, distance: 306.0
click at [598, 526] on textarea "Hepu Antifreeze Червоний G12; Масляні фільтри підбір консультантом" at bounding box center [784, 550] width 381 height 49
paste textarea "G12 красный 1,5л - 320 грн (ПромОплата,С)"
type textarea "Hepu G12 красный 1,5л - 320 грн (ПромОплата,С)"
click at [604, 616] on input "5" at bounding box center [619, 630] width 52 height 27
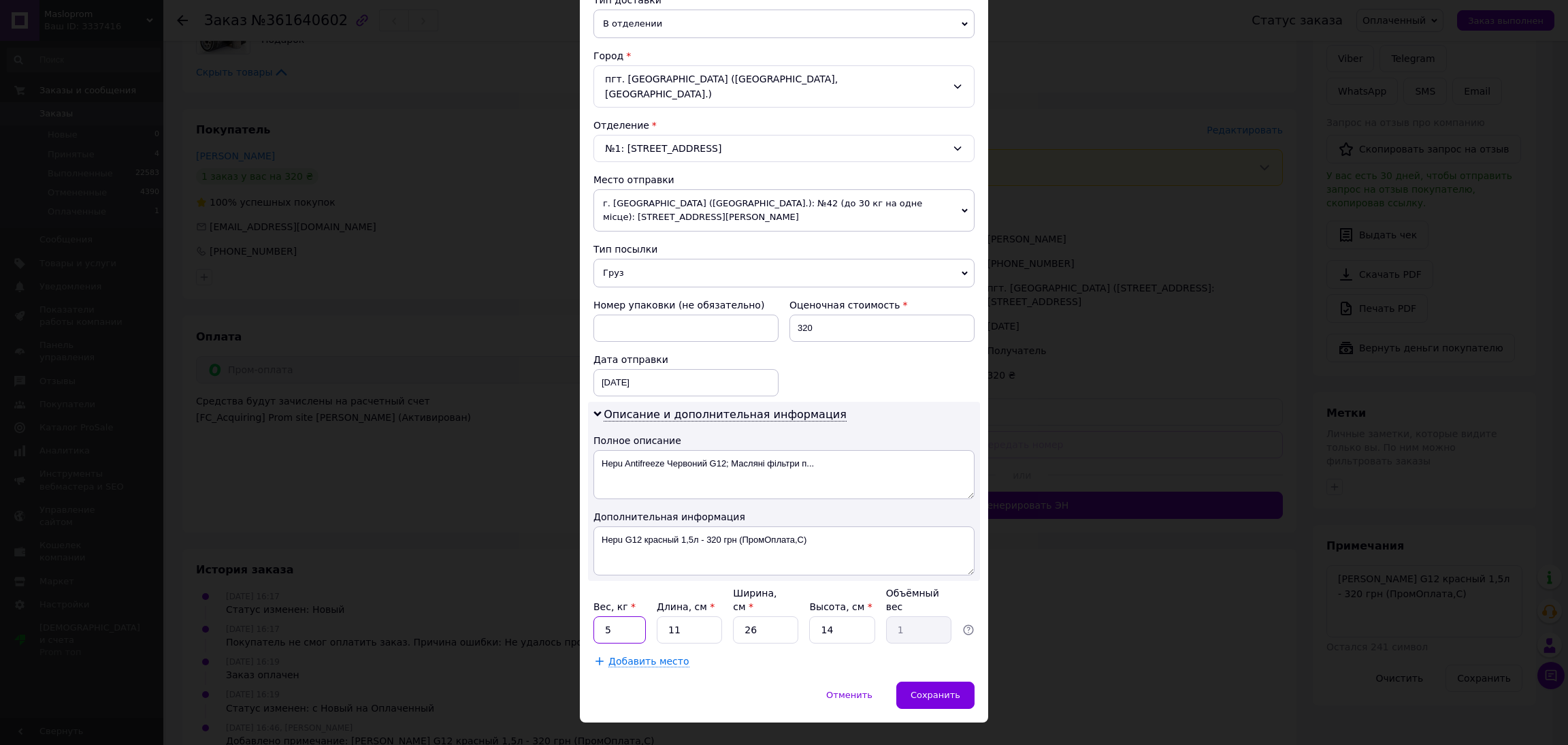
click at [604, 616] on input "5" at bounding box center [619, 630] width 52 height 27
type input "15"
type input "1"
type input "0.1"
type input "10"
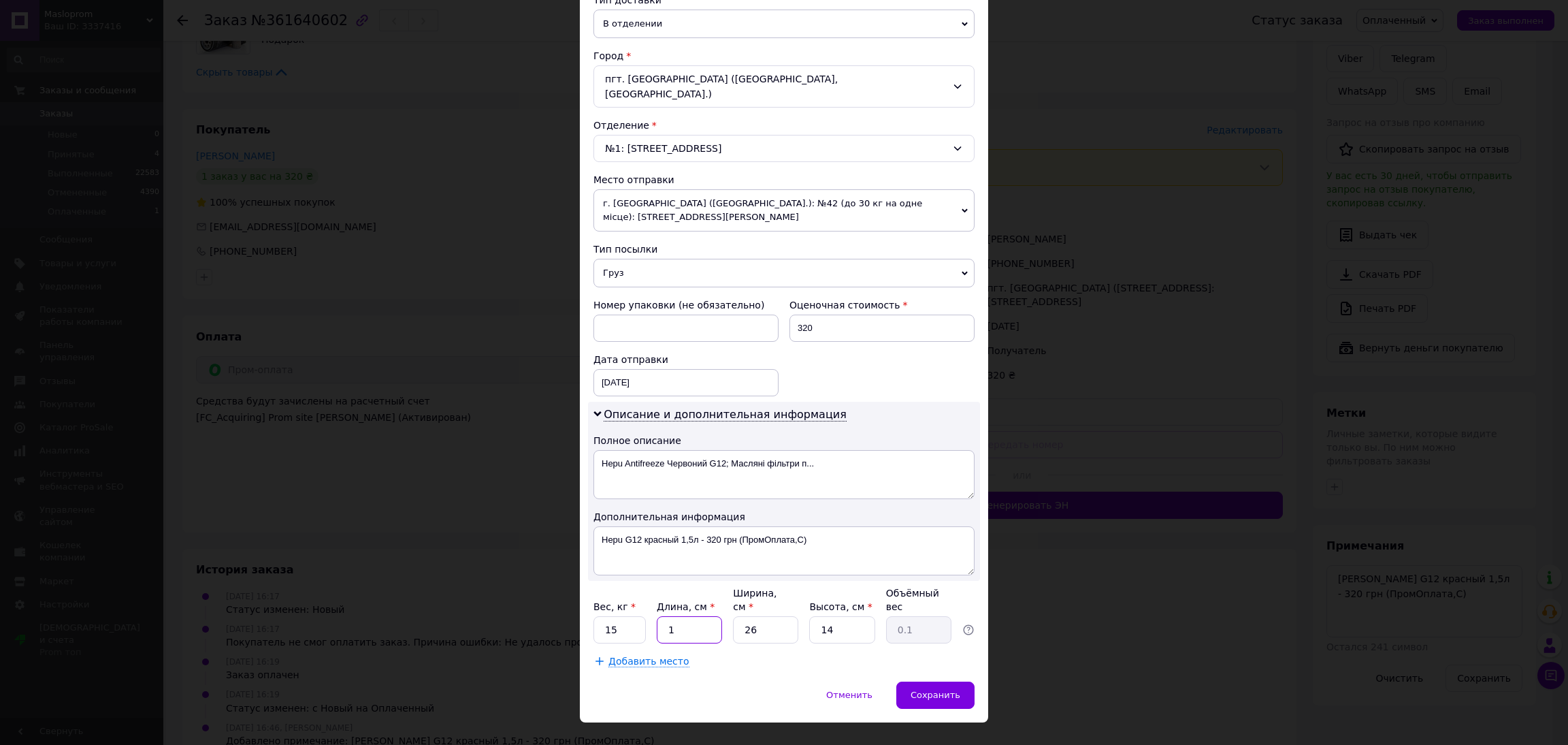
type input "0.91"
type input "10"
type input "1"
type input "0.1"
type input "10"
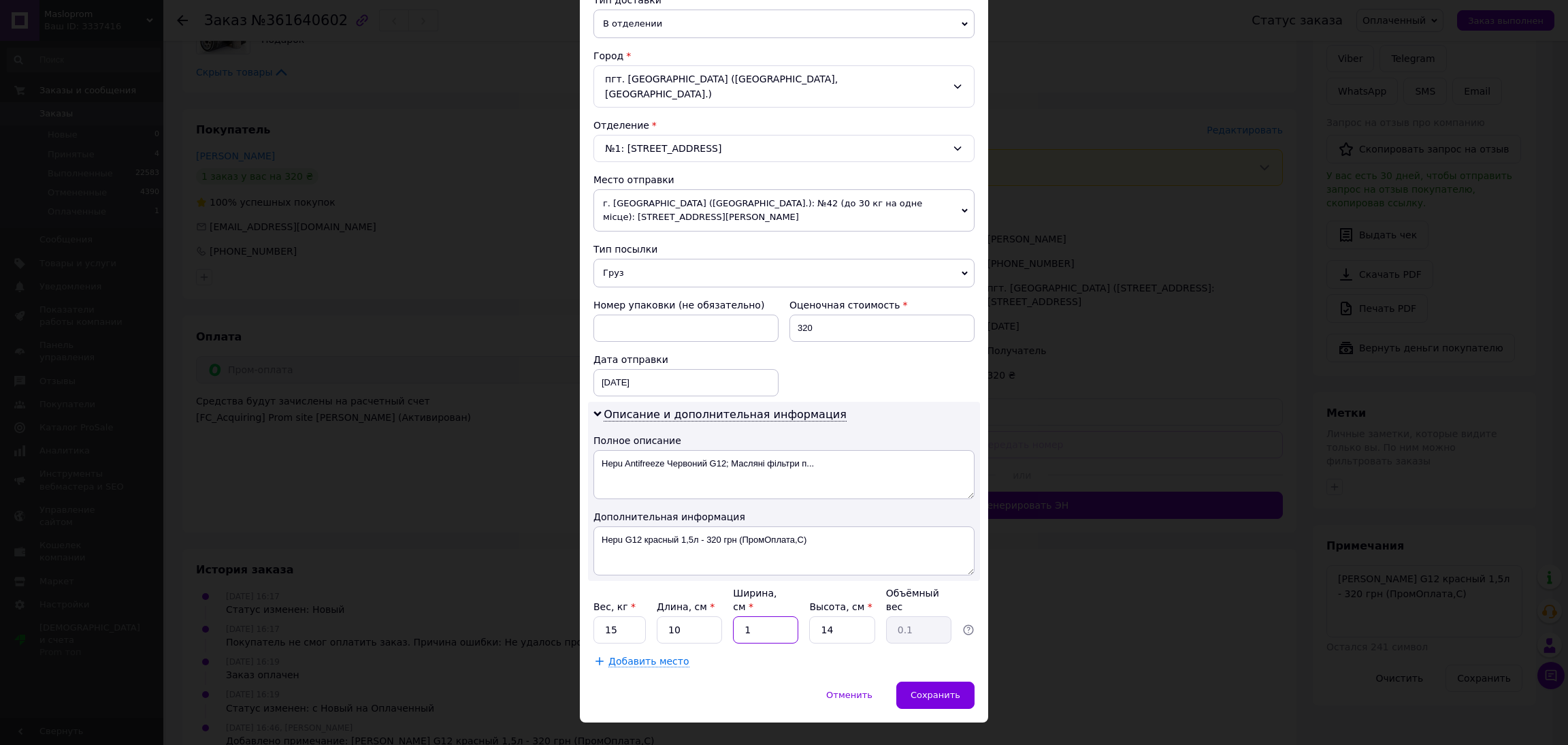
type input "0.35"
type input "101"
type input "3.54"
type input "0"
type input "0.1"
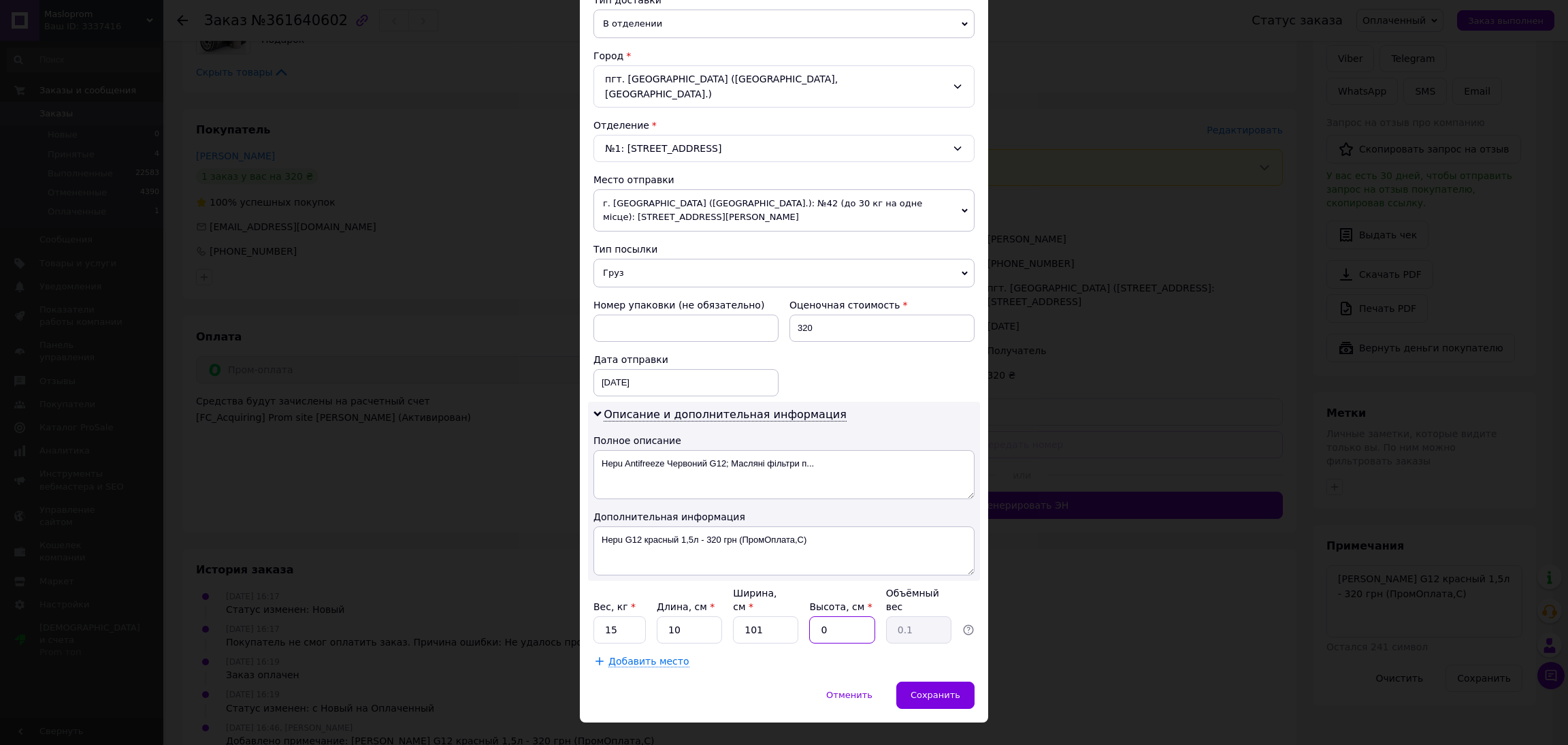
type input "0"
click at [608, 616] on input "15" at bounding box center [619, 630] width 52 height 27
type input "1.5"
click at [721, 682] on div "Отменить   Сохранить" at bounding box center [784, 702] width 409 height 41
drag, startPoint x: 841, startPoint y: 467, endPoint x: 713, endPoint y: 489, distance: 129.9
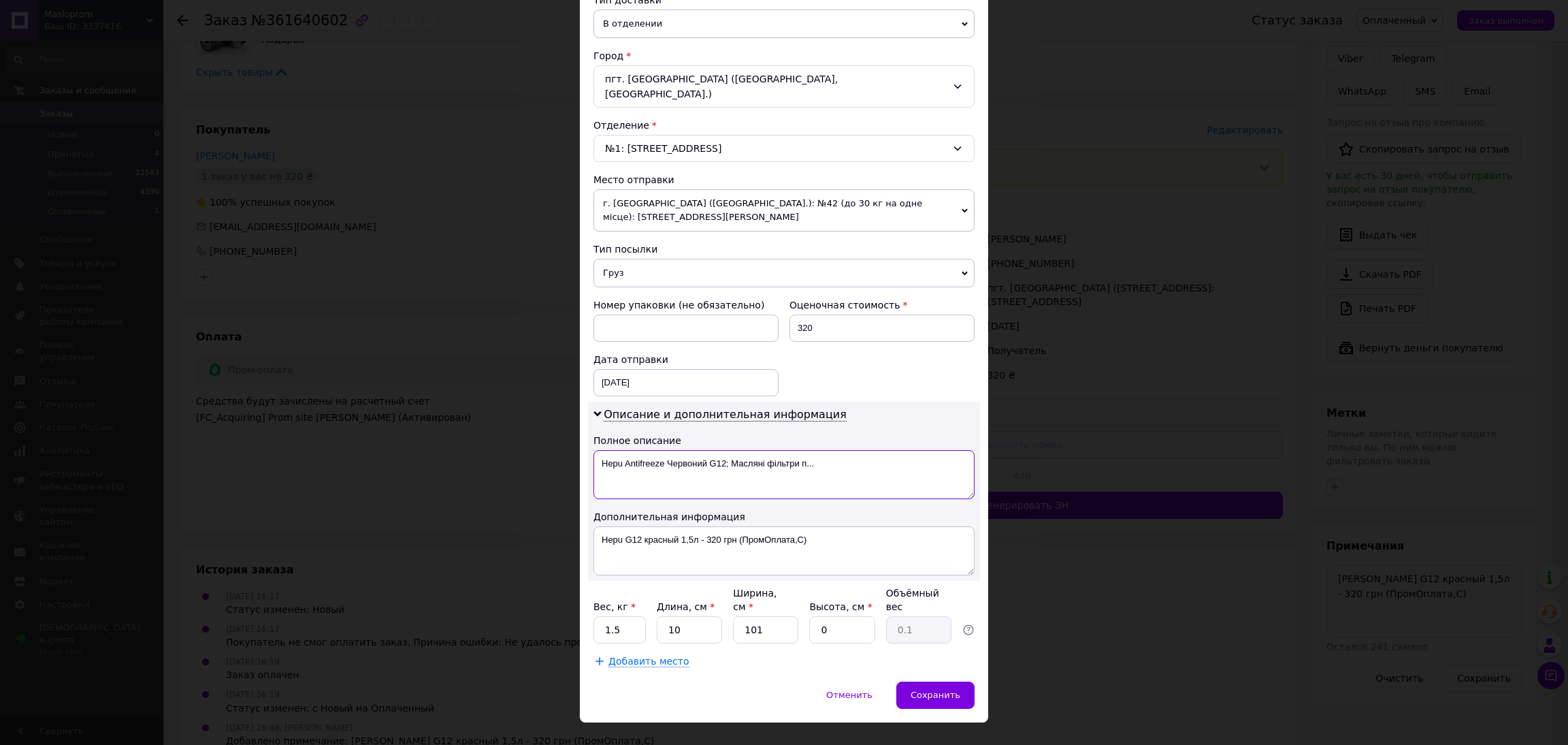
click at [713, 477] on textarea "Hepu Antifreeze Червоний G12; Масляні фільтри п..." at bounding box center [784, 474] width 381 height 49
type textarea "H"
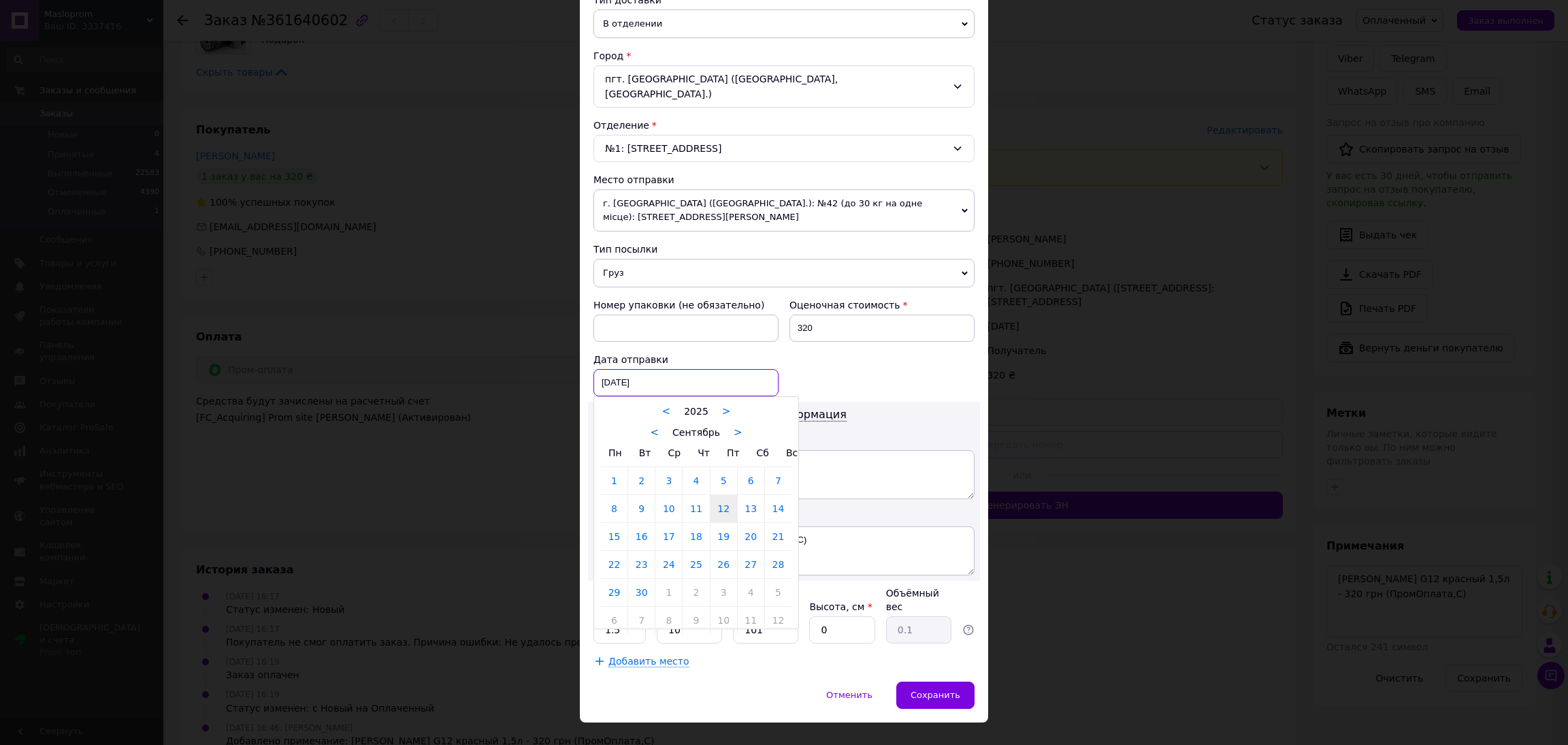
click at [618, 376] on div "[DATE] < 2025 > < Сентябрь > Пн Вт Ср Чт Пт Сб Вс 1 2 3 4 5 6 7 8 9 10 11 12 13…" at bounding box center [686, 382] width 185 height 27
click at [610, 527] on link "15" at bounding box center [614, 536] width 27 height 27
type input "[DATE]"
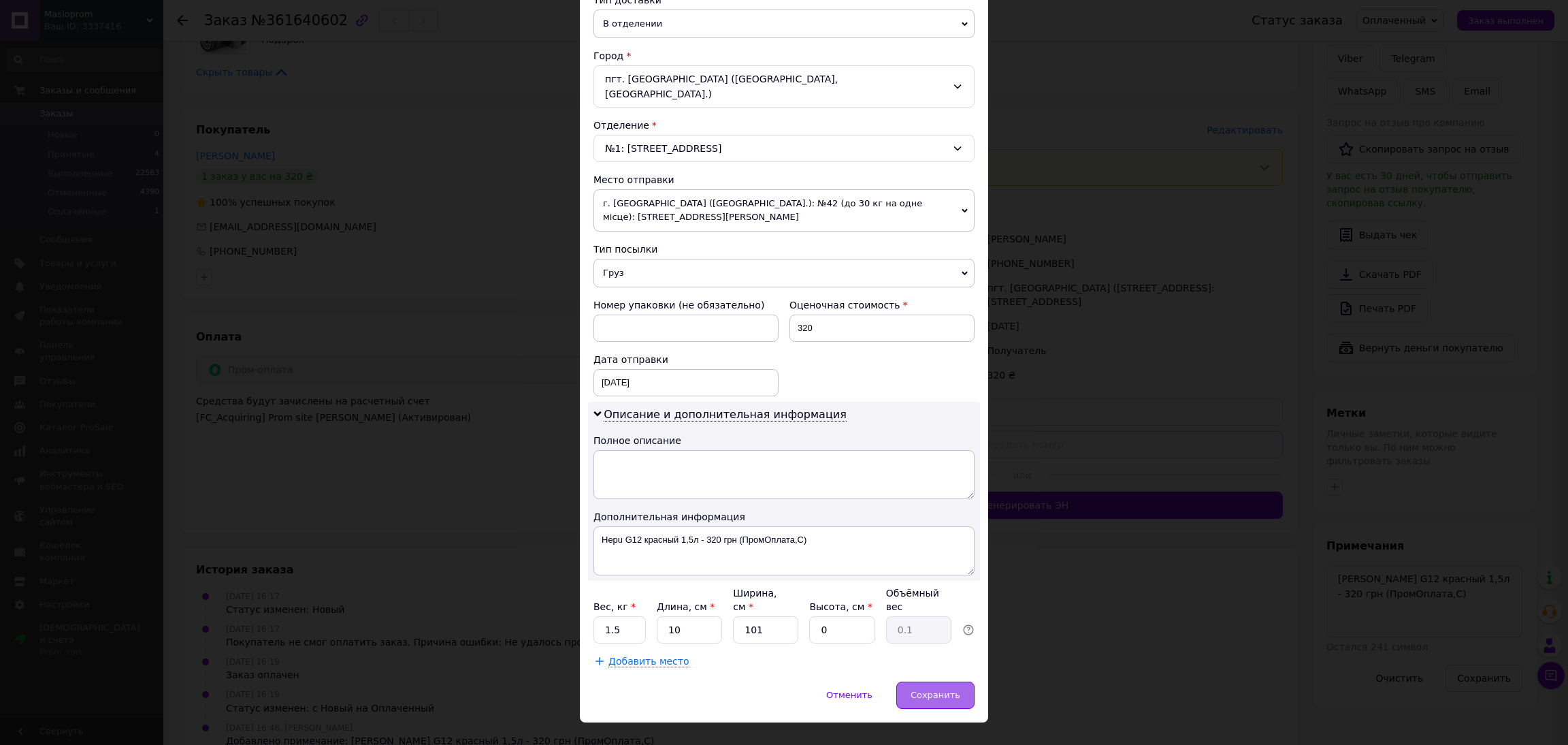
click at [946, 682] on div "Сохранить" at bounding box center [935, 695] width 79 height 27
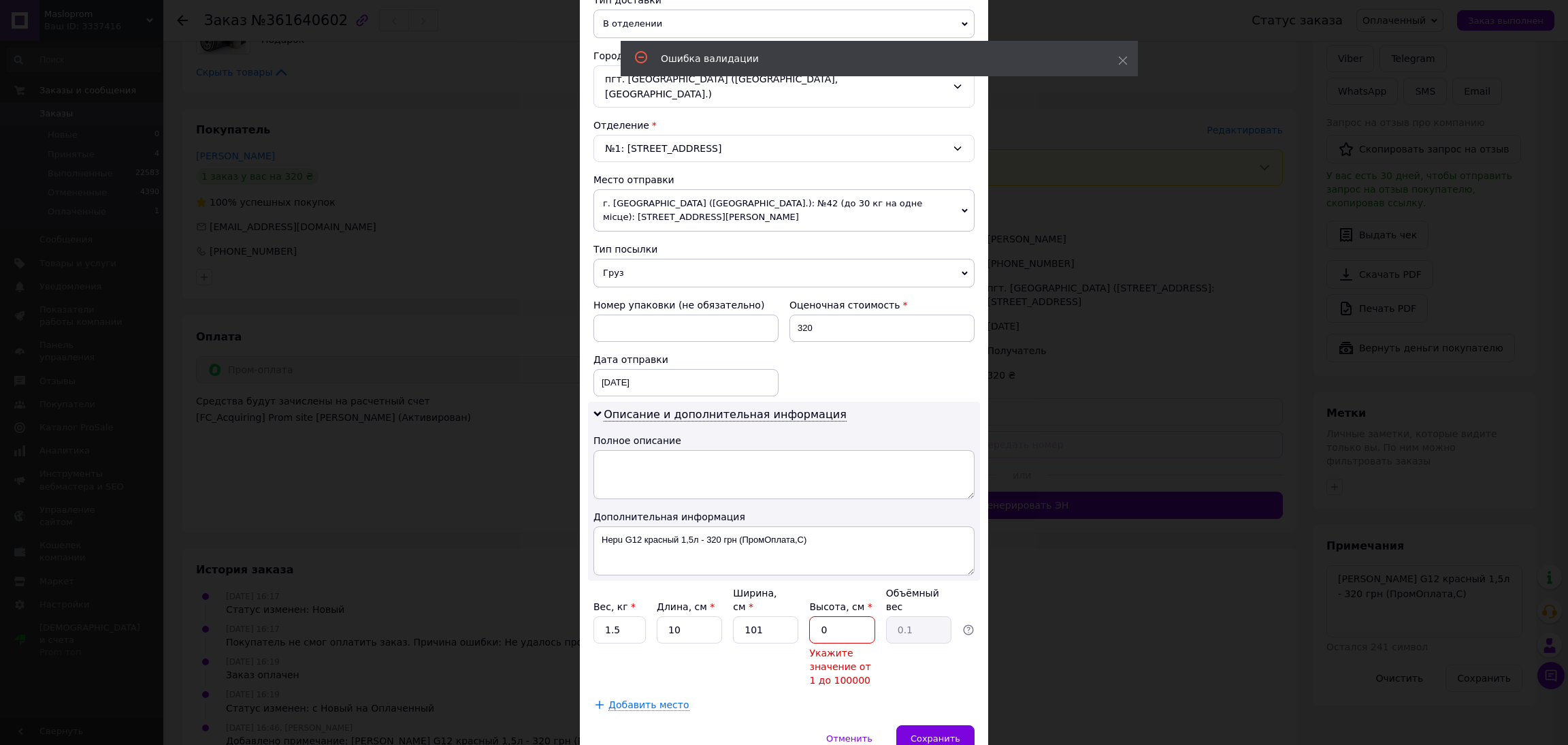
click at [844, 616] on input "0" at bounding box center [841, 630] width 65 height 27
type input "01"
type input "0.25"
type input "010"
type input "2.53"
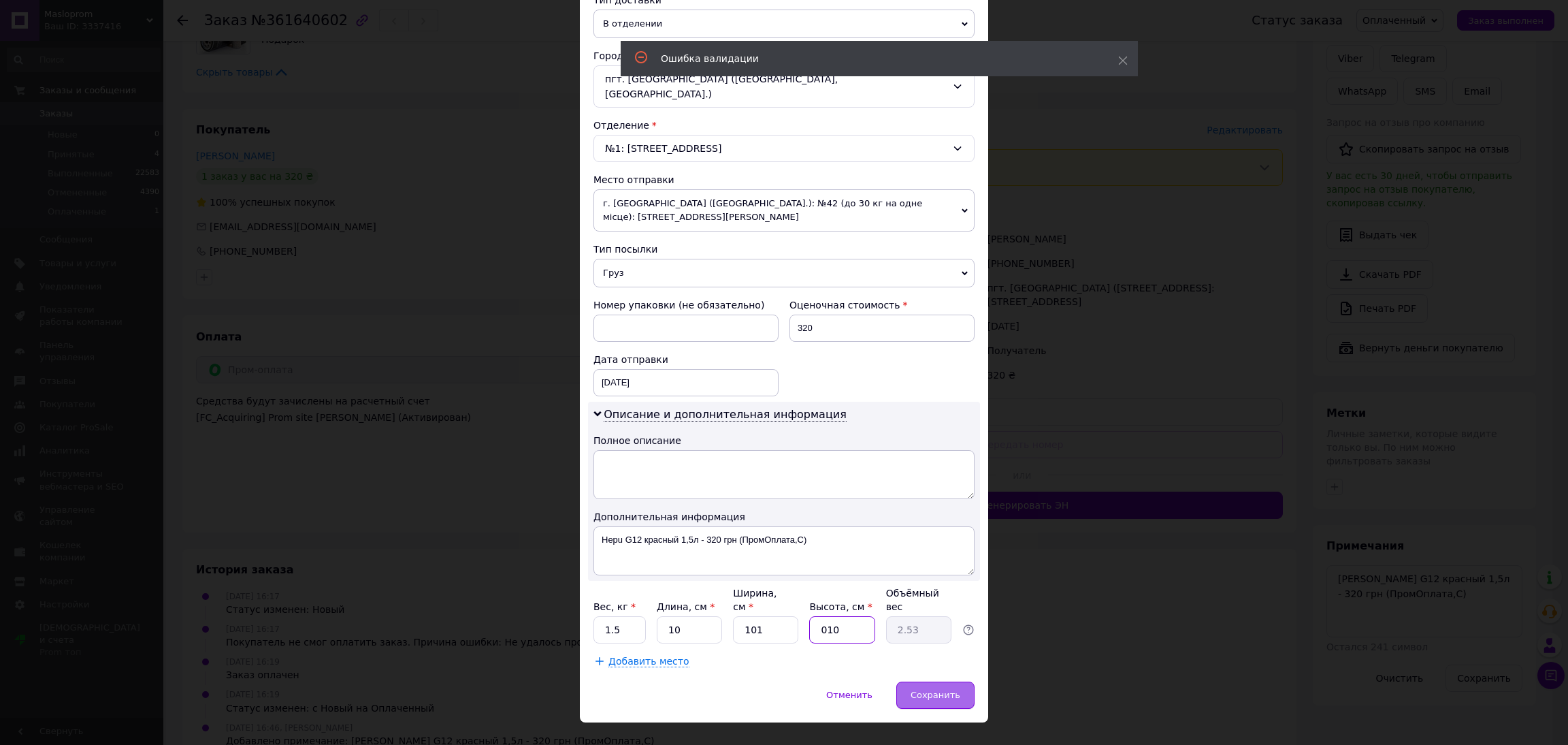
type input "010"
click at [962, 682] on div "Сохранить" at bounding box center [935, 695] width 79 height 27
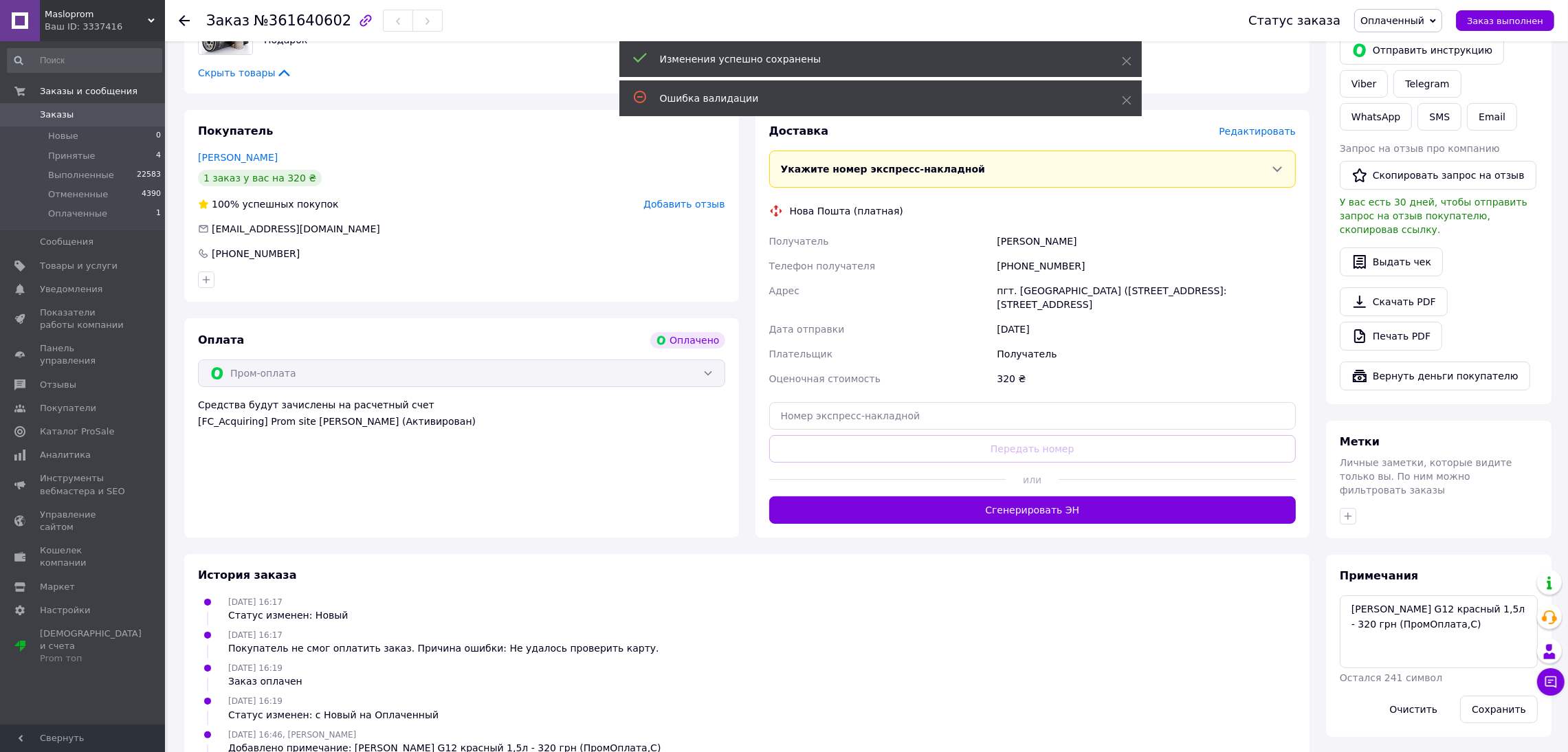
click at [1256, 121] on div "Доставка Редактировать Укажите номер экспресс-накладной Обязательно введите ном…" at bounding box center [1033, 323] width 555 height 427
click at [1258, 130] on span "Редактировать" at bounding box center [1257, 131] width 77 height 11
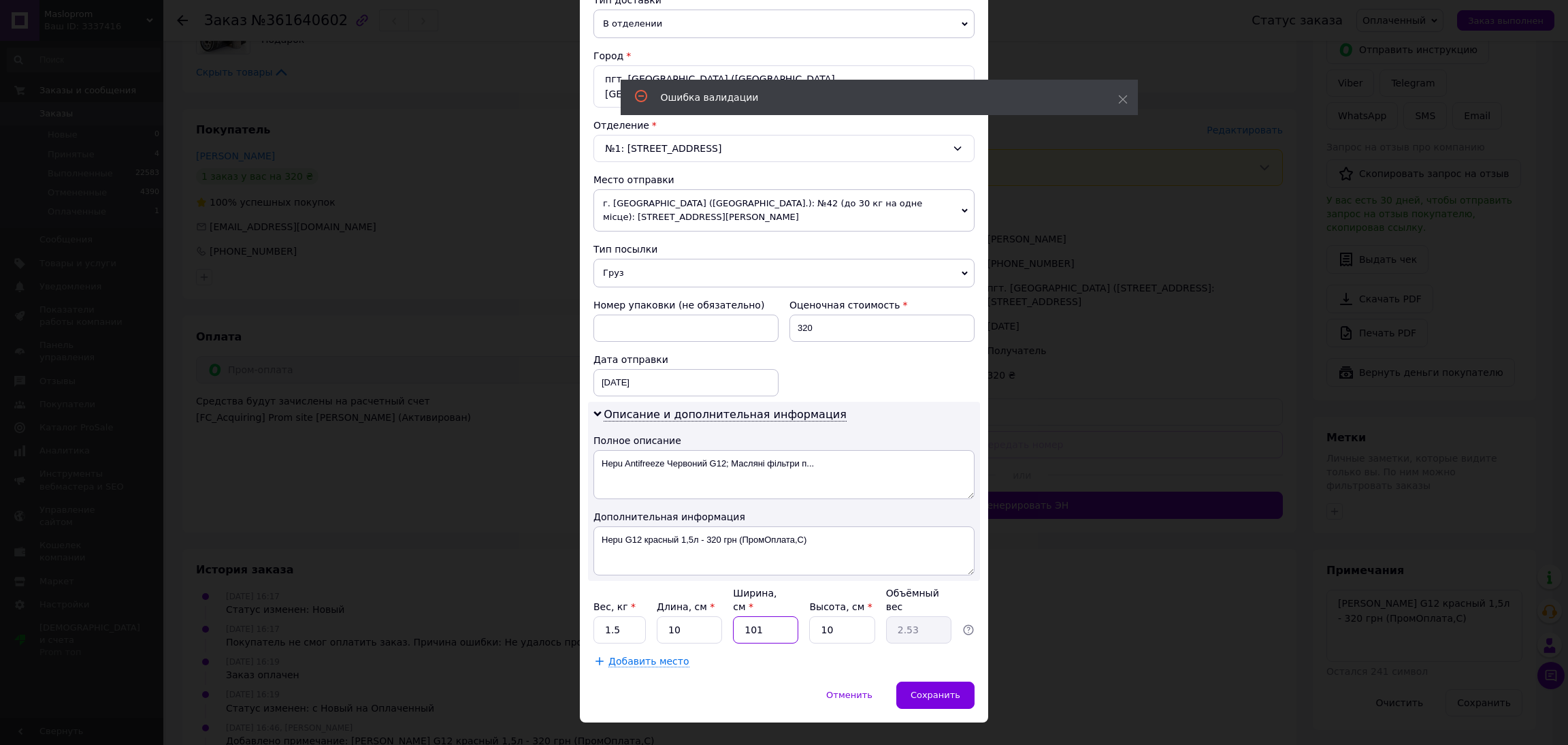
click at [763, 616] on input "101" at bounding box center [765, 630] width 65 height 27
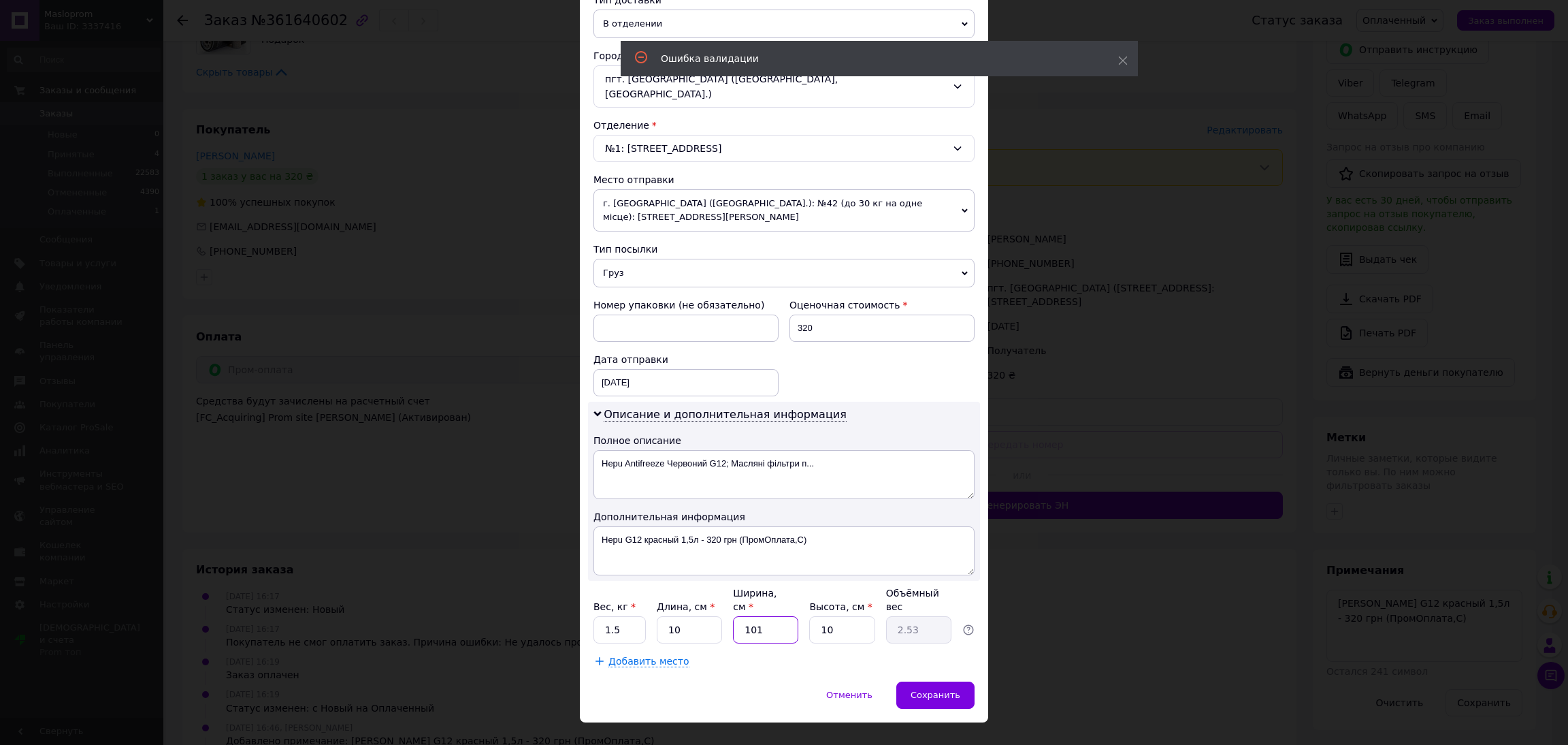
type input "1"
type input "0.1"
type input "10"
type input "0.25"
type input "10"
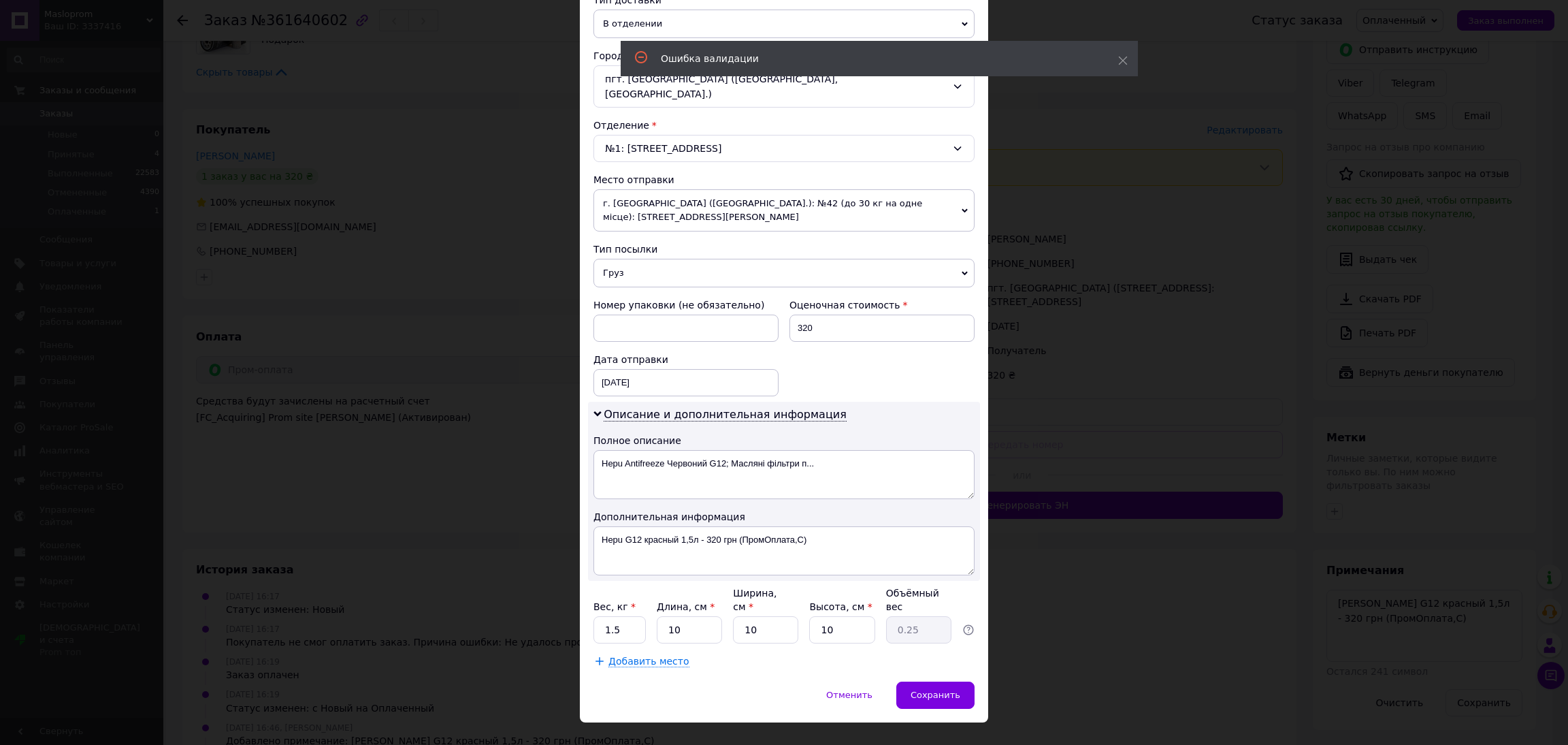
click at [787, 646] on div "Способ доставки Нова Пошта (платная) Плательщик Получатель Отправитель Фамилия …" at bounding box center [784, 221] width 409 height 921
click at [932, 689] on span "Сохранить" at bounding box center [935, 695] width 50 height 10
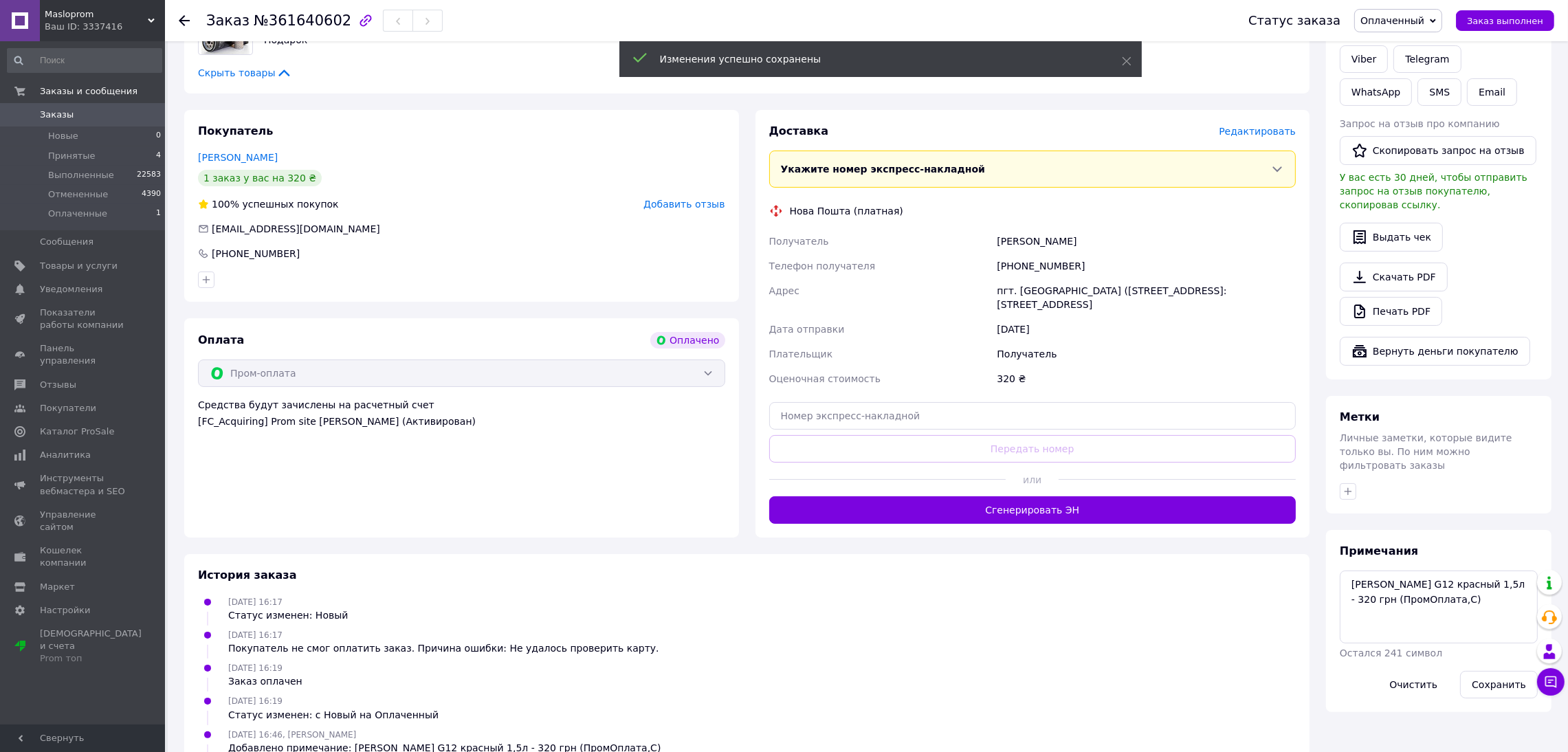
click at [1261, 130] on span "Редактировать" at bounding box center [1257, 131] width 77 height 11
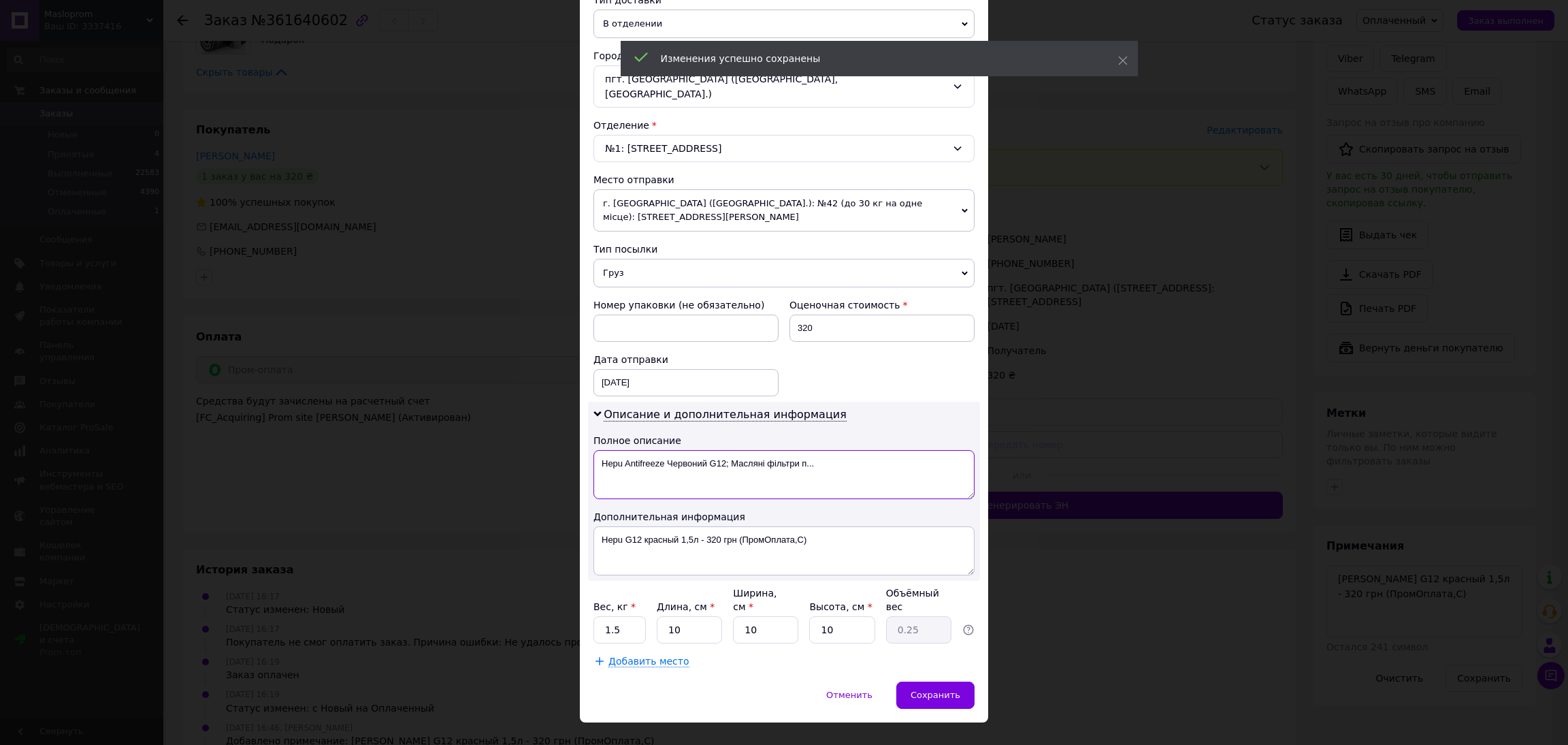
drag, startPoint x: 794, startPoint y: 462, endPoint x: 635, endPoint y: 468, distance: 159.1
click at [638, 468] on textarea "Hepu Antifreeze Червоний G12; Масляні фільтри п..." at bounding box center [784, 474] width 381 height 49
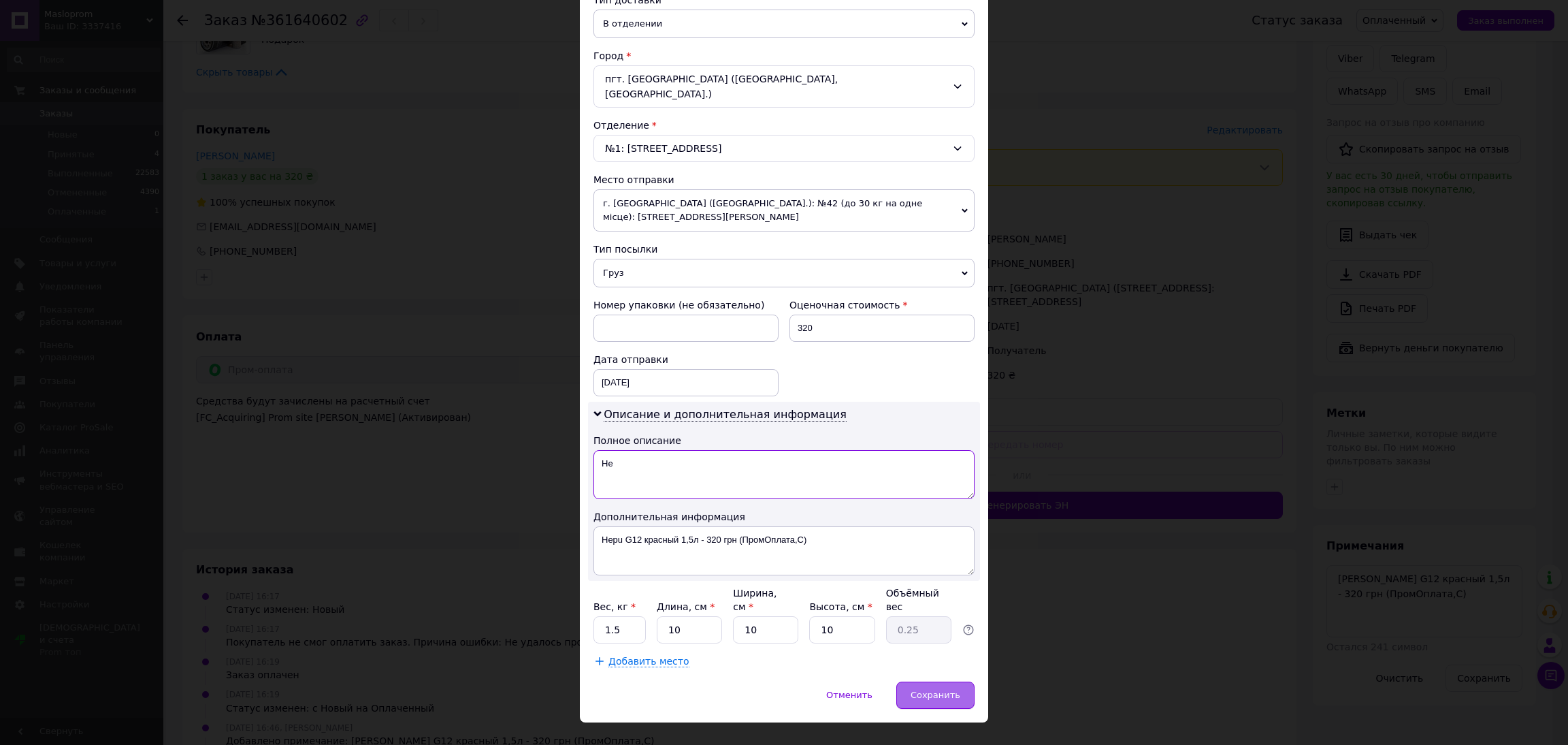
type textarea "H"
click at [938, 689] on span "Сохранить" at bounding box center [935, 695] width 50 height 10
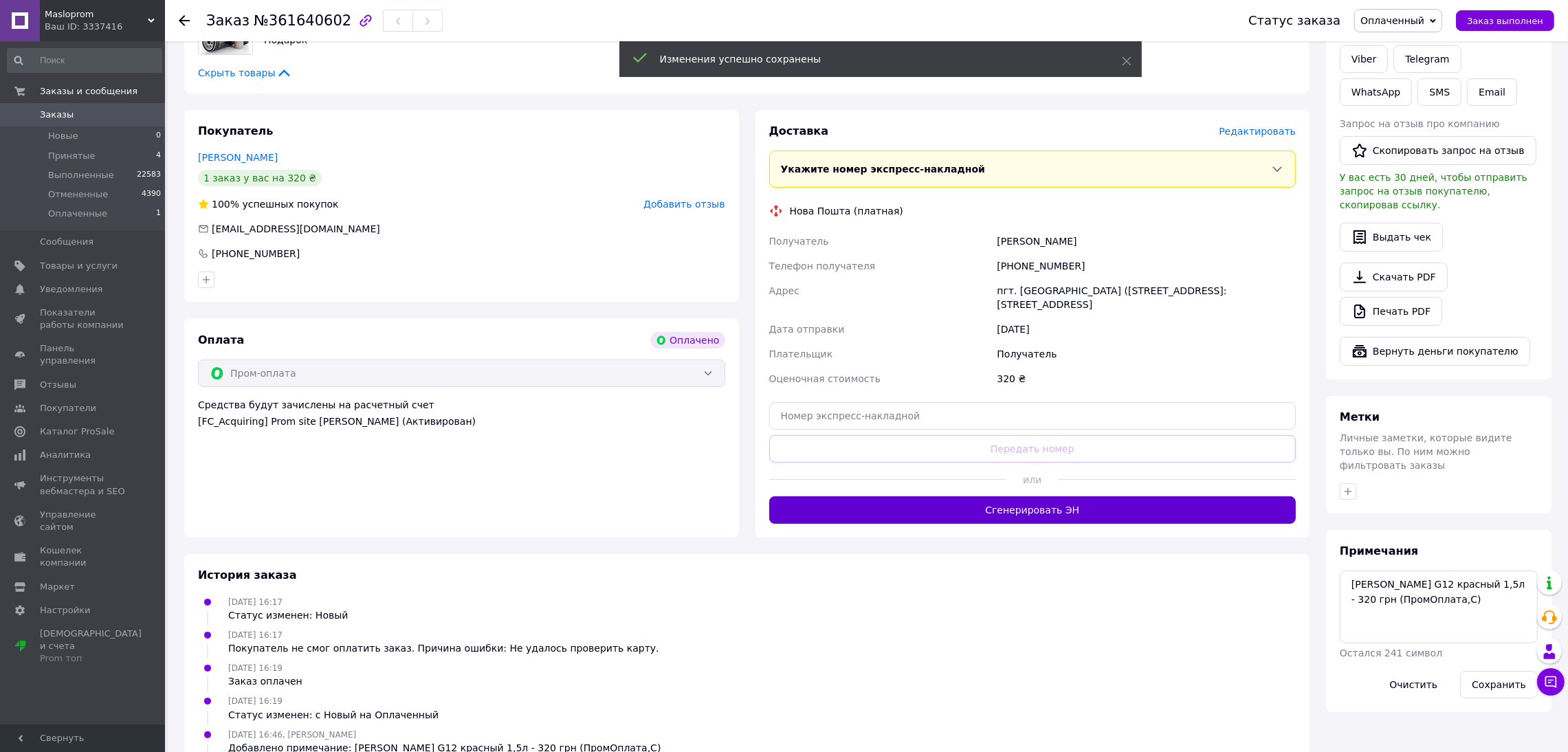
click at [1067, 519] on button "Сгенерировать ЭН" at bounding box center [1033, 510] width 527 height 28
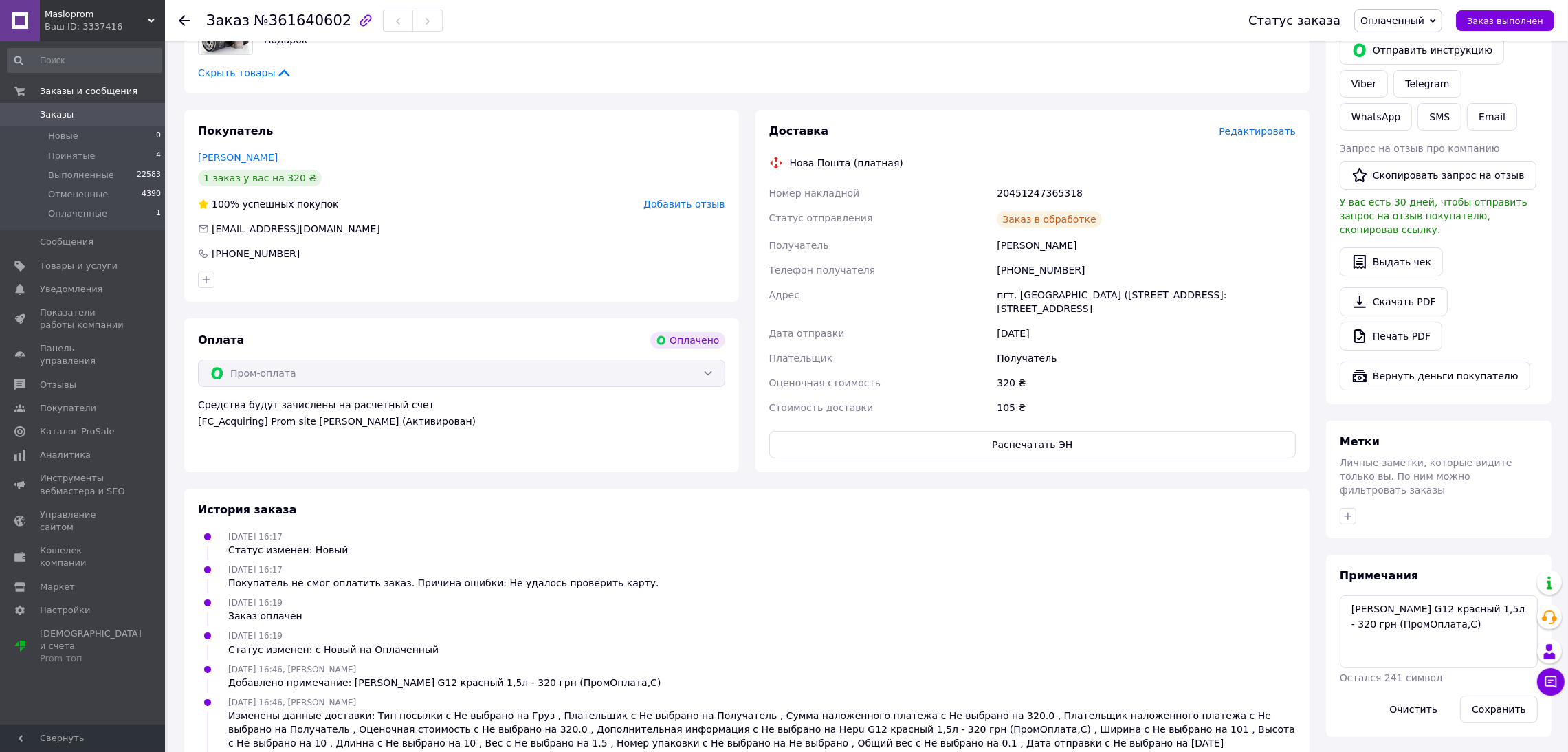
click at [1029, 191] on div "20451247365318" at bounding box center [1146, 193] width 305 height 25
copy div "20451247365318"
click at [1418, 121] on button "SMS" at bounding box center [1439, 117] width 44 height 28
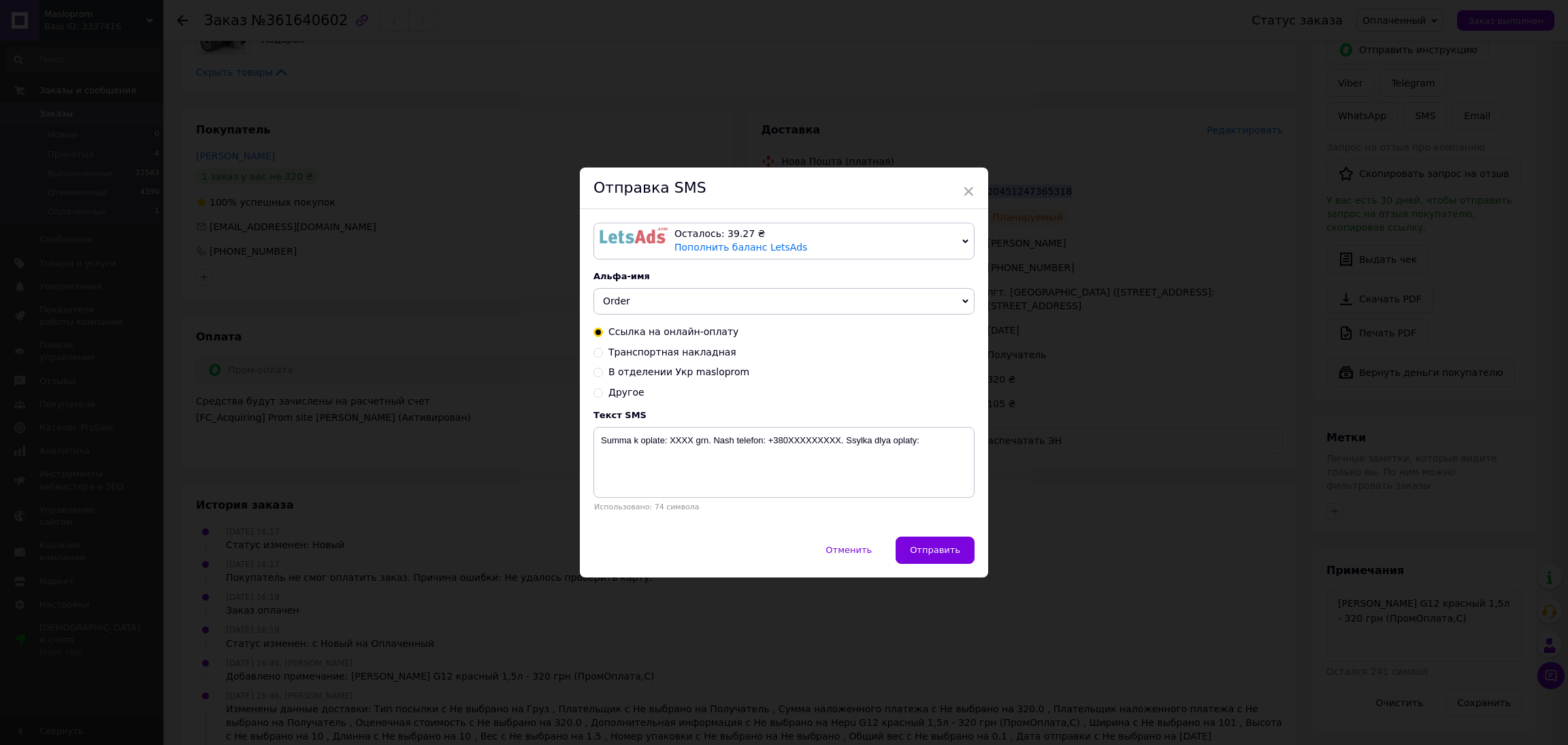
click at [642, 289] on span "Order" at bounding box center [784, 302] width 381 height 27
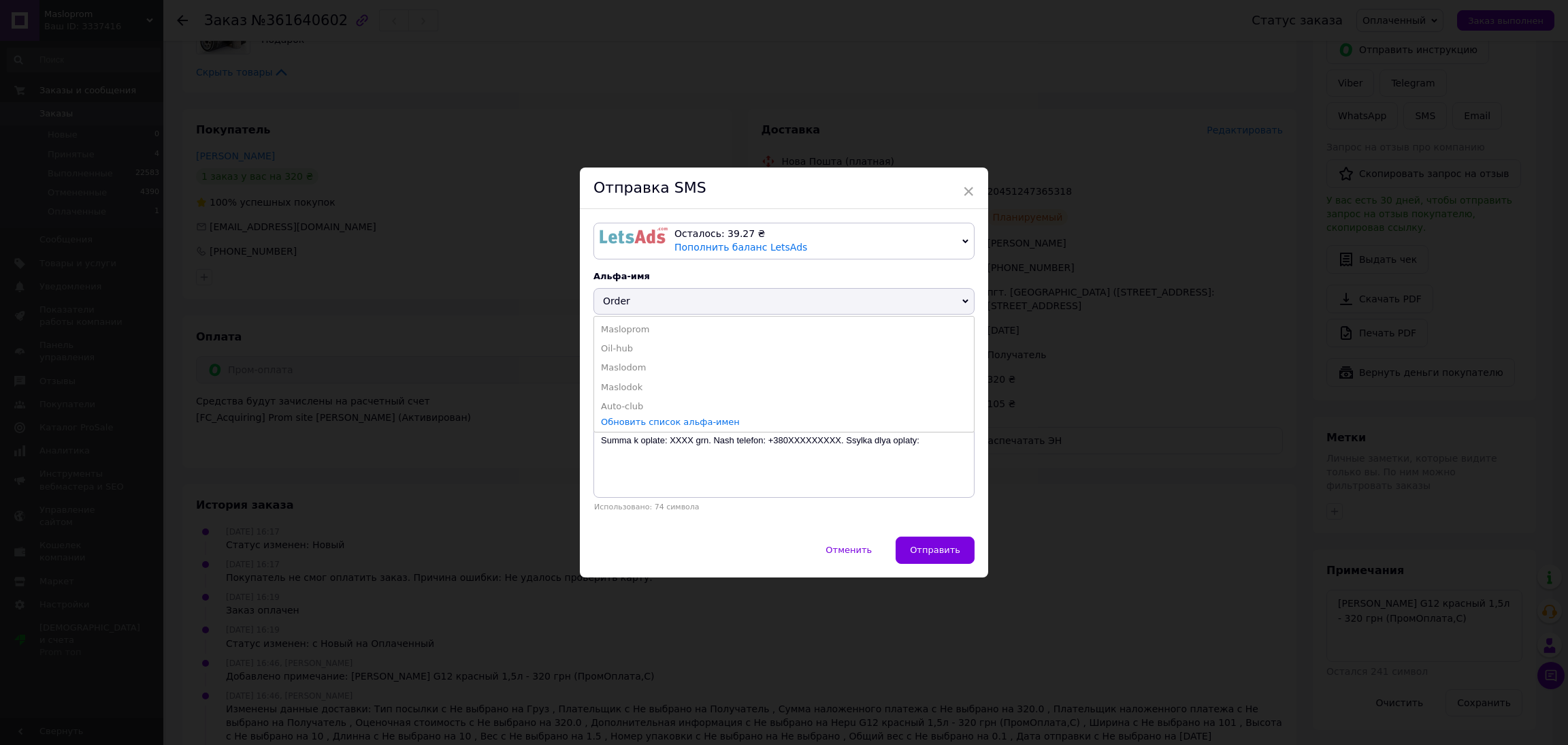
click at [645, 328] on li "Masloprom" at bounding box center [784, 329] width 380 height 19
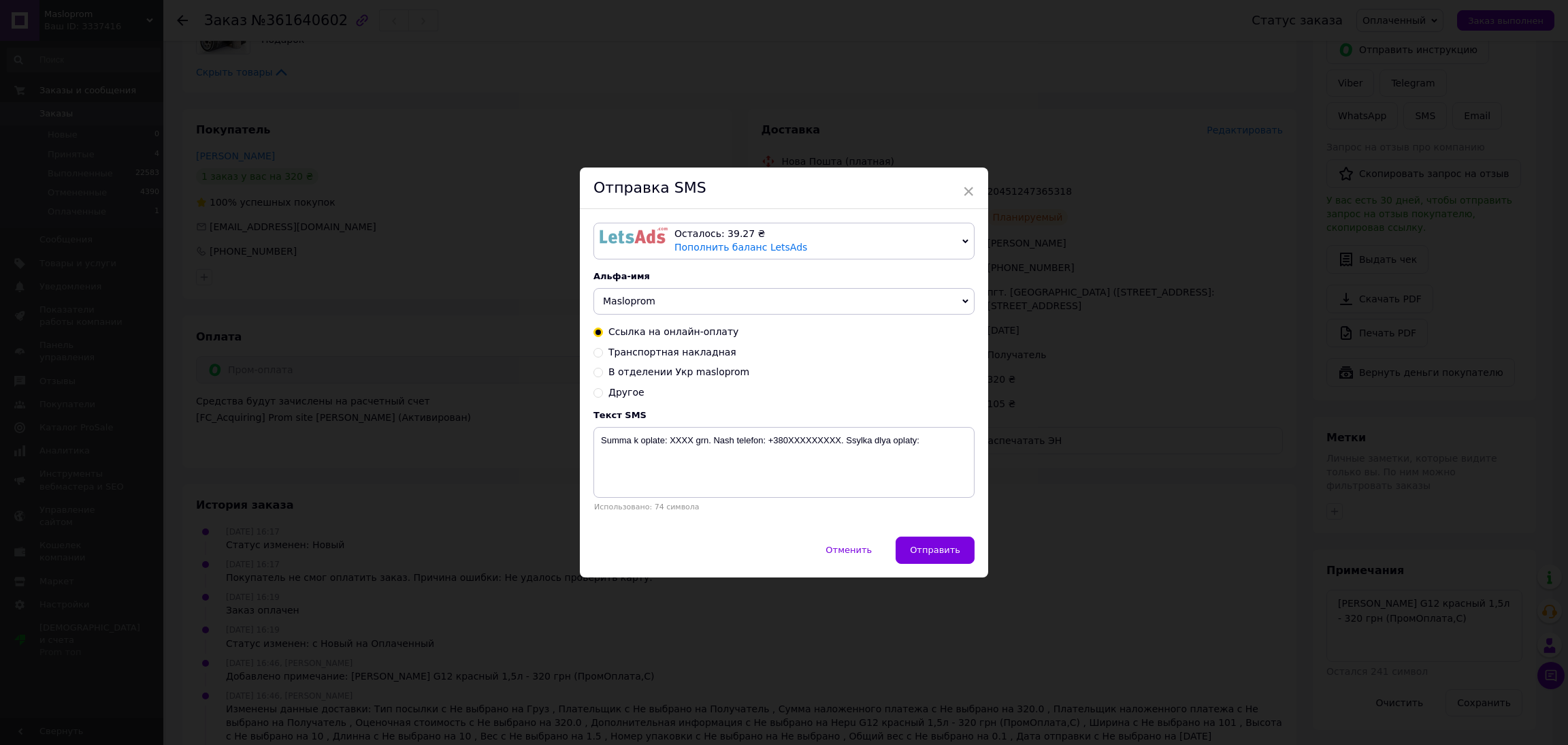
drag, startPoint x: 635, startPoint y: 352, endPoint x: 644, endPoint y: 363, distance: 14.2
click at [636, 352] on span "Транспортная накладная" at bounding box center [672, 352] width 128 height 11
click at [603, 352] on input "Транспортная накладная" at bounding box center [598, 351] width 9 height 9
radio input "true"
radio input "false"
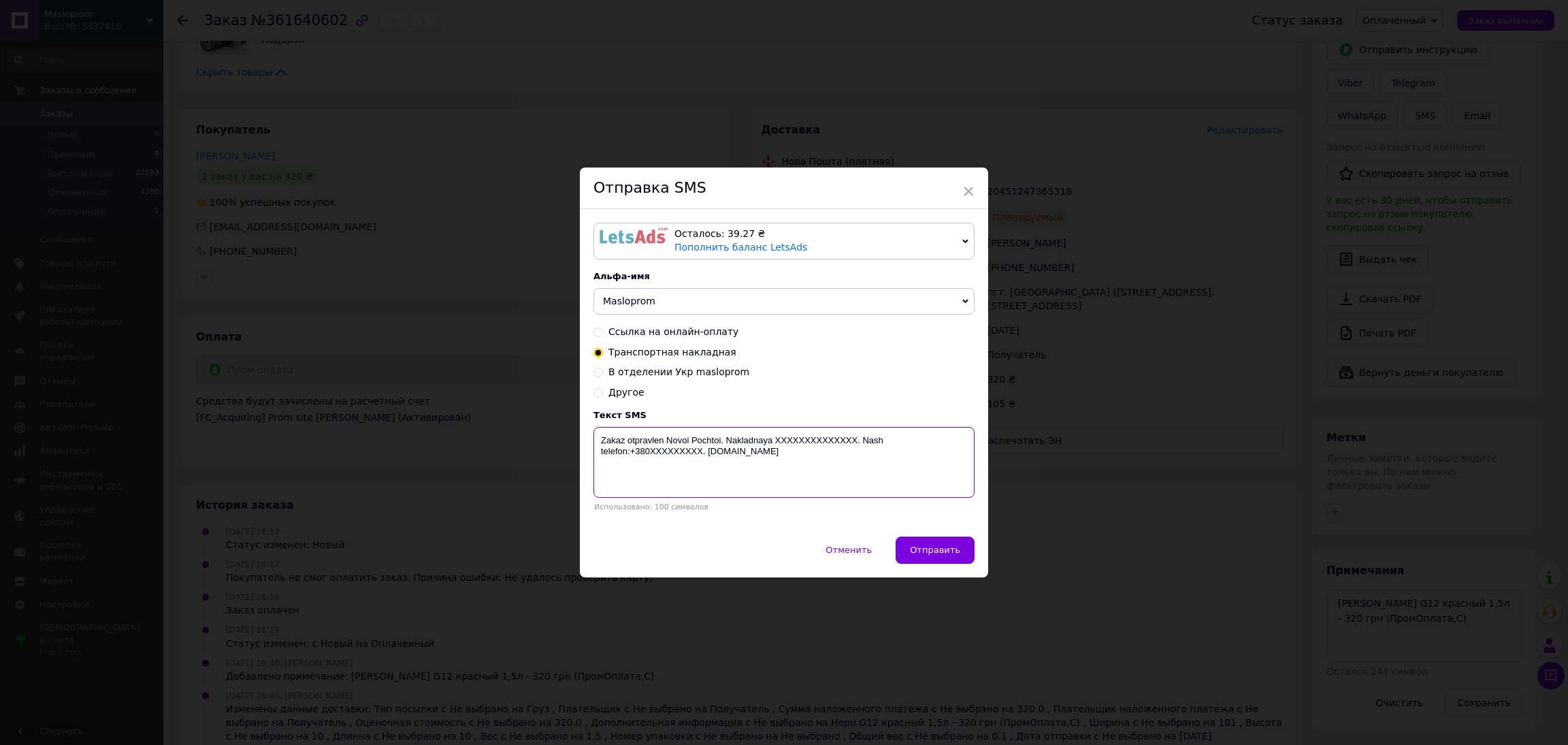
drag, startPoint x: 785, startPoint y: 467, endPoint x: 773, endPoint y: 439, distance: 30.5
click at [773, 439] on textarea "Zakaz otpravlen Novoi Pochtoi. Nakladnaya XXXXXXXXXXXXXX. Nash telefon:+380XXXX…" at bounding box center [784, 462] width 381 height 71
paste textarea "20451247365318"
click at [610, 455] on textarea "Zakaz otpravlen Novoi Pochtoi. Nakladnaya 20451247365318 Выдправити зможемо" at bounding box center [784, 462] width 381 height 71
click at [699, 462] on textarea "Zakaz otpravlen Novoi Pochtoi. Nakladnaya 20451247365318 Відправити зможемо" at bounding box center [784, 462] width 381 height 71
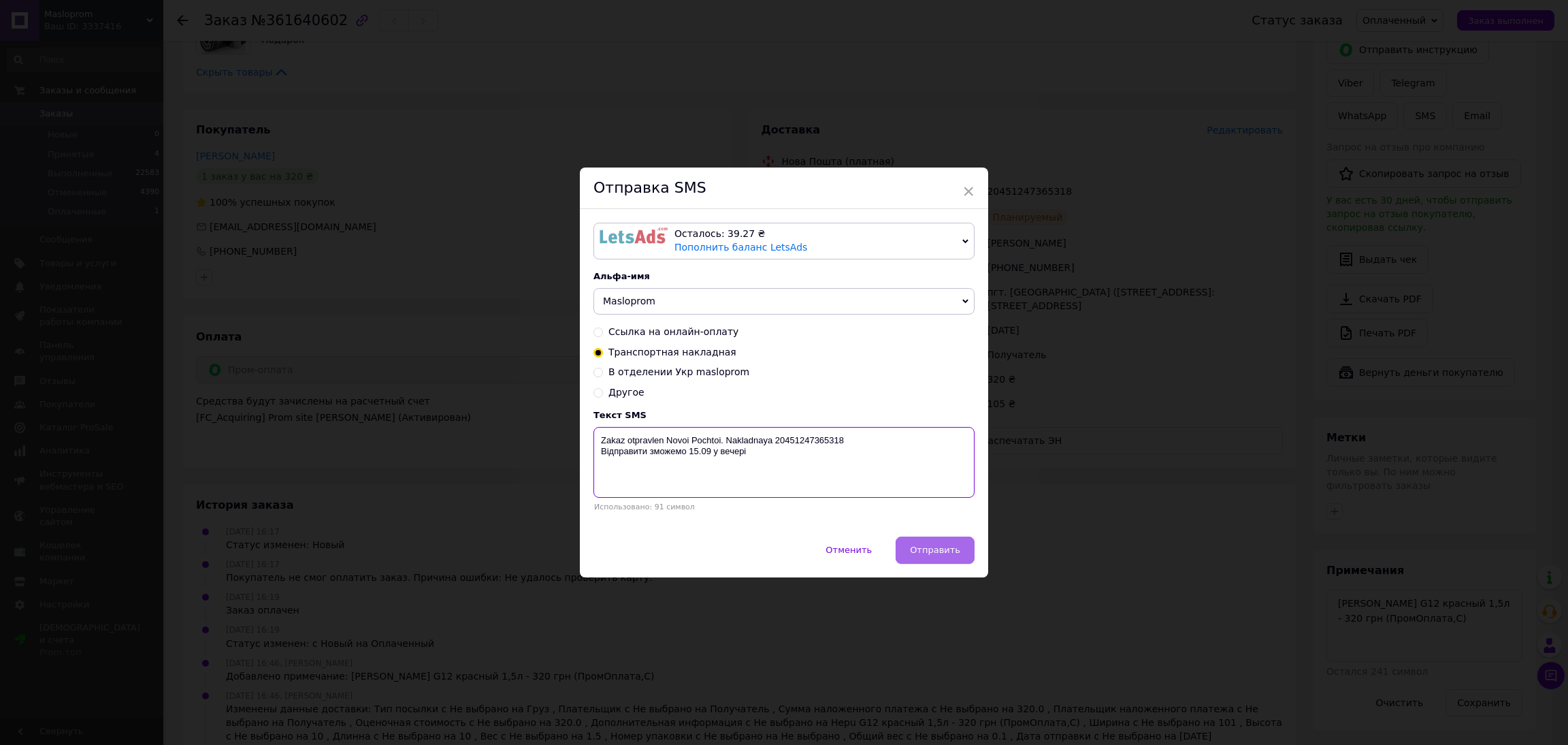
type textarea "Zakaz otpravlen Novoi Pochtoi. Nakladnaya 20451247365318 Відправити зможемо 15.…"
click at [937, 562] on button "Отправить" at bounding box center [934, 550] width 79 height 27
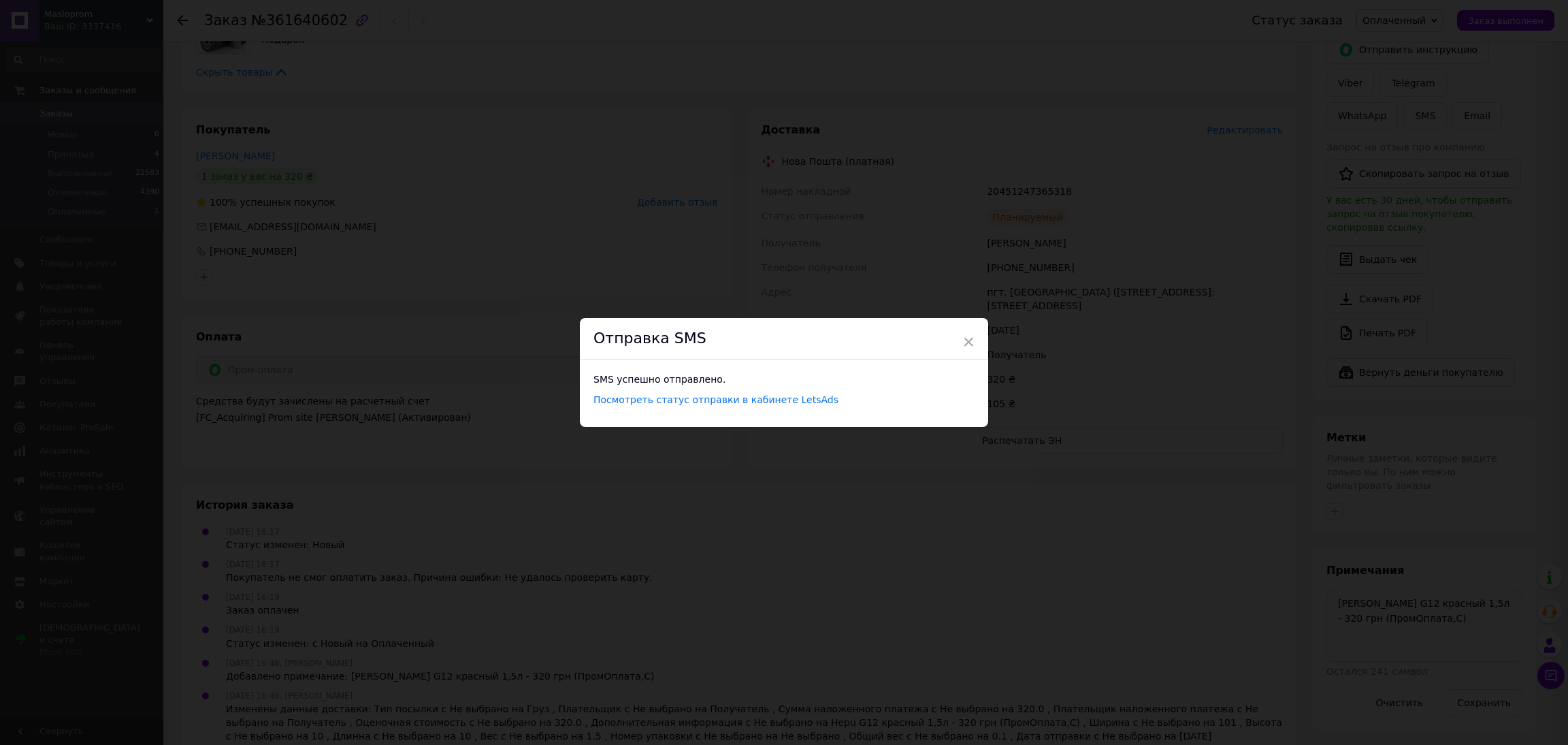
drag, startPoint x: 1136, startPoint y: 218, endPoint x: 1075, endPoint y: 216, distance: 61.0
click at [1130, 216] on div "× Отправка SMS SMS успешно отправлено. Посмотреть статус отправки в кабинете Le…" at bounding box center [784, 372] width 1568 height 745
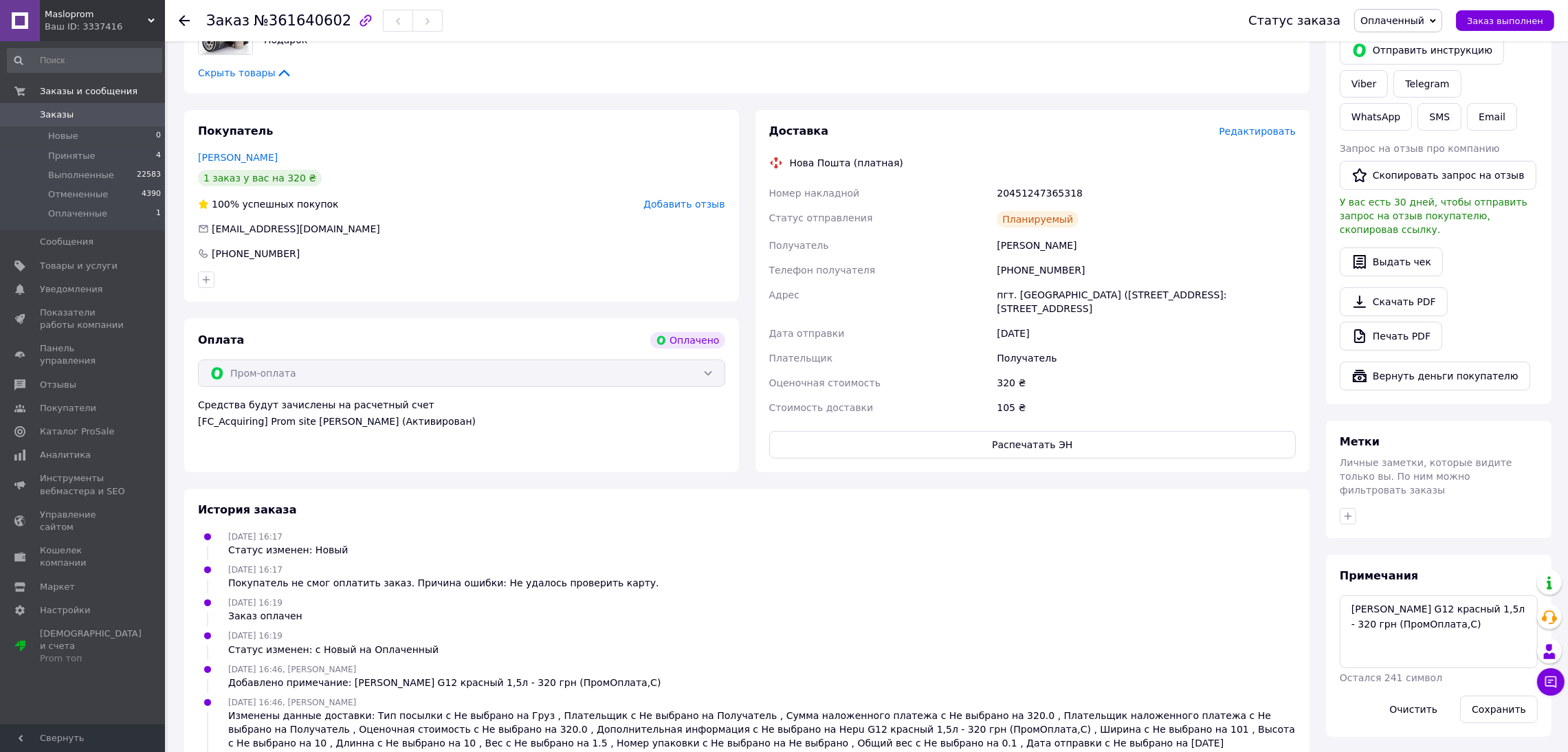
click at [1031, 186] on div "20451247365318" at bounding box center [1146, 193] width 305 height 25
copy div "20451247365318"
click at [1496, 16] on span "Заказ выполнен" at bounding box center [1505, 21] width 76 height 10
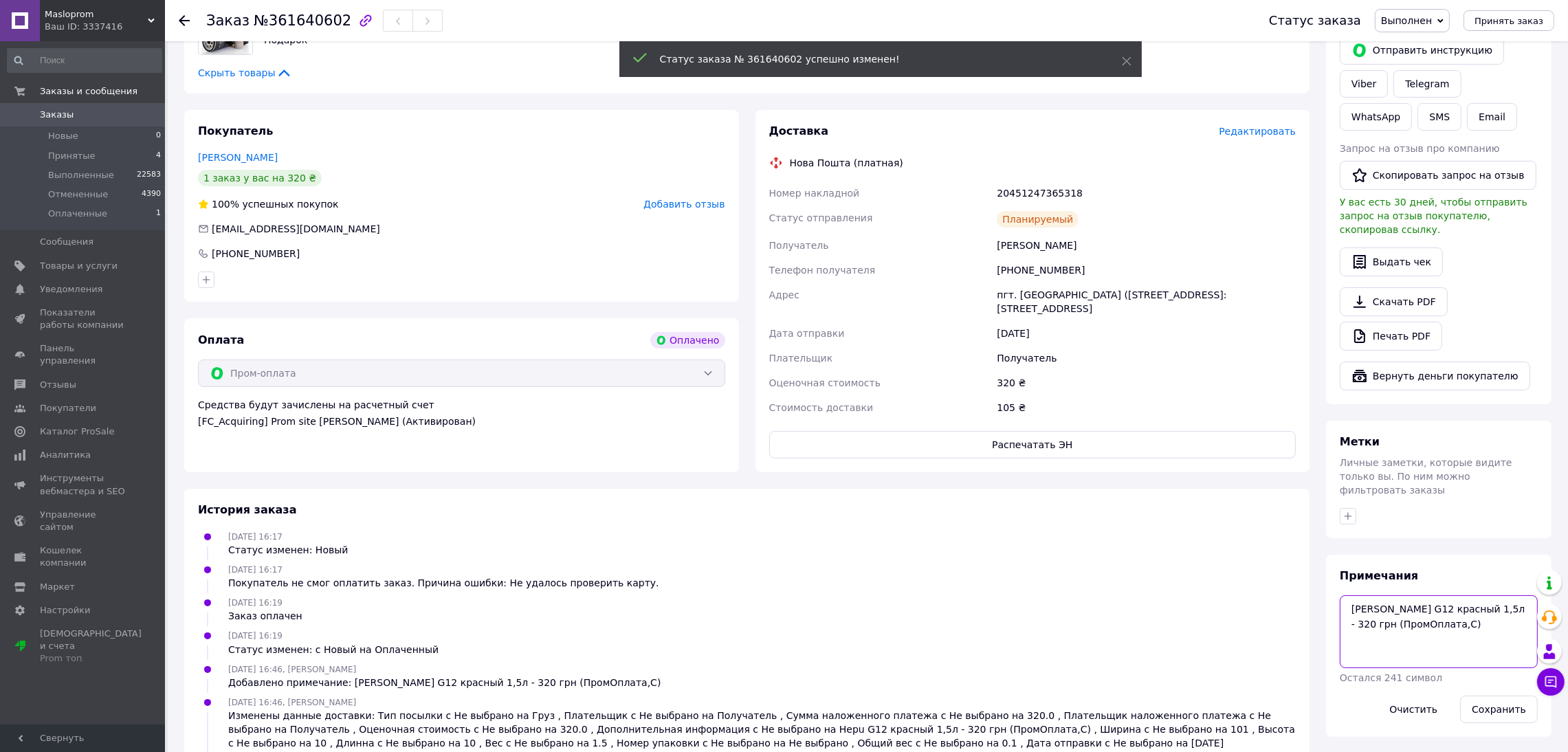
drag, startPoint x: 1347, startPoint y: 595, endPoint x: 1471, endPoint y: 614, distance: 125.4
click at [1471, 614] on textarea "Заєць Ольга Hepu G12 красный 1,5л - 320 грн (ПромОплата,С)" at bounding box center [1438, 631] width 198 height 73
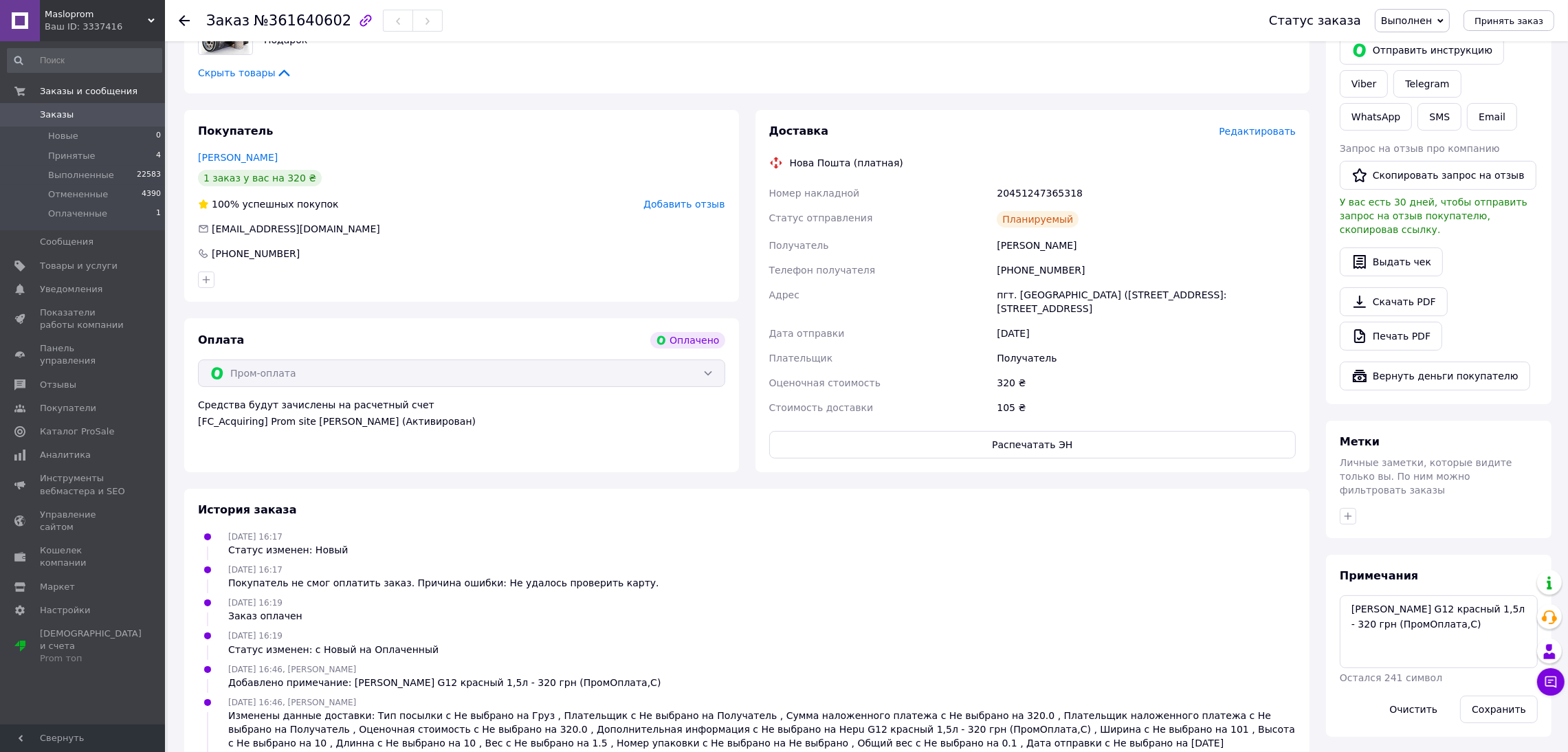
click at [854, 553] on div "12.09.2025 16:17 Статус изменен: Новый" at bounding box center [747, 543] width 1109 height 28
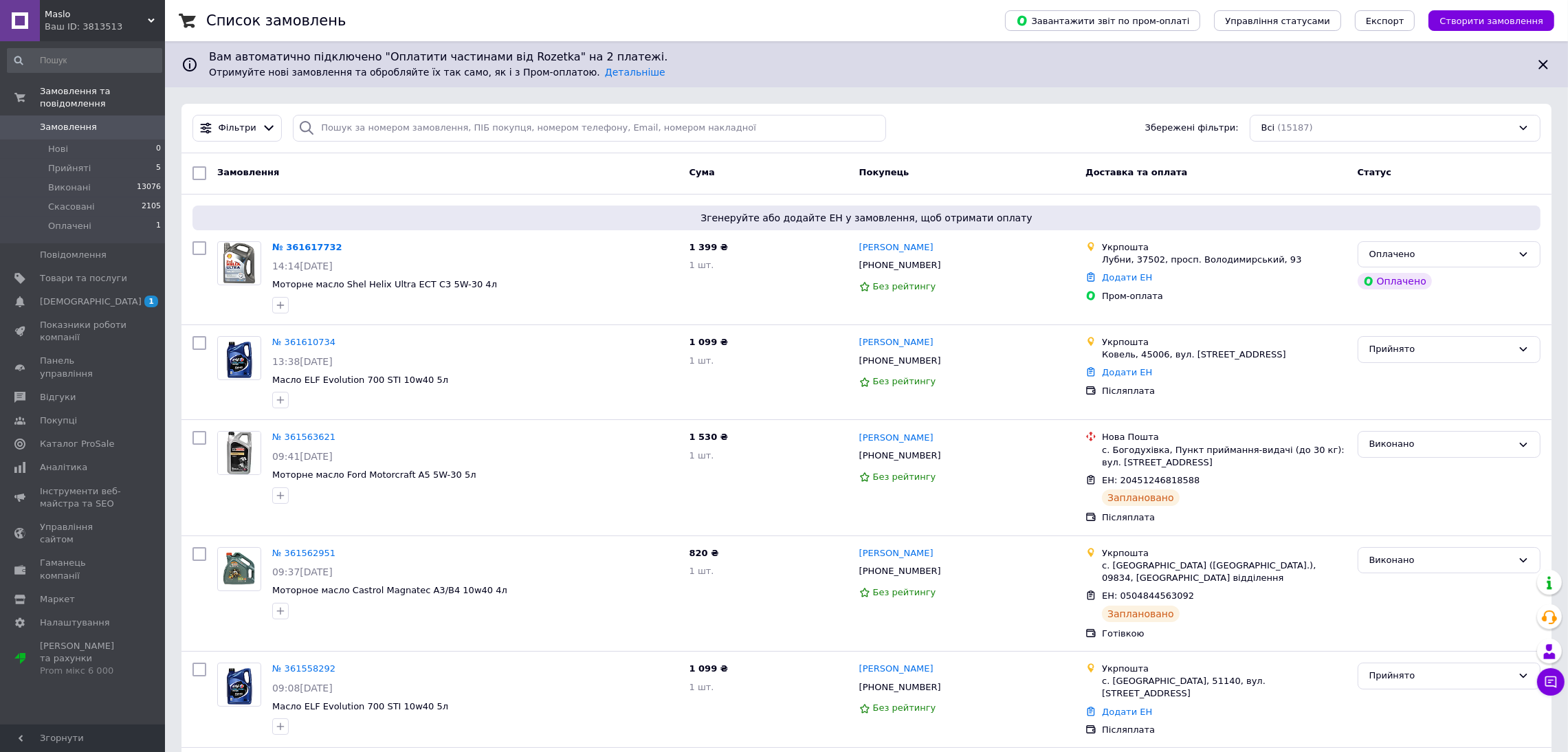
drag, startPoint x: 66, startPoint y: 22, endPoint x: 56, endPoint y: 29, distance: 12.2
click at [66, 18] on div "Maslo Ваш ID: 3813513" at bounding box center [102, 21] width 125 height 41
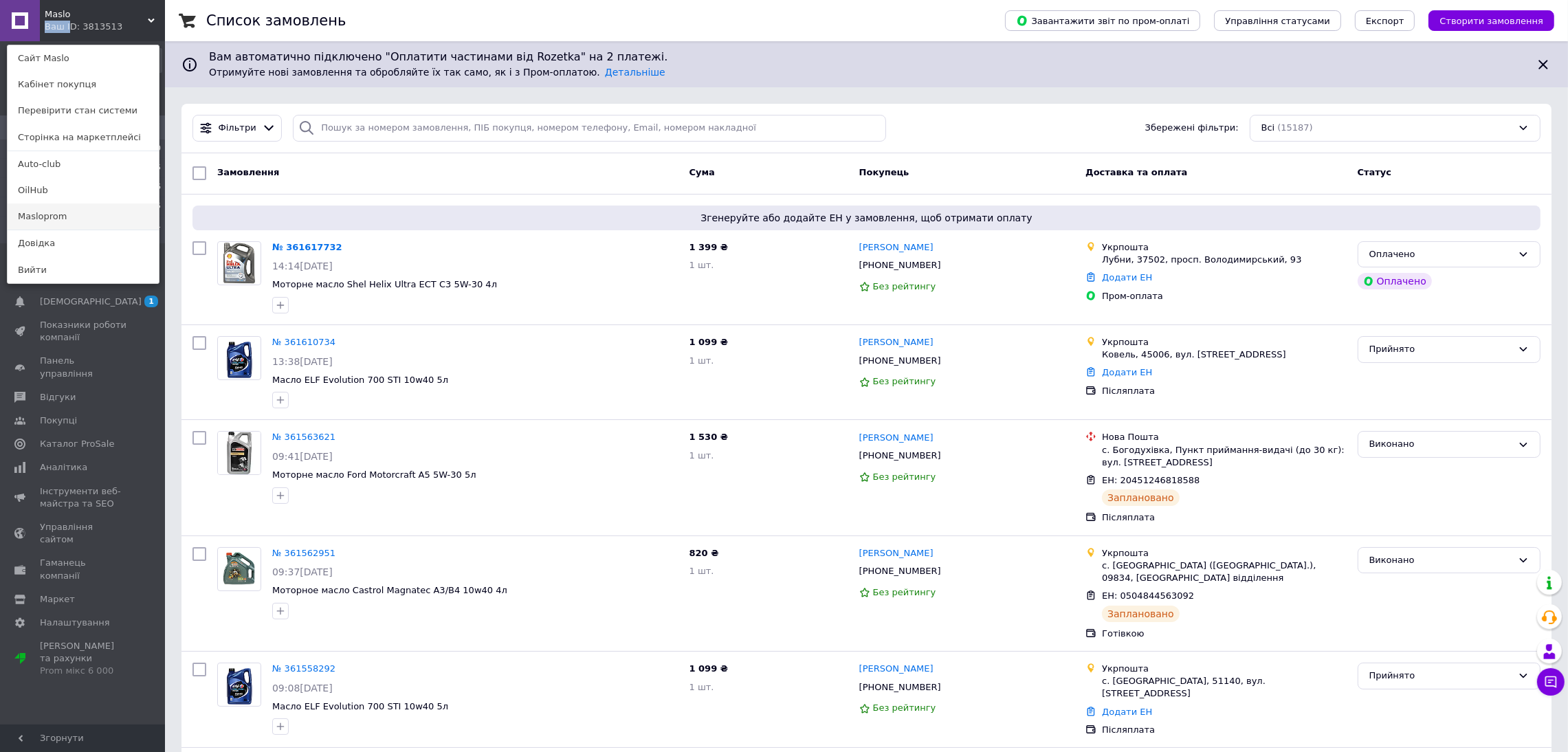
click at [57, 218] on link "Masloprom" at bounding box center [83, 217] width 151 height 26
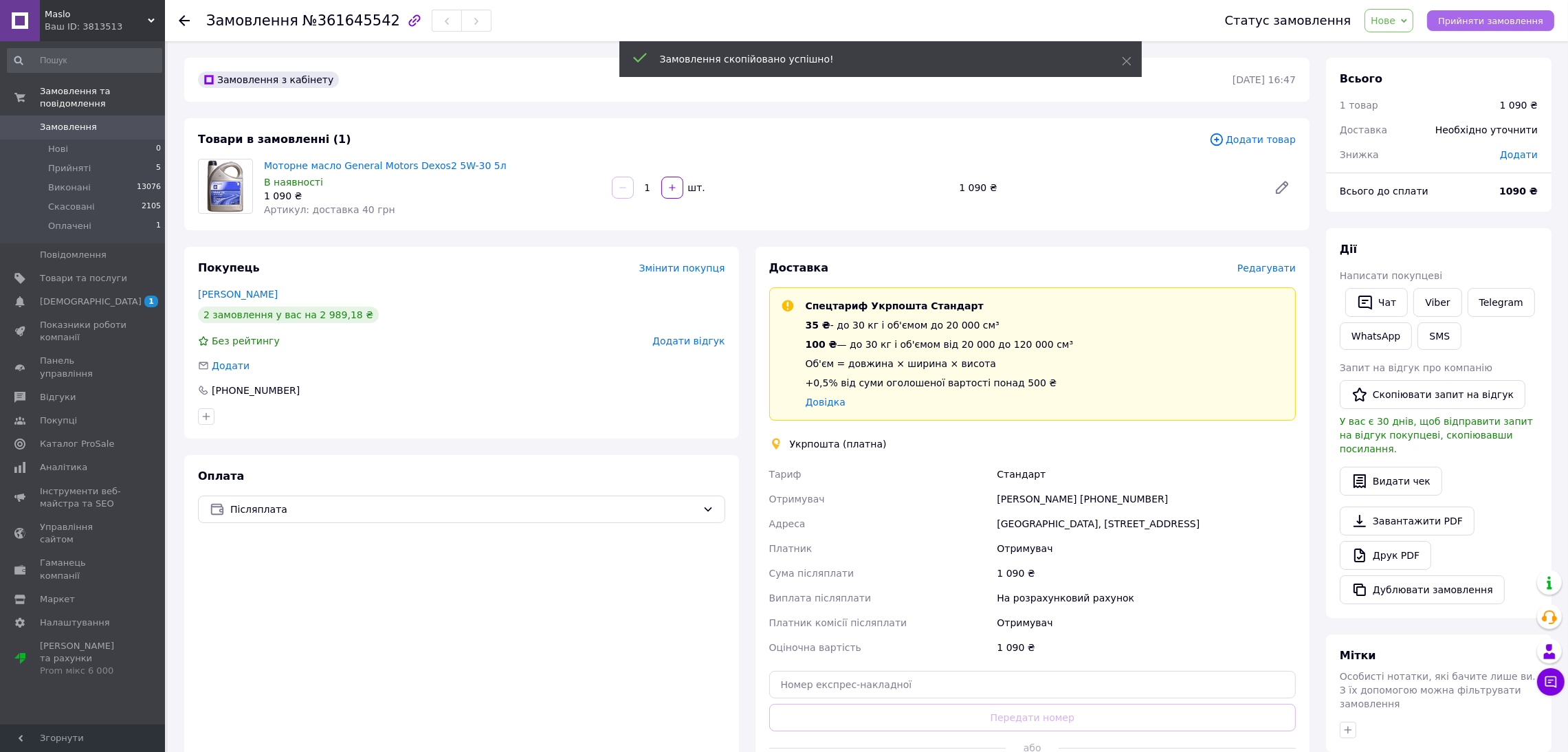
click at [1482, 18] on span "Прийняти замовлення" at bounding box center [1491, 21] width 105 height 10
click at [1268, 269] on span "Редагувати" at bounding box center [1267, 268] width 59 height 11
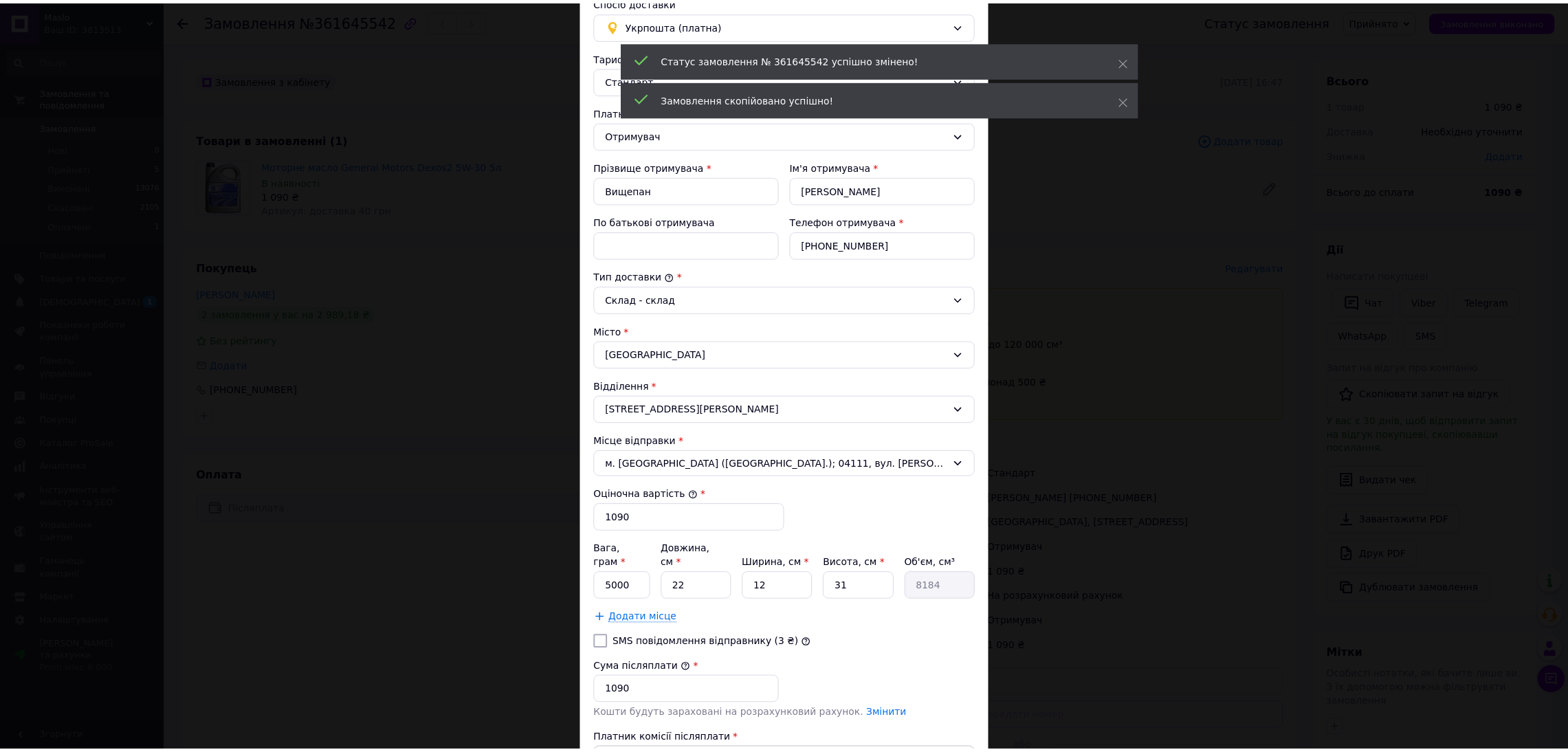
scroll to position [238, 0]
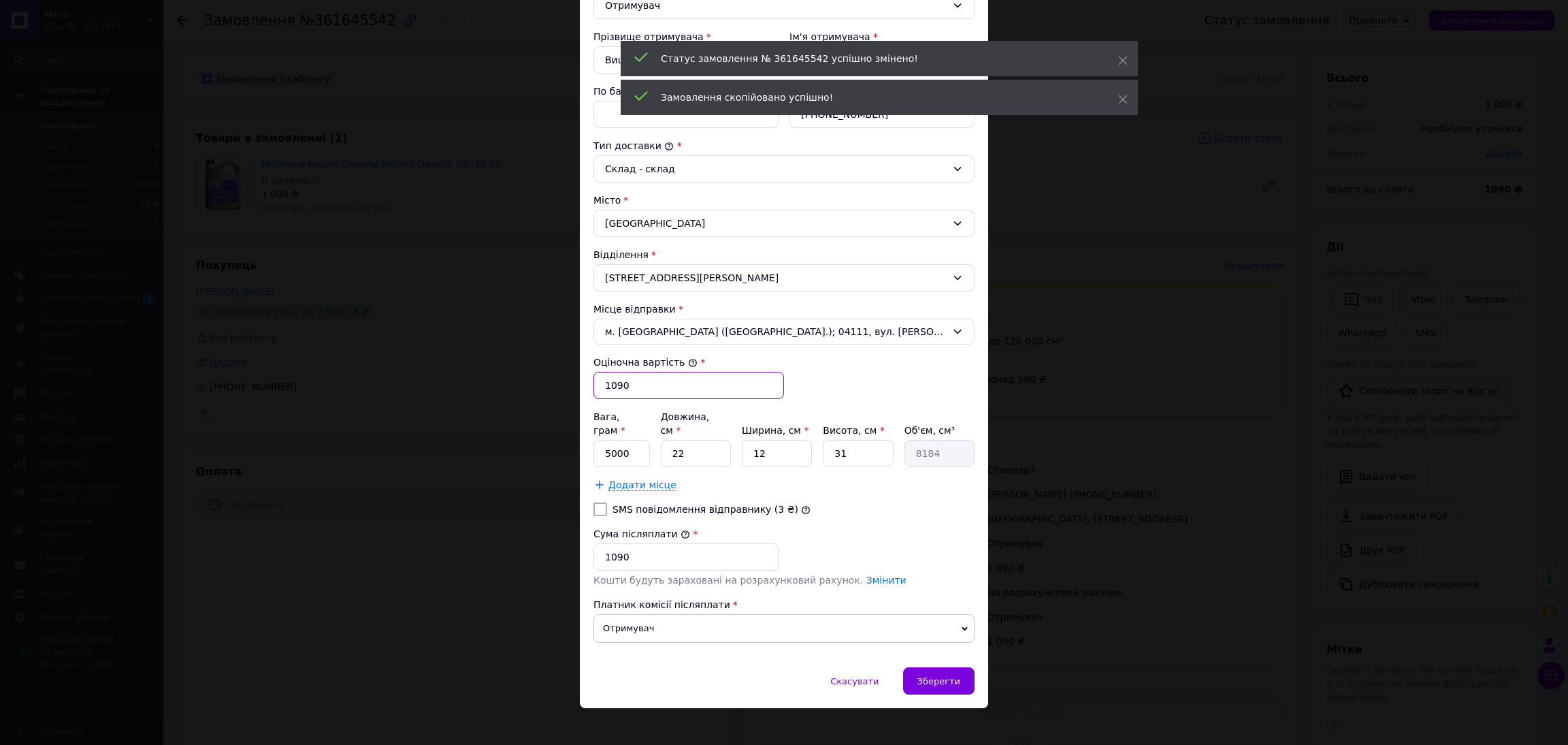
click at [630, 387] on input "1090" at bounding box center [688, 386] width 191 height 27
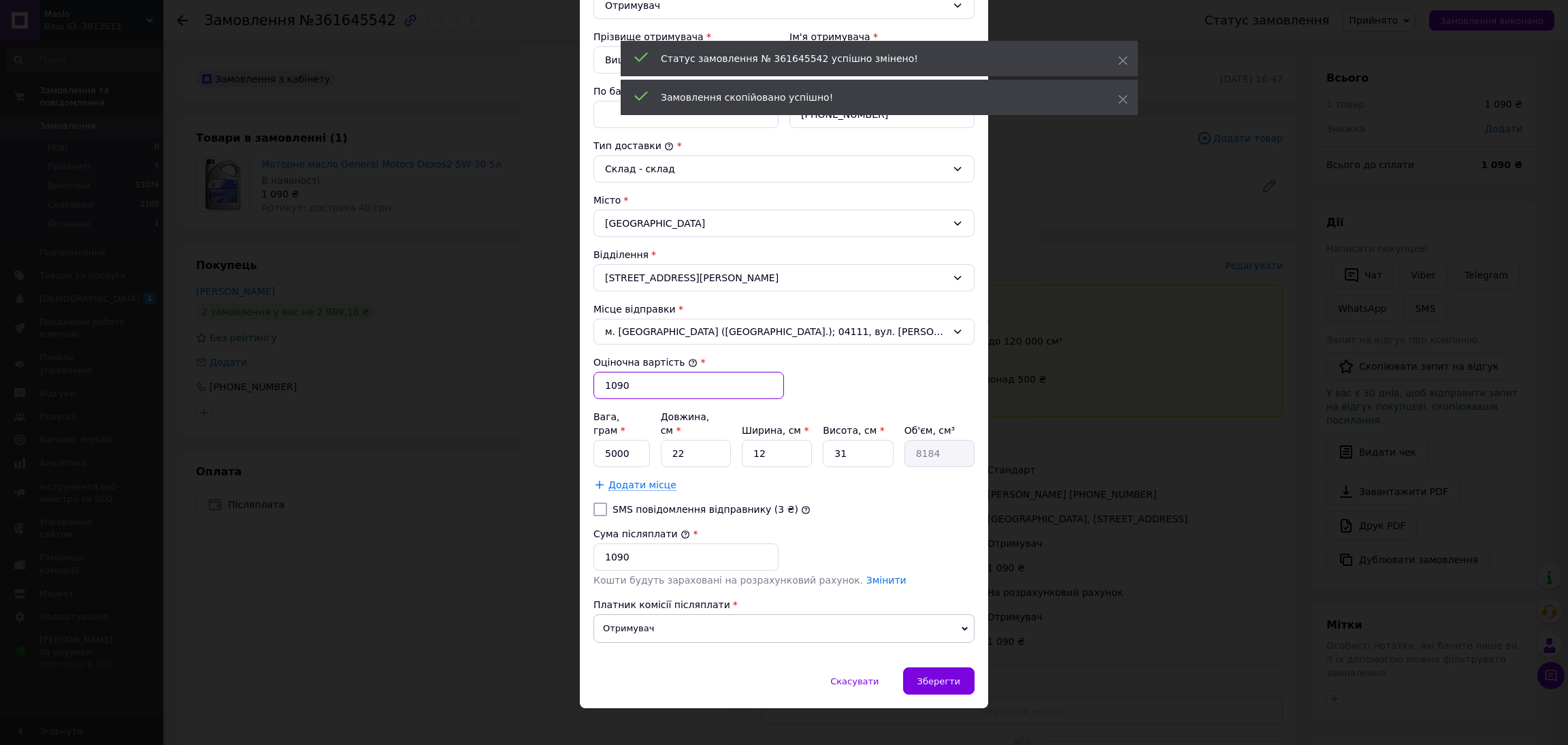
click at [630, 387] on input "1090" at bounding box center [688, 386] width 191 height 27
type input "2657"
click at [618, 440] on input "5000" at bounding box center [622, 453] width 56 height 27
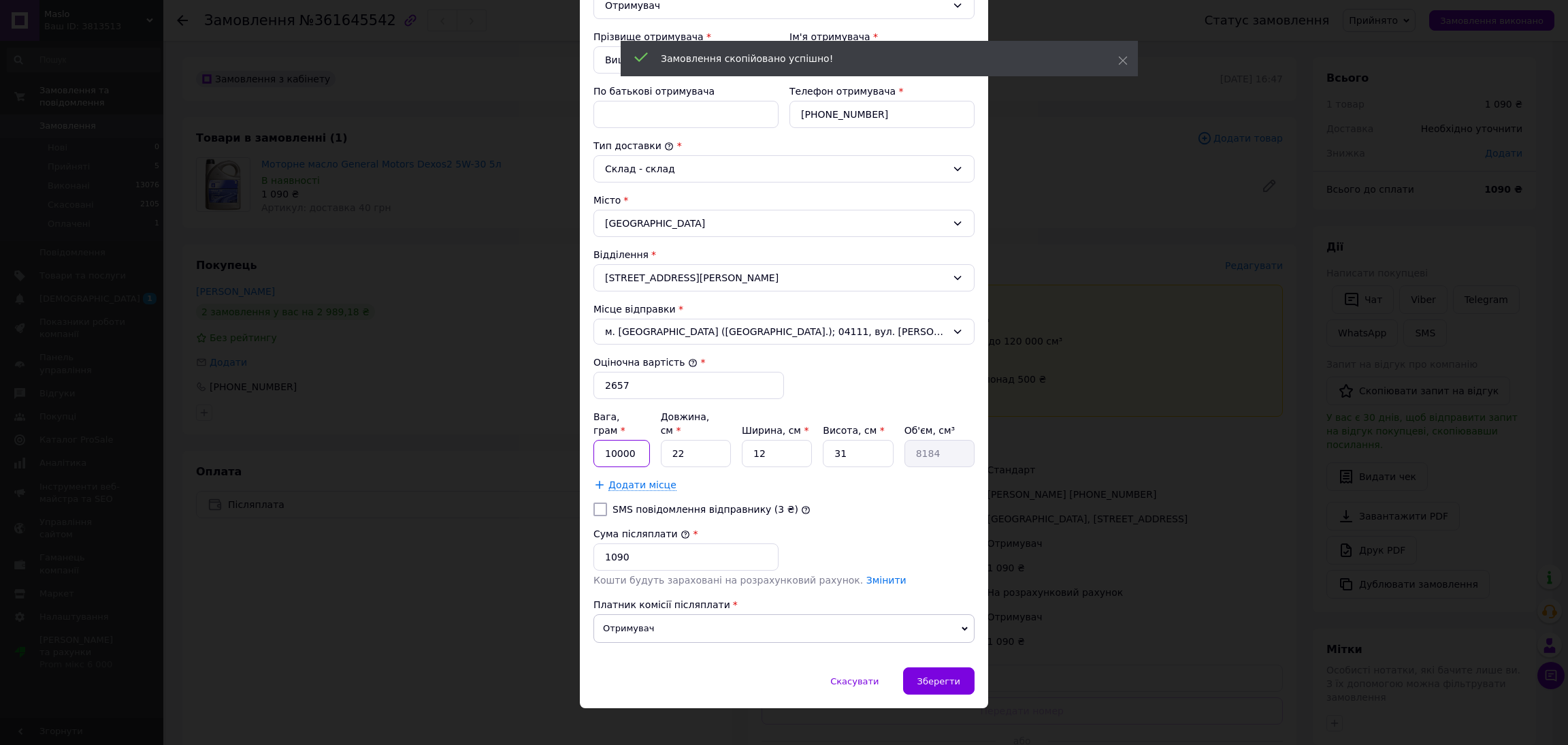
type input "10000"
type input "2"
type input "1364"
type input "22"
type input "15004"
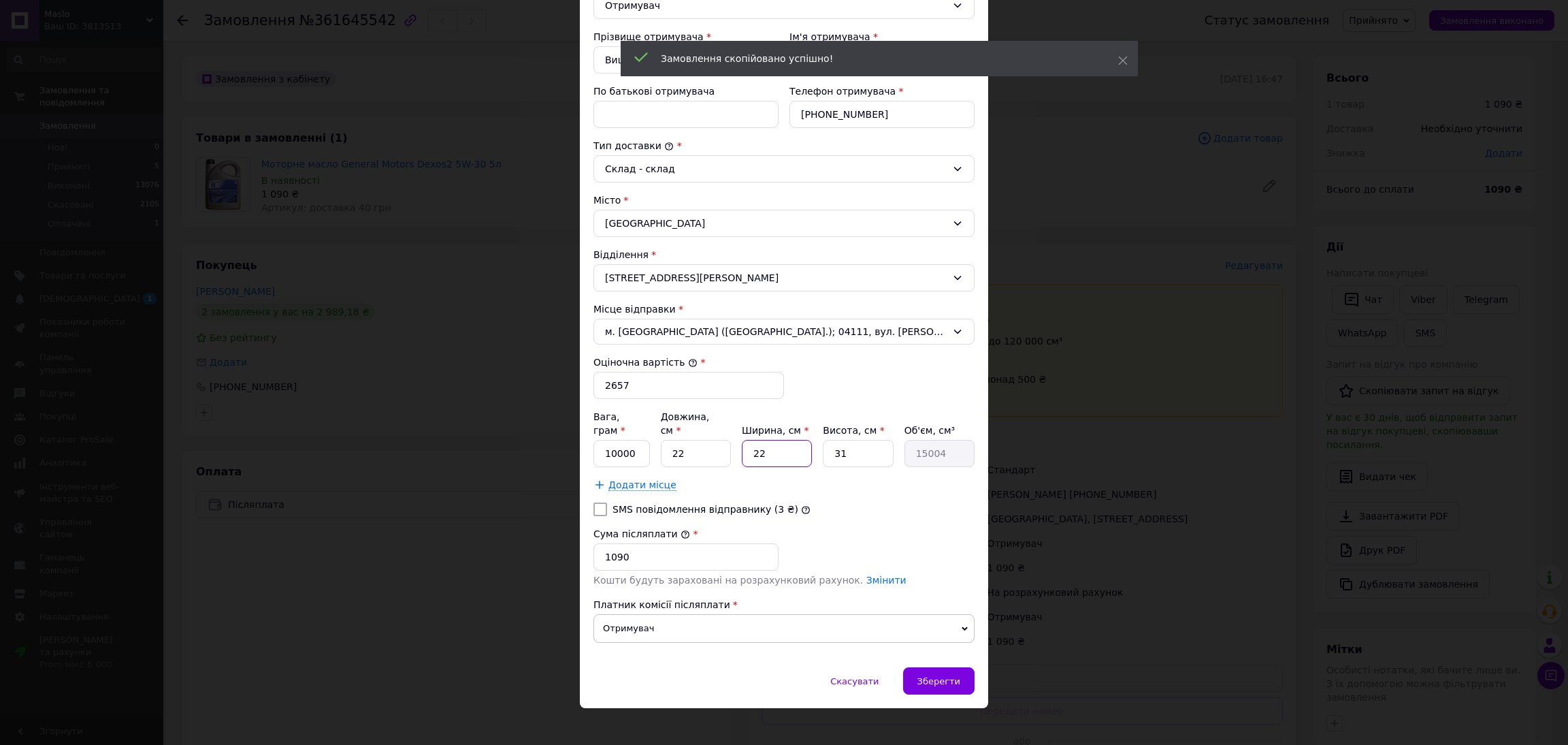
type input "22"
type input "2"
type input "968"
type input "20"
type input "9680"
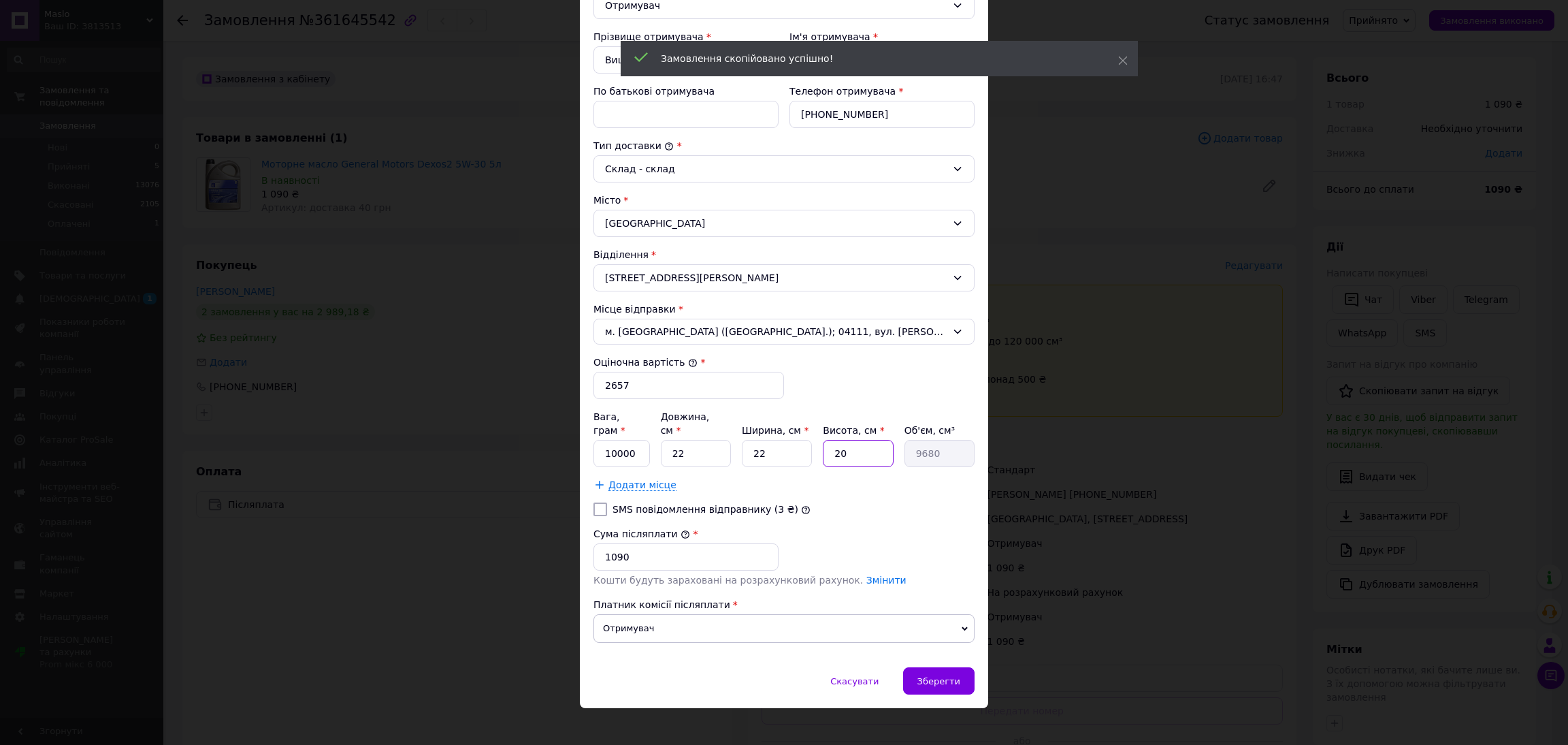
type input "20"
click at [622, 543] on input "1090" at bounding box center [686, 557] width 185 height 27
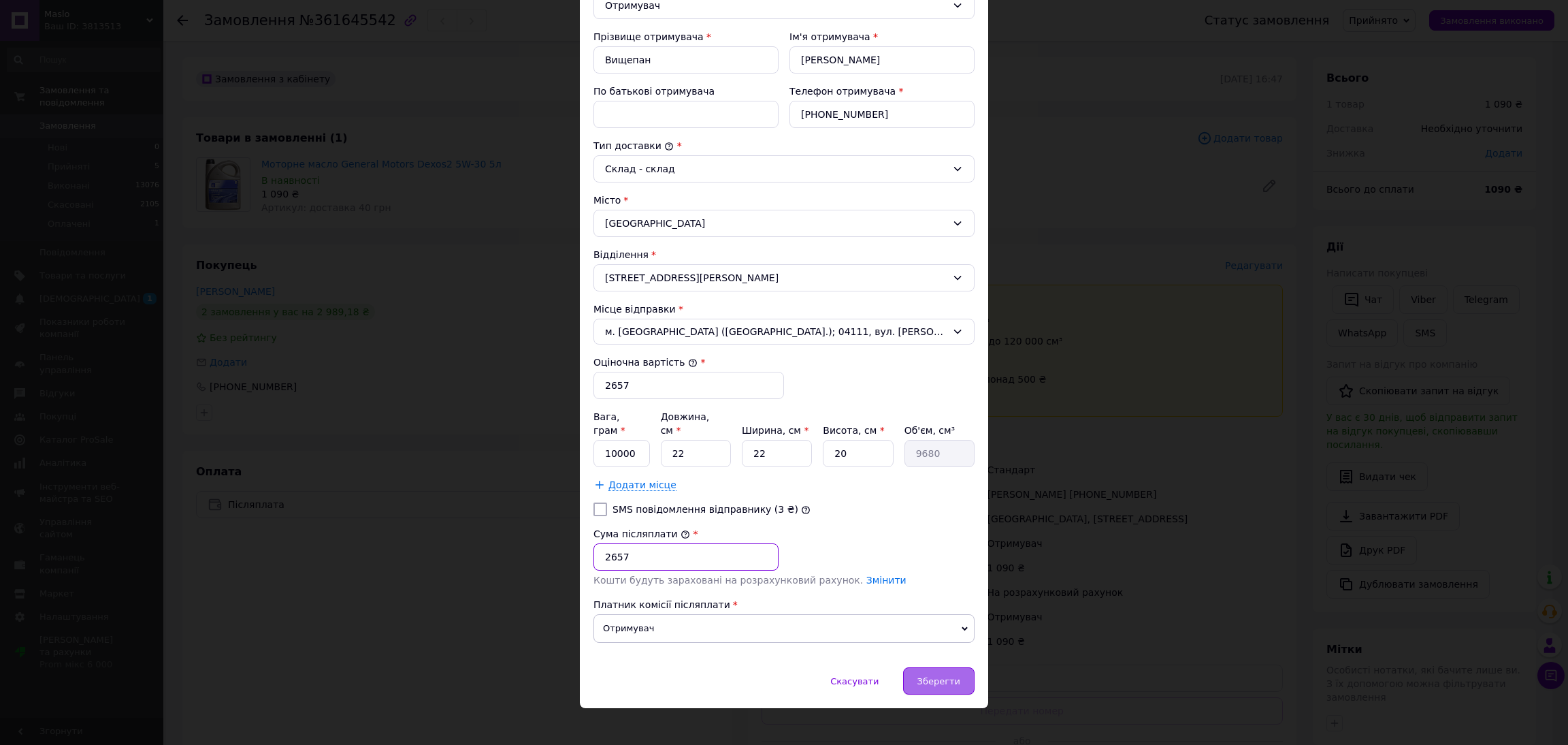
type input "2657"
click at [969, 671] on div "Зберегти" at bounding box center [939, 681] width 72 height 27
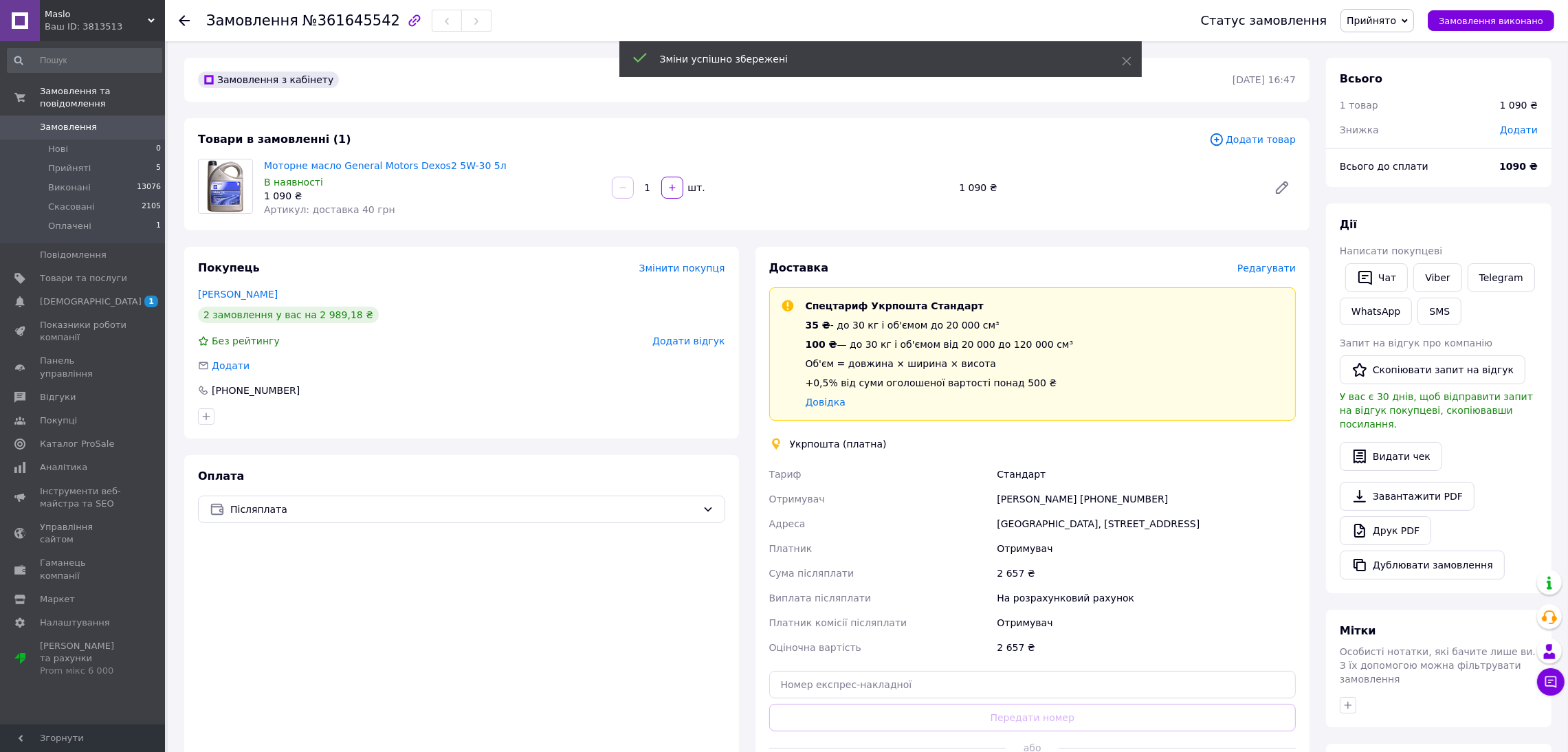
drag, startPoint x: 815, startPoint y: 532, endPoint x: 860, endPoint y: 548, distance: 47.8
click at [815, 532] on div "Адреса" at bounding box center [880, 523] width 228 height 25
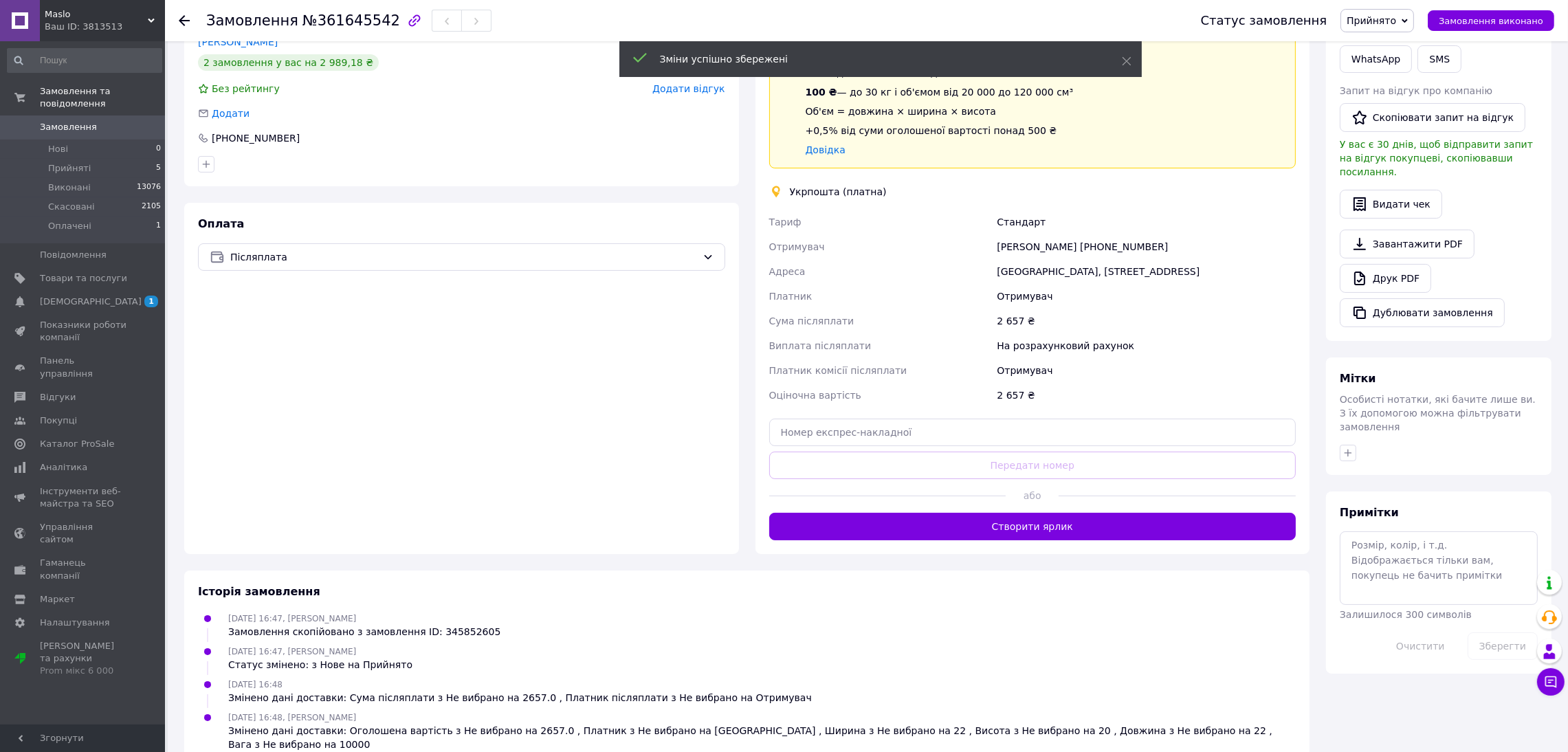
scroll to position [269, 0]
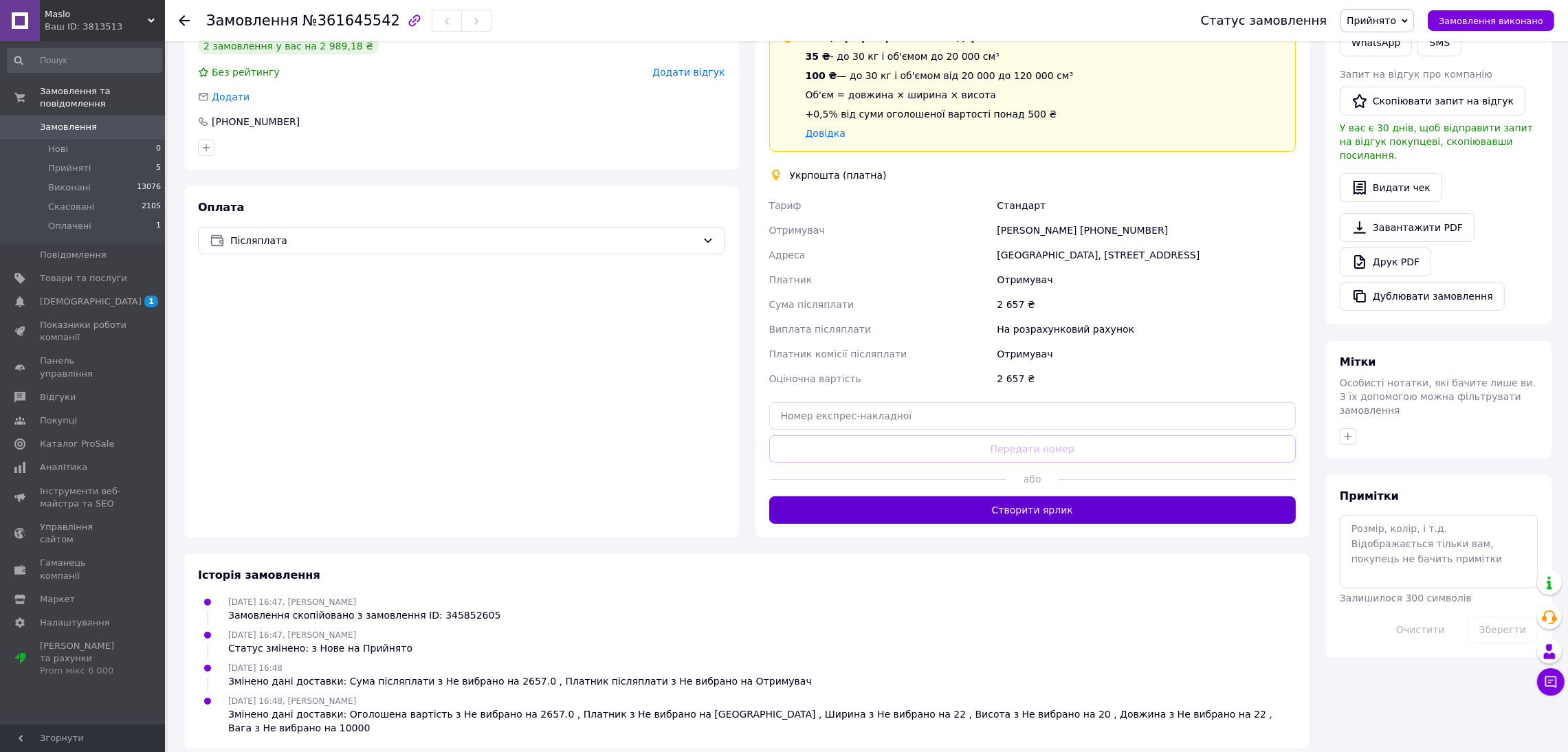
click at [880, 509] on button "Створити ярлик" at bounding box center [1033, 510] width 527 height 28
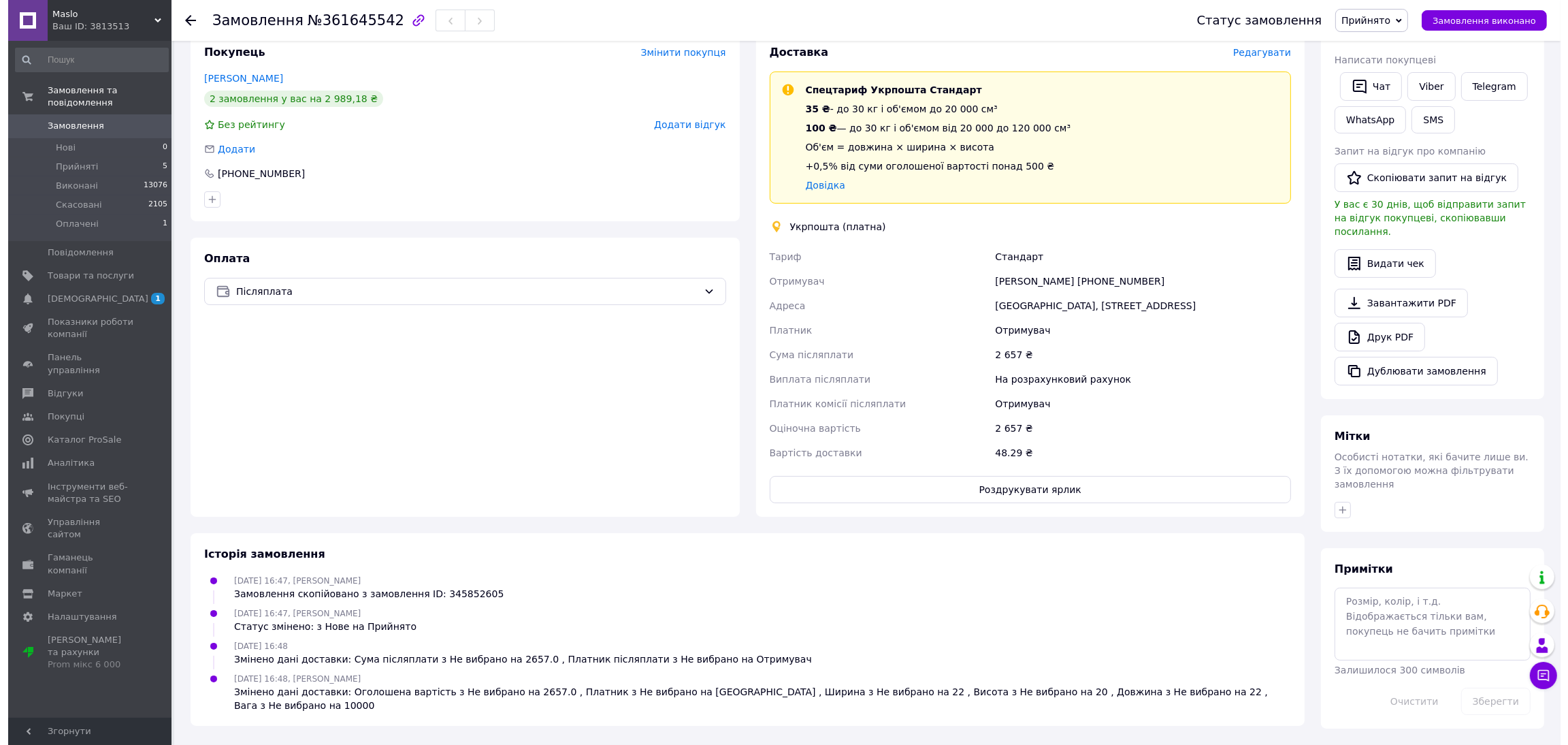
scroll to position [248, 0]
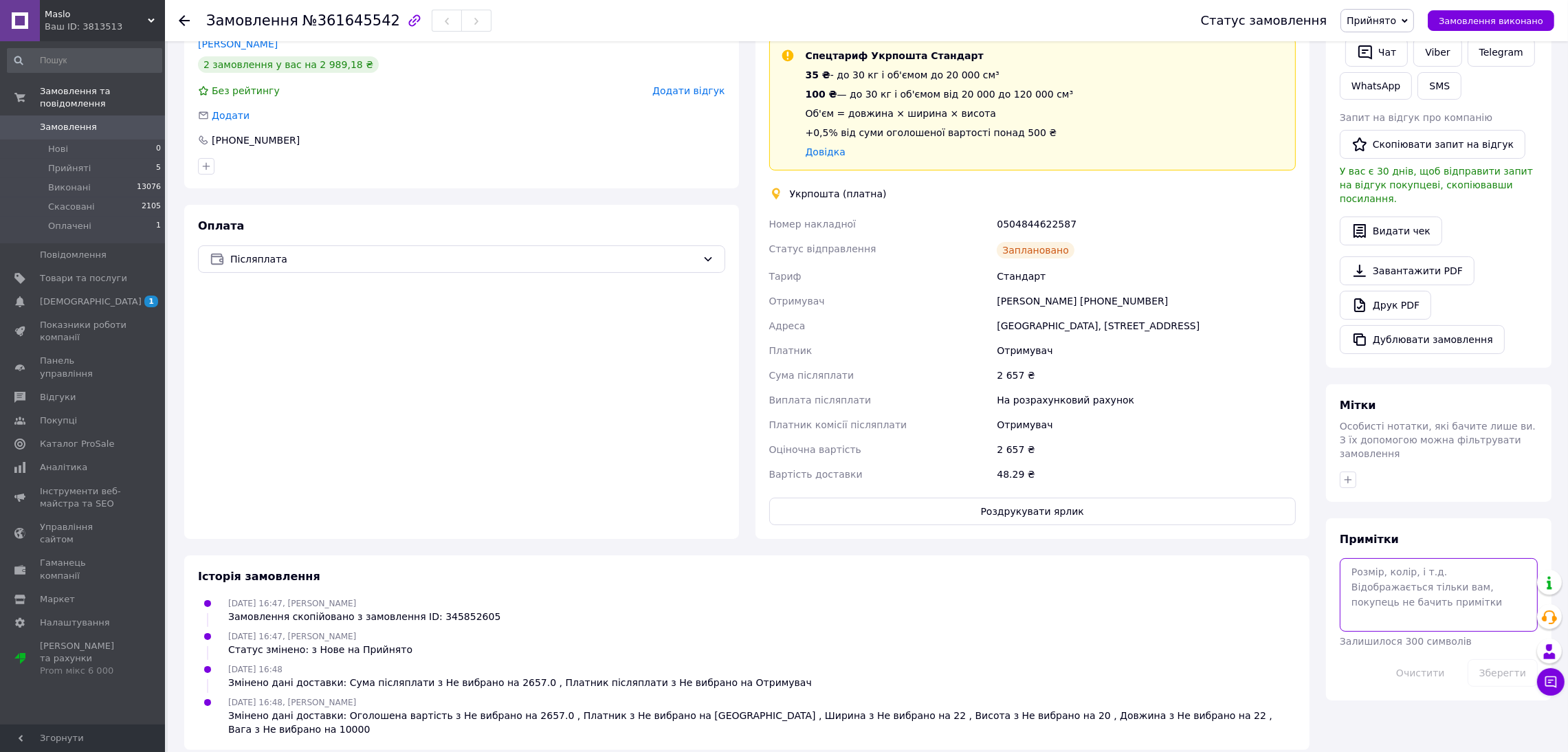
click at [1417, 585] on textarea at bounding box center [1438, 594] width 198 height 73
paste textarea "General Motors Dexos2 5W-30 5л - 1150 грн Elf Evolution 900 SXR 5W-40 5л - 1507…"
type textarea "General Motors Dexos2 5W-30 5л - 1150 грн Elf Evolution 900 SXR 5W-40 5л - 1507…"
click at [1495, 659] on button "Зберегти" at bounding box center [1502, 673] width 70 height 28
drag, startPoint x: 1003, startPoint y: 291, endPoint x: 1191, endPoint y: 284, distance: 188.1
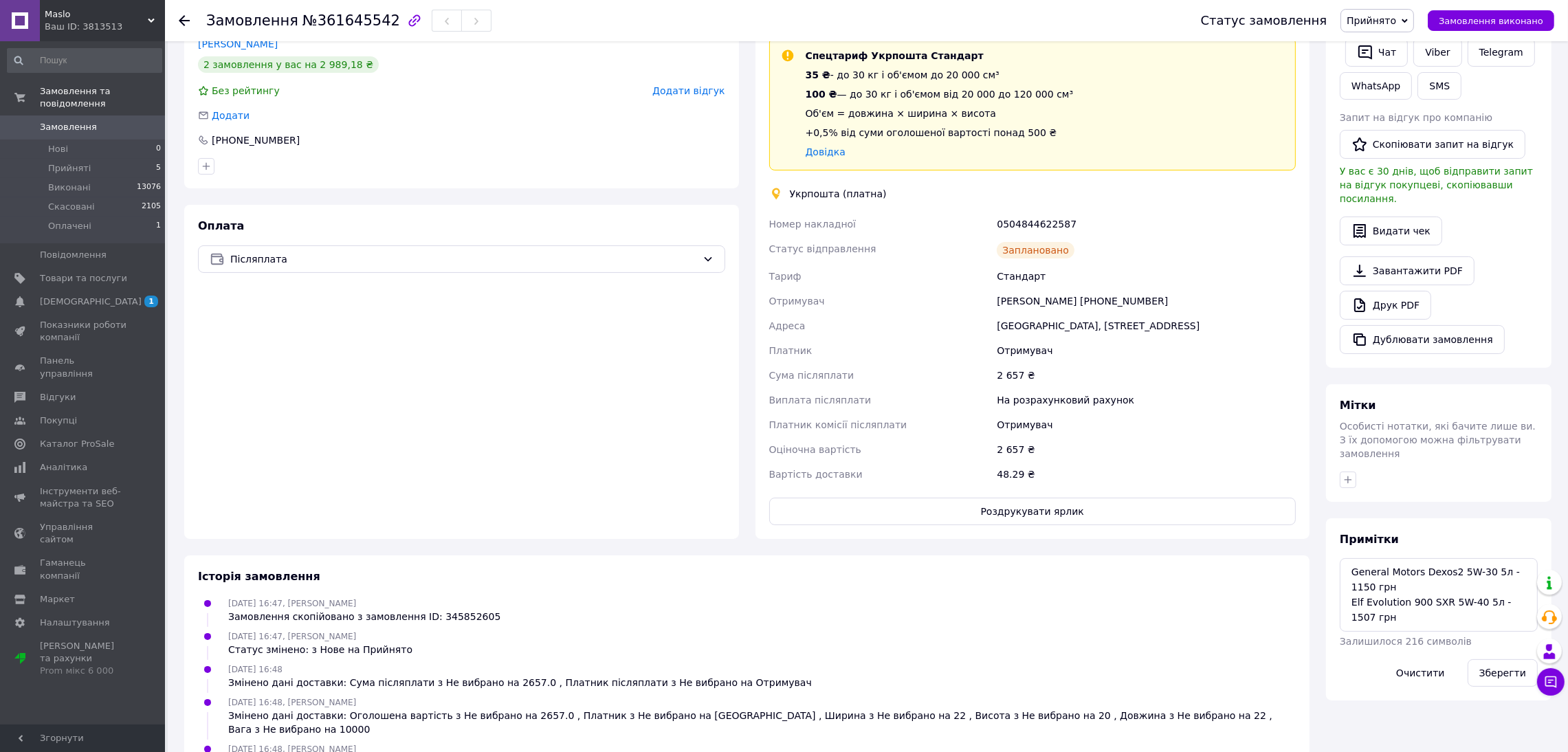
click at [1187, 287] on div "Номер накладної 0504844622587 Статус відправлення Заплановано Тариф Стандарт От…" at bounding box center [1032, 349] width 533 height 275
copy div "Стандарт Отримувач"
click at [1487, 22] on span "Замовлення виконано" at bounding box center [1491, 21] width 105 height 10
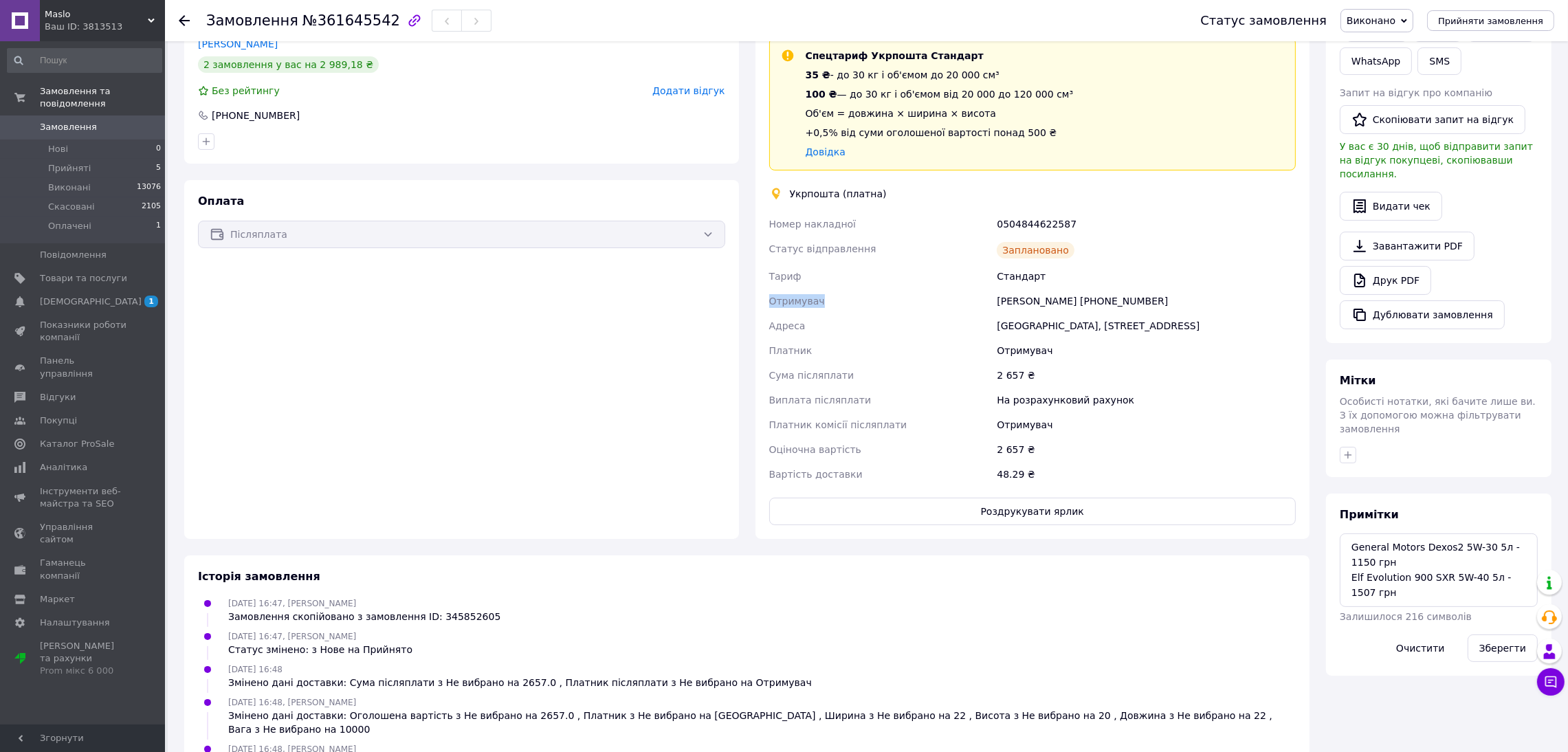
drag, startPoint x: 1171, startPoint y: 298, endPoint x: 975, endPoint y: 300, distance: 196.0
click at [975, 300] on div "Номер накладної 0504844622587 Статус відправлення Заплановано Тариф Стандарт От…" at bounding box center [1032, 349] width 533 height 275
copy div "Отримувач Олександр Вищепан +380686539130"
click at [1051, 222] on div "0504844622587" at bounding box center [1146, 224] width 305 height 25
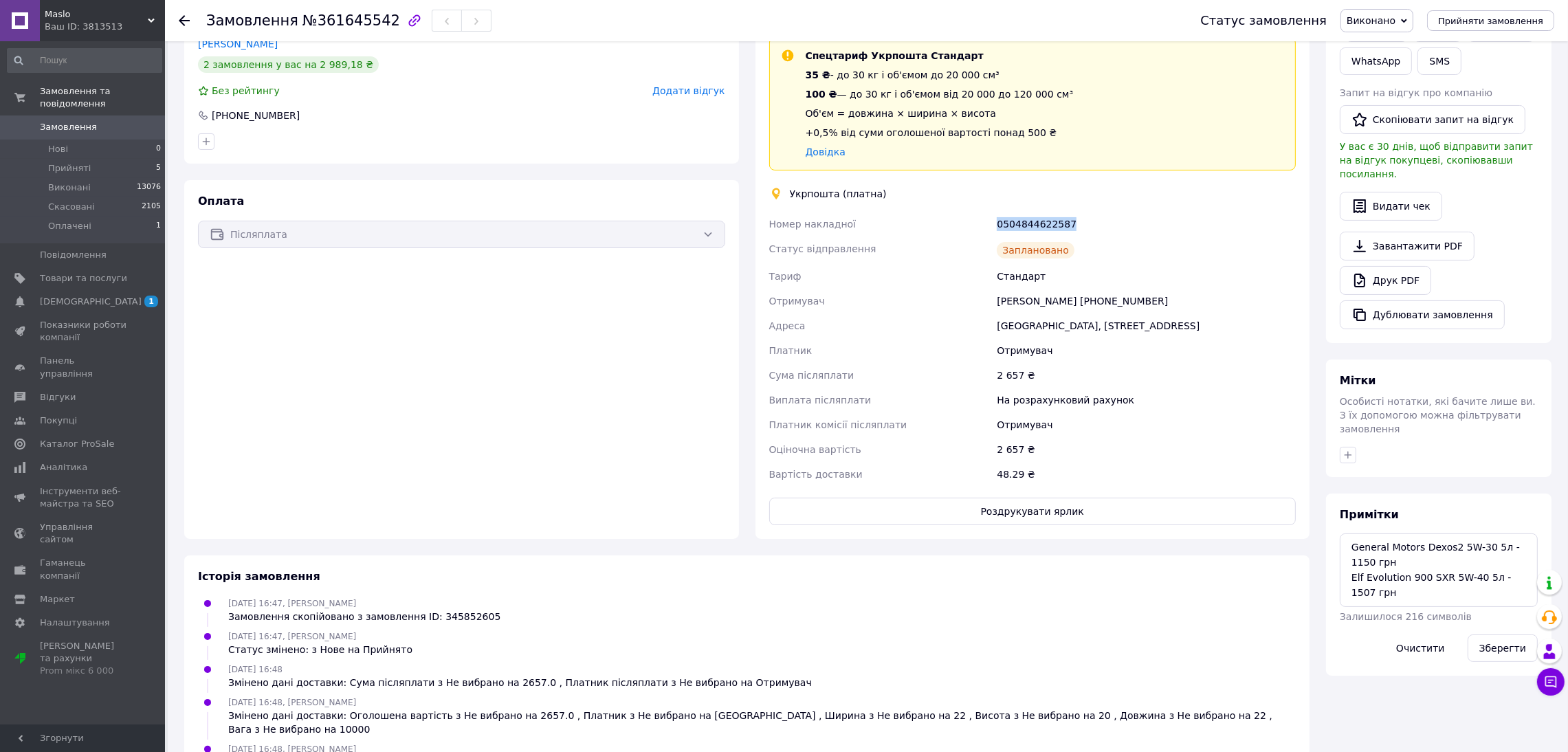
copy div "0504844622587"
click at [1437, 55] on button "SMS" at bounding box center [1439, 61] width 44 height 28
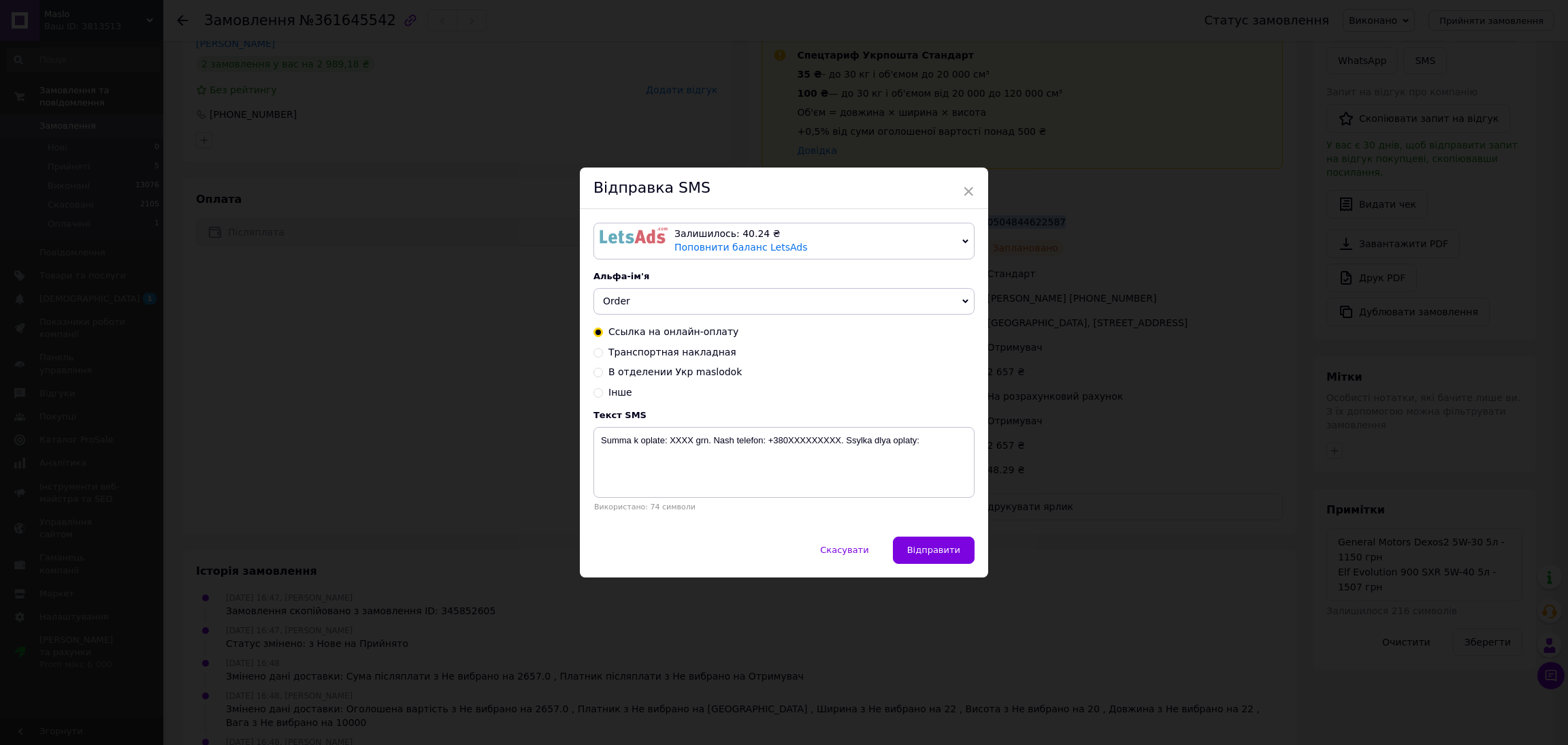
click at [628, 310] on span "Order" at bounding box center [784, 302] width 381 height 27
click at [635, 384] on li "Maslodok" at bounding box center [784, 387] width 380 height 19
drag, startPoint x: 655, startPoint y: 353, endPoint x: 675, endPoint y: 378, distance: 32.0
click at [655, 352] on span "Транспортная накладная" at bounding box center [672, 352] width 128 height 11
click at [603, 352] on input "Транспортная накладная" at bounding box center [598, 351] width 9 height 9
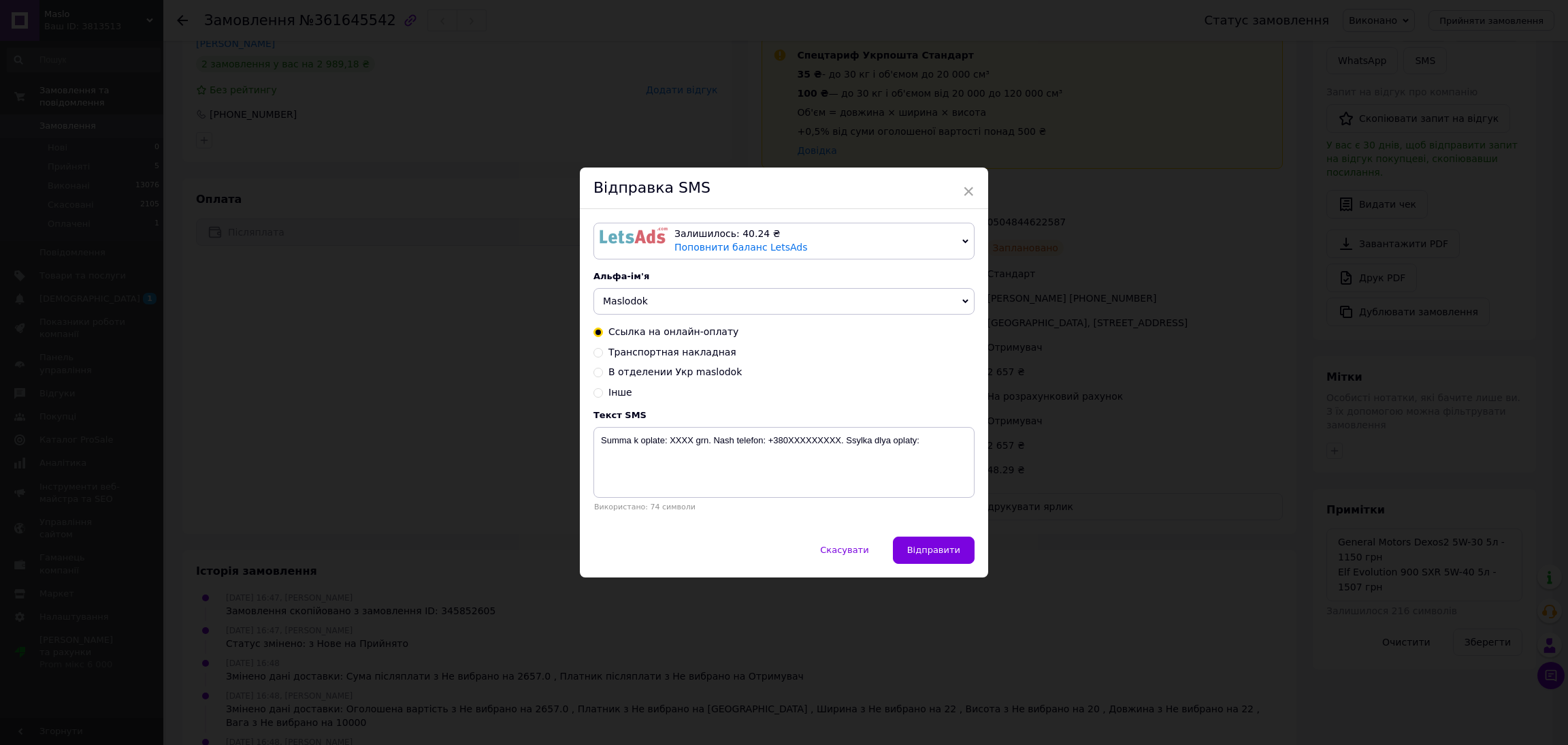
radio input "true"
radio input "false"
drag, startPoint x: 779, startPoint y: 458, endPoint x: 775, endPoint y: 436, distance: 22.4
click at [775, 436] on textarea "Zakaz otpravlen Novoi Pochtoi. Nakladnaya XXXXXXXXXXXXXX. Nash telefon:+380XXXX…" at bounding box center [784, 462] width 381 height 71
paste textarea "0504844622587"
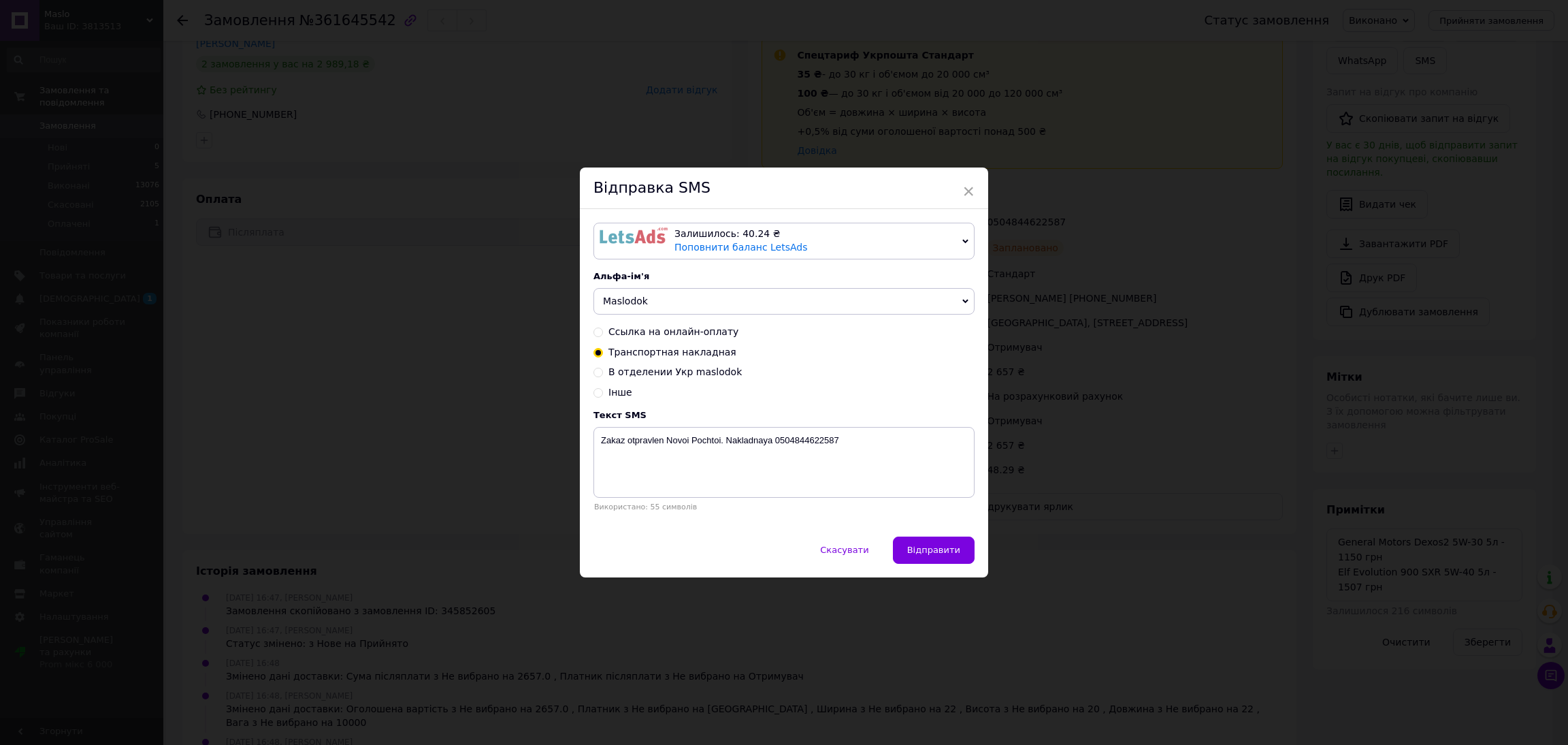
click at [934, 555] on span "Відправити" at bounding box center [934, 550] width 53 height 10
click at [675, 438] on textarea "Zakaz otpravlen Novoi Pochtoi. Nakladnaya 0504844622587" at bounding box center [784, 462] width 381 height 71
type textarea "Zakaz otpravlen UKr Pochtoi. Nakladnaya 0504844622587"
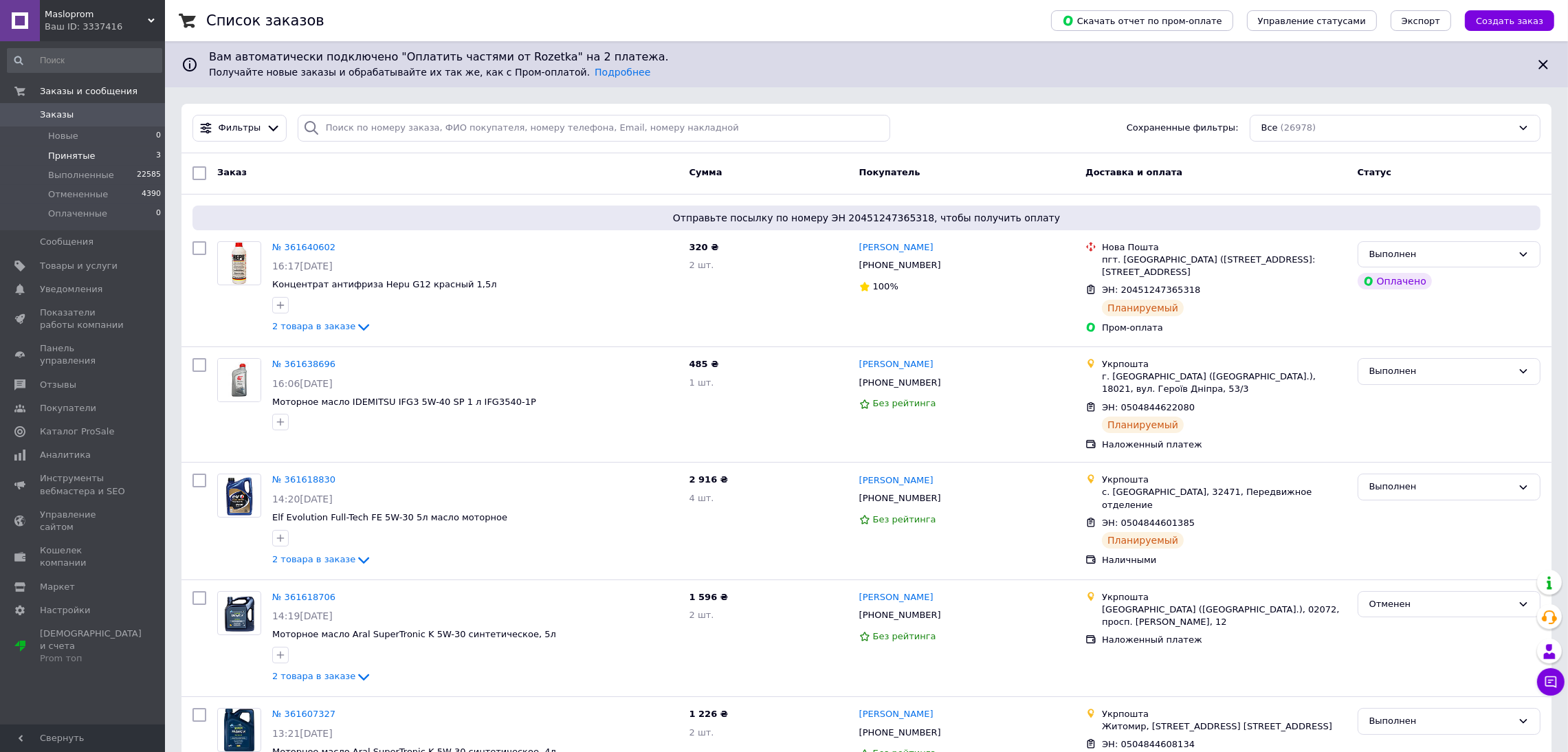
click at [82, 159] on span "Принятые" at bounding box center [72, 155] width 48 height 12
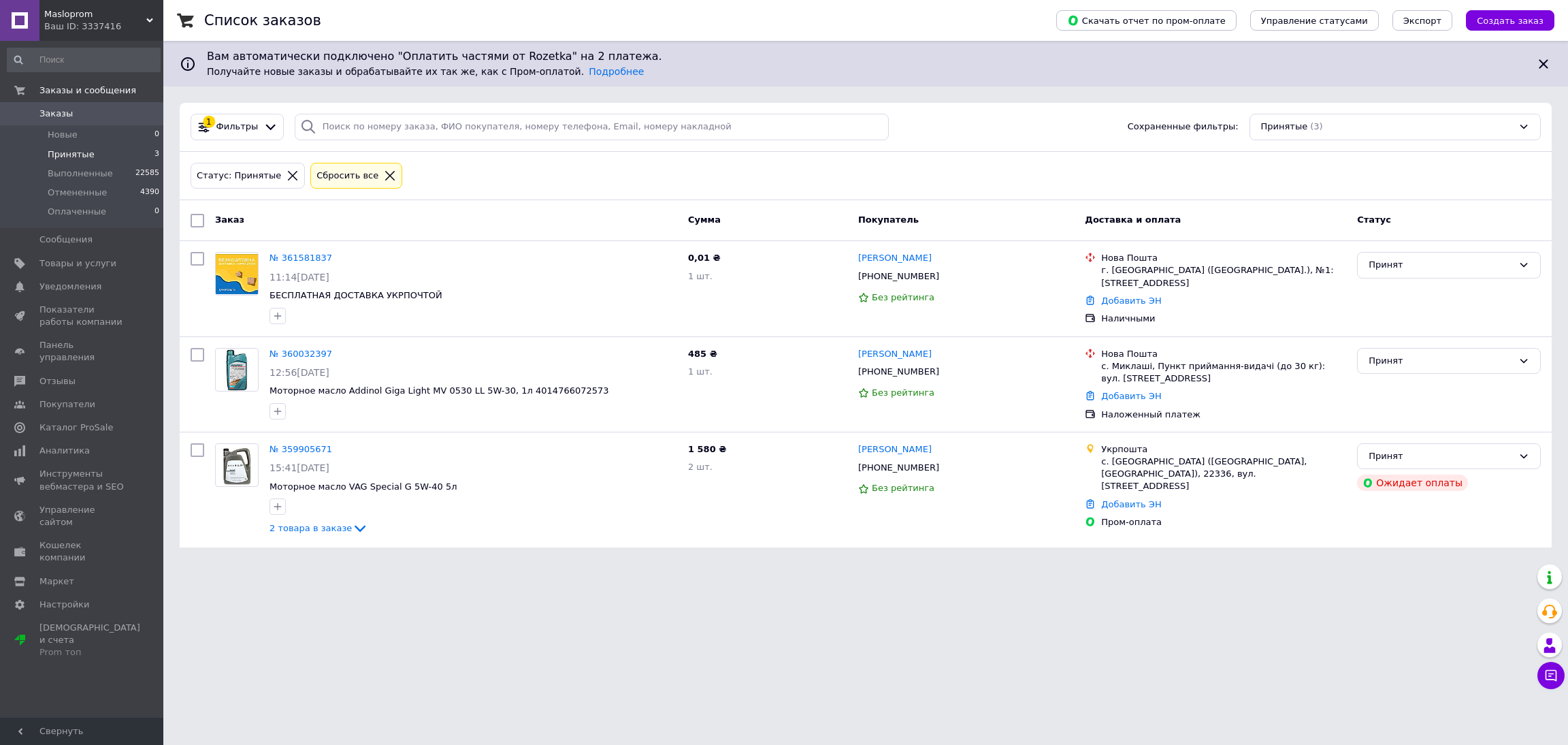
click at [55, 28] on div "Ваш ID: 3337416" at bounding box center [103, 27] width 119 height 12
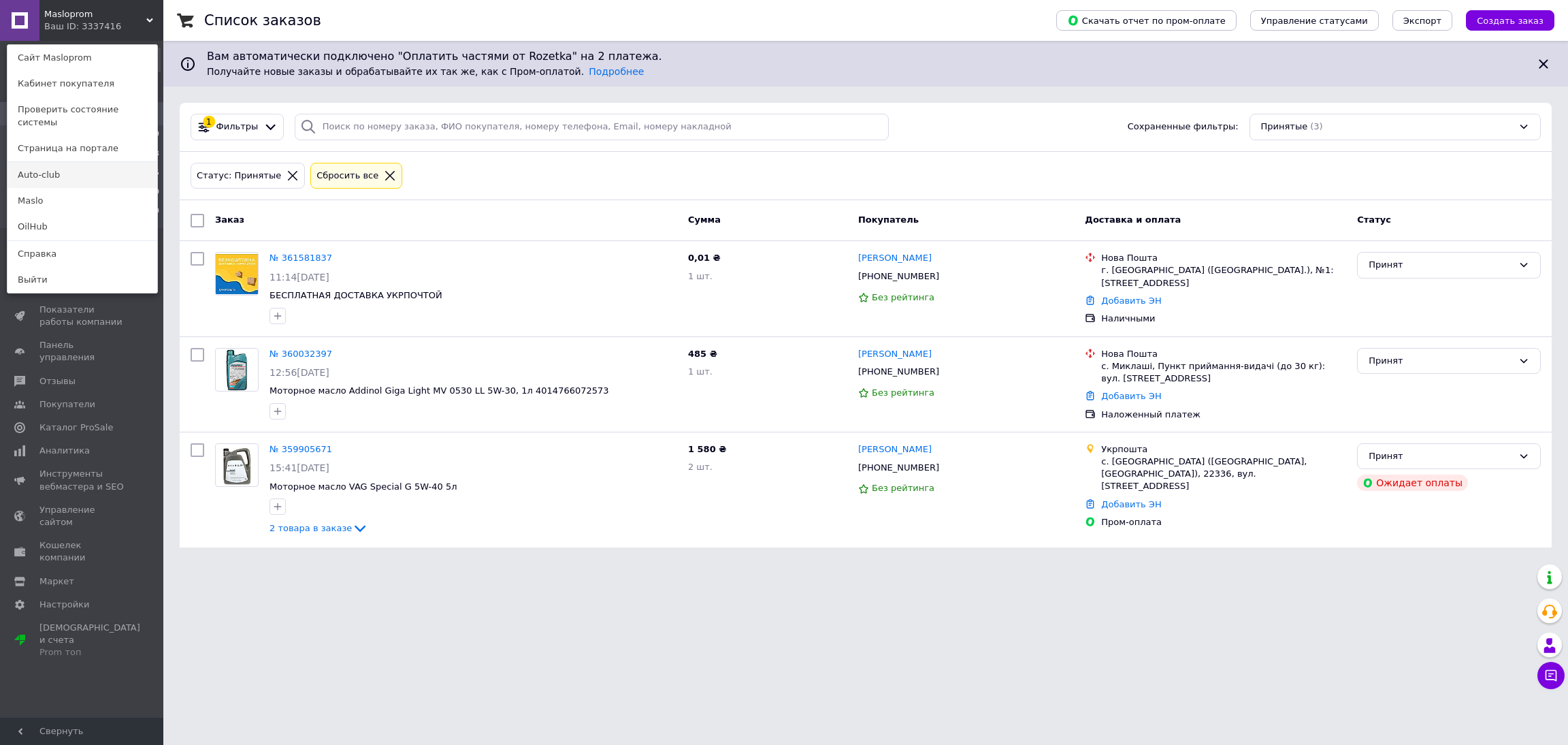
click at [85, 165] on link "Auto-club" at bounding box center [82, 174] width 150 height 26
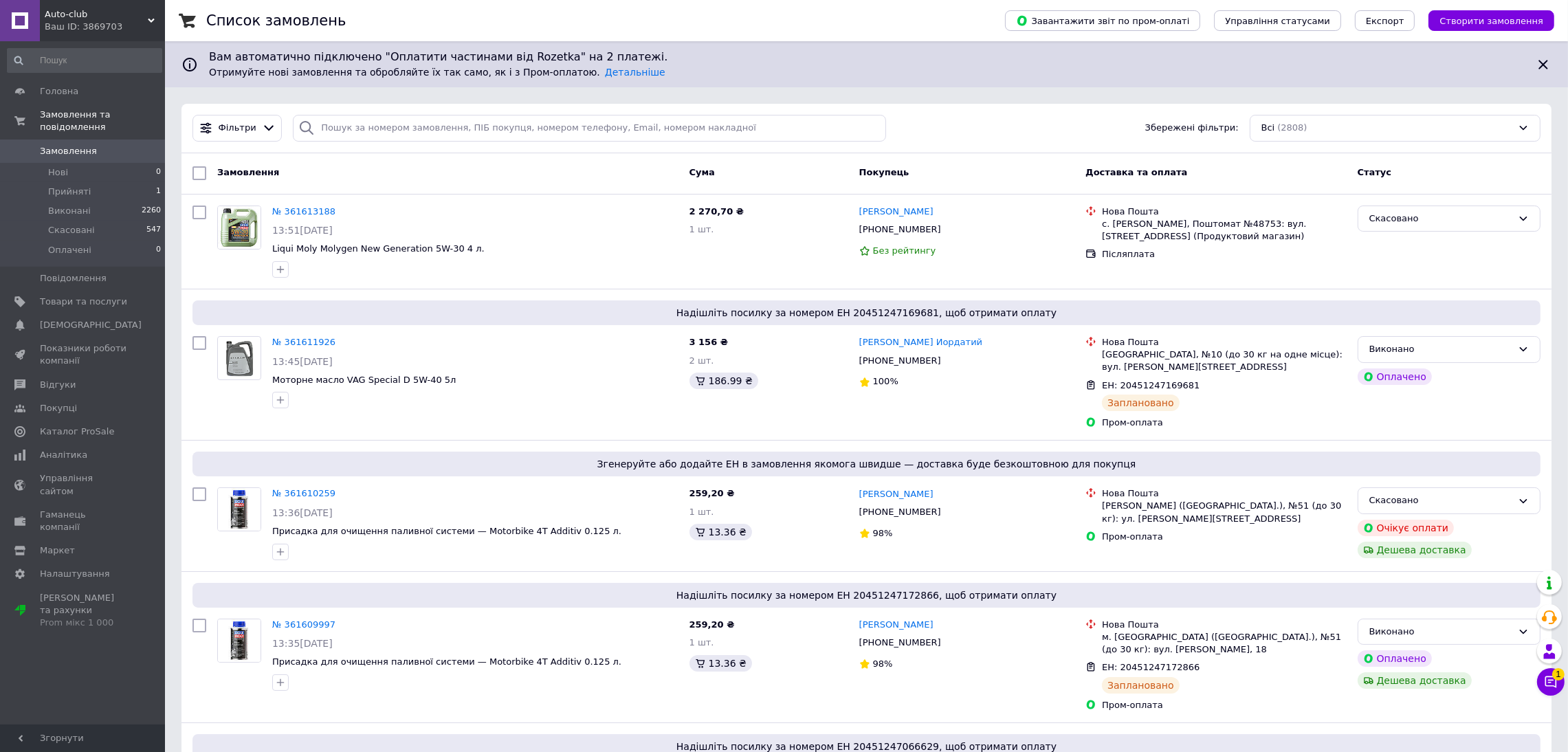
click at [86, 16] on span "Auto-club" at bounding box center [96, 15] width 103 height 12
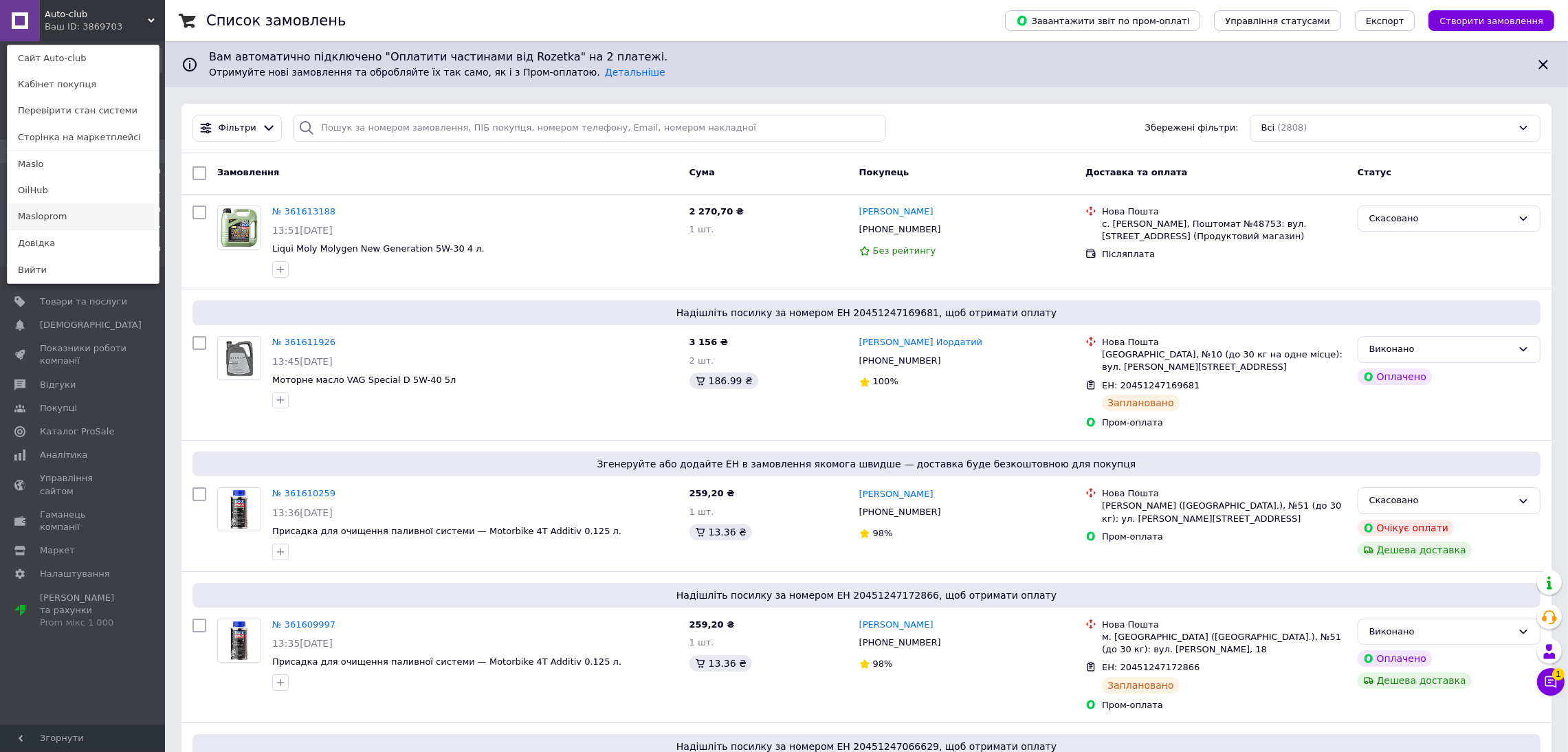
click at [125, 219] on link "Masloprom" at bounding box center [83, 217] width 151 height 26
